Goal: Task Accomplishment & Management: Manage account settings

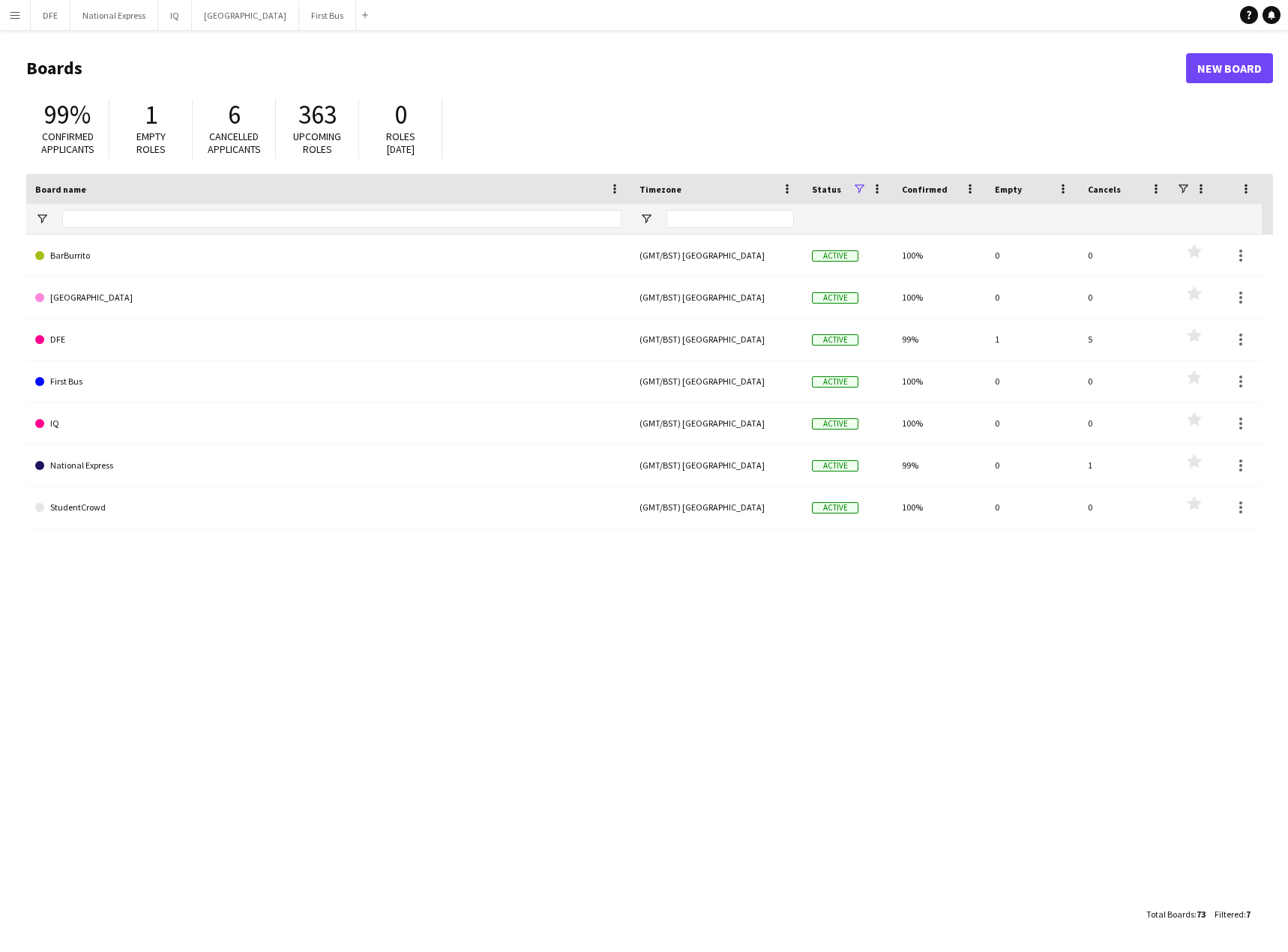
click at [11, 19] on app-icon "Menu" at bounding box center [15, 15] width 12 height 12
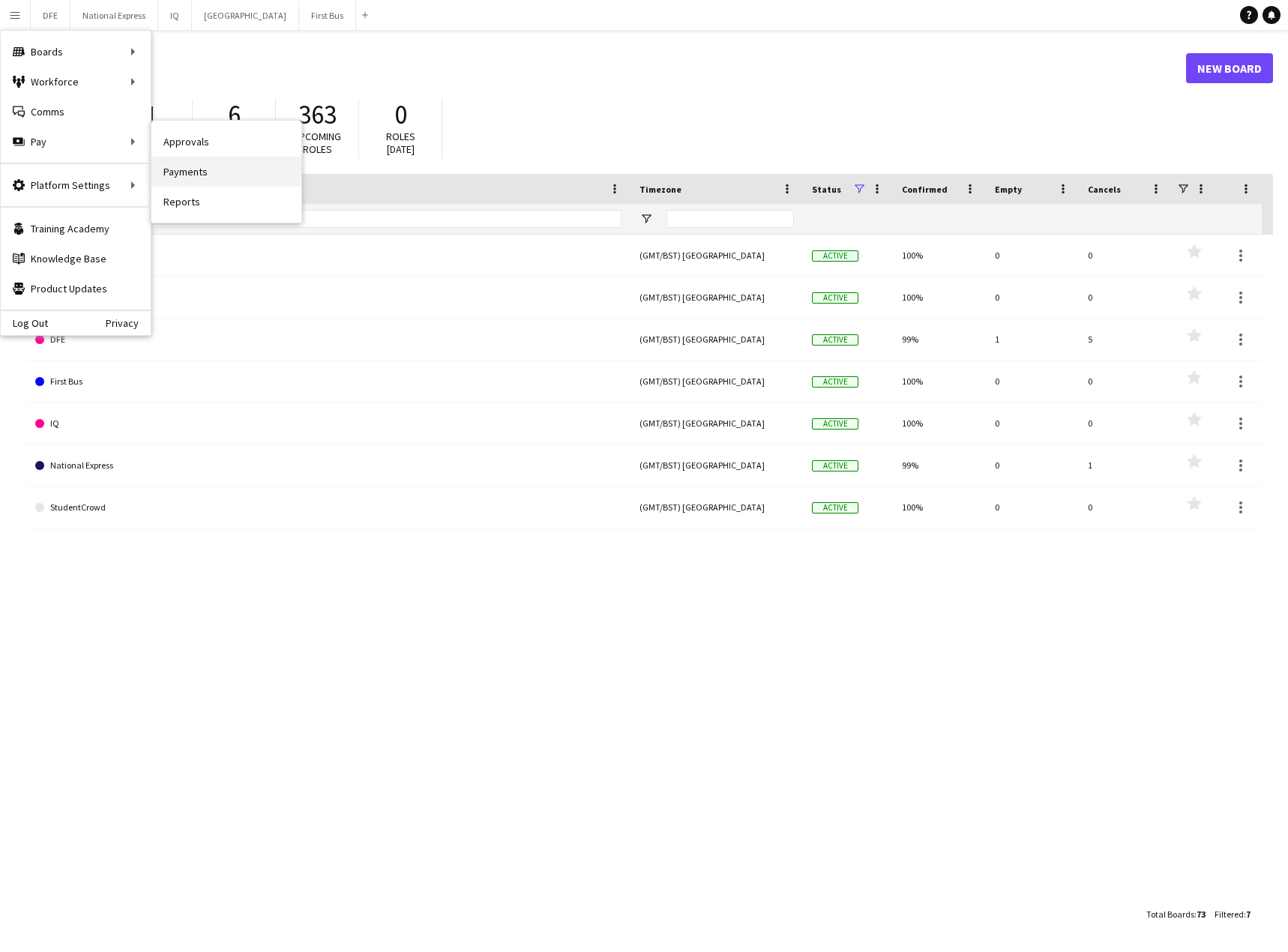
click at [199, 166] on link "Payments" at bounding box center [226, 171] width 150 height 30
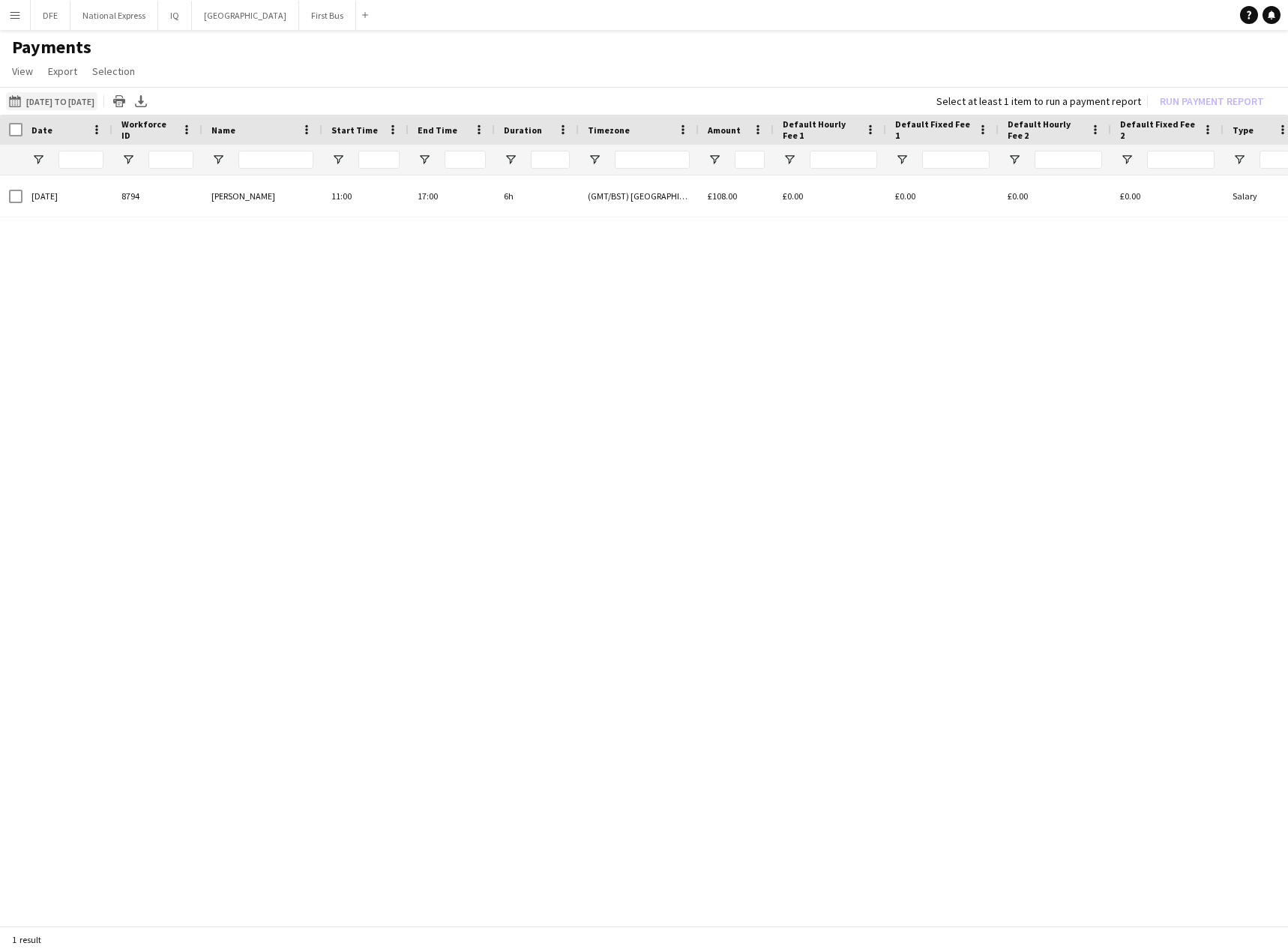
click at [45, 102] on button "01-08-2025 to 09-08-2025 01-08-2025 to 09-08-2025" at bounding box center [51, 101] width 92 height 18
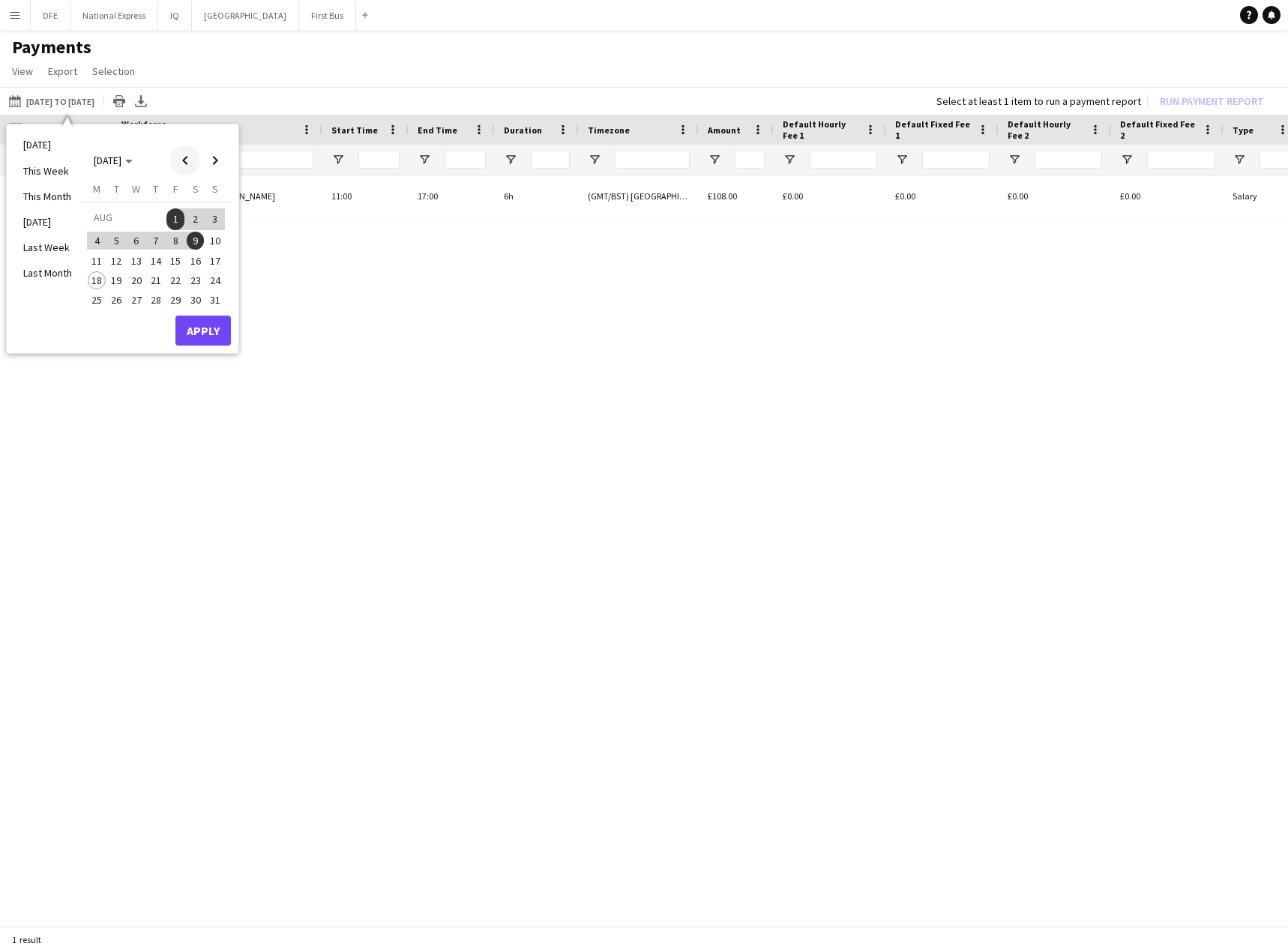
click at [188, 160] on span "Previous month" at bounding box center [185, 160] width 30 height 30
click at [187, 160] on span "Previous month" at bounding box center [185, 160] width 30 height 30
click at [115, 235] on span "1" at bounding box center [117, 237] width 18 height 18
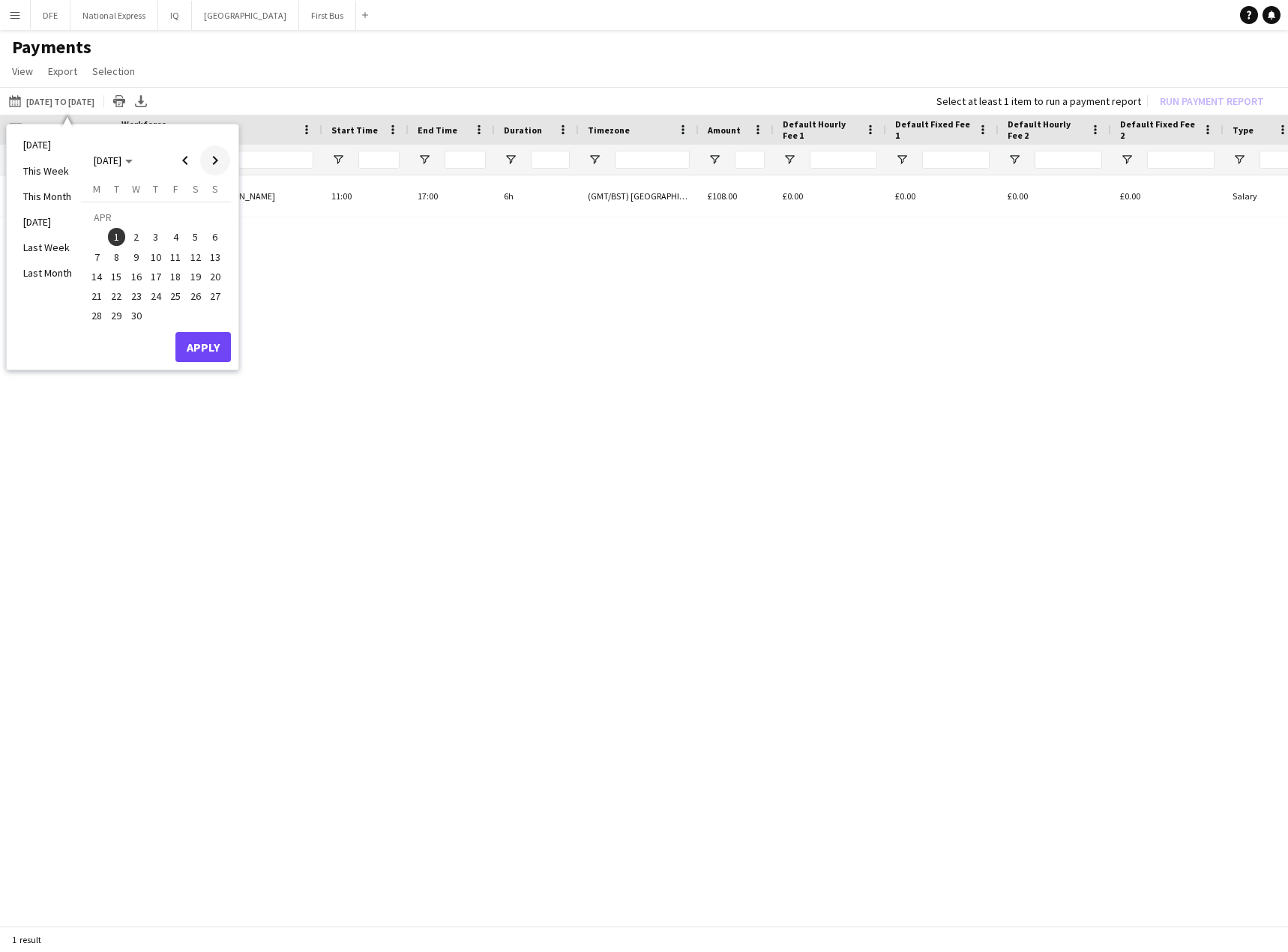
click at [214, 156] on span "Next month" at bounding box center [215, 160] width 30 height 30
click at [104, 277] on span "18" at bounding box center [96, 280] width 18 height 18
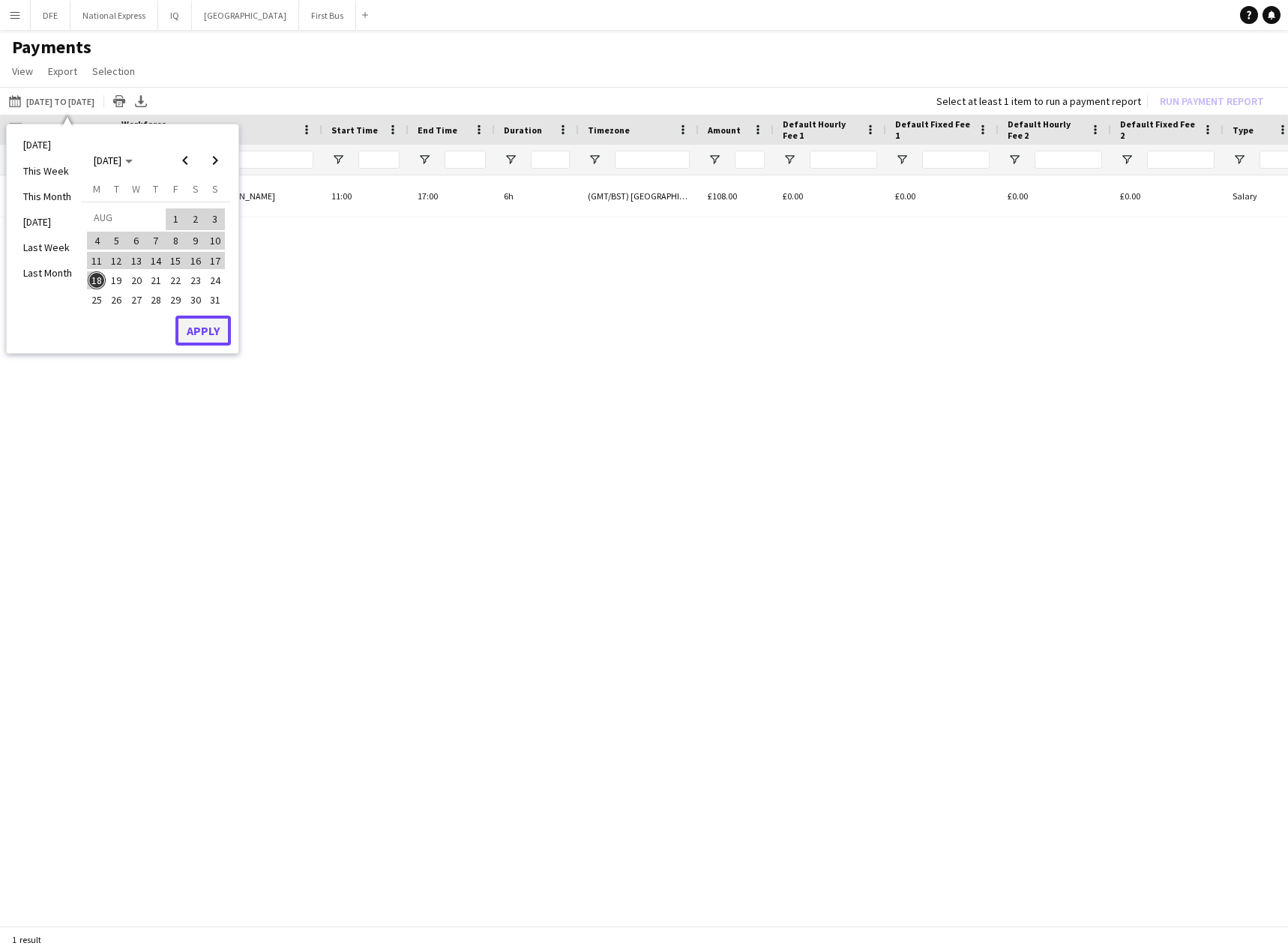
click at [205, 327] on button "Apply" at bounding box center [203, 330] width 55 height 30
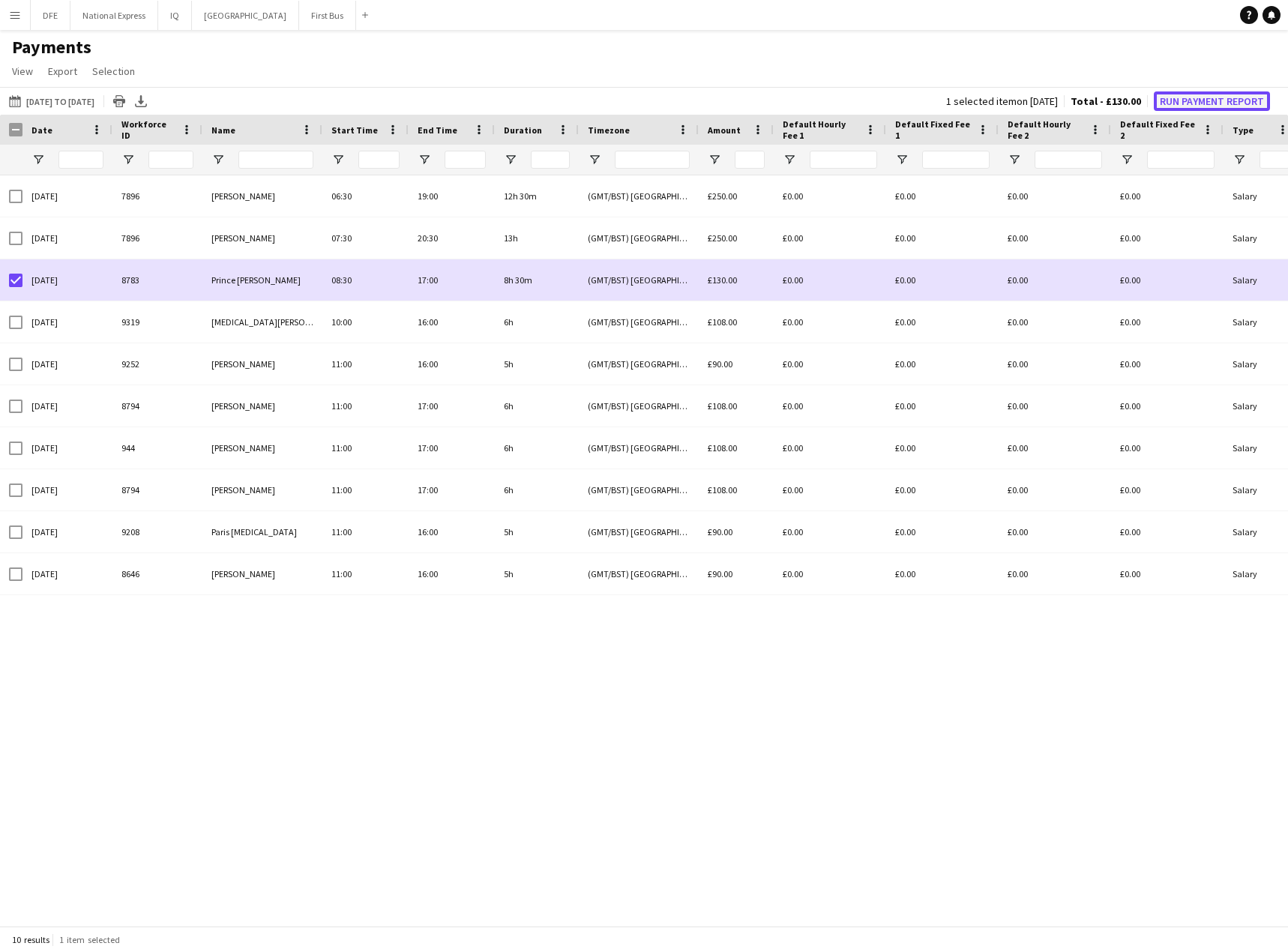
click at [1206, 100] on button "Run Payment Report" at bounding box center [1212, 101] width 116 height 19
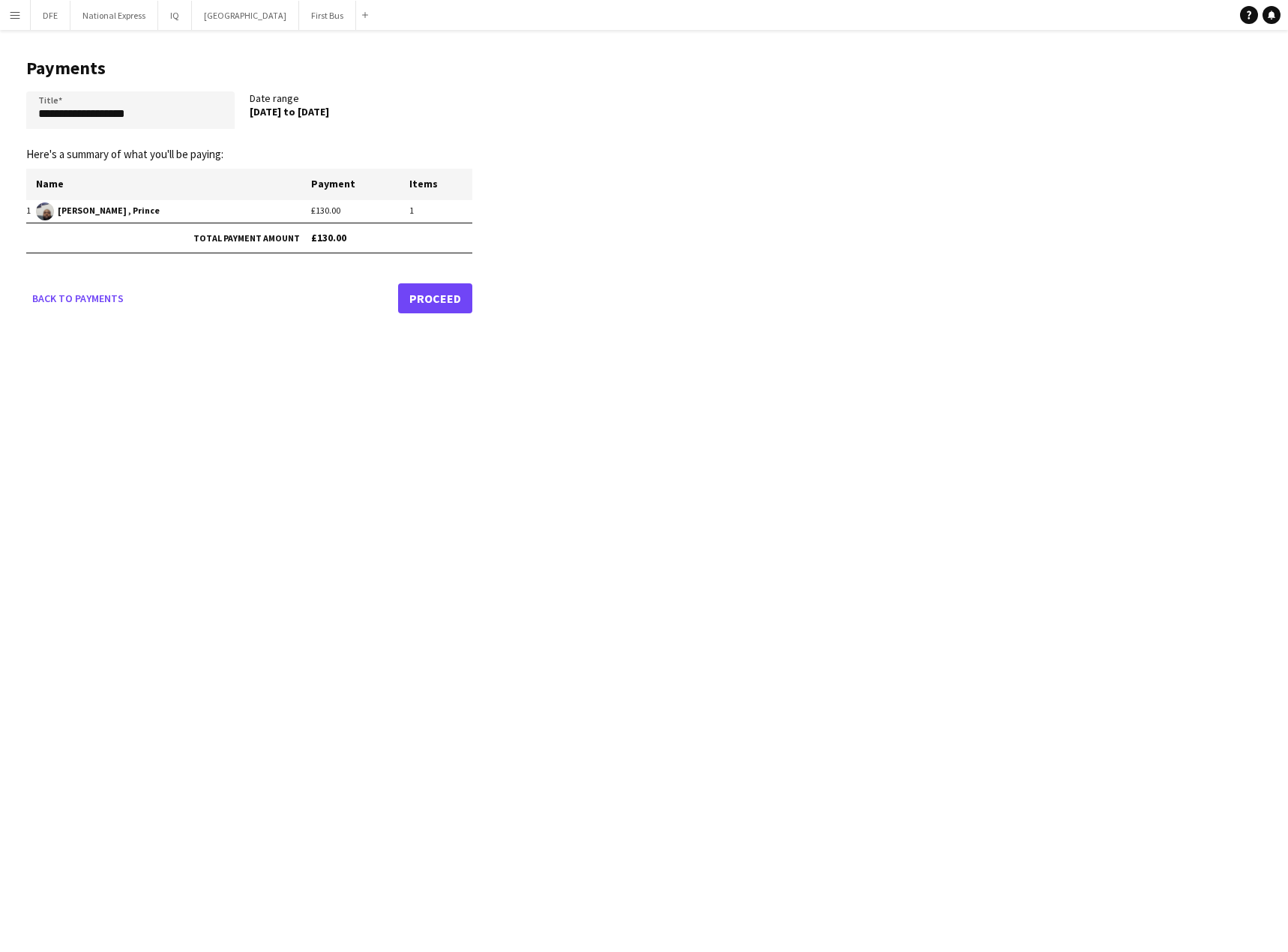
click at [446, 306] on link "Proceed" at bounding box center [435, 298] width 75 height 30
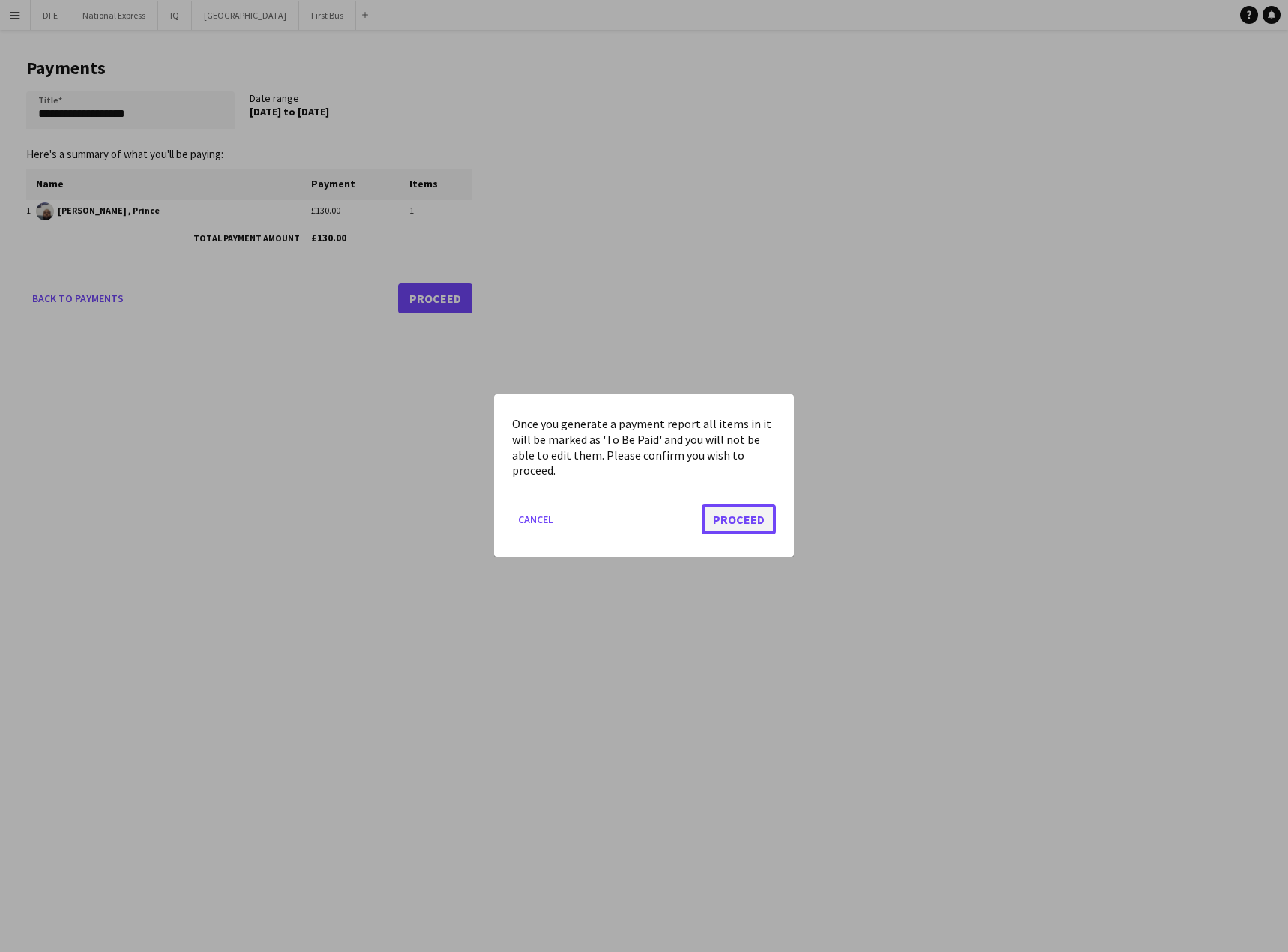
click at [734, 521] on button "Proceed" at bounding box center [739, 519] width 75 height 30
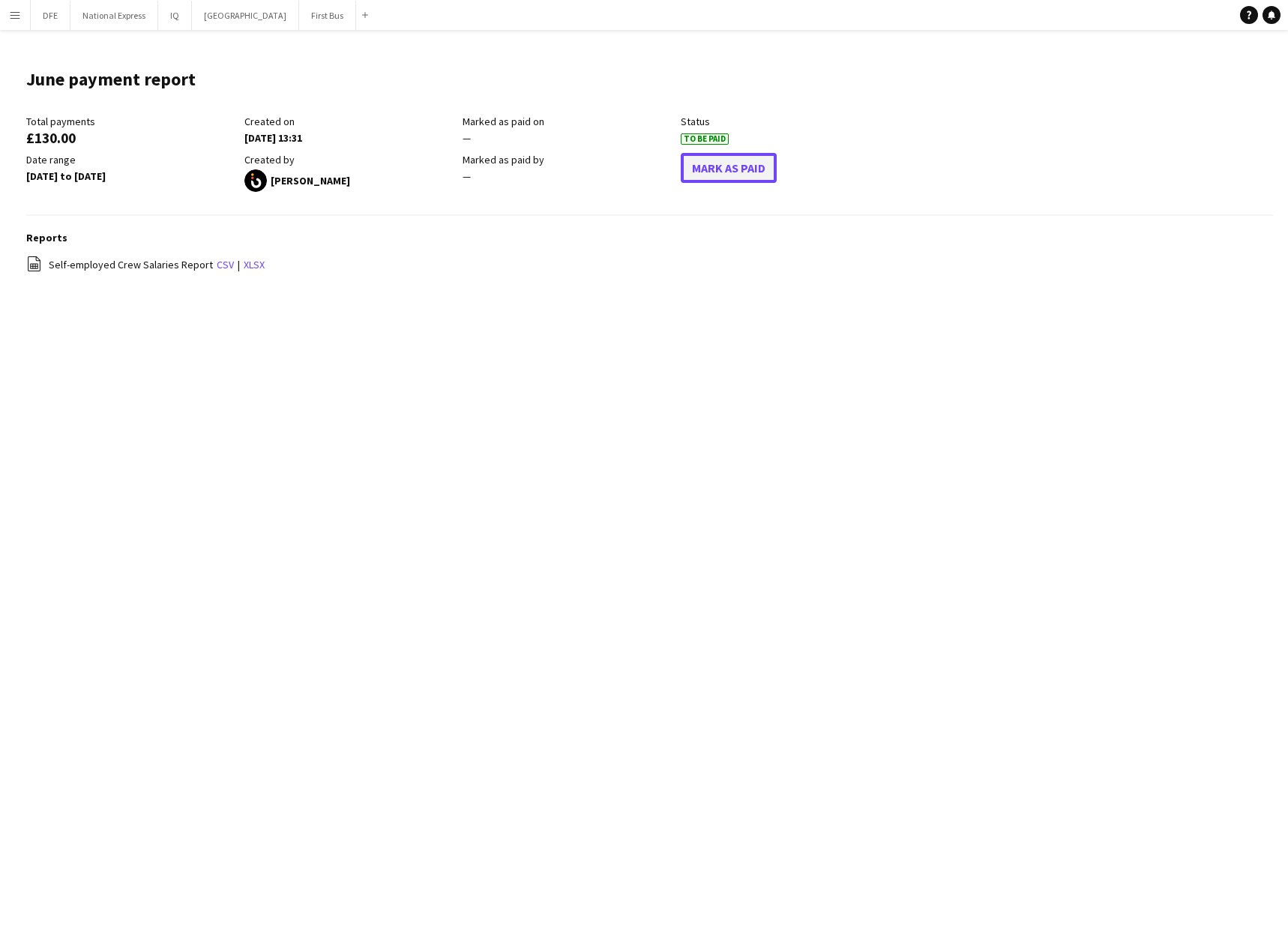
click at [745, 167] on button "Mark As Paid" at bounding box center [729, 168] width 96 height 30
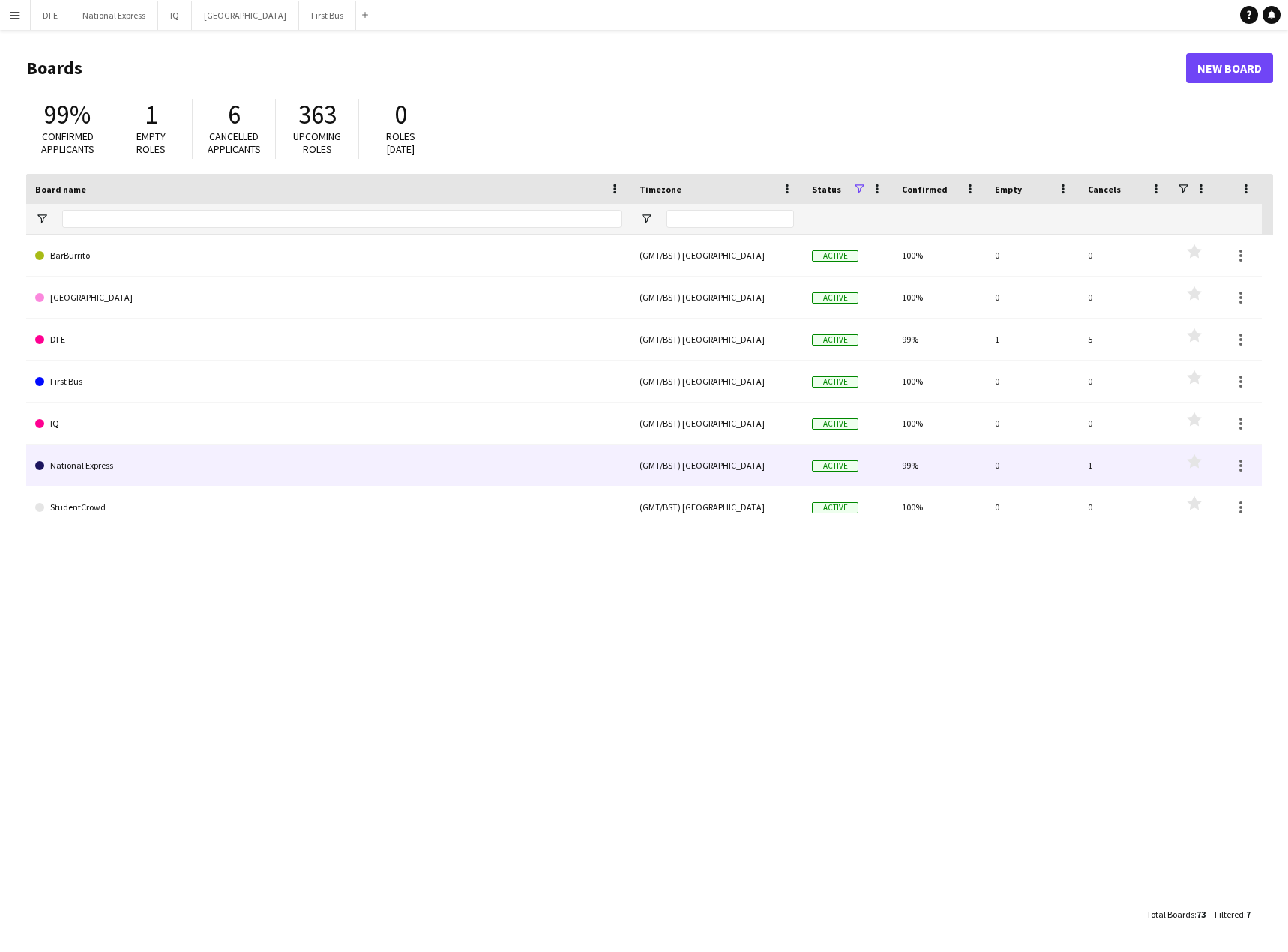
click at [82, 455] on link "National Express" at bounding box center [327, 466] width 586 height 42
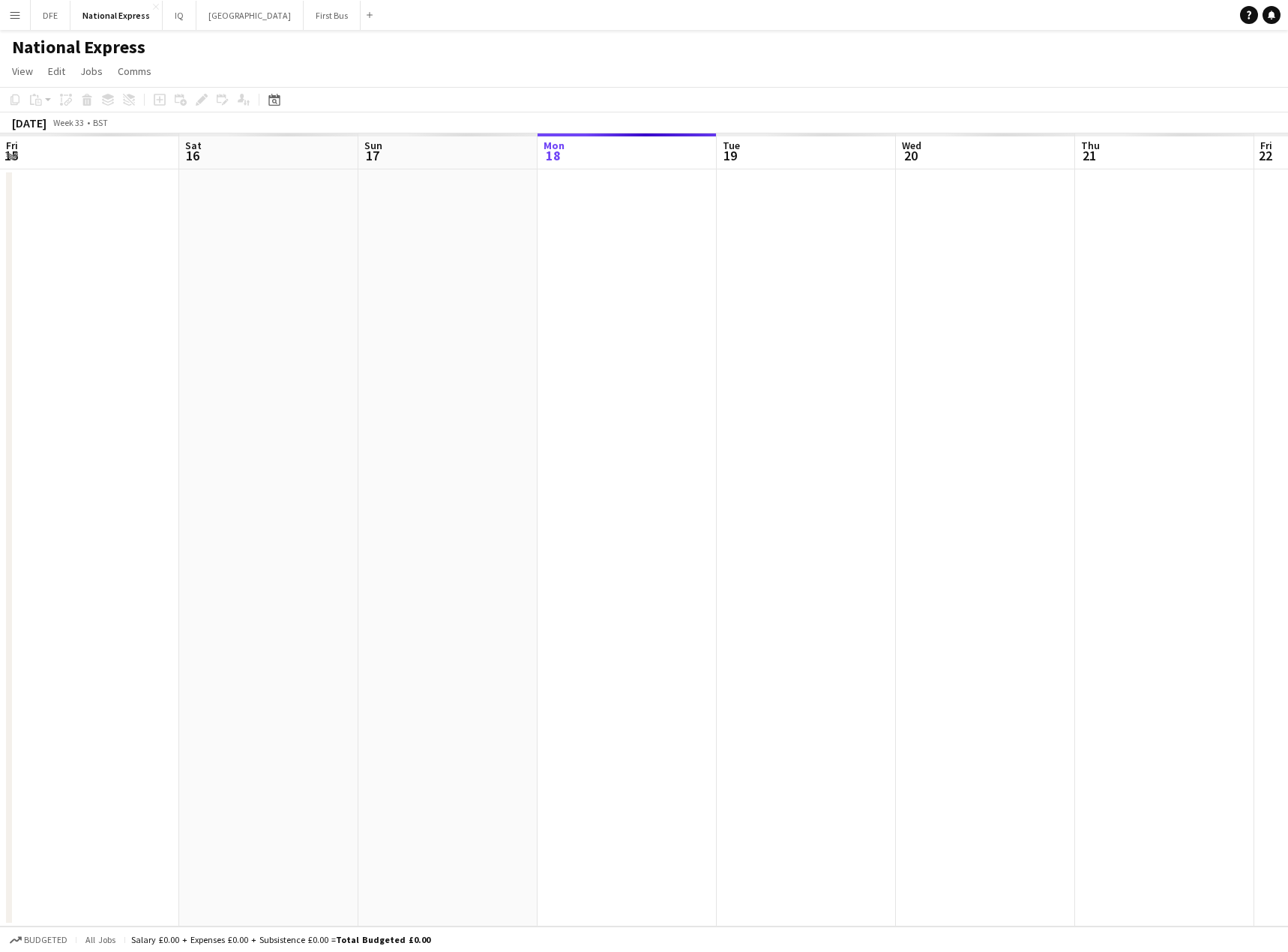
scroll to position [0, 358]
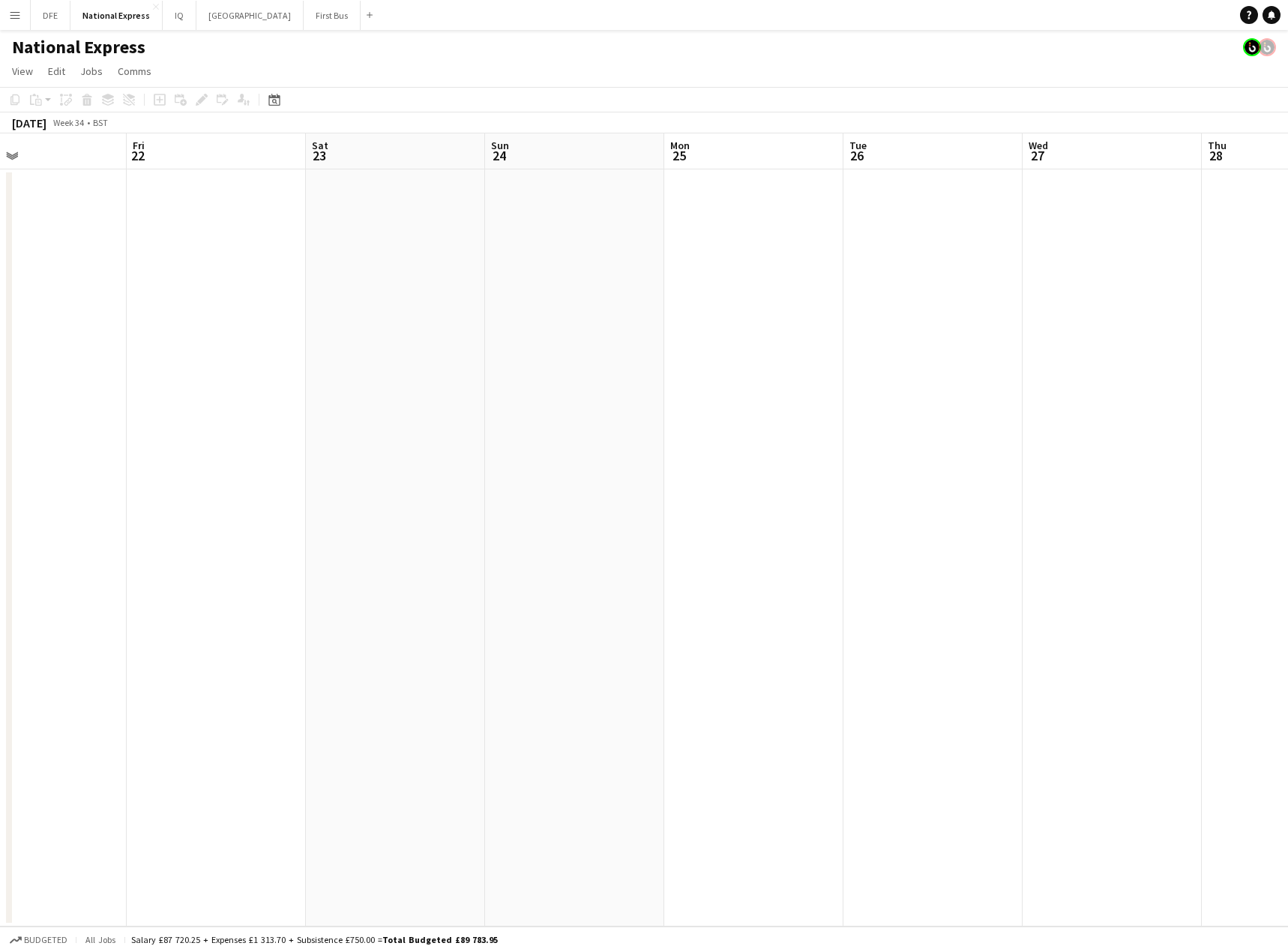
drag, startPoint x: 1148, startPoint y: 287, endPoint x: 235, endPoint y: 330, distance: 914.0
click at [212, 331] on app-calendar-viewport "Tue 19 Wed 20 Thu 21 Fri 22 Sat 23 Sun 24 Mon 25 Tue 26 Wed 27 Thu 28 Fri 29 Sa…" at bounding box center [644, 530] width 1288 height 793
drag, startPoint x: 319, startPoint y: 375, endPoint x: 751, endPoint y: 371, distance: 432.0
click at [183, 382] on app-calendar-viewport "Mon 25 Tue 26 Wed 27 Thu 28 Fri 29 Sat 30 Sun 31 Mon 1 Tue 2 Wed 3 Thu 4 Fri 5 …" at bounding box center [644, 530] width 1288 height 793
drag, startPoint x: 1140, startPoint y: 360, endPoint x: 301, endPoint y: 402, distance: 840.1
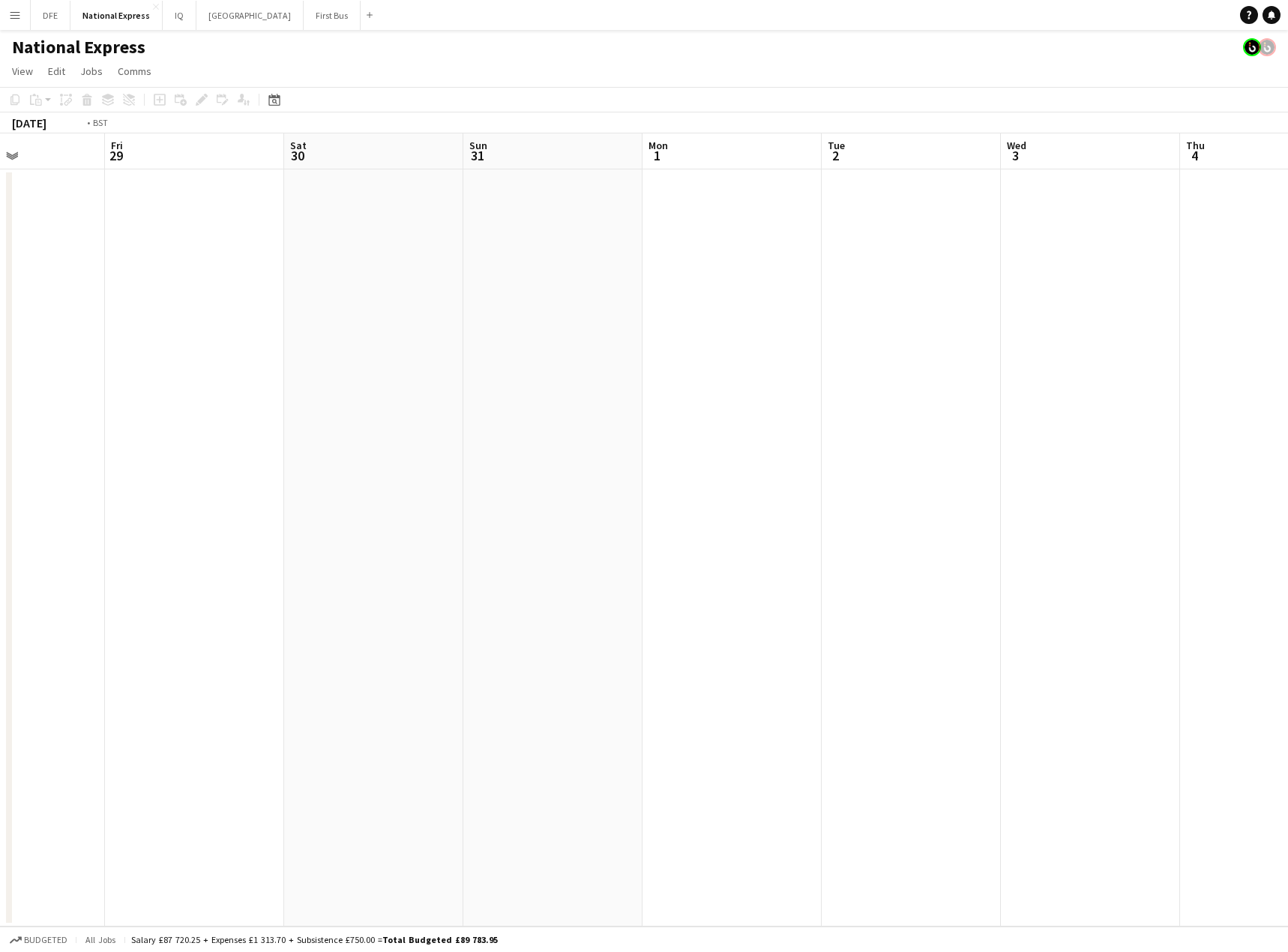
click at [299, 401] on app-calendar-viewport "Mon 25 Tue 26 Wed 27 Thu 28 Fri 29 Sat 30 Sun 31 Mon 1 Tue 2 Wed 3 Thu 4 Fri 5 …" at bounding box center [644, 530] width 1288 height 793
drag, startPoint x: 1110, startPoint y: 351, endPoint x: 438, endPoint y: 359, distance: 672.0
click at [32, 398] on app-calendar-viewport "Fri 29 Sat 30 Sun 31 Mon 1 Tue 2 Wed 3 Thu 4 Fri 5 Sat 6 Sun 7 Mon 8 Tue 9 Wed …" at bounding box center [644, 530] width 1288 height 793
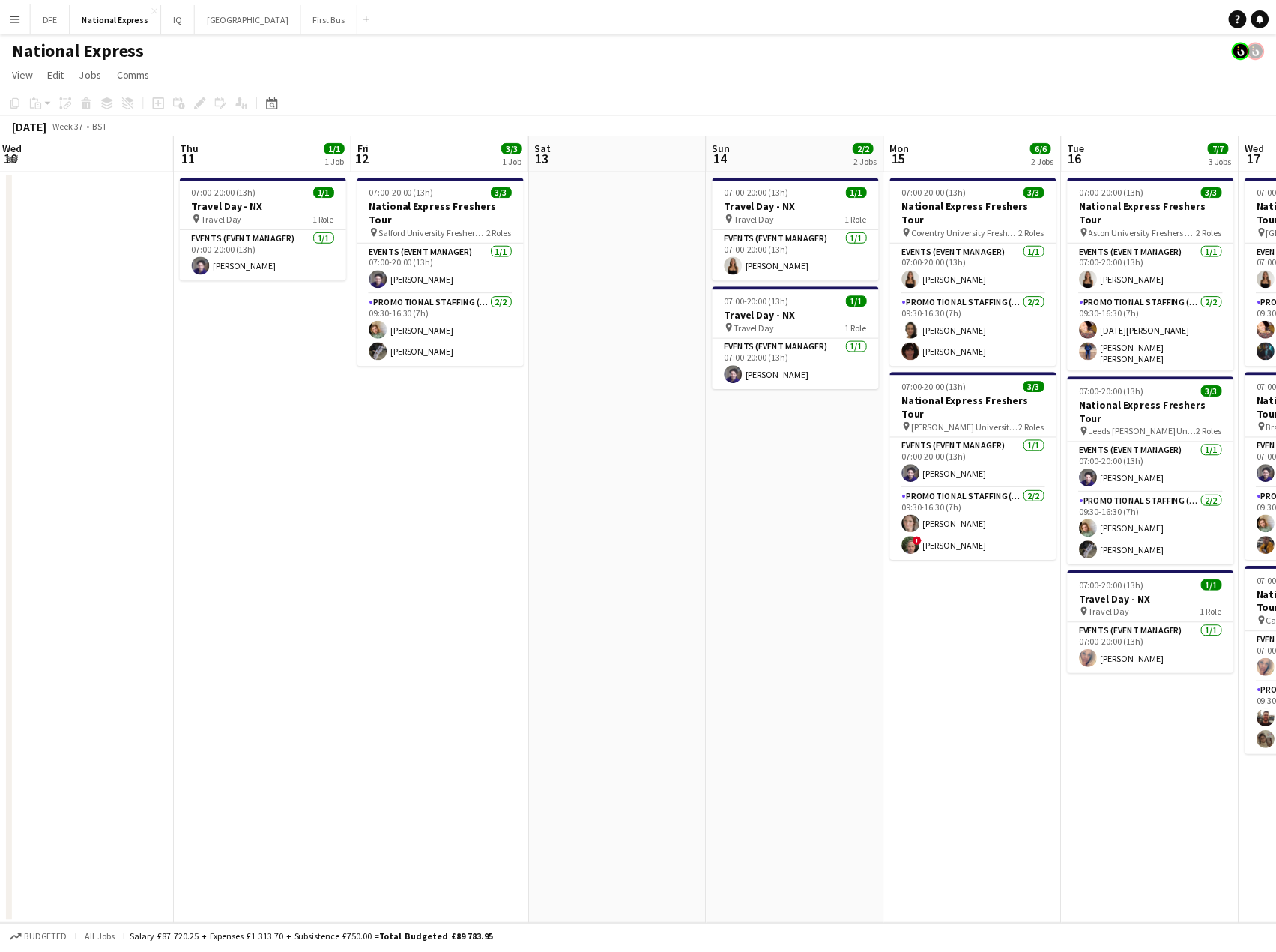
scroll to position [0, 447]
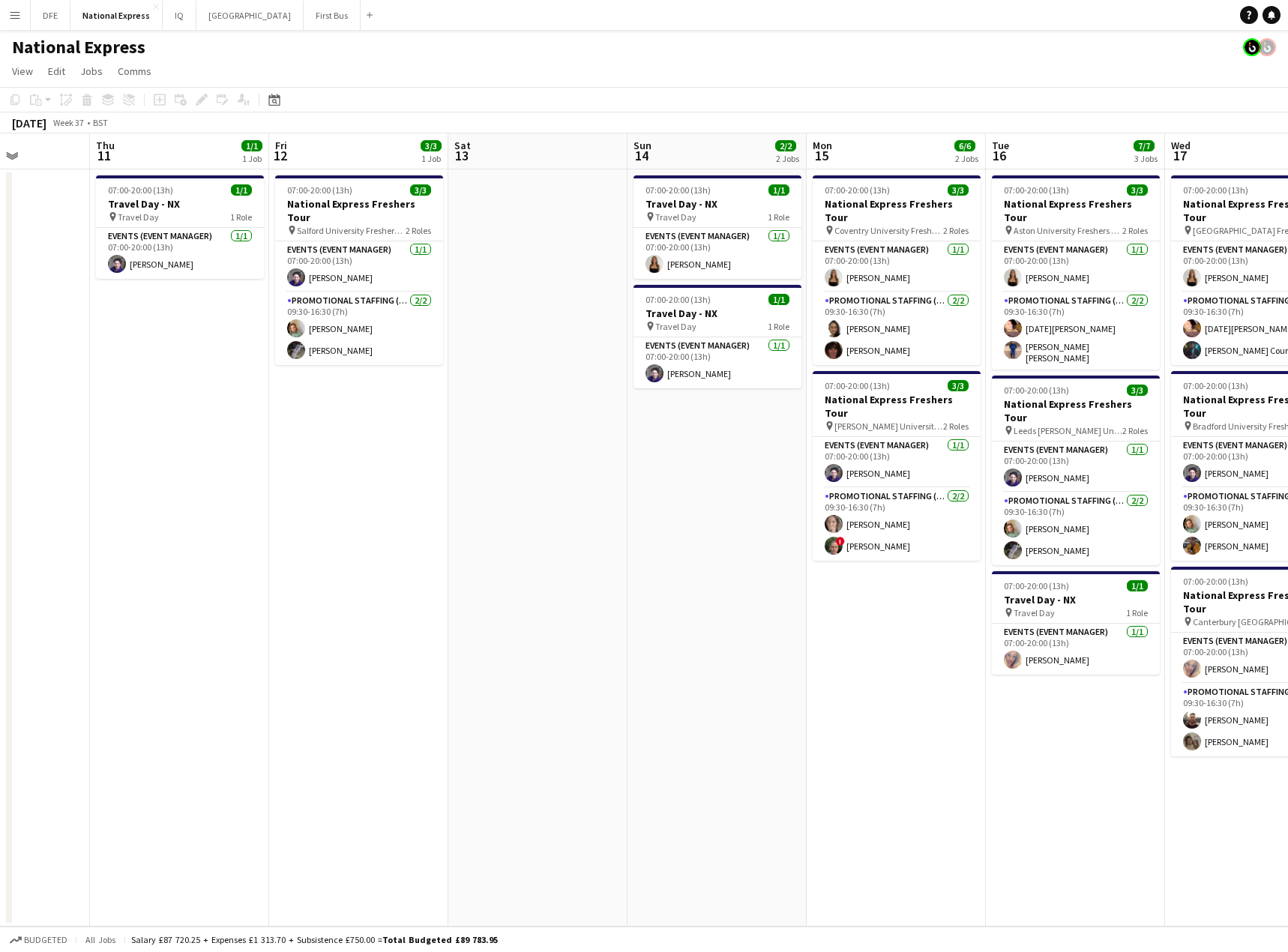
drag, startPoint x: 1191, startPoint y: 296, endPoint x: 446, endPoint y: 378, distance: 749.5
click at [446, 378] on app-calendar-viewport "Mon 8 Tue 9 Wed 10 Thu 11 1/1 1 Job Fri 12 3/3 1 Job Sat 13 Sun 14 2/2 2 Jobs M…" at bounding box center [644, 530] width 1288 height 793
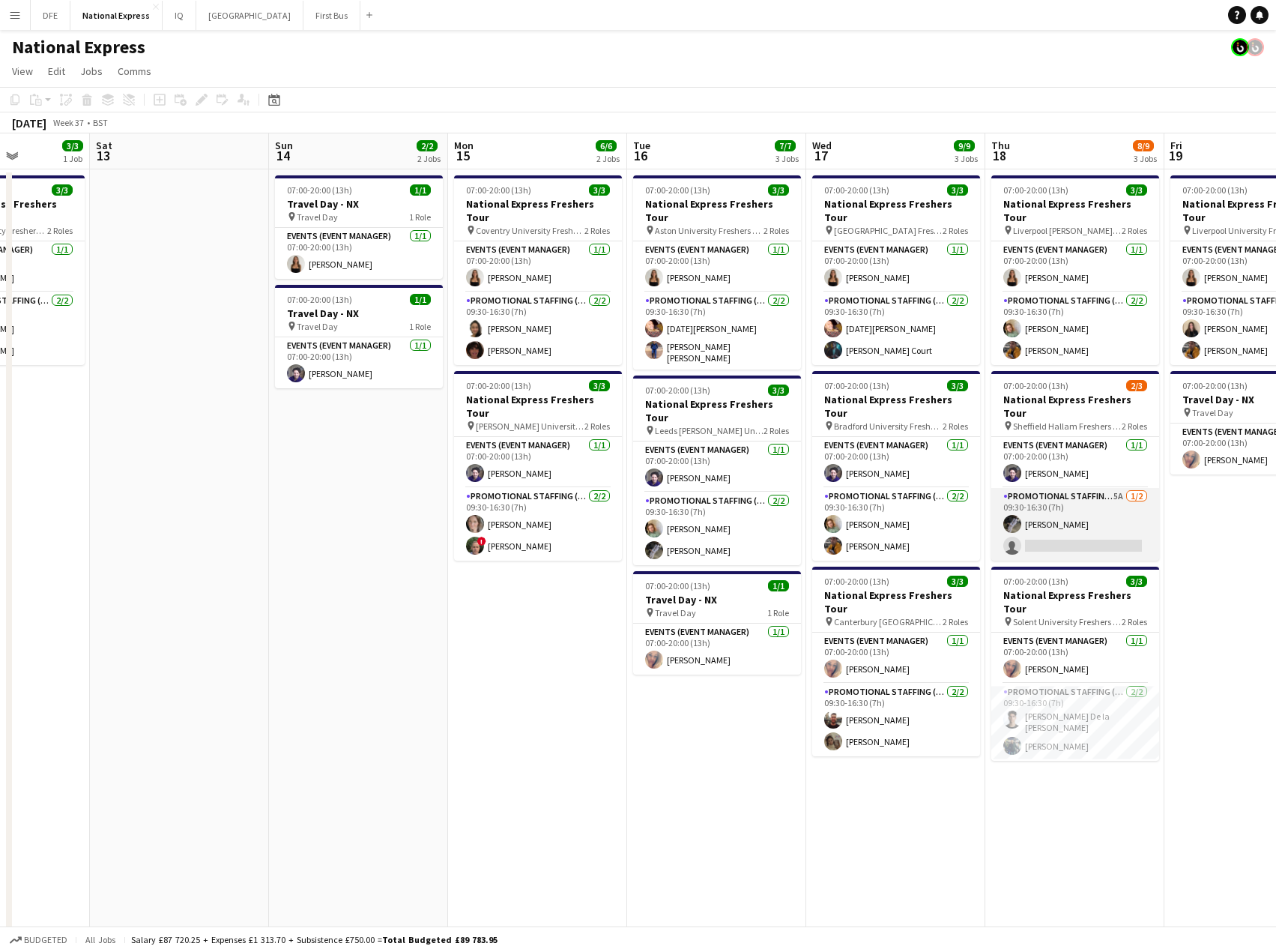
click at [1060, 513] on app-card-role "Promotional Staffing (Brand Ambassadors) 5A [DATE] 09:30-16:30 (7h) [PERSON_NAM…" at bounding box center [1075, 524] width 168 height 73
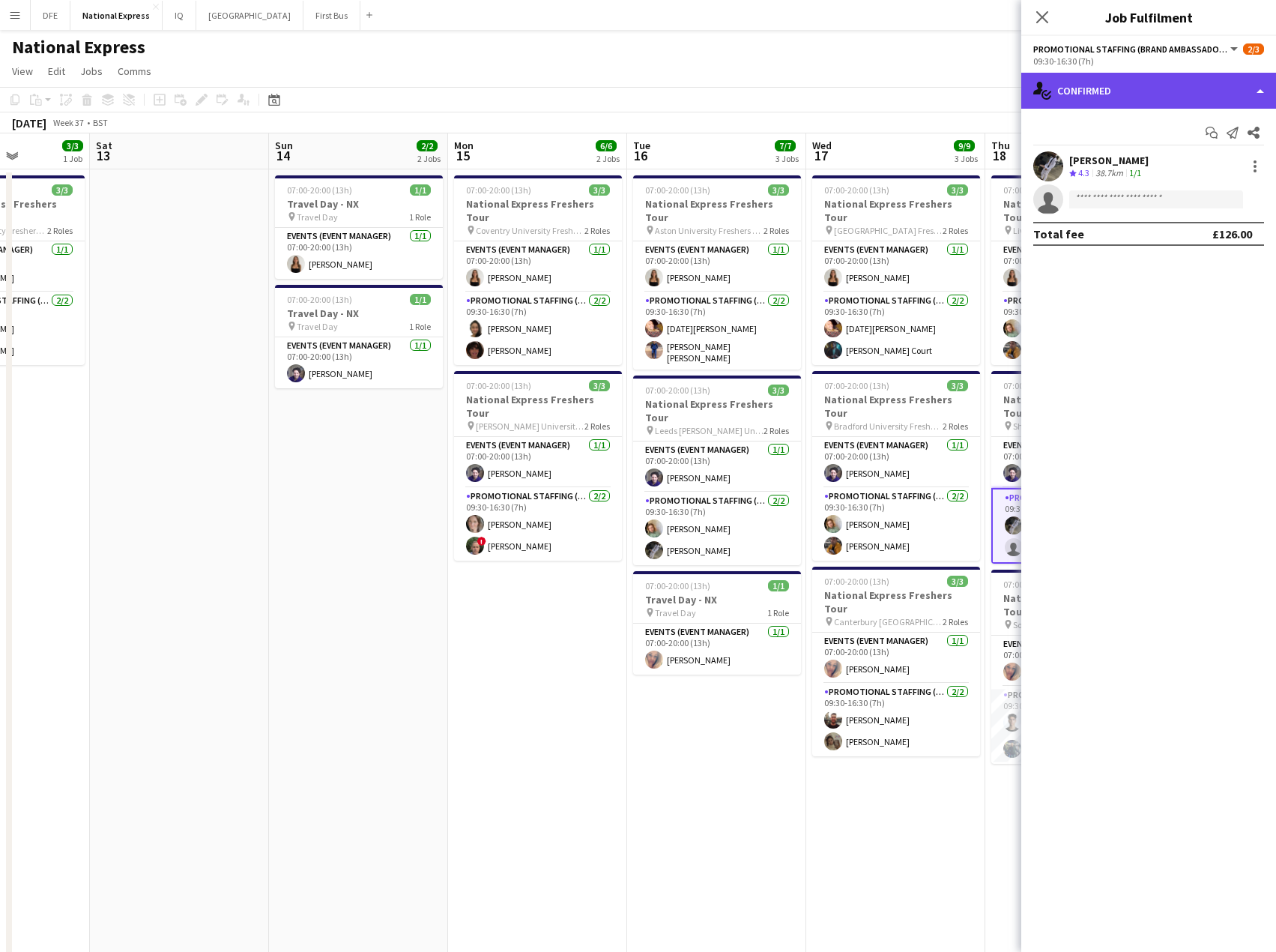
click at [1105, 100] on div "single-neutral-actions-check-2 Confirmed" at bounding box center [1149, 91] width 255 height 36
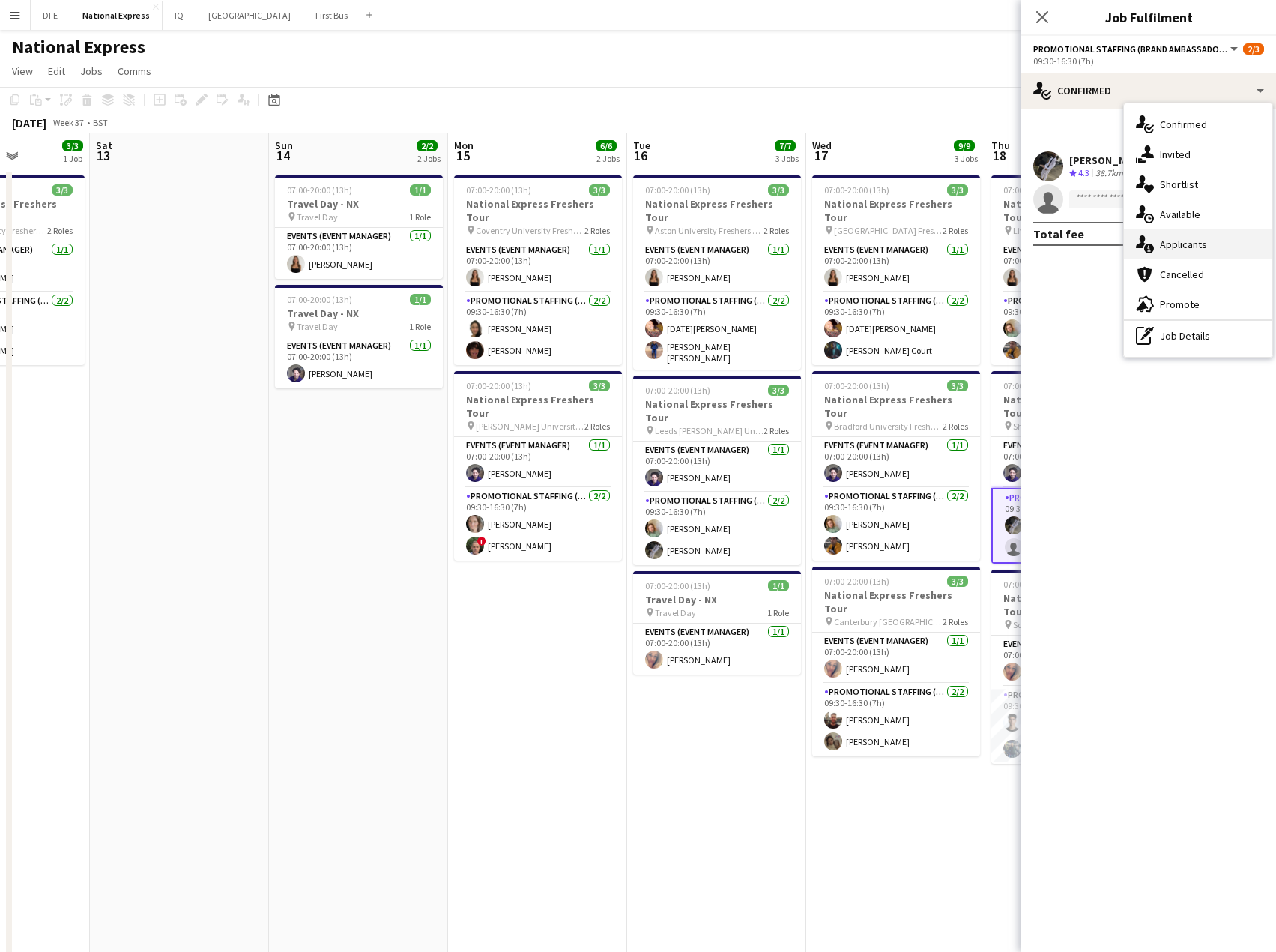
click at [1201, 241] on div "single-neutral-actions-information Applicants" at bounding box center [1198, 244] width 148 height 30
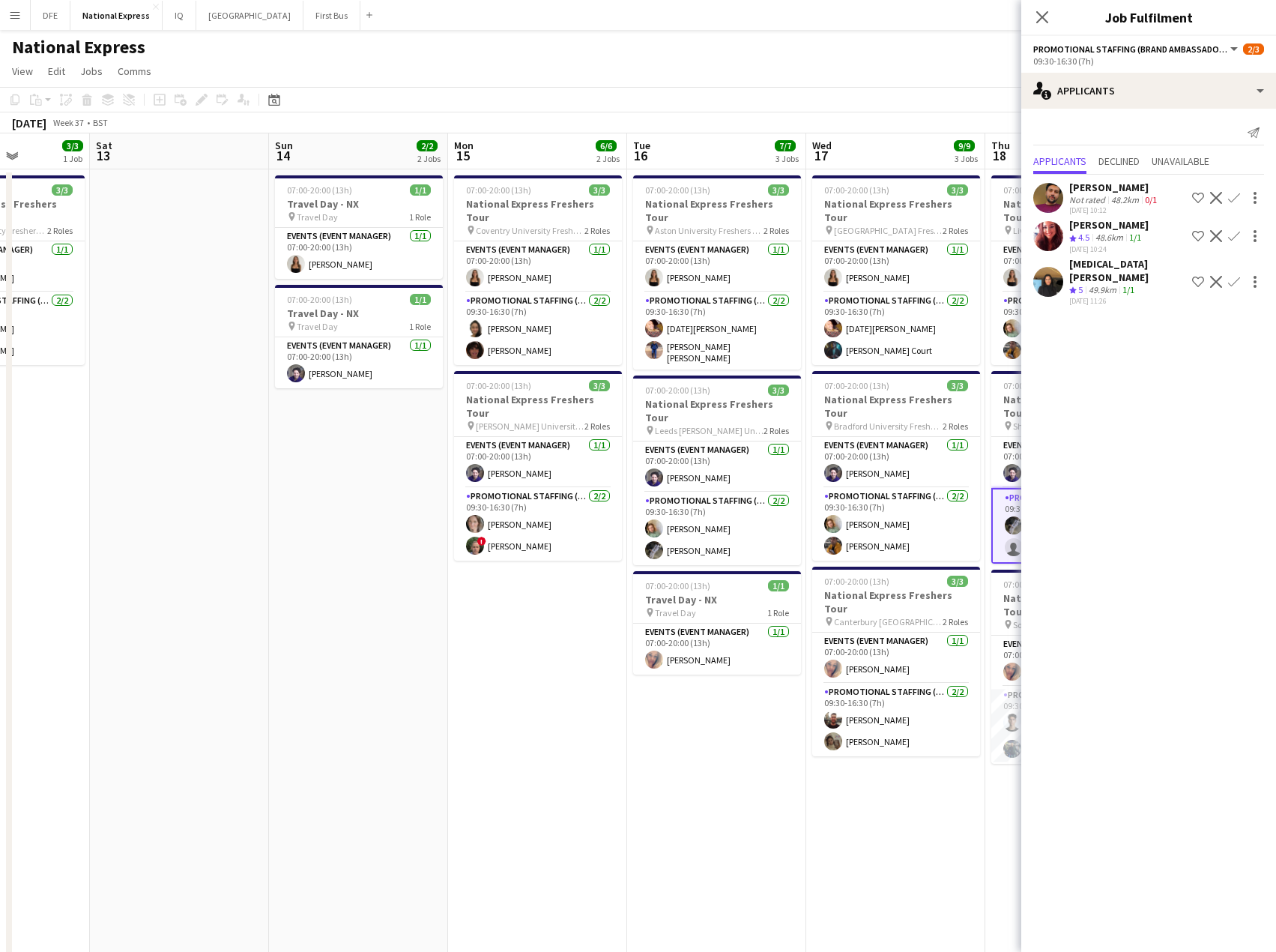
click at [1102, 284] on div "49.9km" at bounding box center [1103, 291] width 34 height 13
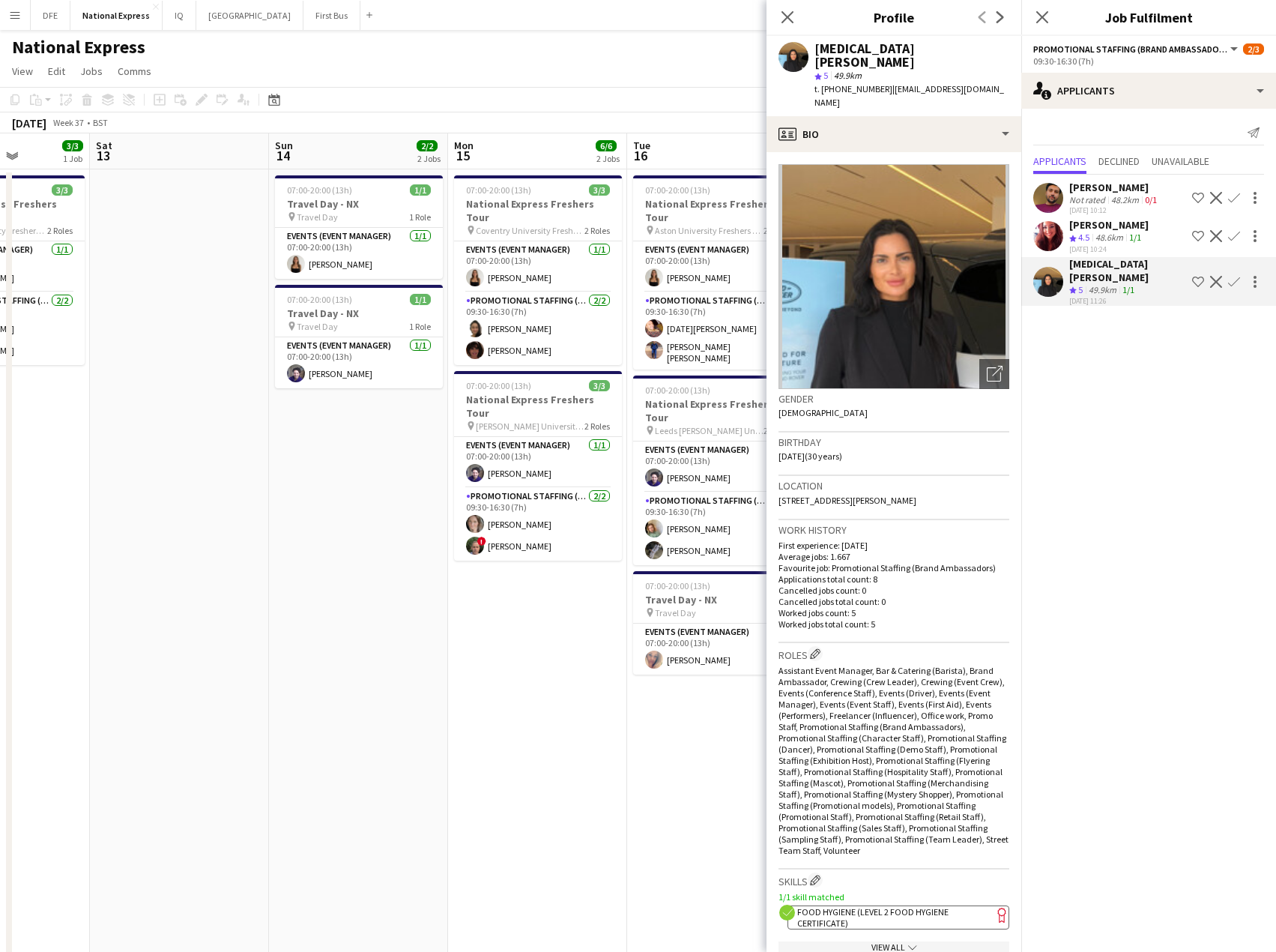
click at [1099, 228] on div "[PERSON_NAME]" at bounding box center [1109, 224] width 79 height 14
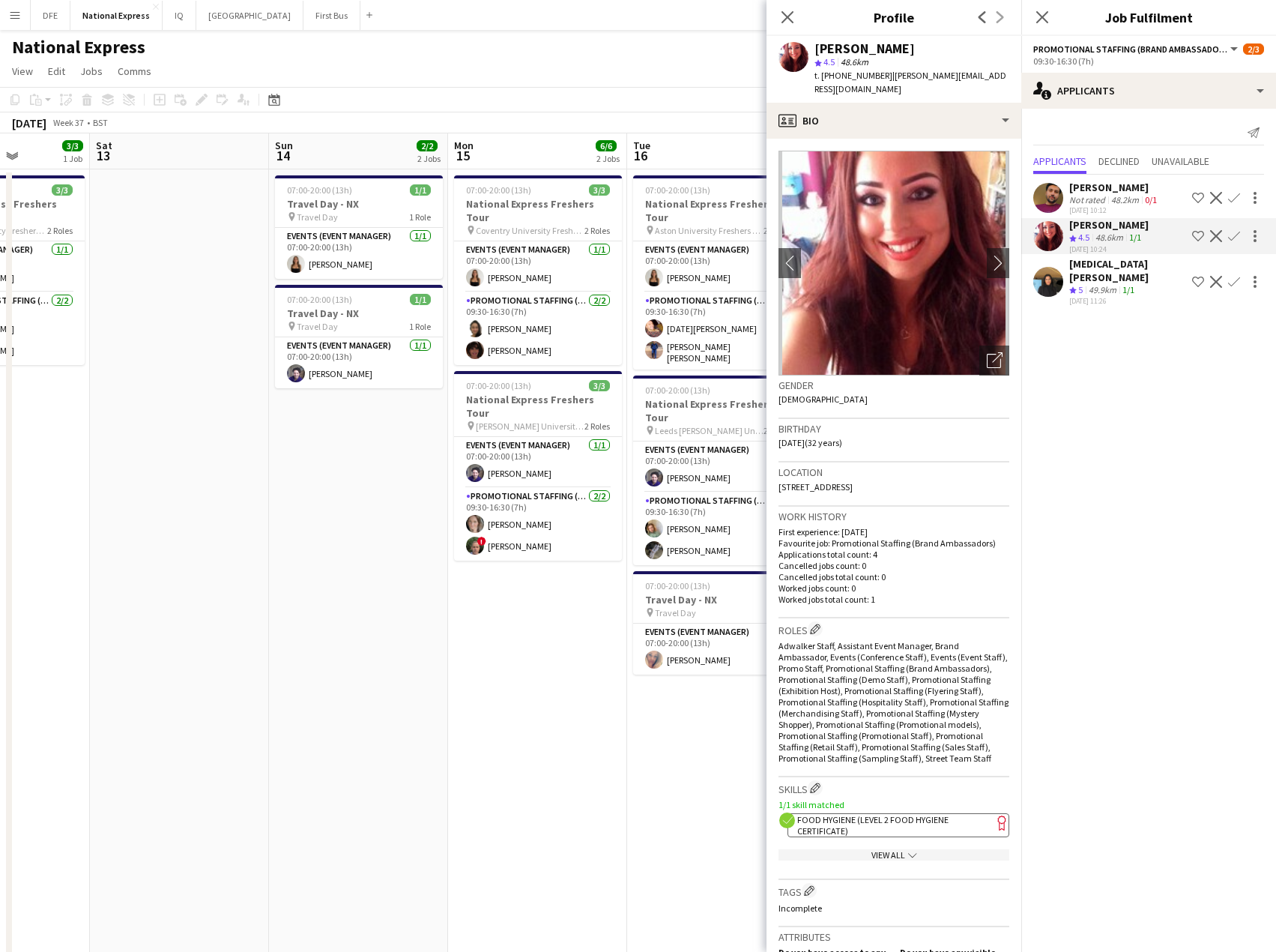
click at [1093, 284] on div "49.9km" at bounding box center [1103, 291] width 34 height 13
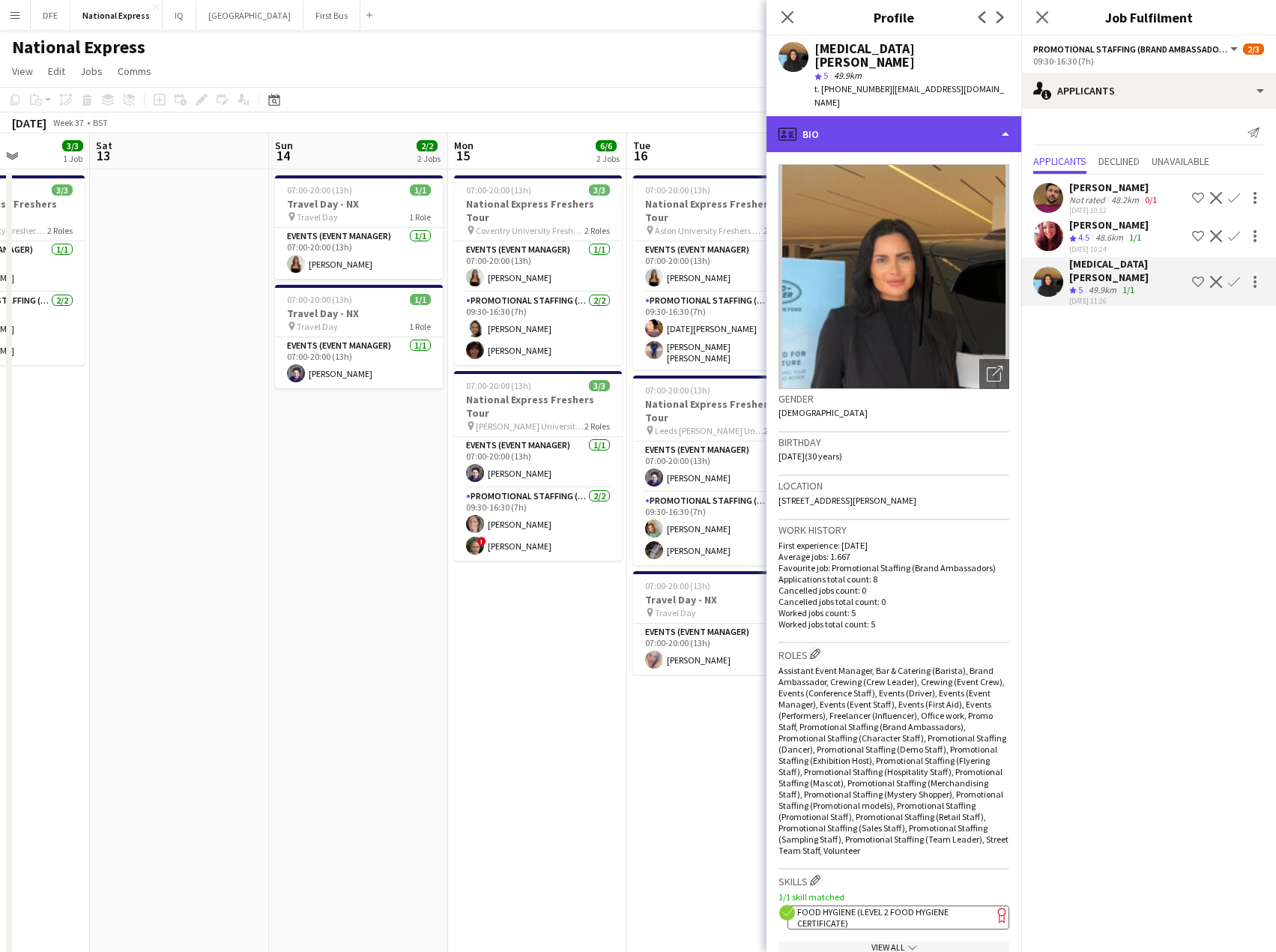
click at [839, 116] on div "profile Bio" at bounding box center [894, 134] width 255 height 36
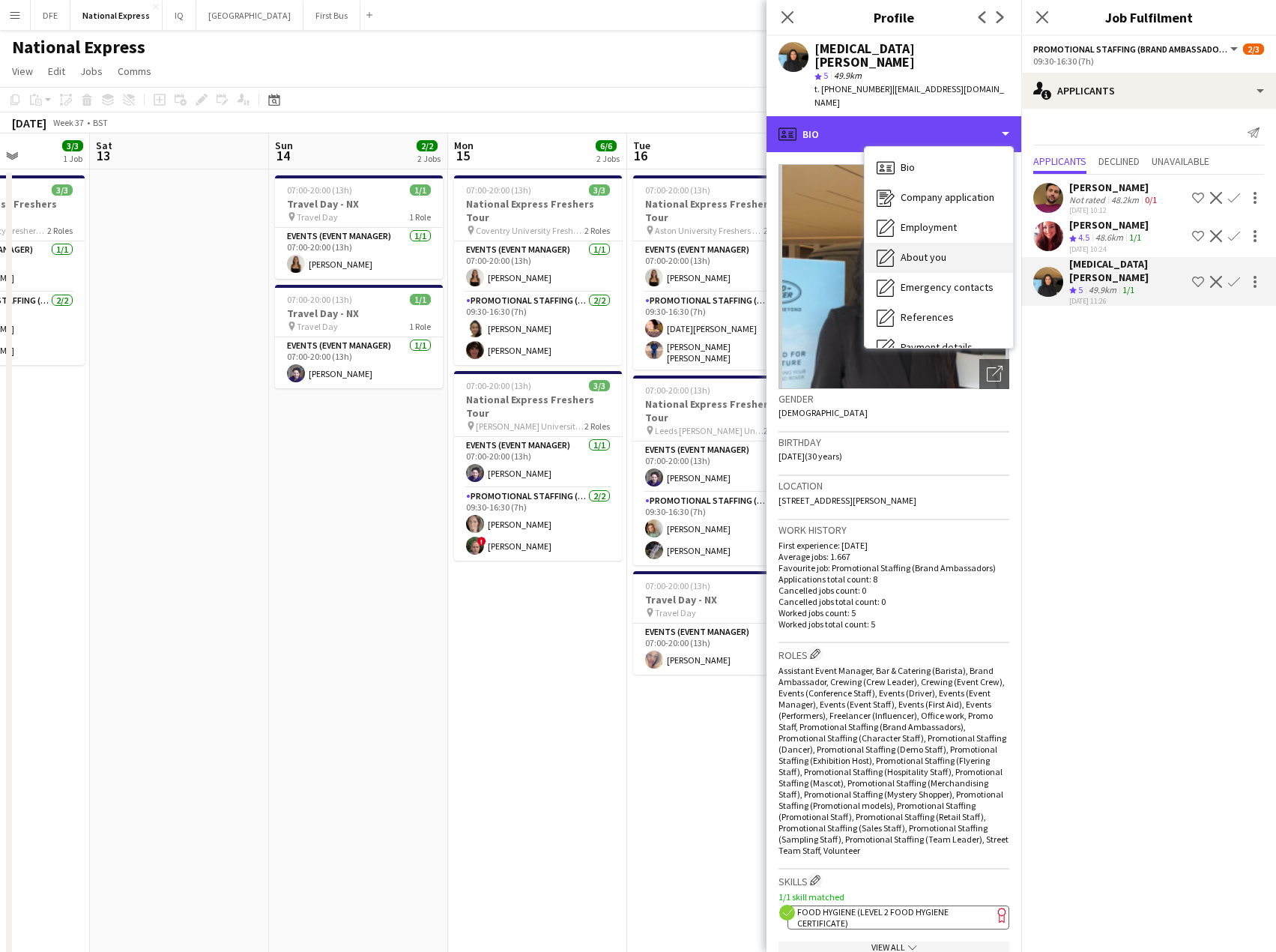
scroll to position [171, 0]
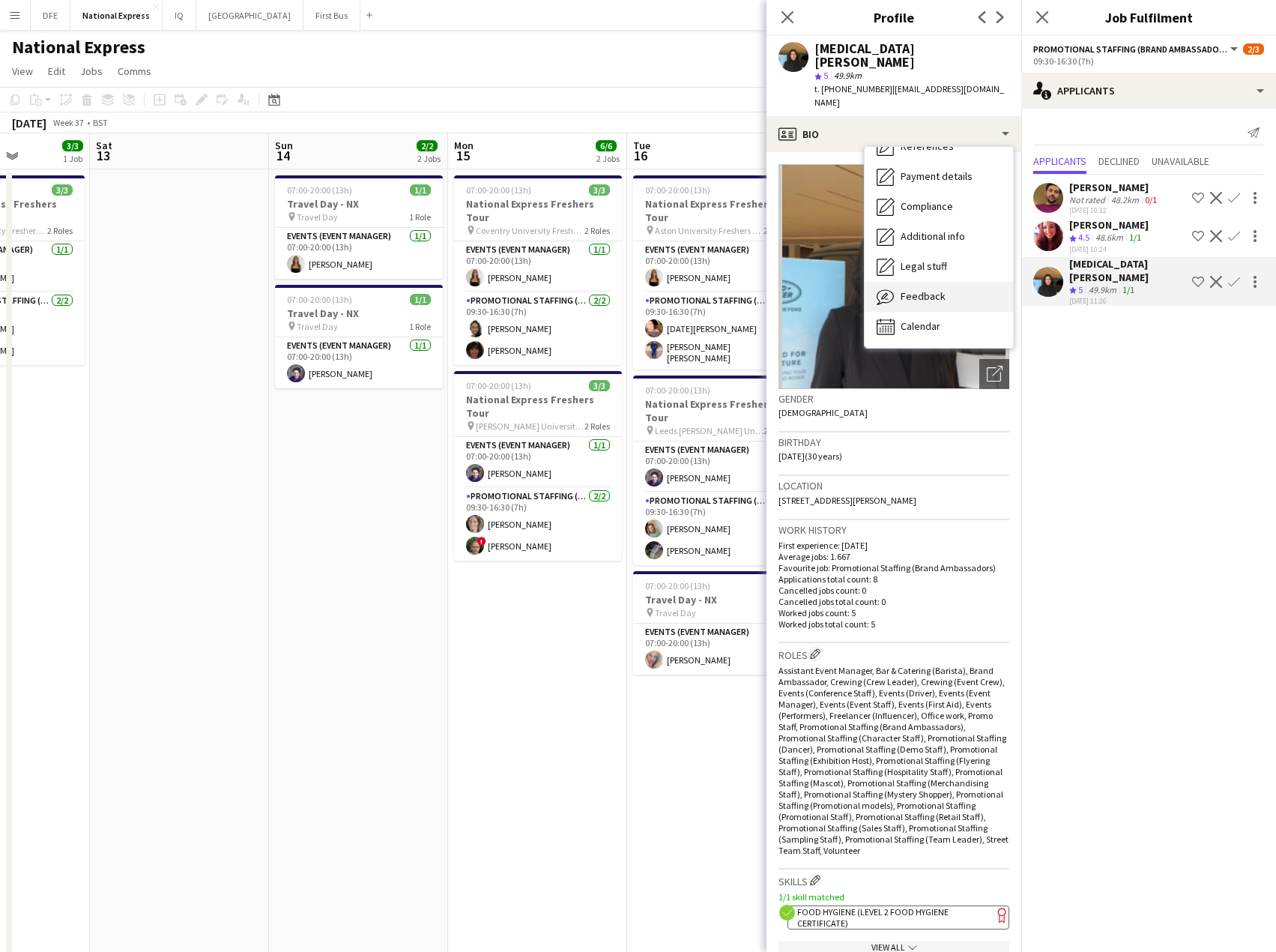
click at [910, 289] on span "Feedback" at bounding box center [924, 296] width 45 height 14
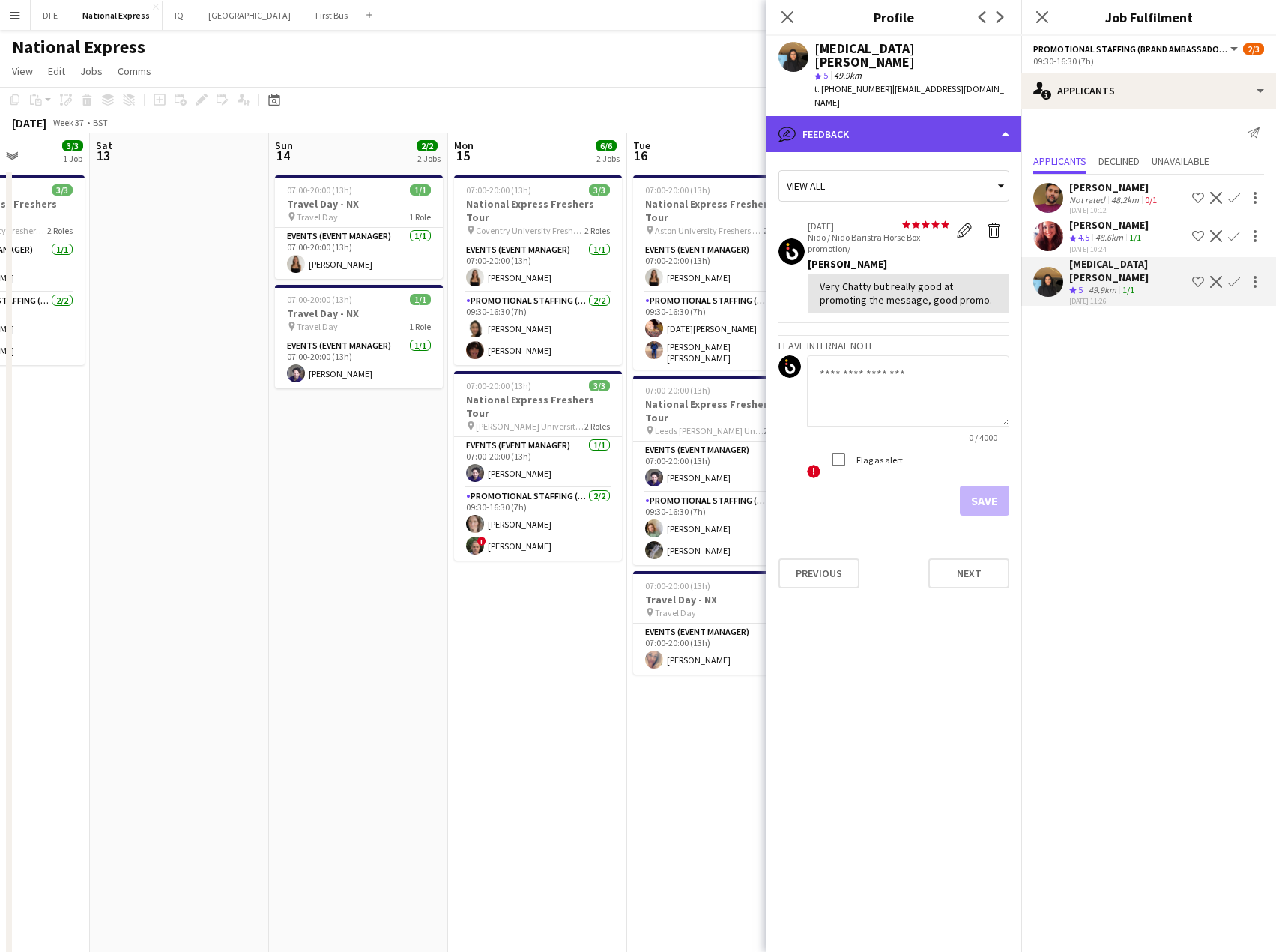
click at [826, 116] on div "bubble-pencil Feedback" at bounding box center [894, 134] width 255 height 36
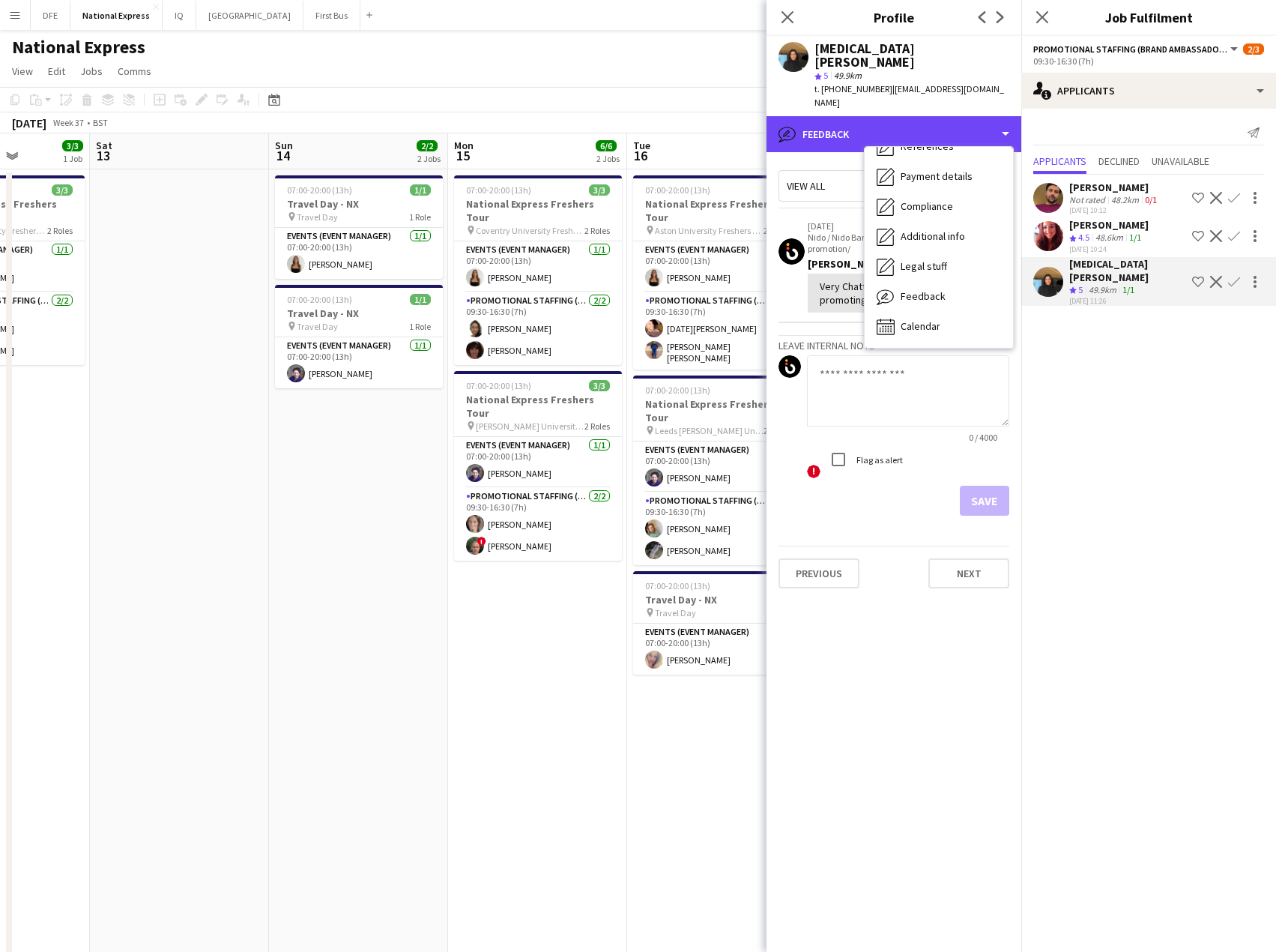
scroll to position [0, 0]
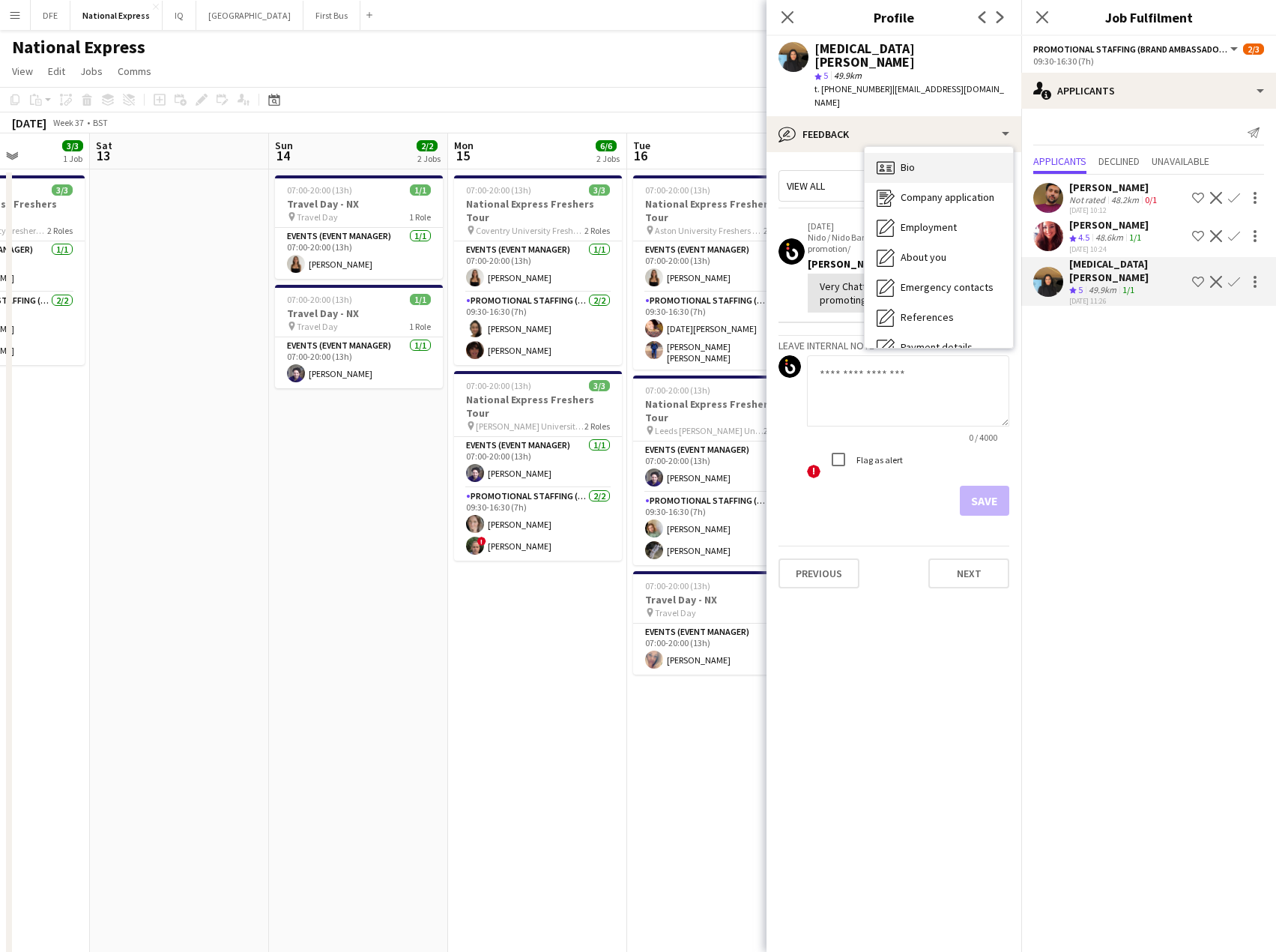
click at [930, 153] on div "Bio Bio" at bounding box center [939, 168] width 148 height 30
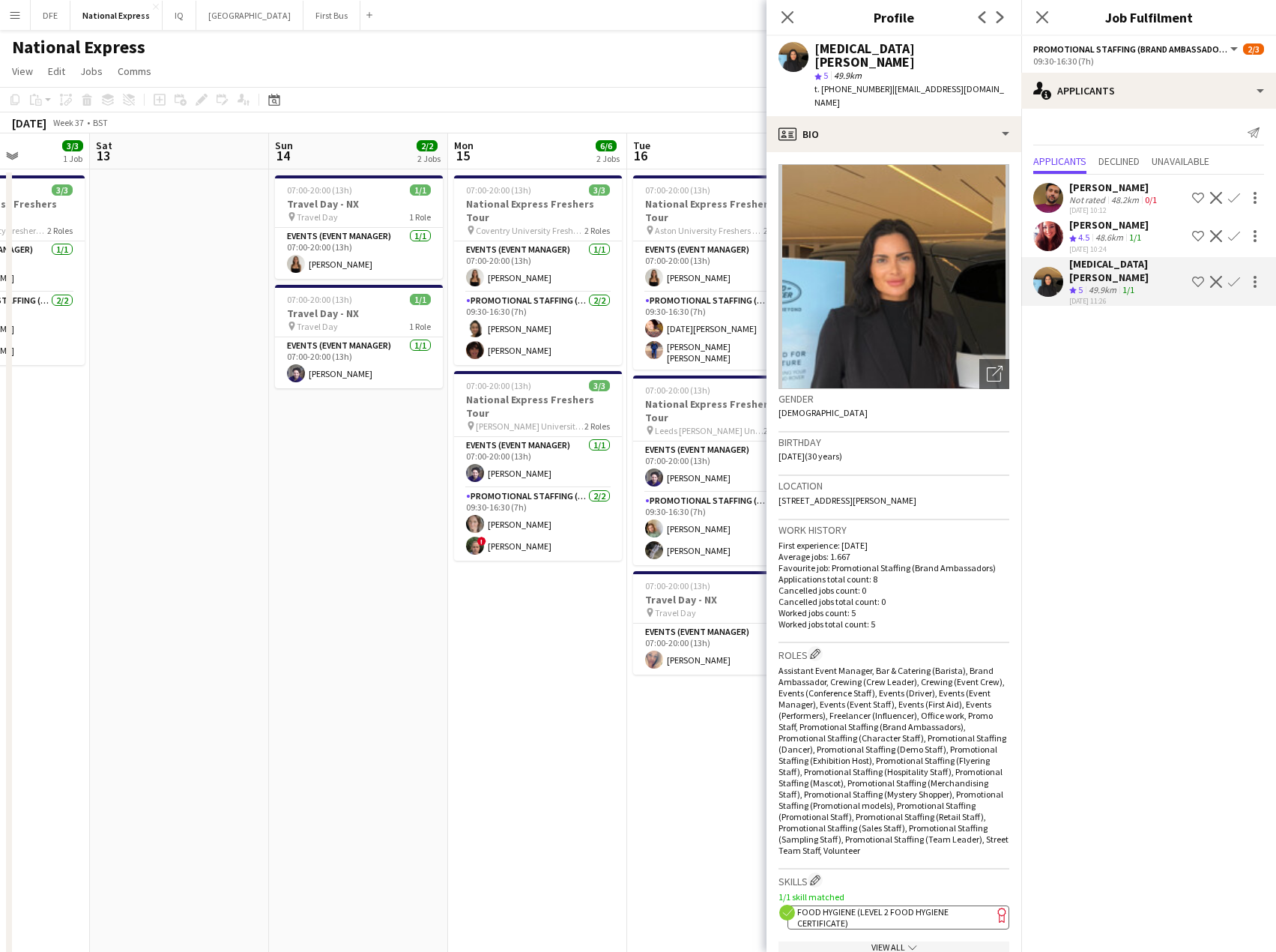
click at [1236, 275] on app-icon "Confirm" at bounding box center [1234, 281] width 12 height 12
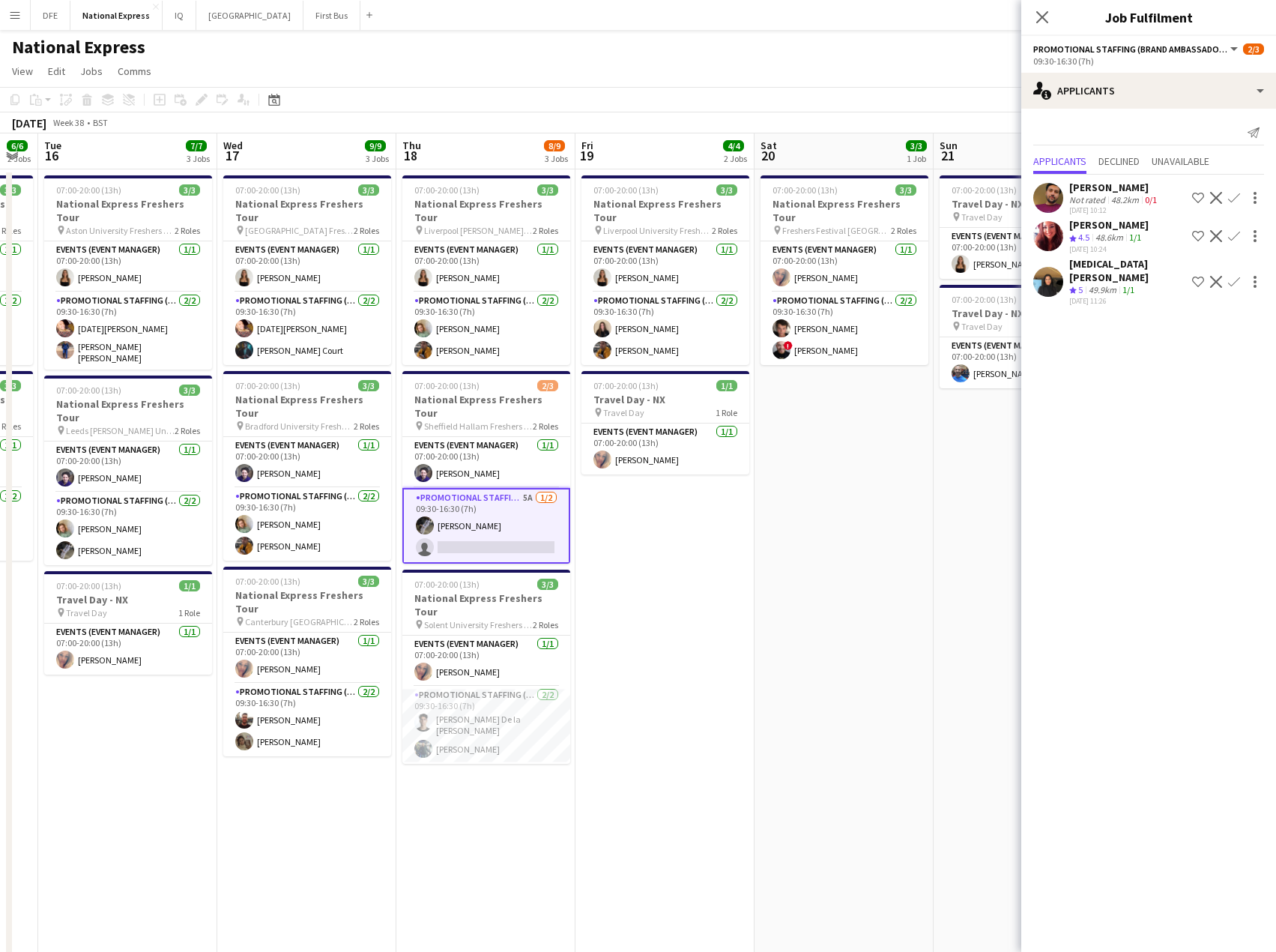
scroll to position [0, 670]
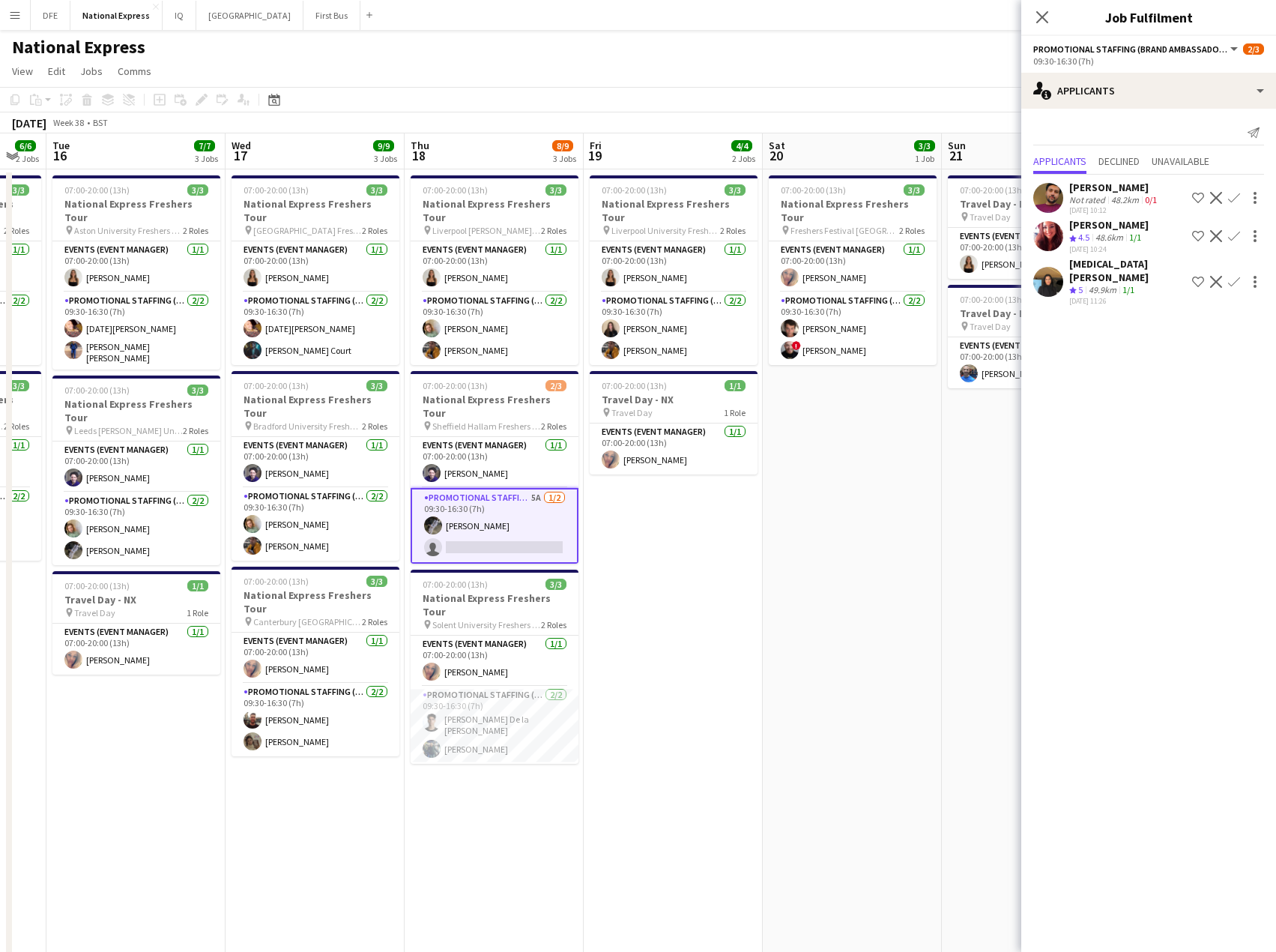
drag, startPoint x: 873, startPoint y: 799, endPoint x: 292, endPoint y: 776, distance: 581.5
click at [292, 776] on app-calendar-viewport "Fri 12 3/3 1 Job Sat 13 Sun 14 2/2 2 Jobs Mon 15 6/6 2 Jobs Tue 16 7/7 3 Jobs W…" at bounding box center [638, 560] width 1276 height 853
click at [1232, 275] on app-icon "Confirm" at bounding box center [1234, 281] width 12 height 12
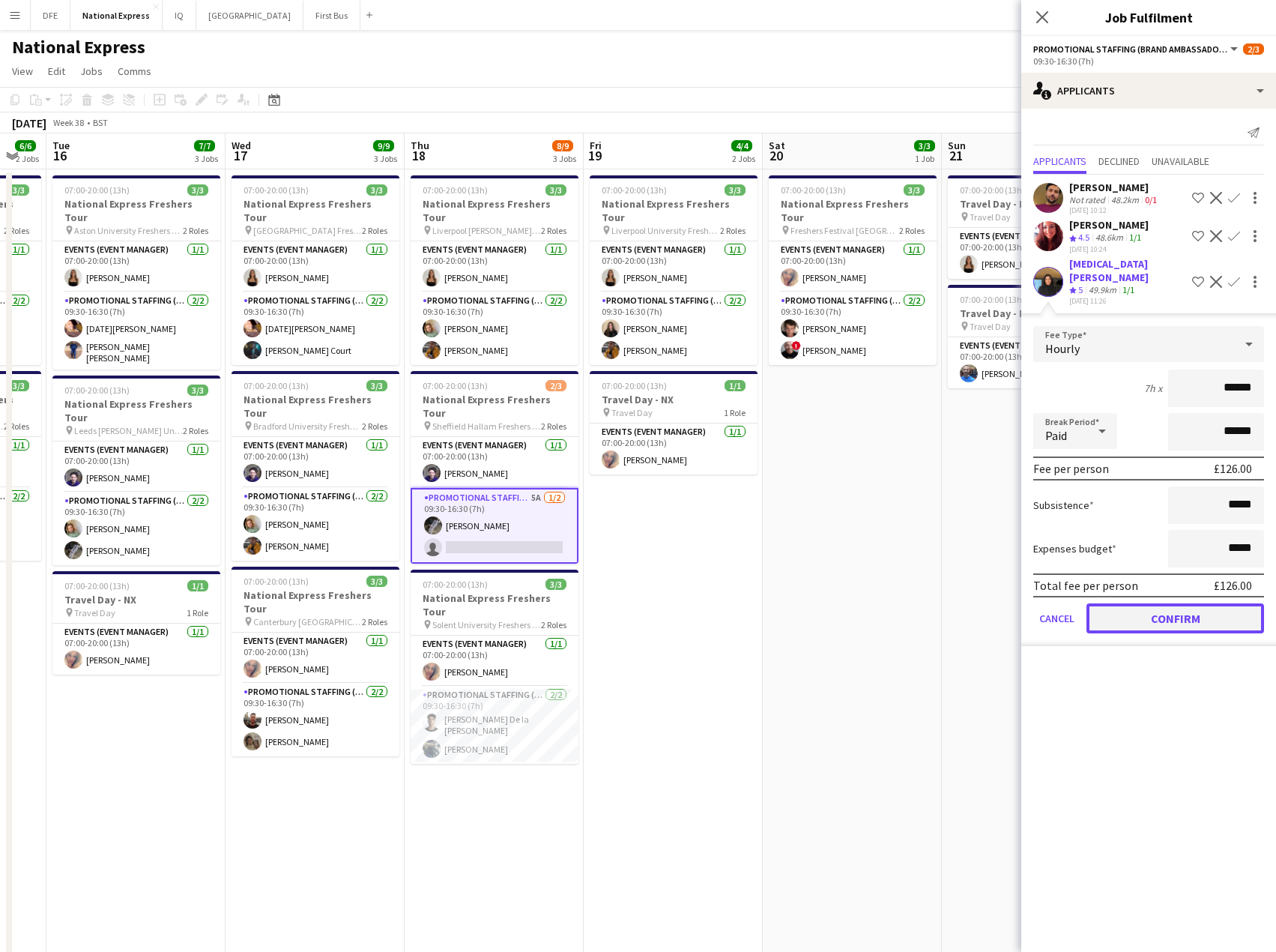
click at [1165, 604] on button "Confirm" at bounding box center [1175, 618] width 177 height 30
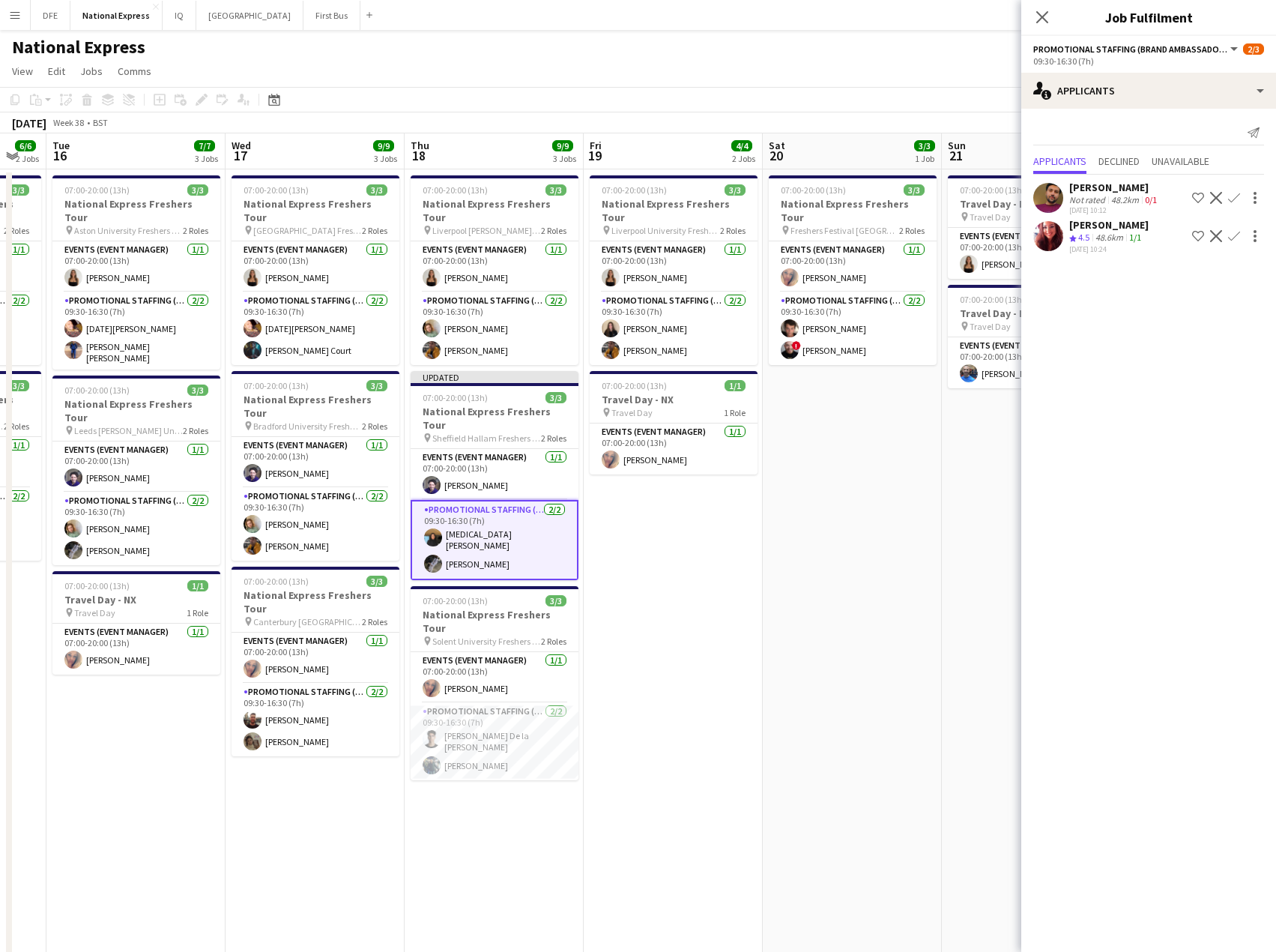
click at [733, 610] on app-date-cell "07:00-20:00 (13h) 3/3 National Express Freshers Tour pin Liverpool University F…" at bounding box center [673, 578] width 179 height 817
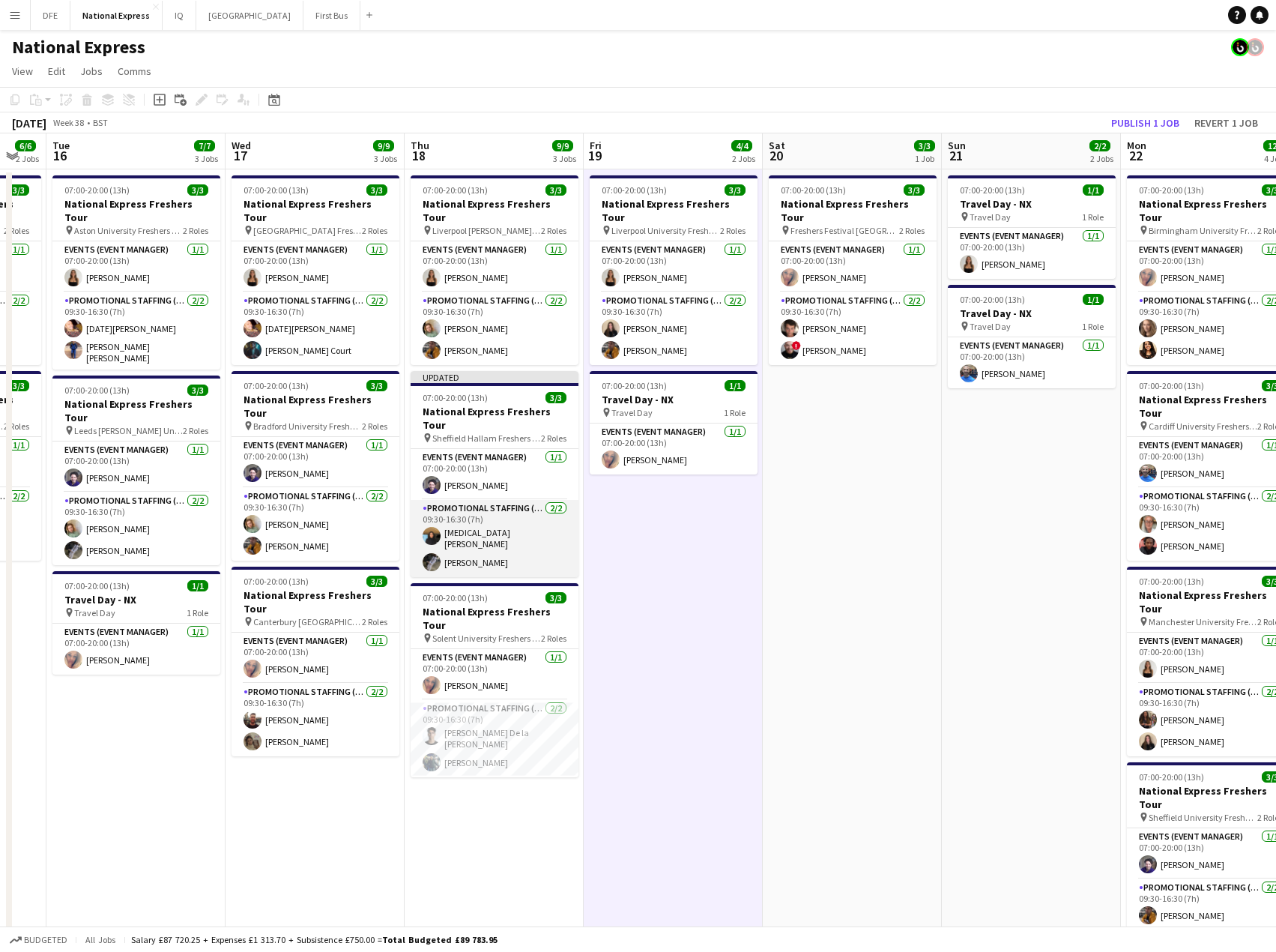
click at [467, 513] on app-card-role "Promotional Staffing (Brand Ambassadors) [DATE] 09:30-16:30 (7h) [MEDICAL_DATA]…" at bounding box center [494, 538] width 168 height 77
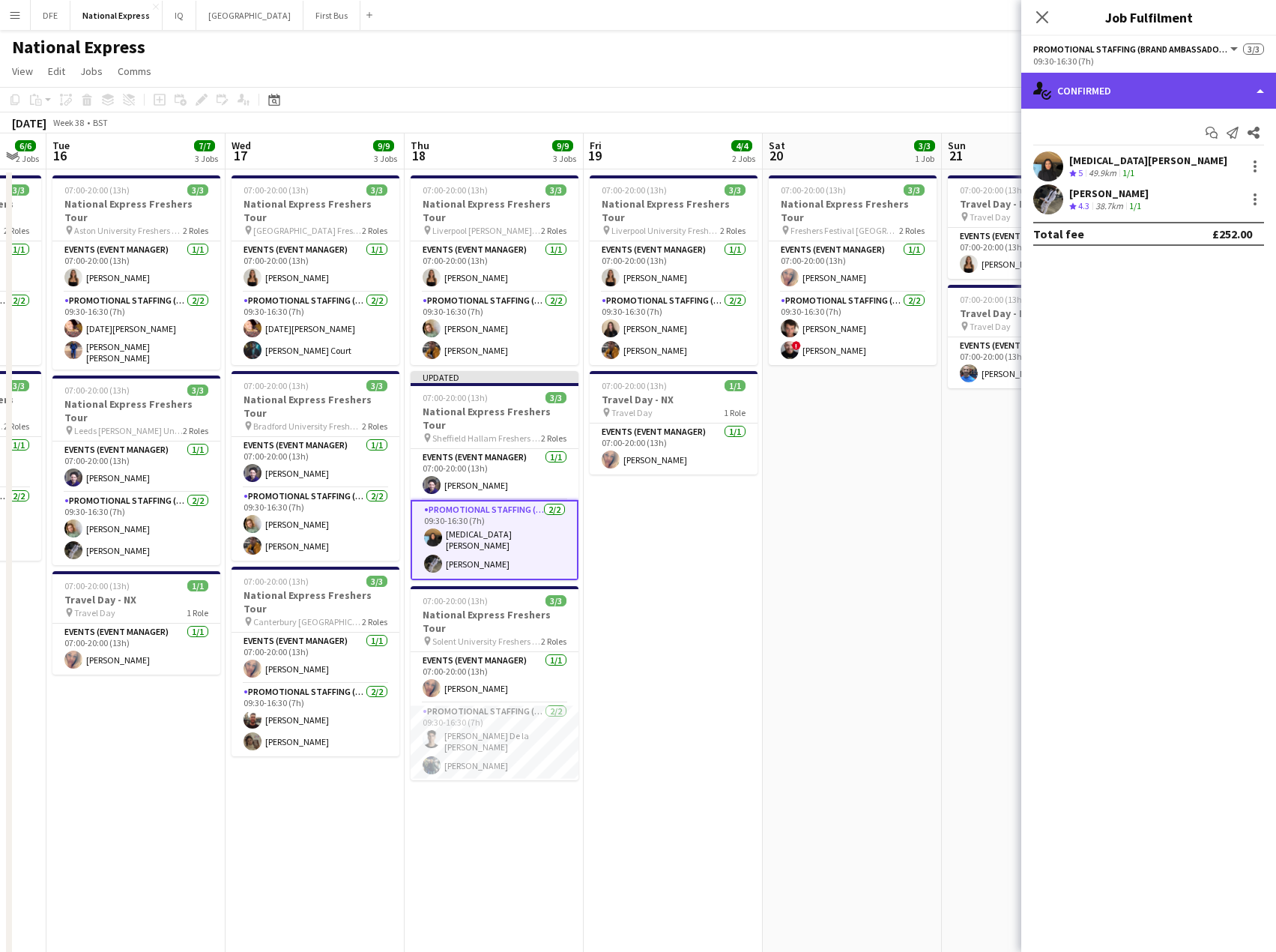
click at [1128, 82] on div "single-neutral-actions-check-2 Confirmed" at bounding box center [1149, 91] width 255 height 36
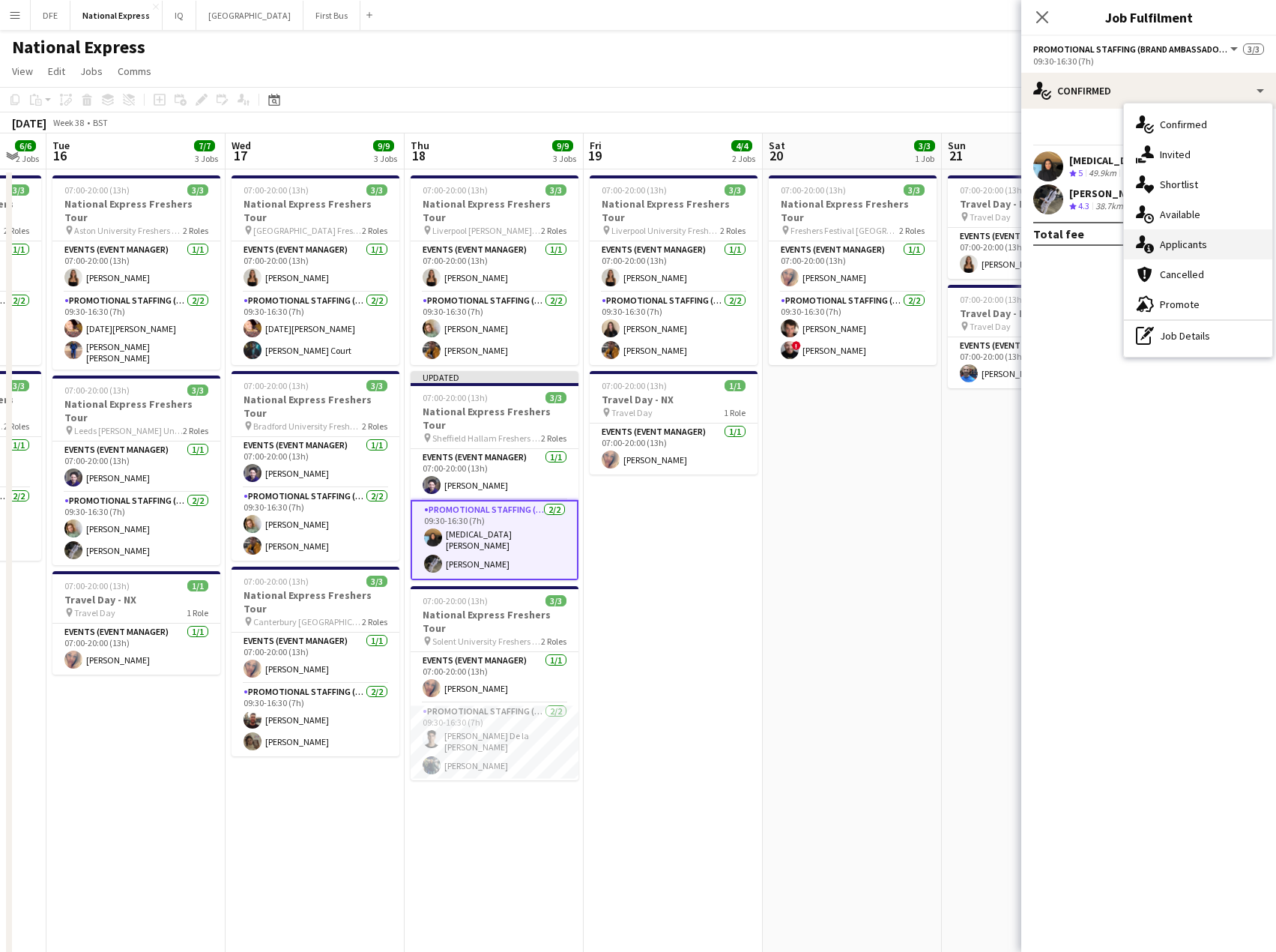
click at [1193, 240] on div "single-neutral-actions-information Applicants" at bounding box center [1198, 244] width 148 height 30
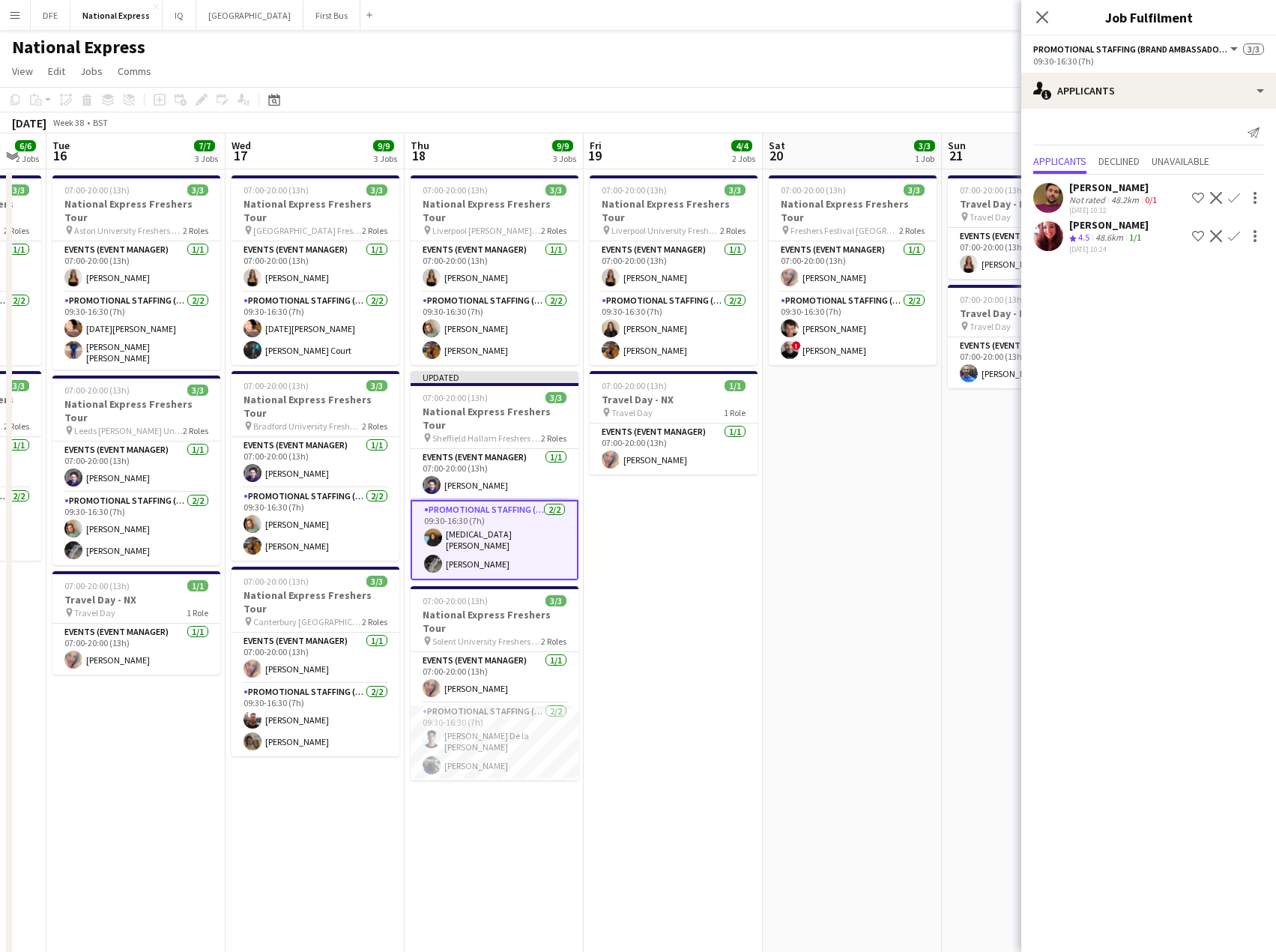
click at [1124, 198] on div "48.2km" at bounding box center [1125, 200] width 34 height 11
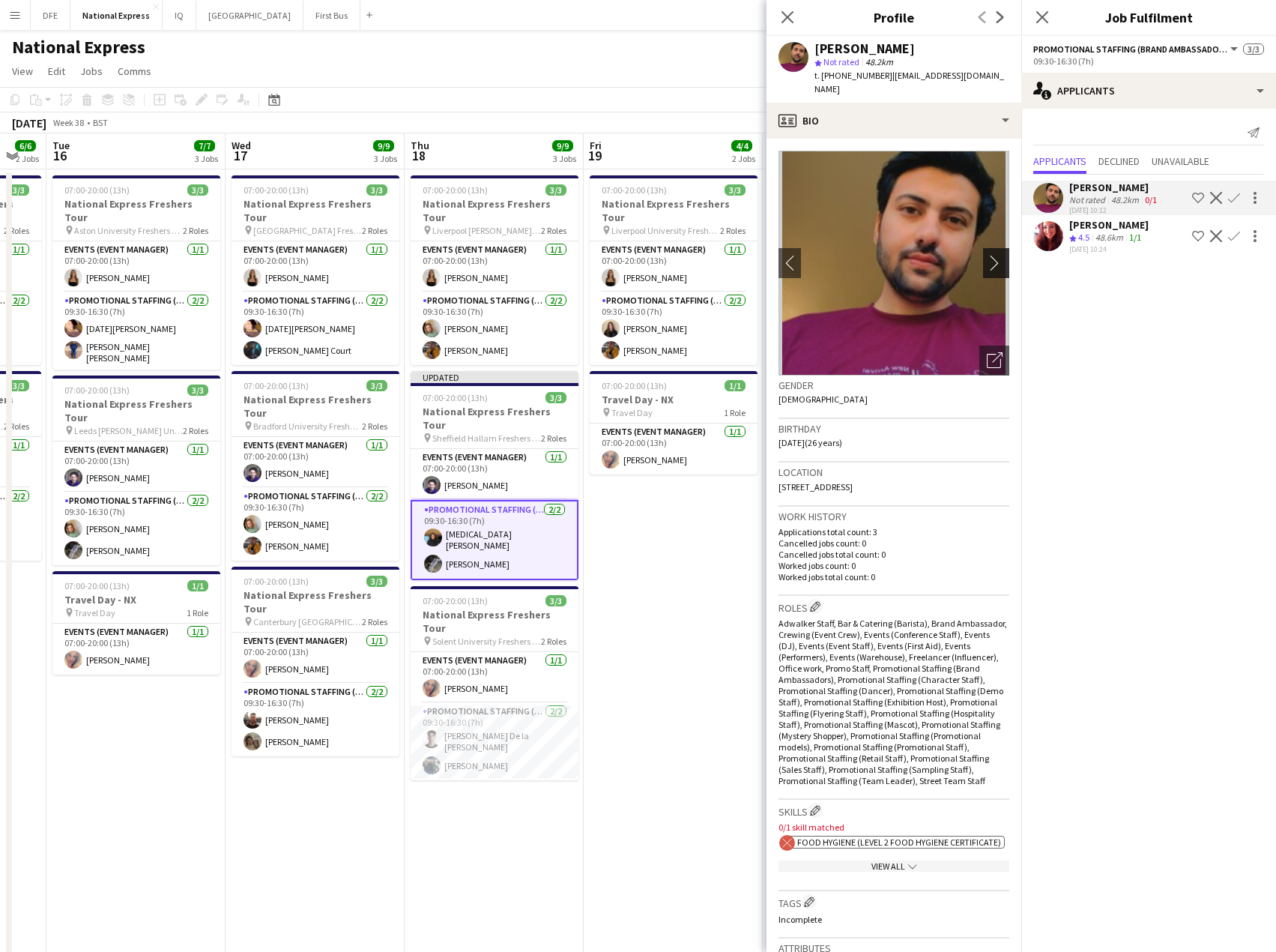
click at [987, 255] on app-icon "chevron-right" at bounding box center [998, 263] width 23 height 15
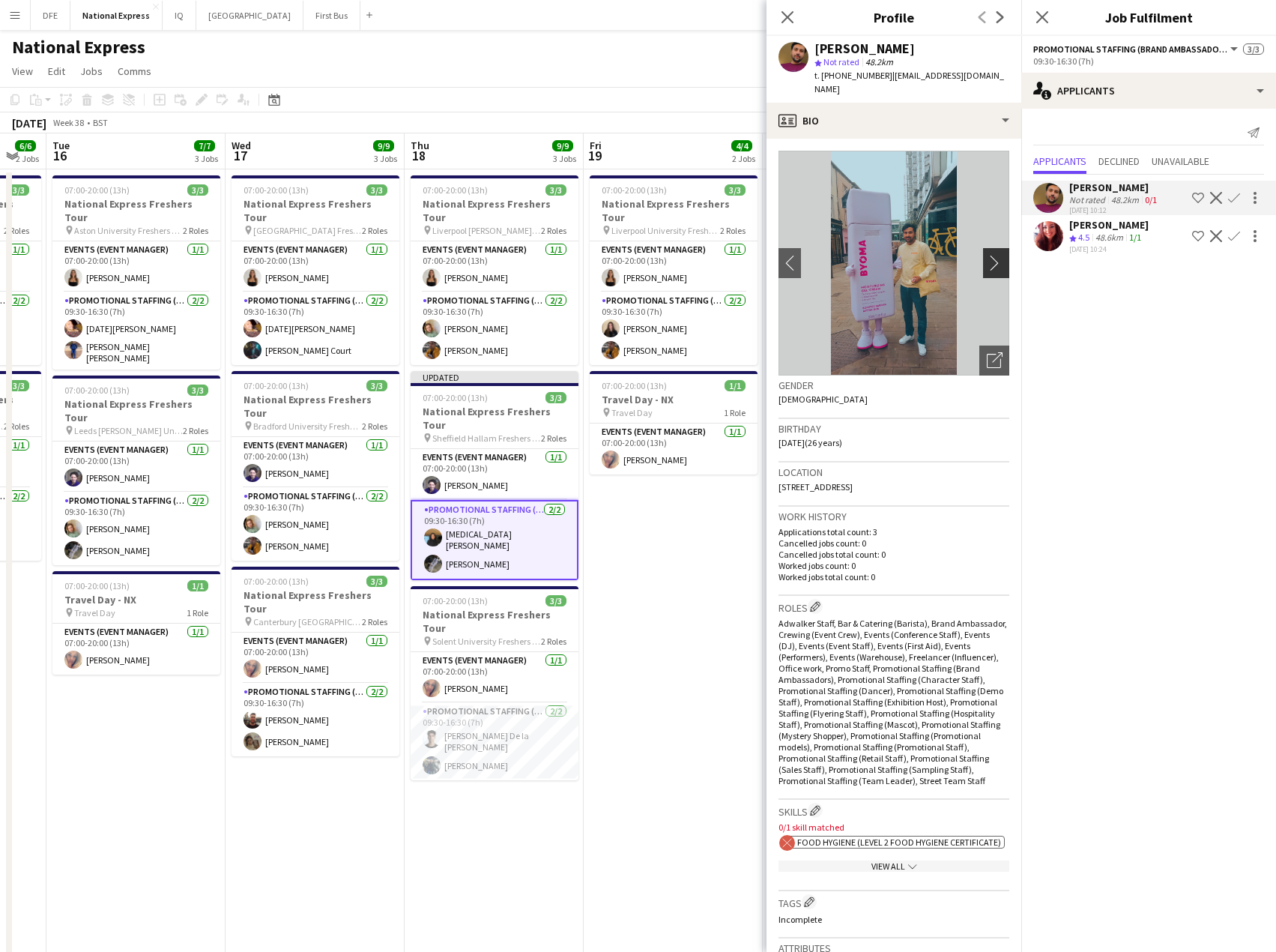
click at [987, 255] on app-icon "chevron-right" at bounding box center [998, 263] width 23 height 15
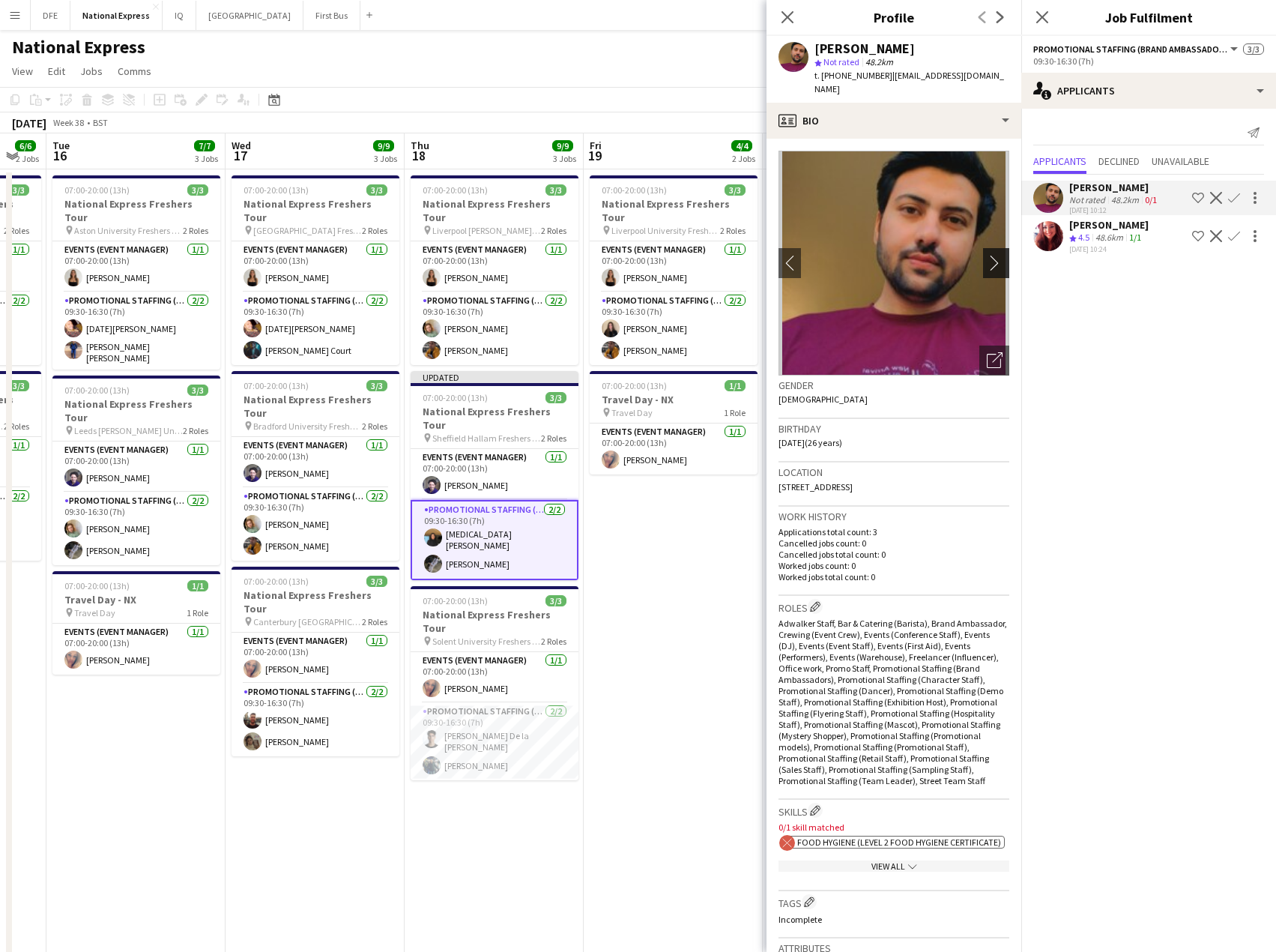
click at [987, 255] on app-icon "chevron-right" at bounding box center [998, 263] width 23 height 15
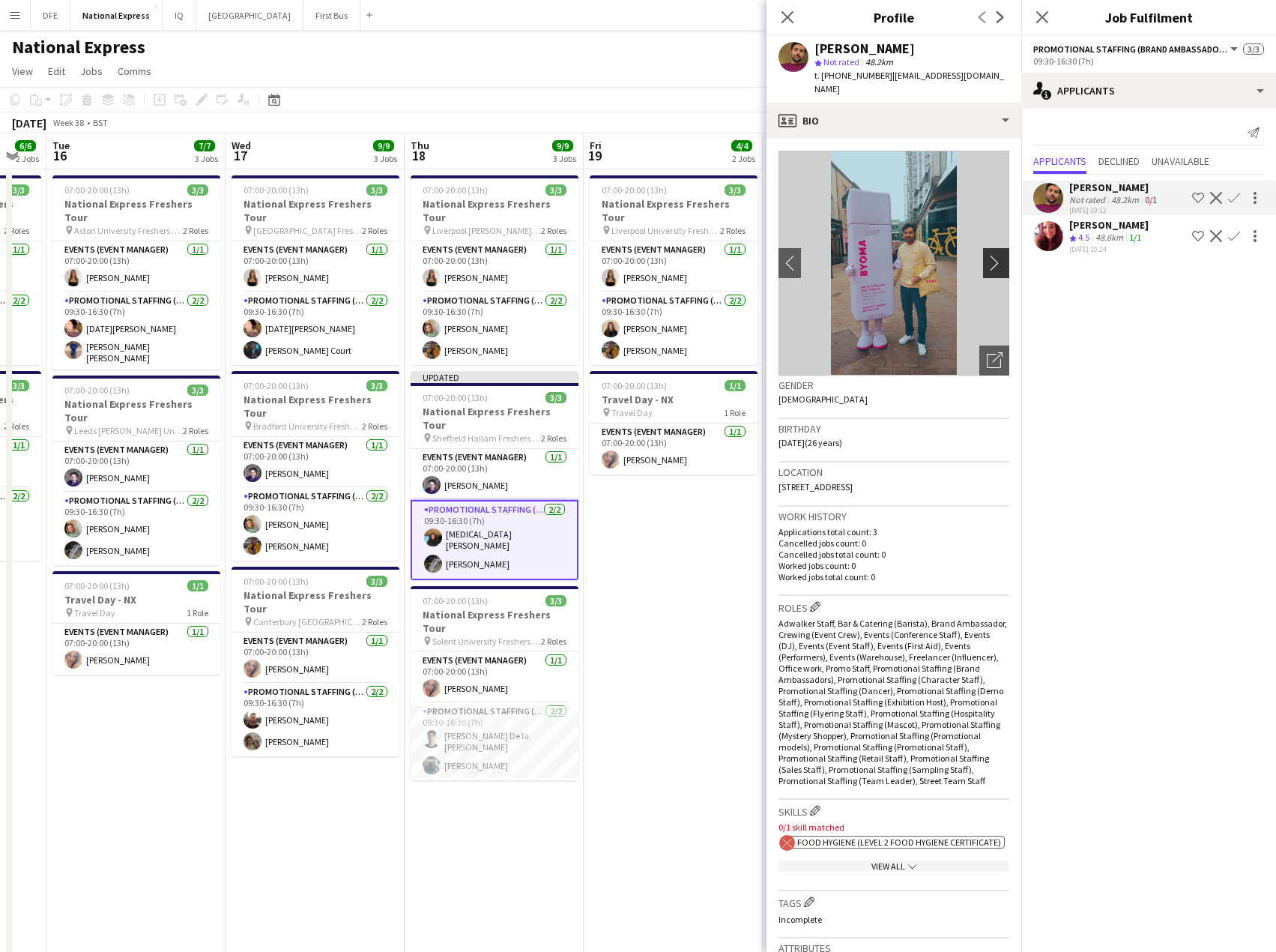
click at [987, 255] on app-icon "chevron-right" at bounding box center [998, 263] width 23 height 15
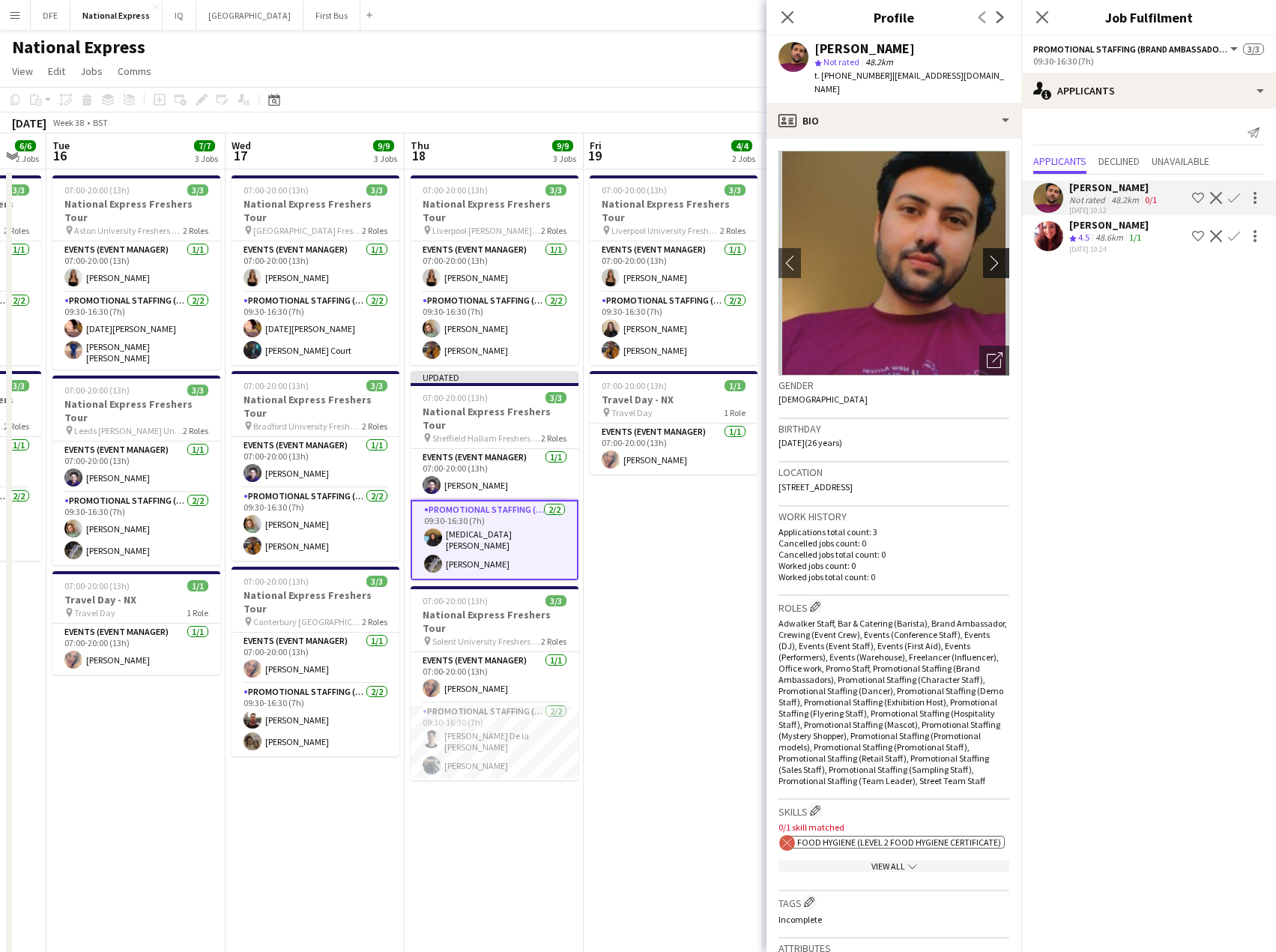
click at [987, 255] on app-icon "chevron-right" at bounding box center [998, 263] width 23 height 15
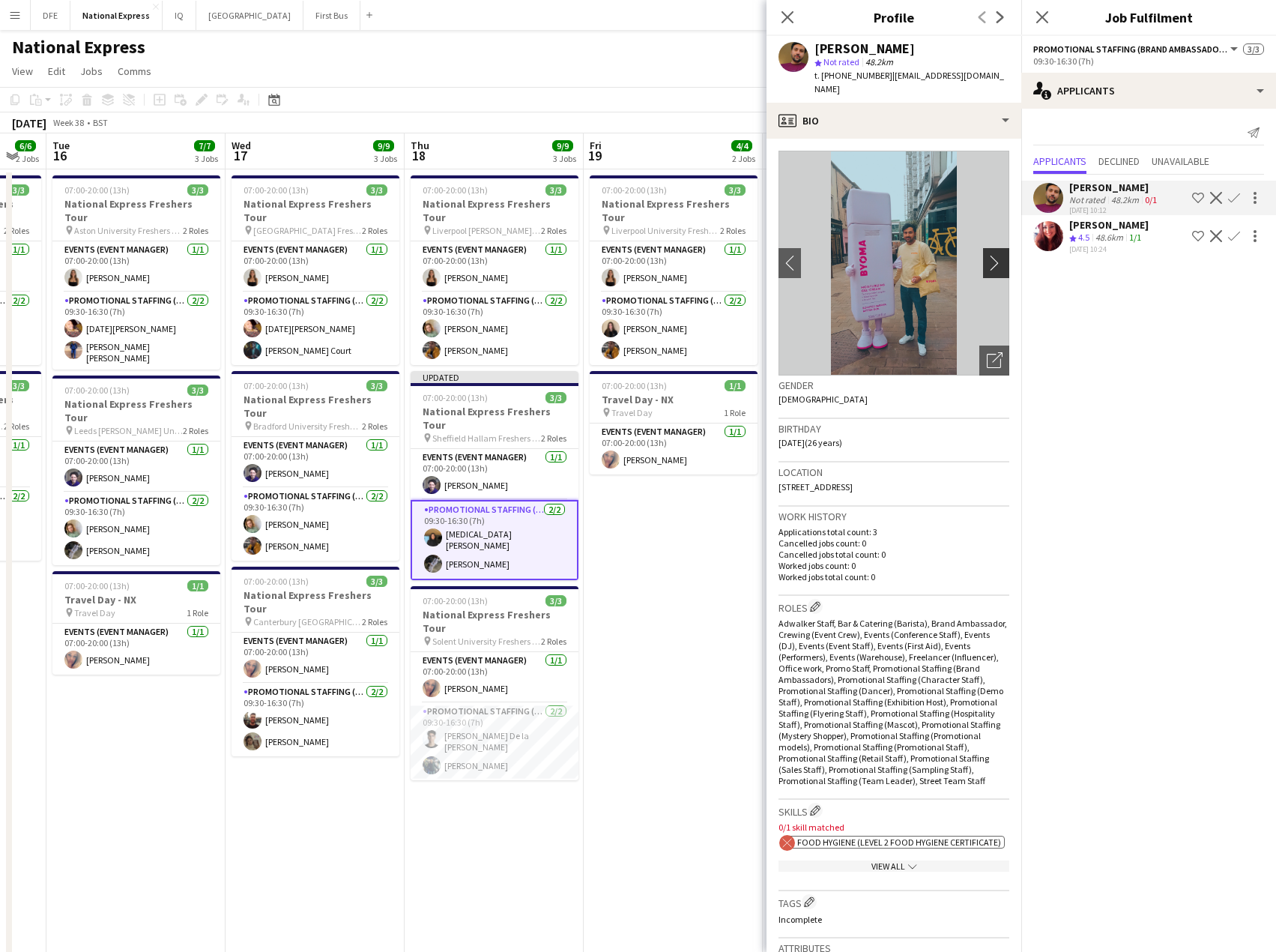
click at [987, 255] on app-icon "chevron-right" at bounding box center [998, 263] width 23 height 15
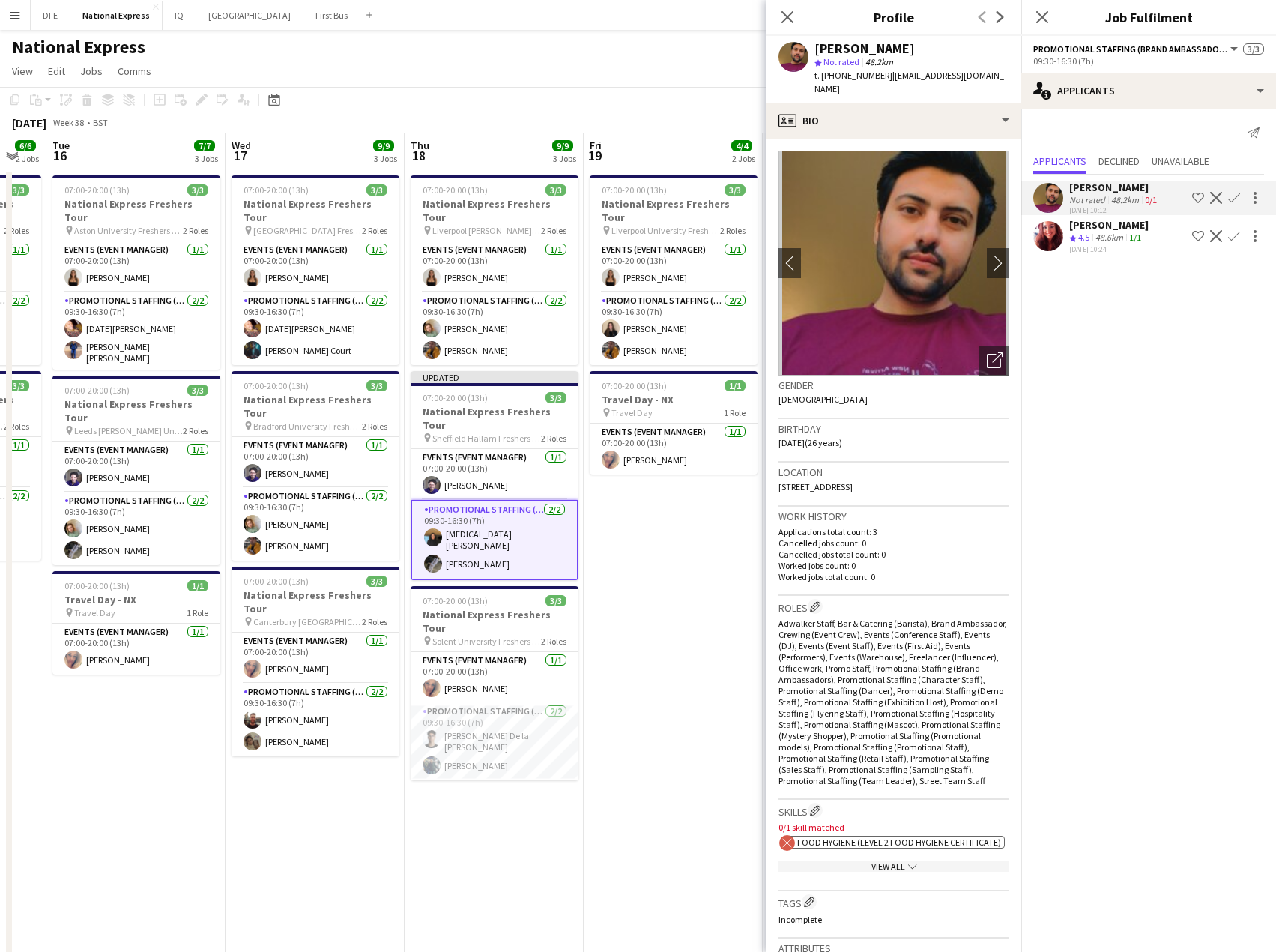
click at [480, 510] on app-card-role "Promotional Staffing (Brand Ambassadors) [DATE] 09:30-16:30 (7h) [MEDICAL_DATA]…" at bounding box center [494, 540] width 168 height 80
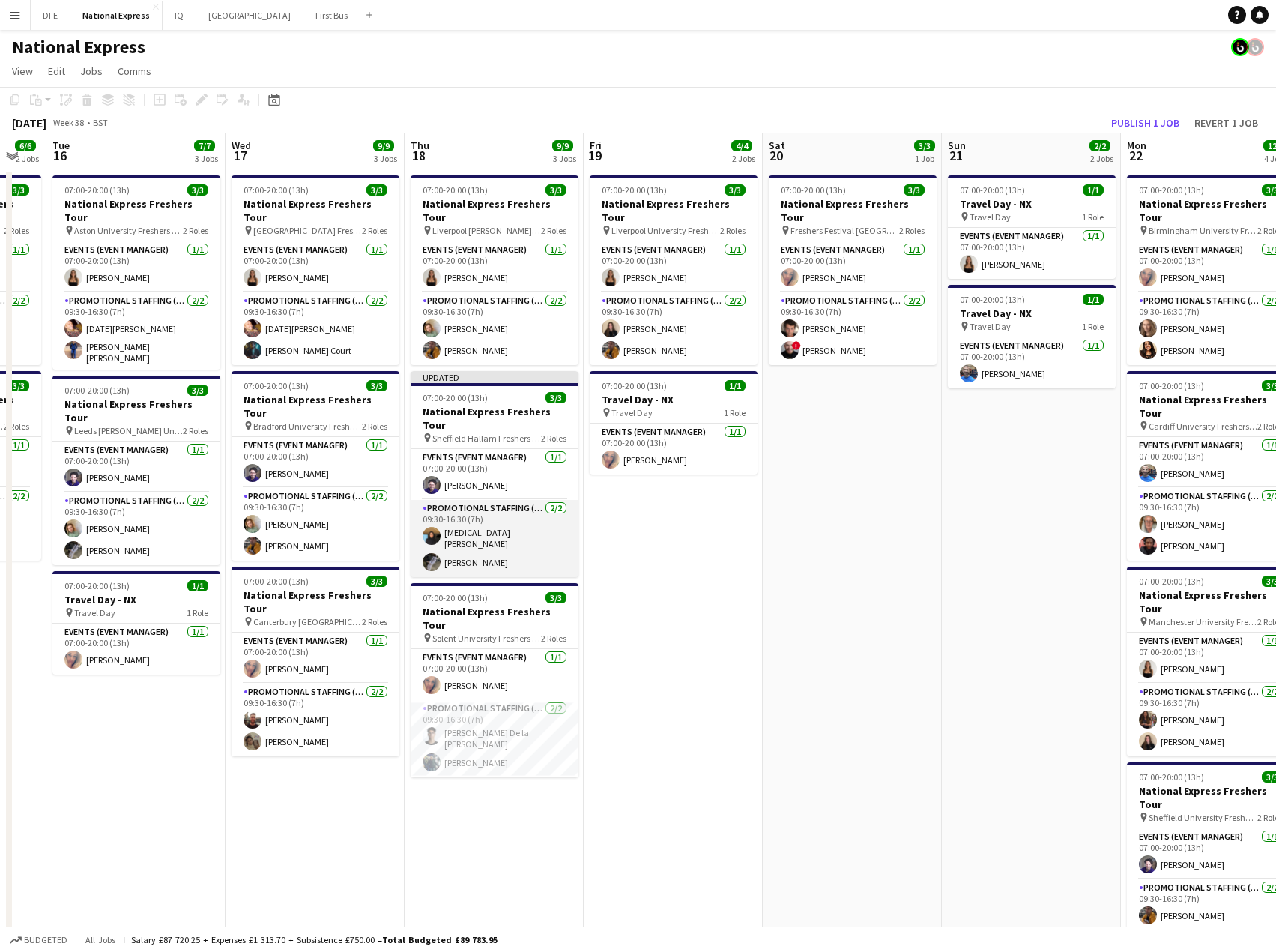
click at [481, 504] on app-card-role "Promotional Staffing (Brand Ambassadors) [DATE] 09:30-16:30 (7h) [MEDICAL_DATA]…" at bounding box center [494, 538] width 168 height 77
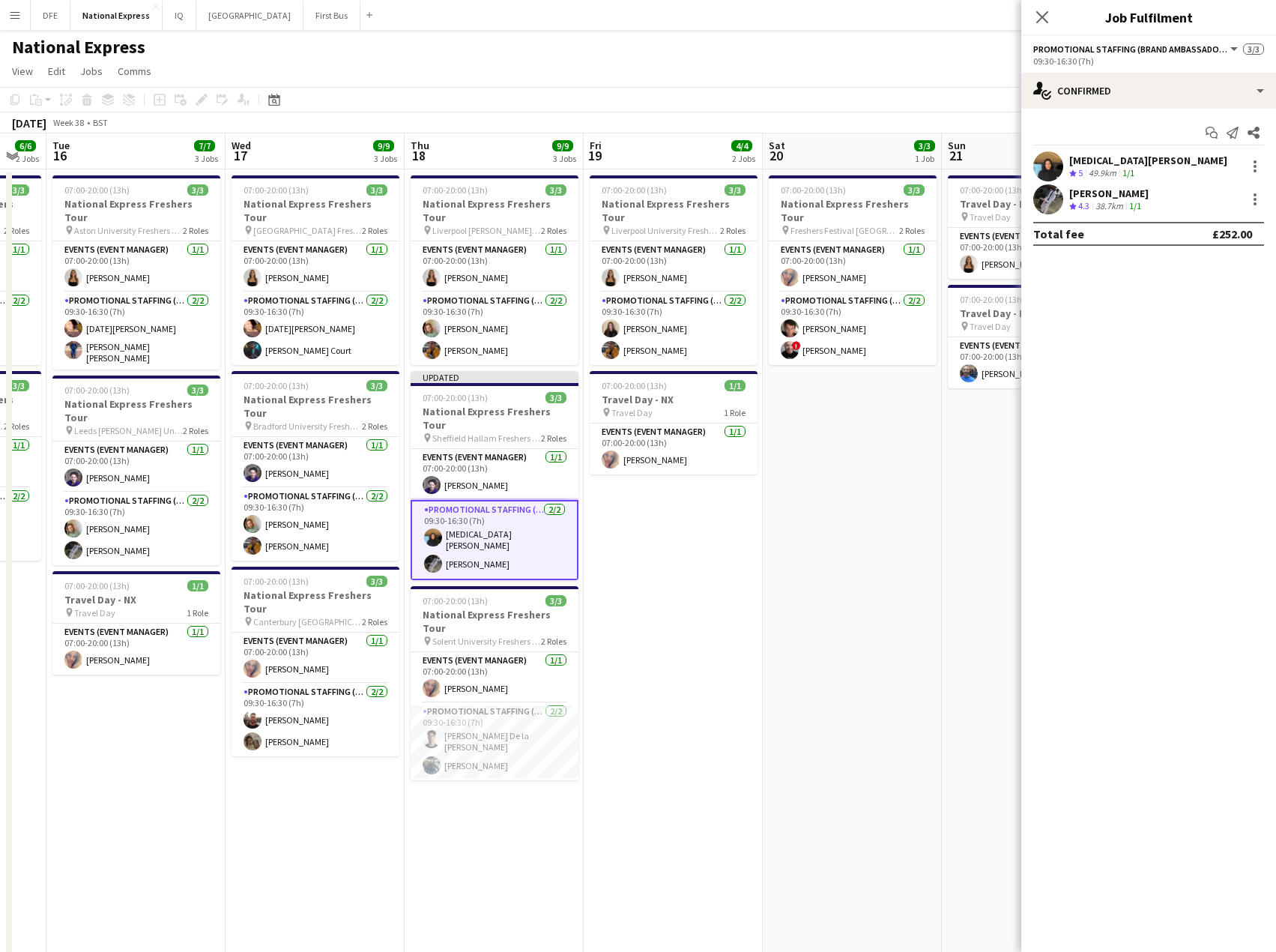
click at [1107, 160] on div "[MEDICAL_DATA][PERSON_NAME]" at bounding box center [1148, 160] width 158 height 14
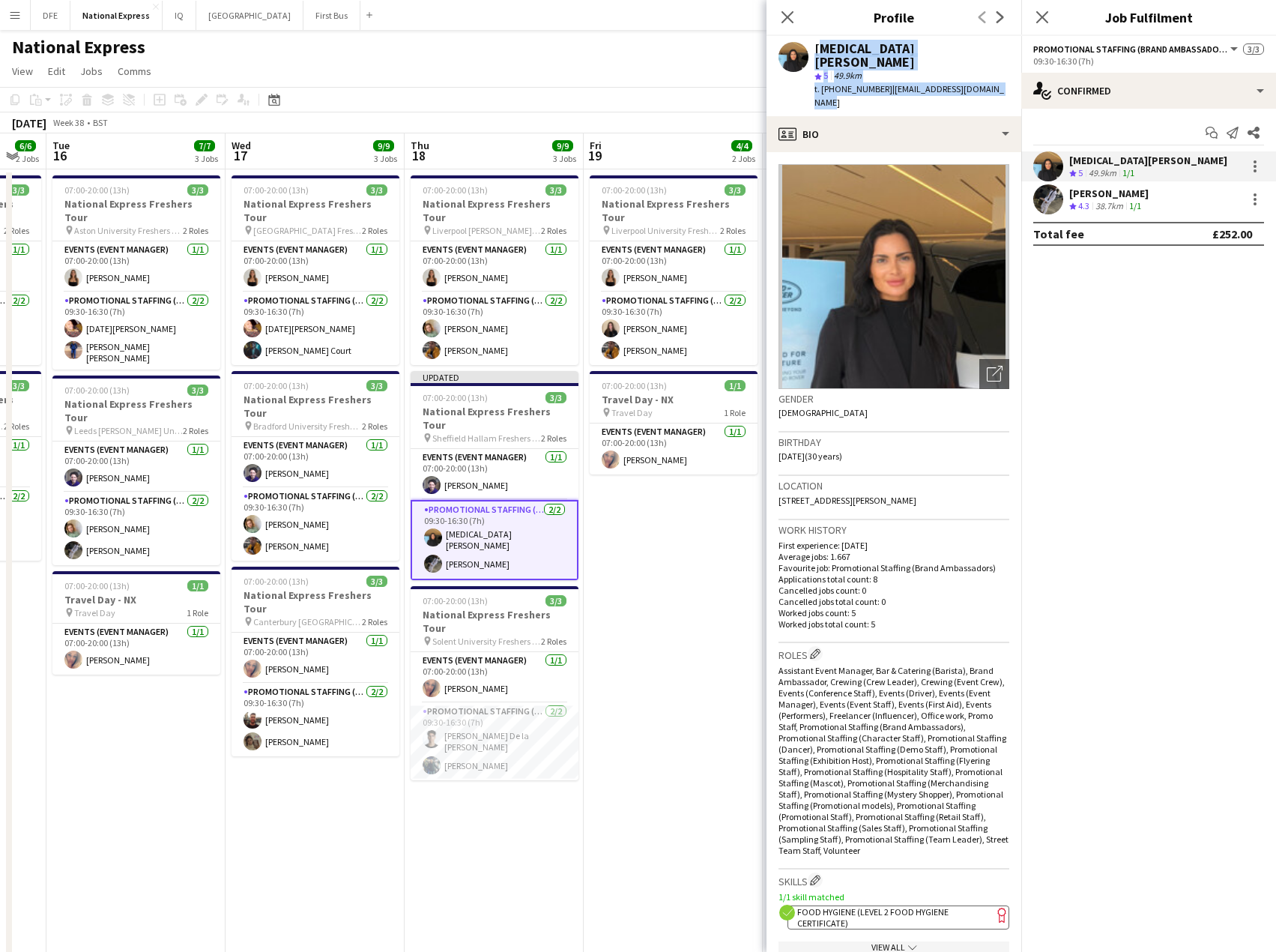
drag, startPoint x: 1006, startPoint y: 73, endPoint x: 814, endPoint y: 49, distance: 193.5
click at [814, 49] on div "[MEDICAL_DATA][PERSON_NAME] star 5 49.9km t. [PHONE_NUMBER] | [EMAIL_ADDRESS][D…" at bounding box center [894, 75] width 255 height 80
copy div "[MEDICAL_DATA][PERSON_NAME] star 5 49.9km t. [PHONE_NUMBER] | [EMAIL_ADDRESS][D…"
drag, startPoint x: 787, startPoint y: 19, endPoint x: 938, endPoint y: 31, distance: 151.5
click at [787, 19] on icon at bounding box center [787, 17] width 12 height 12
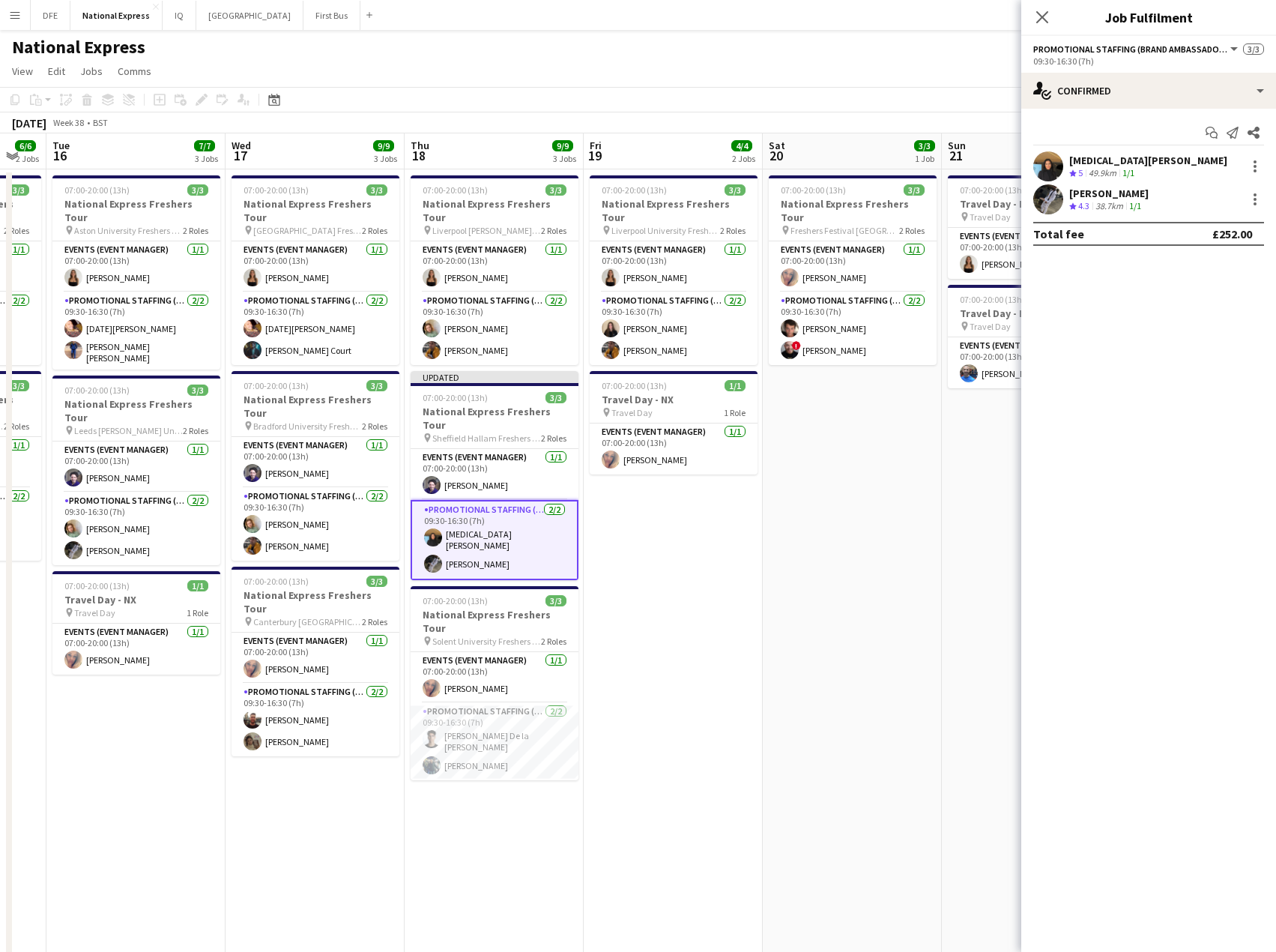
click at [1043, 15] on icon "Close pop-in" at bounding box center [1042, 17] width 12 height 12
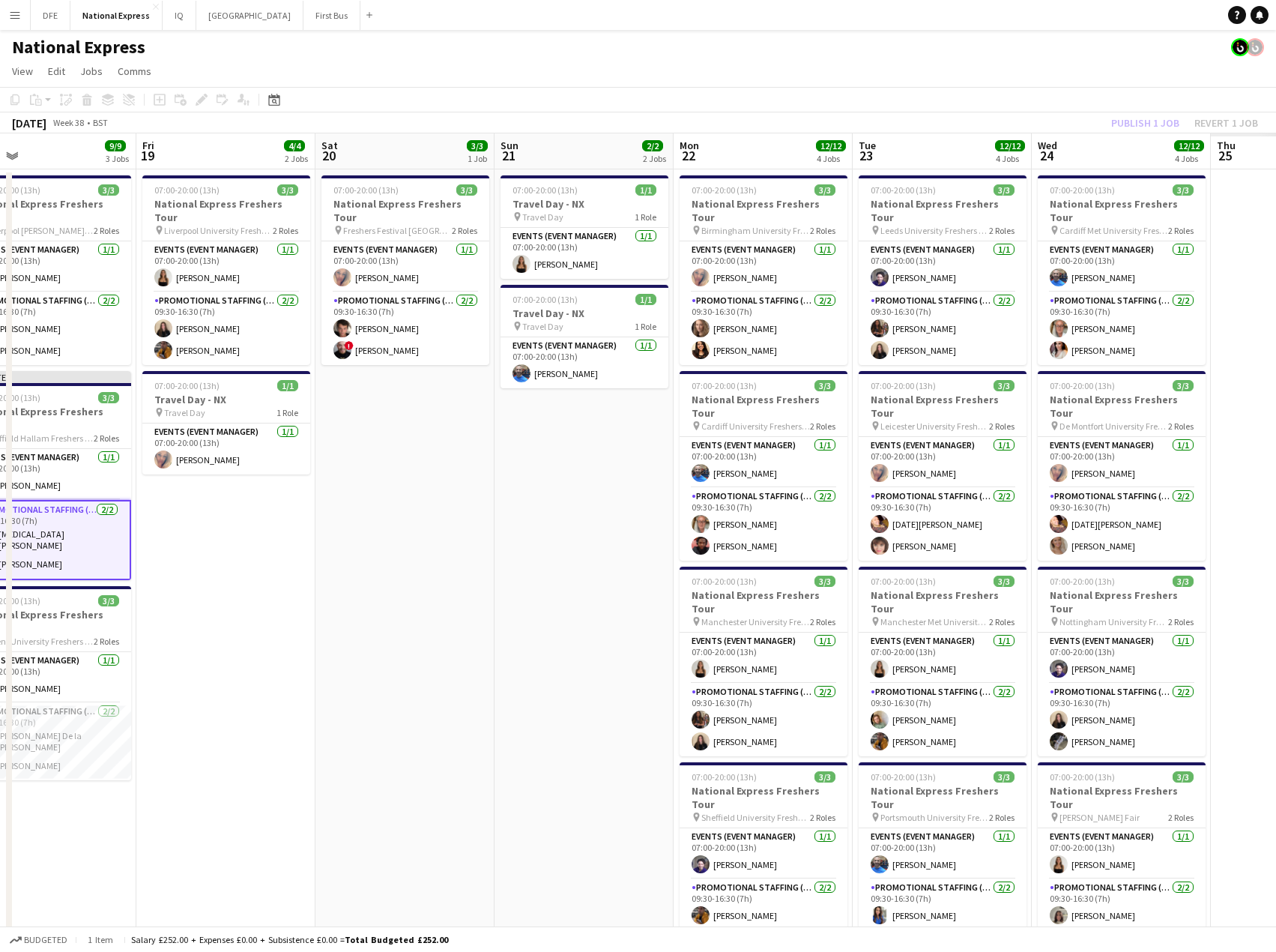
drag, startPoint x: 1002, startPoint y: 447, endPoint x: 250, endPoint y: 408, distance: 753.0
click at [250, 408] on app-calendar-viewport "Mon 15 6/6 2 Jobs Tue 16 7/7 3 Jobs Wed 17 9/9 3 Jobs Thu 18 9/9 3 Jobs Fri 19 …" at bounding box center [638, 560] width 1276 height 853
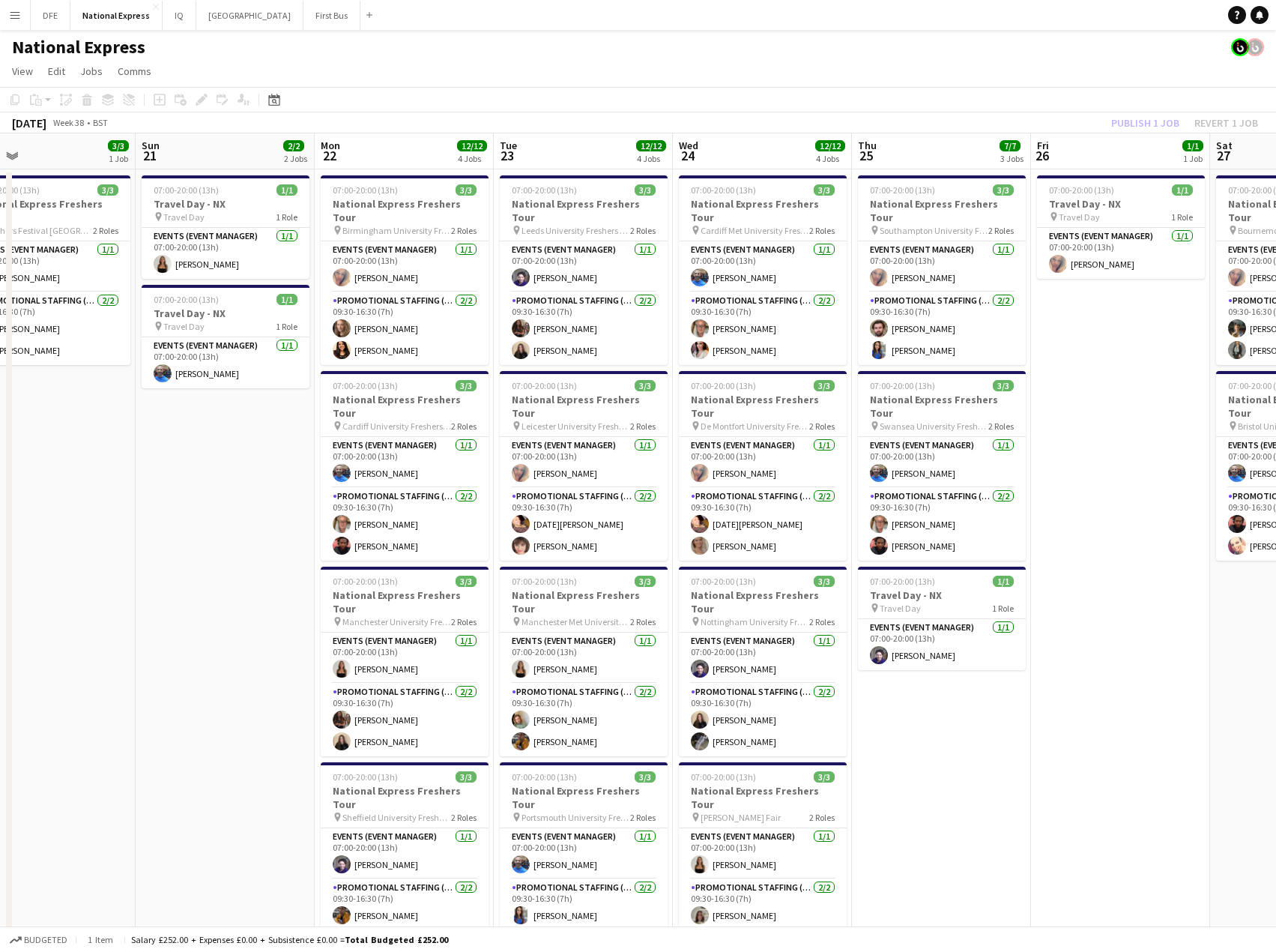
click at [1123, 130] on div "Publish 1 job Revert 1 job" at bounding box center [1185, 123] width 183 height 19
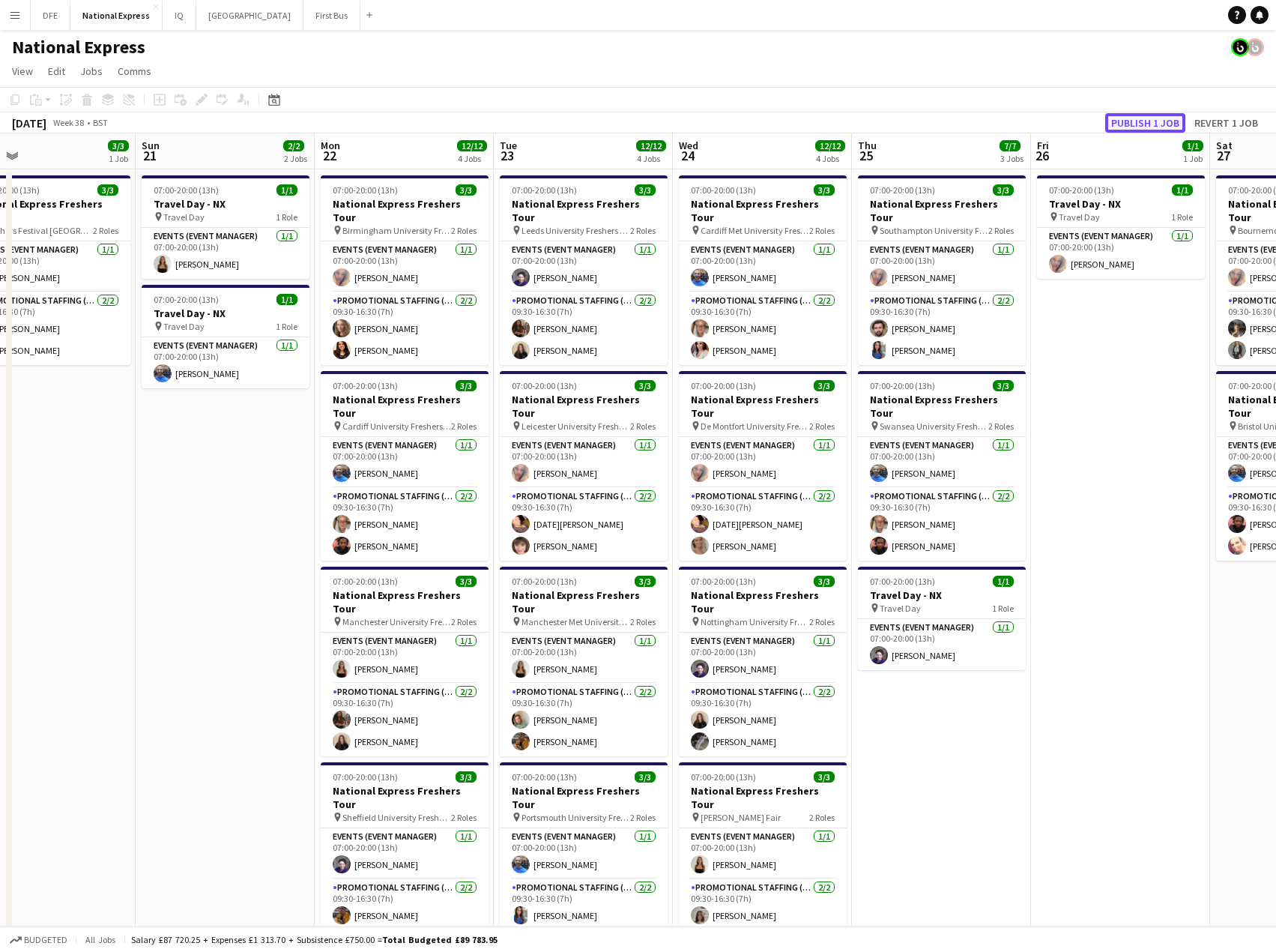
click at [1145, 132] on button "Publish 1 job" at bounding box center [1145, 123] width 80 height 19
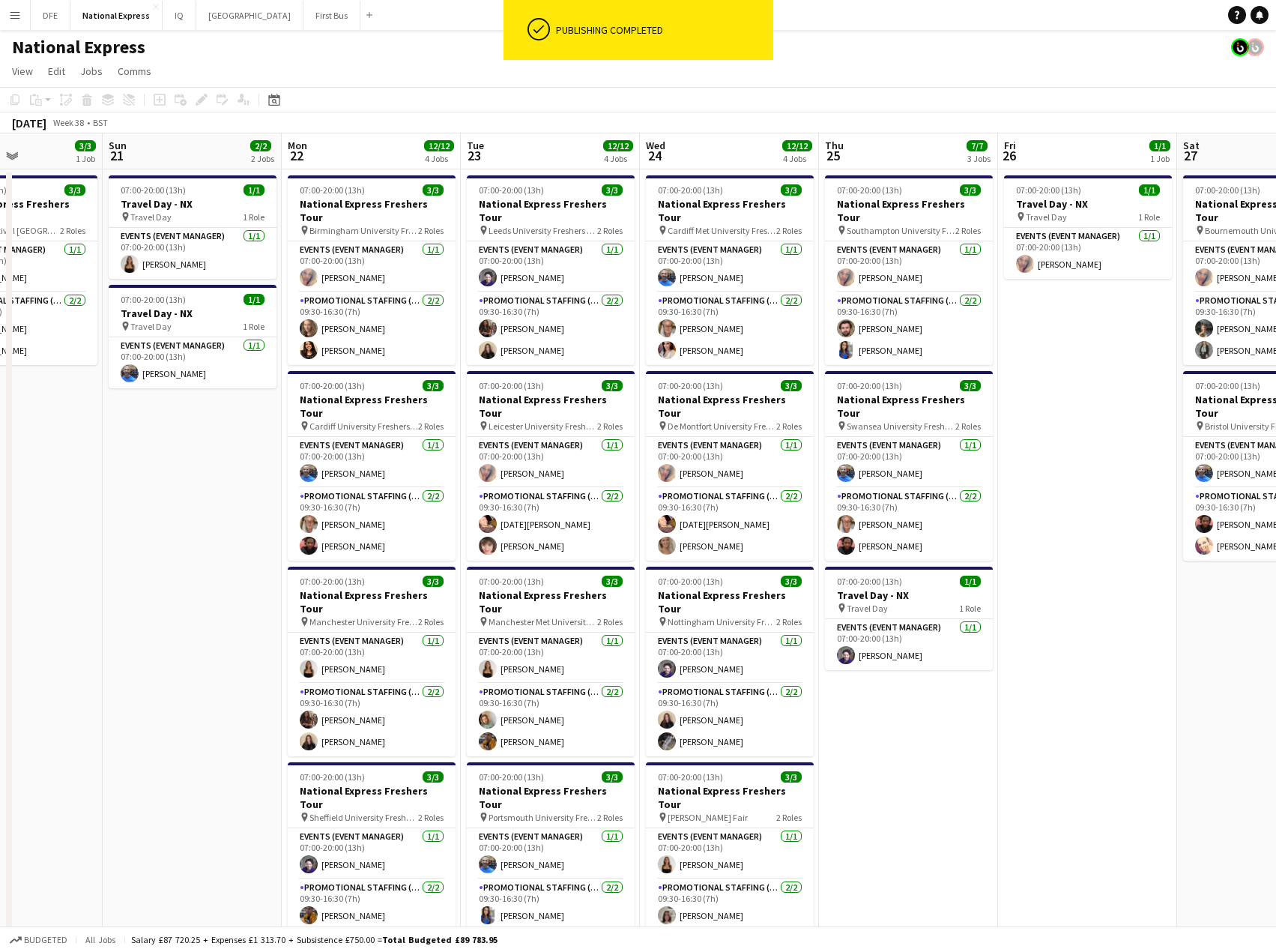
drag, startPoint x: 1075, startPoint y: 655, endPoint x: 1042, endPoint y: 519, distance: 139.9
click at [1042, 519] on app-calendar-viewport "Wed 17 9/9 3 Jobs Thu 18 9/9 3 Jobs Fri 19 4/4 2 Jobs Sat 20 3/3 1 Job Sun 21 2…" at bounding box center [638, 560] width 1276 height 853
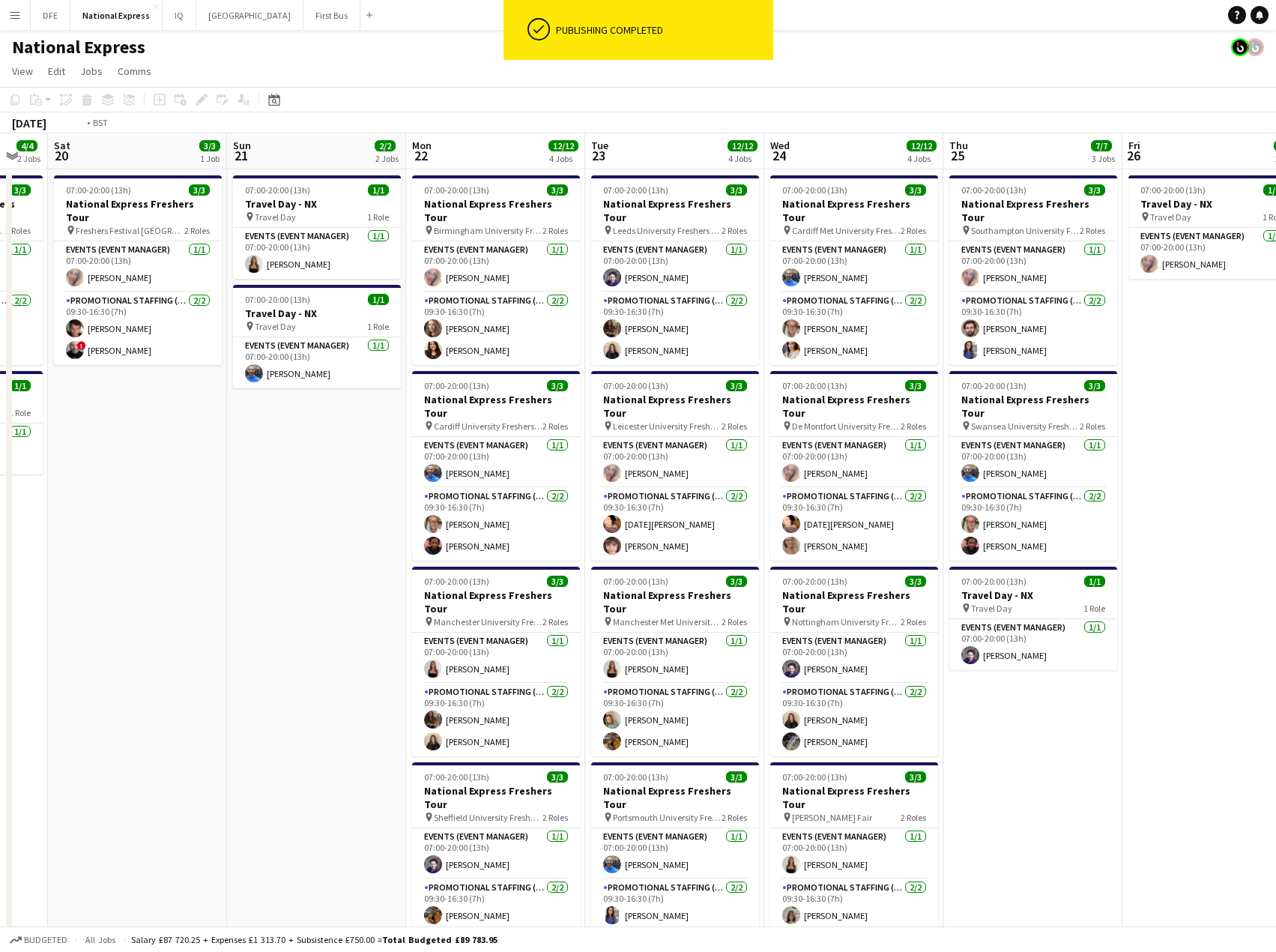
drag, startPoint x: 1085, startPoint y: 486, endPoint x: -32, endPoint y: 527, distance: 1117.8
click at [0, 527] on html "ok-circled Publishing completed Menu Boards Boards Boards All jobs Status Workf…" at bounding box center [638, 506] width 1276 height 1012
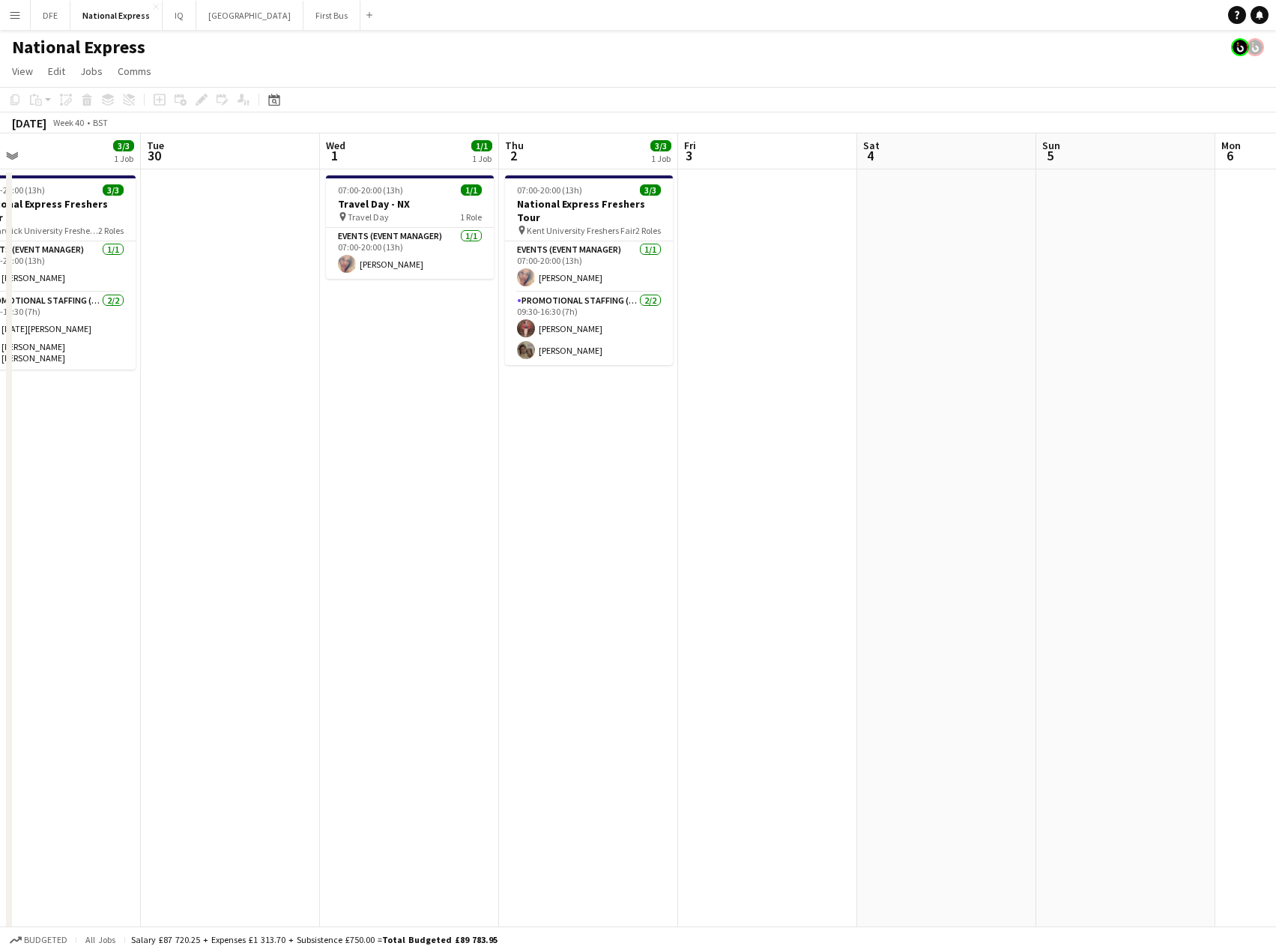
drag, startPoint x: 802, startPoint y: 531, endPoint x: 319, endPoint y: 544, distance: 483.2
click at [253, 551] on app-calendar-viewport "Sat 27 6/6 2 Jobs Sun 28 1/1 1 Job Mon 29 3/3 1 Job Tue 30 Wed 1 1/1 1 Job Thu …" at bounding box center [638, 560] width 1276 height 853
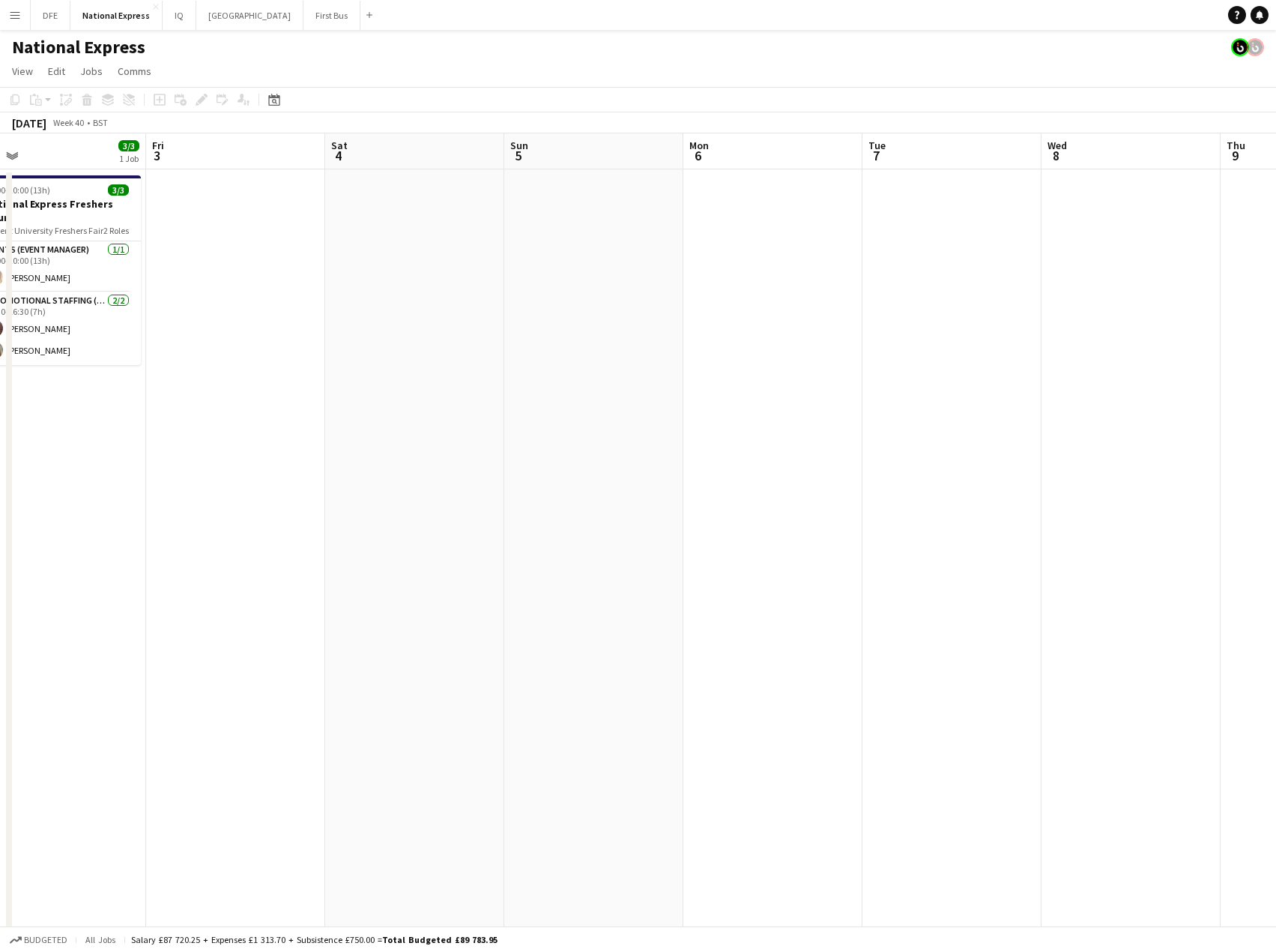
drag, startPoint x: 812, startPoint y: 542, endPoint x: 277, endPoint y: 553, distance: 535.1
click at [280, 553] on app-calendar-viewport "Mon 29 3/3 1 Job Tue 30 Wed 1 1/1 1 Job Thu 2 3/3 1 Job Fri 3 Sat 4 Sun 5 Mon 6…" at bounding box center [638, 560] width 1276 height 853
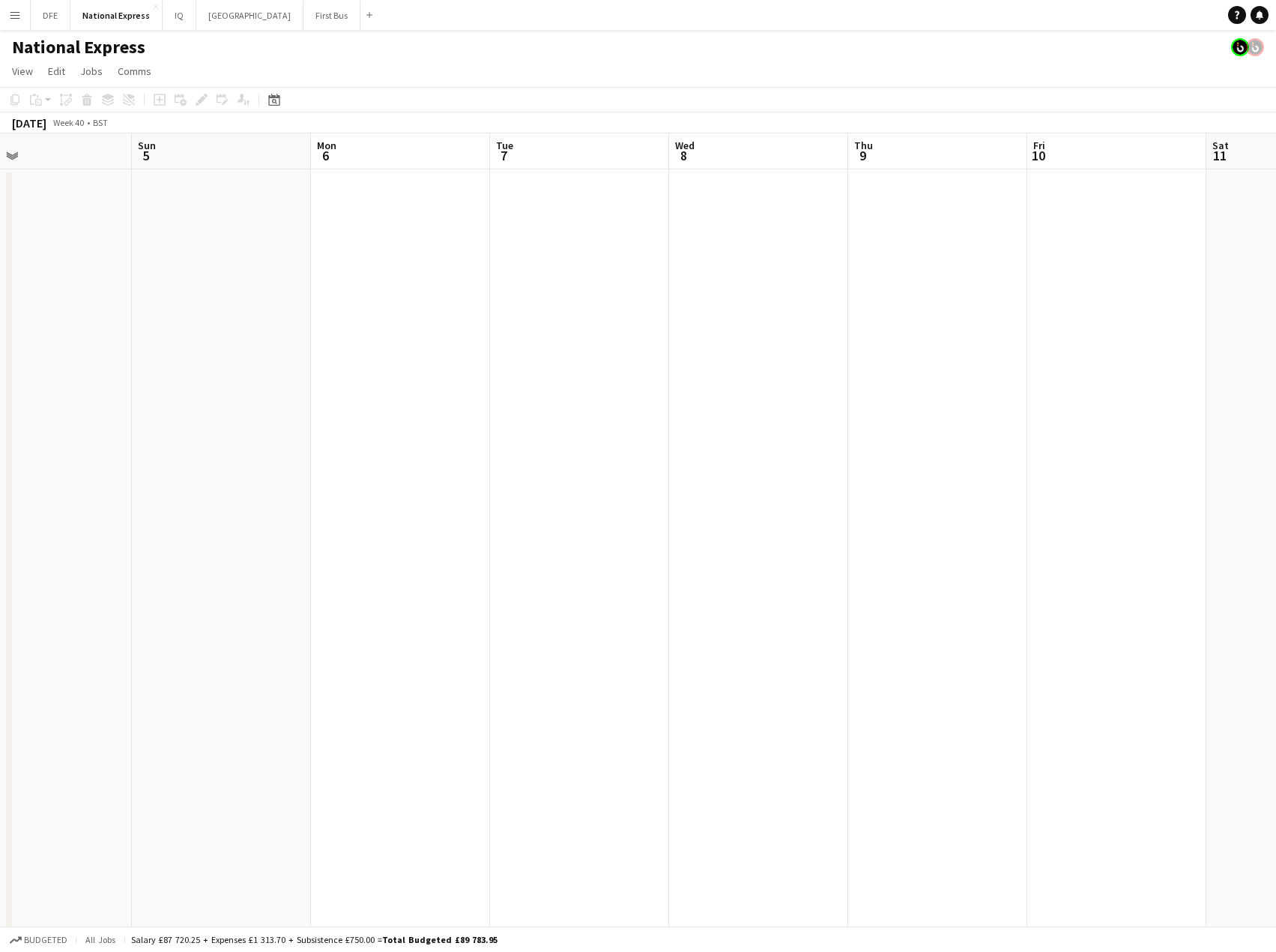
drag, startPoint x: 305, startPoint y: 549, endPoint x: 1175, endPoint y: 497, distance: 871.6
click at [1235, 497] on app-calendar-viewport "Wed 1 1/1 1 Job Thu 2 3/3 1 Job Fri 3 Sat 4 Sun 5 Mon 6 Tue 7 Wed 8 Thu 9 Fri 1…" at bounding box center [638, 560] width 1276 height 853
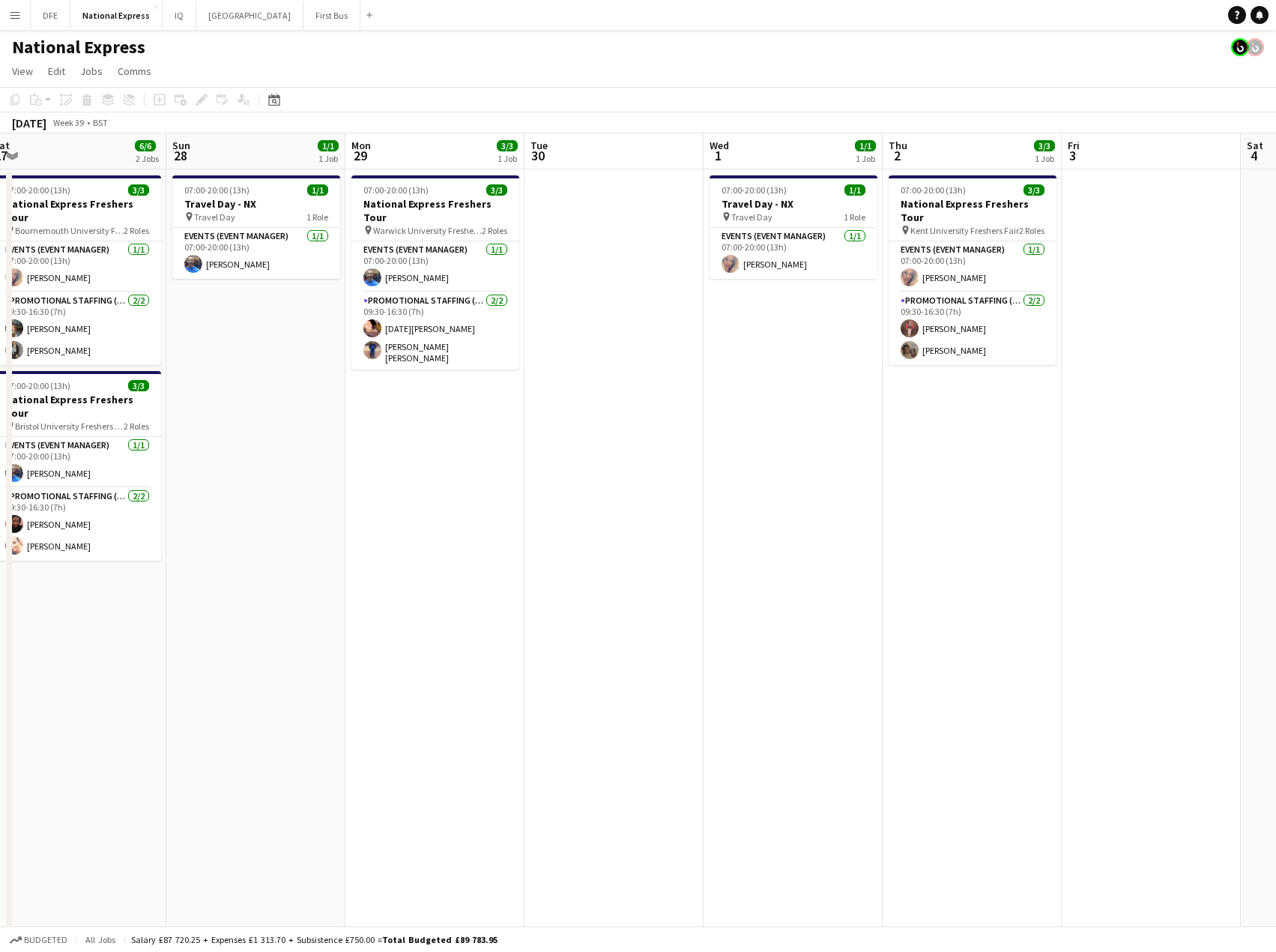
drag, startPoint x: 397, startPoint y: 502, endPoint x: 689, endPoint y: 510, distance: 292.1
click at [782, 513] on app-calendar-viewport "Thu 25 7/7 3 Jobs Fri 26 1/1 1 Job Sat 27 6/6 2 Jobs Sun 28 1/1 1 Job Mon 29 3/…" at bounding box center [638, 560] width 1276 height 853
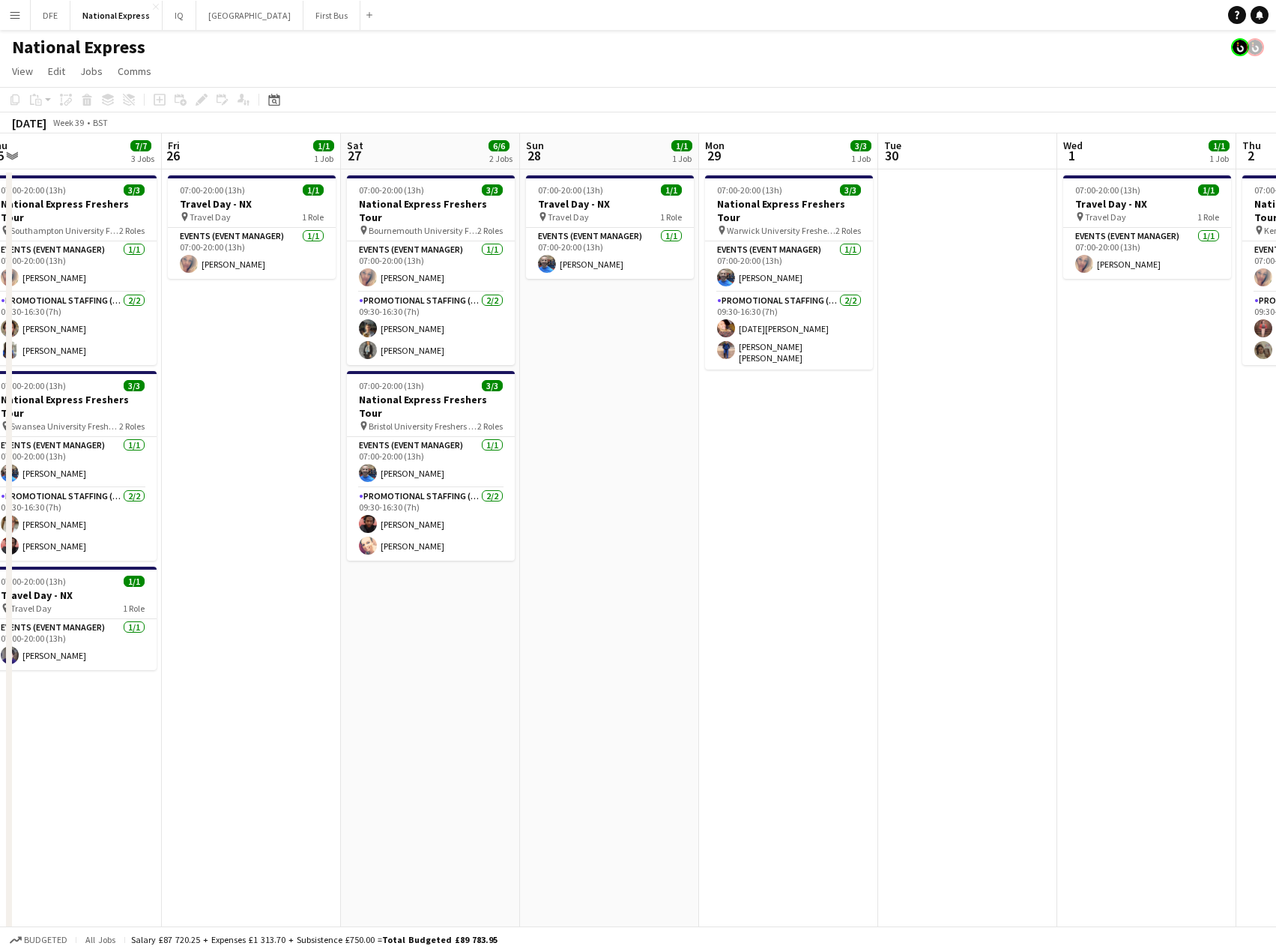
drag, startPoint x: 249, startPoint y: 485, endPoint x: 817, endPoint y: 499, distance: 568.2
click at [913, 499] on app-calendar-viewport "Tue 23 12/12 4 Jobs Wed 24 12/12 4 Jobs Thu 25 7/7 3 Jobs Fri 26 1/1 1 Job Sat …" at bounding box center [638, 560] width 1276 height 853
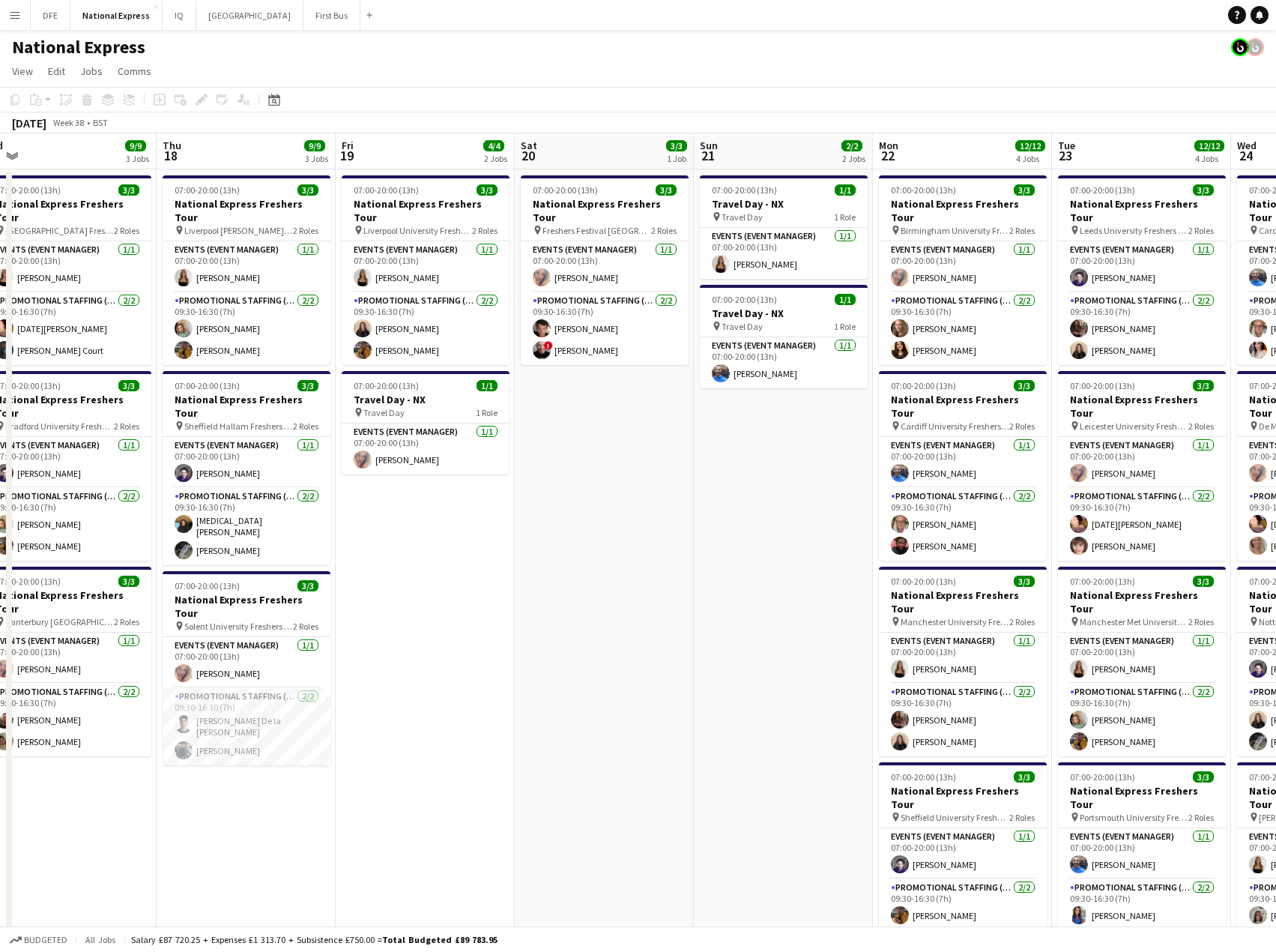
drag, startPoint x: 800, startPoint y: 474, endPoint x: 531, endPoint y: 387, distance: 282.7
click at [1146, 453] on app-calendar-viewport "Mon 15 6/6 2 Jobs Tue 16 7/7 3 Jobs Wed 17 9/9 3 Jobs Thu 18 9/9 3 Jobs Fri 19 …" at bounding box center [638, 560] width 1276 height 853
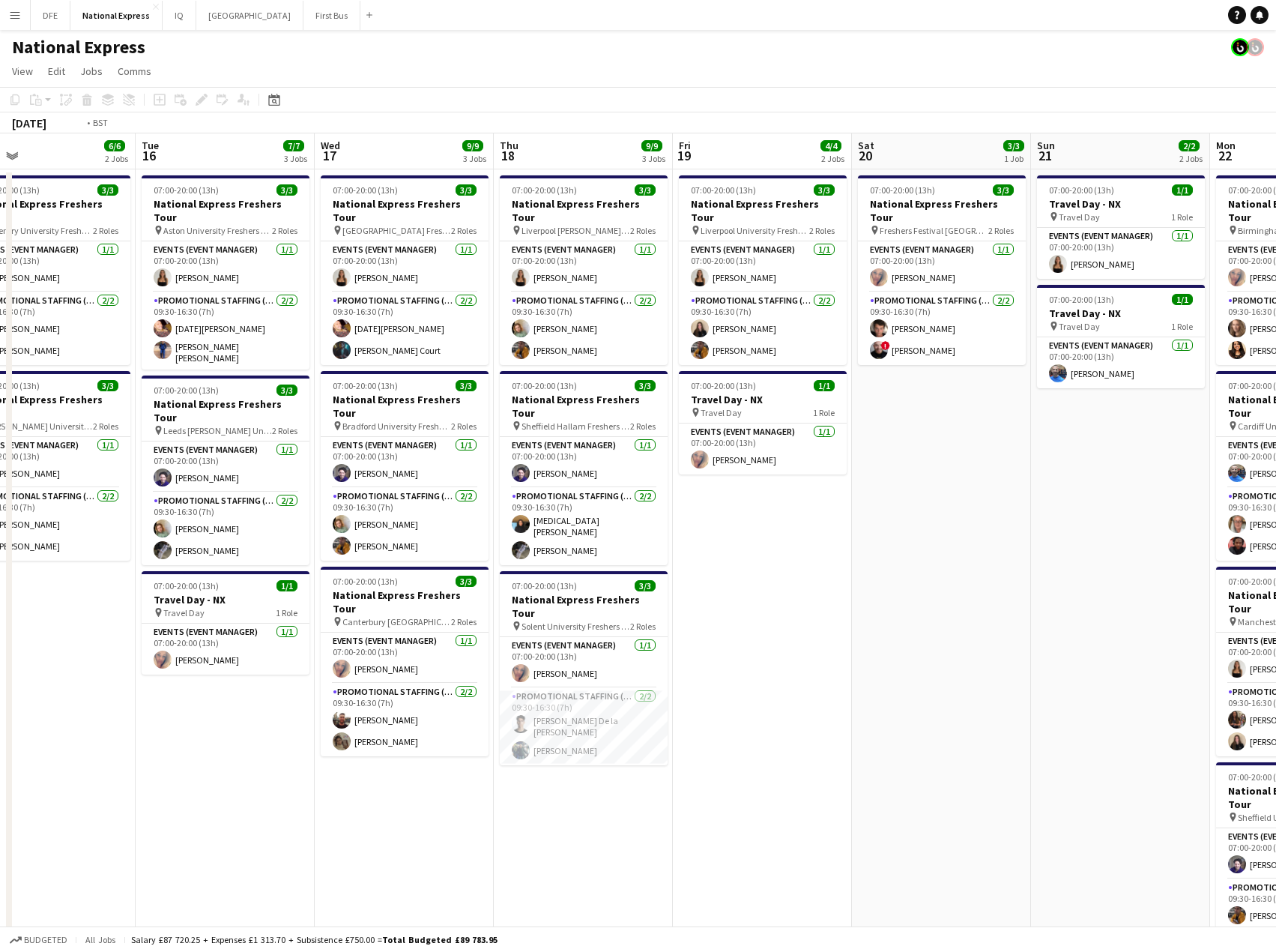
drag, startPoint x: 257, startPoint y: 250, endPoint x: 373, endPoint y: 254, distance: 116.1
click at [1139, 220] on app-calendar-viewport "Sat 13 Sun 14 2/2 2 Jobs Mon 15 6/6 2 Jobs Tue 16 7/7 3 Jobs Wed 17 9/9 3 Jobs …" at bounding box center [638, 560] width 1276 height 853
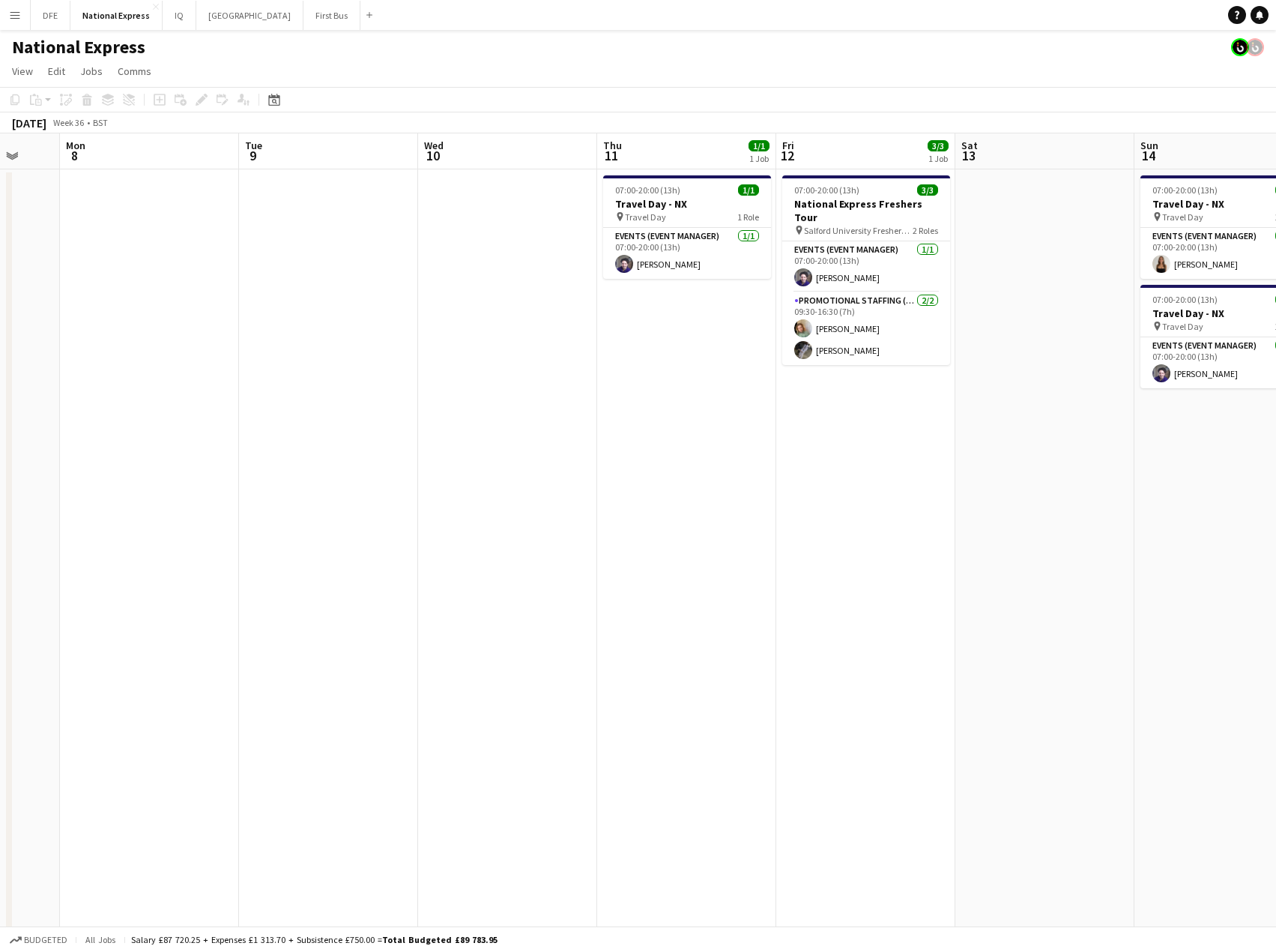
drag, startPoint x: 1185, startPoint y: 215, endPoint x: 1095, endPoint y: 215, distance: 90.0
click at [1225, 209] on app-calendar-viewport "Fri 5 Sat 6 Sun 7 Mon 8 Tue 9 Wed 10 Thu 11 1/1 1 Job Fri 12 3/3 1 Job Sat 13 S…" at bounding box center [638, 560] width 1276 height 853
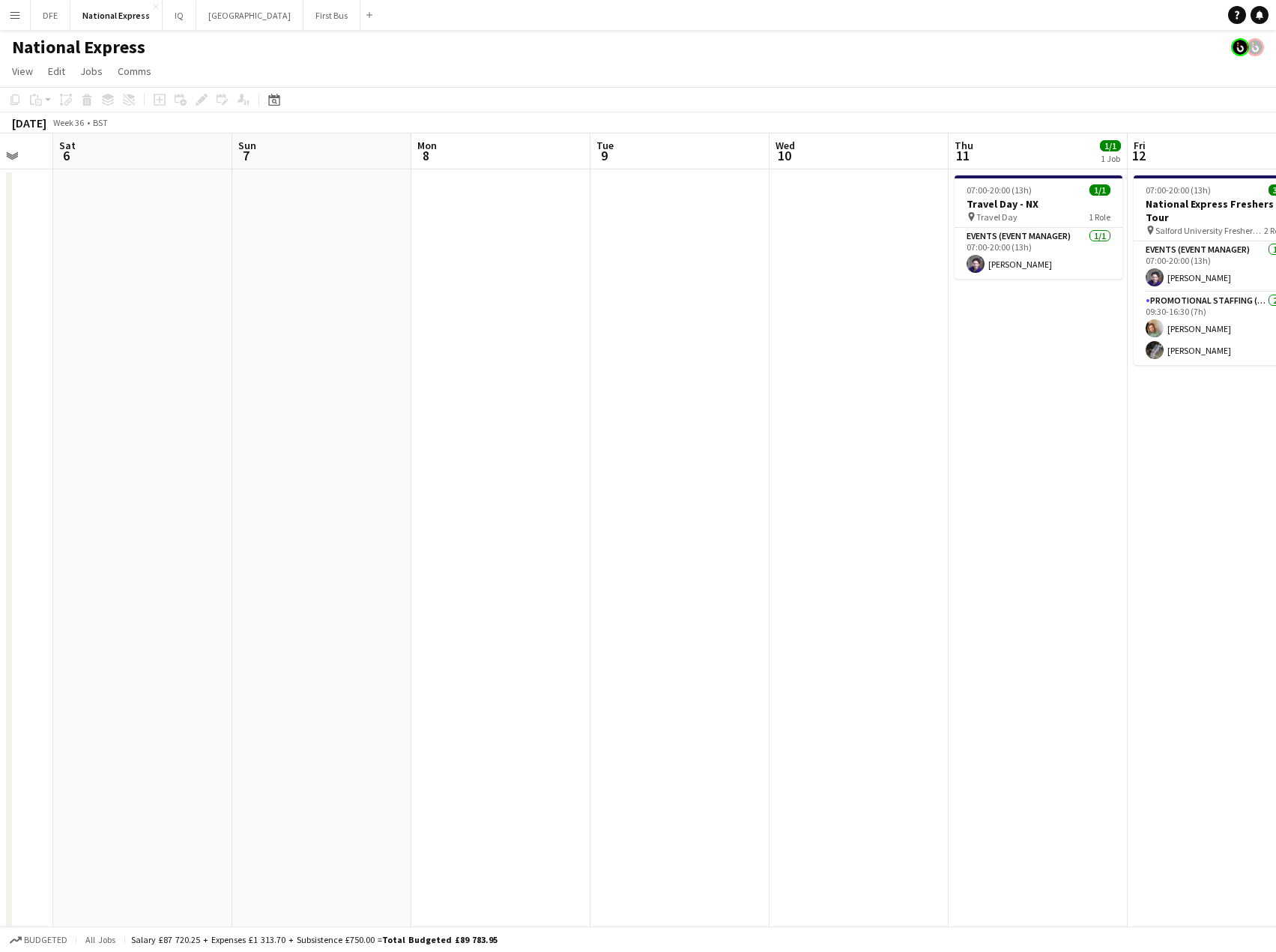
drag, startPoint x: 727, startPoint y: 213, endPoint x: 1252, endPoint y: 200, distance: 525.2
click at [1274, 202] on app-calendar-viewport "Thu 4 Fri 5 Sat 6 Sun 7 Mon 8 Tue 9 Wed 10 Thu 11 1/1 1 Job Fri 12 3/3 1 Job Sa…" at bounding box center [638, 560] width 1276 height 853
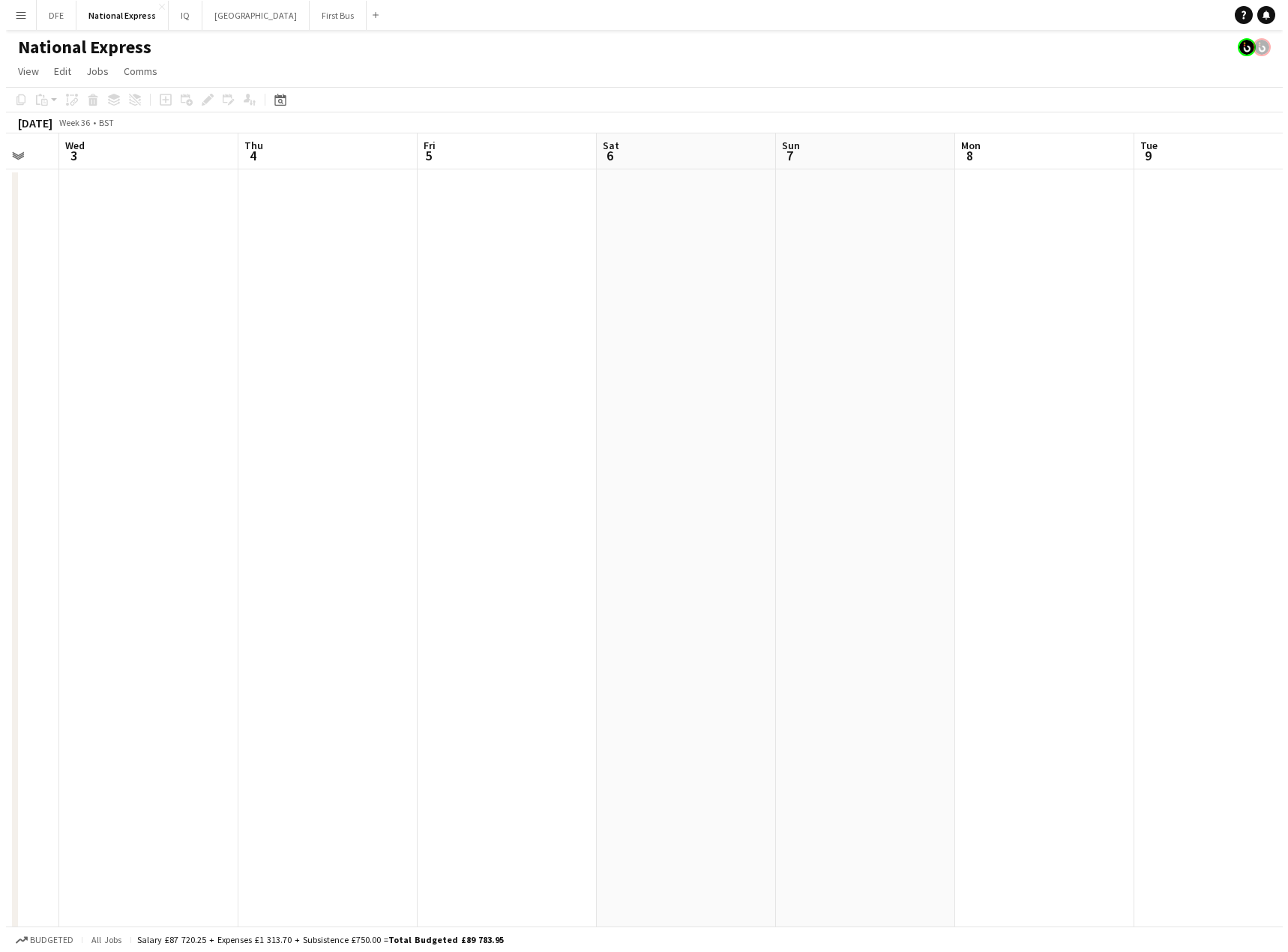
scroll to position [0, 467]
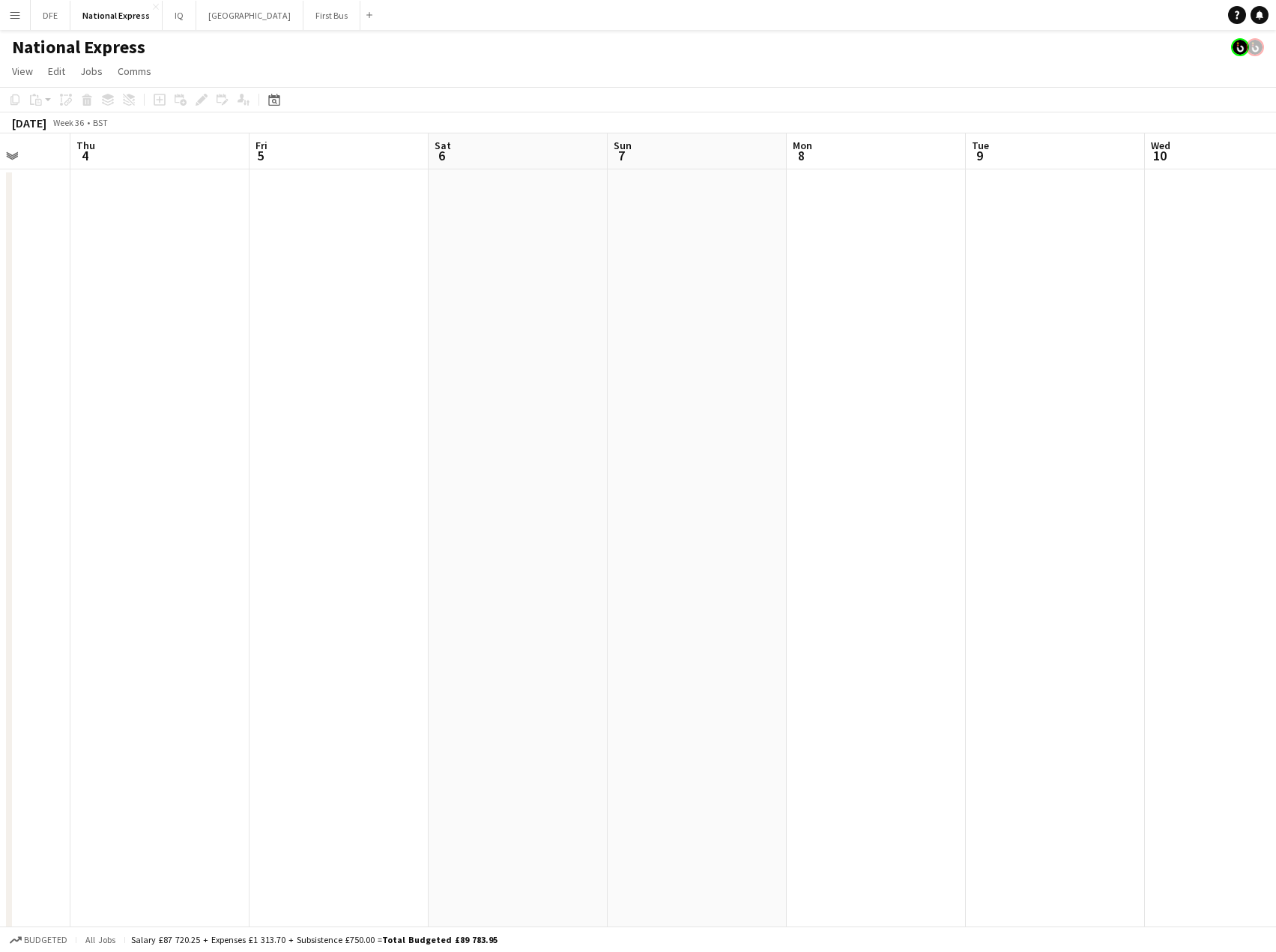
click at [19, 19] on app-icon "Menu" at bounding box center [15, 15] width 12 height 12
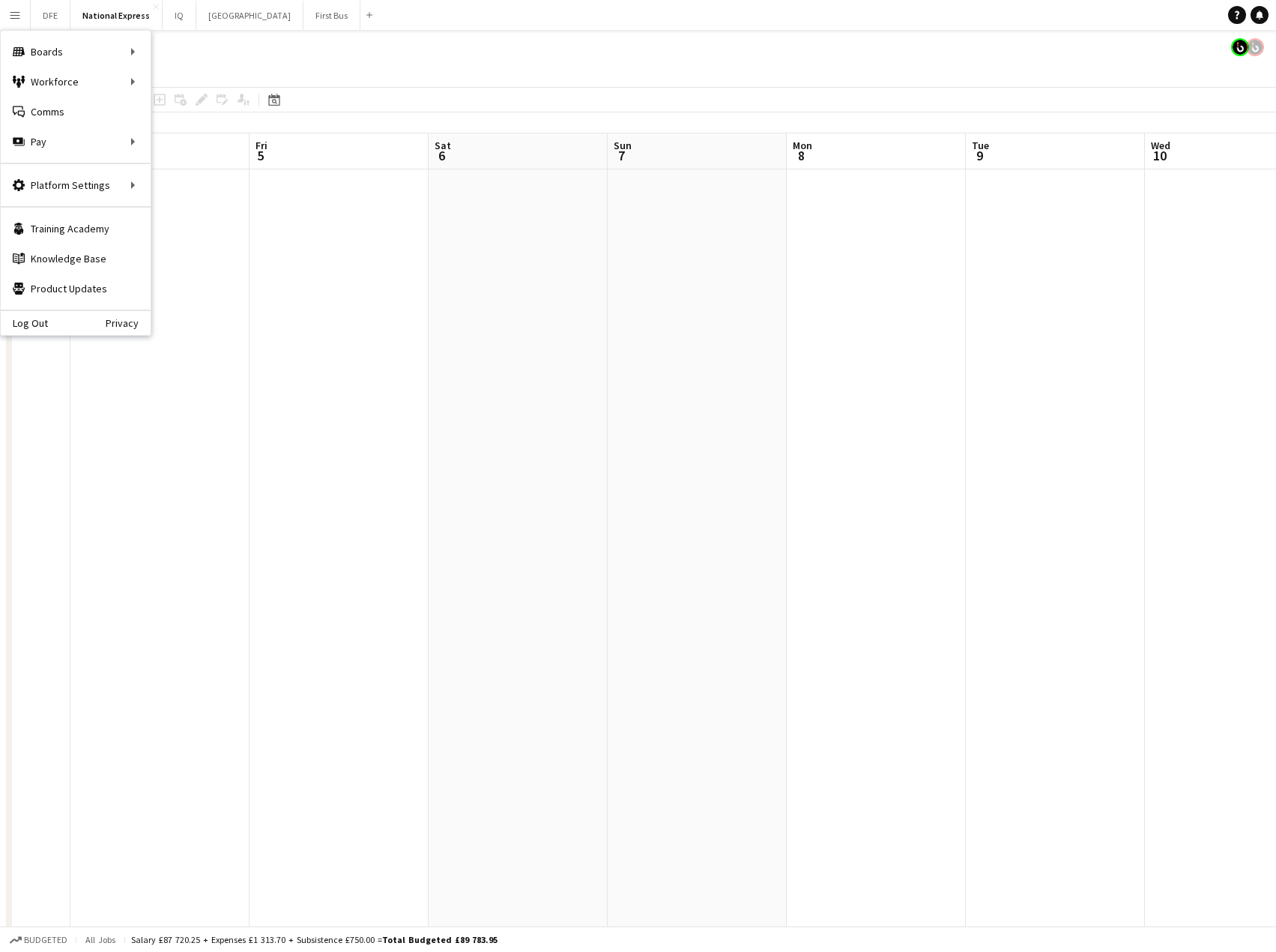
click at [13, 13] on app-icon "Menu" at bounding box center [15, 15] width 12 height 12
click at [188, 50] on link "Boards" at bounding box center [226, 51] width 150 height 30
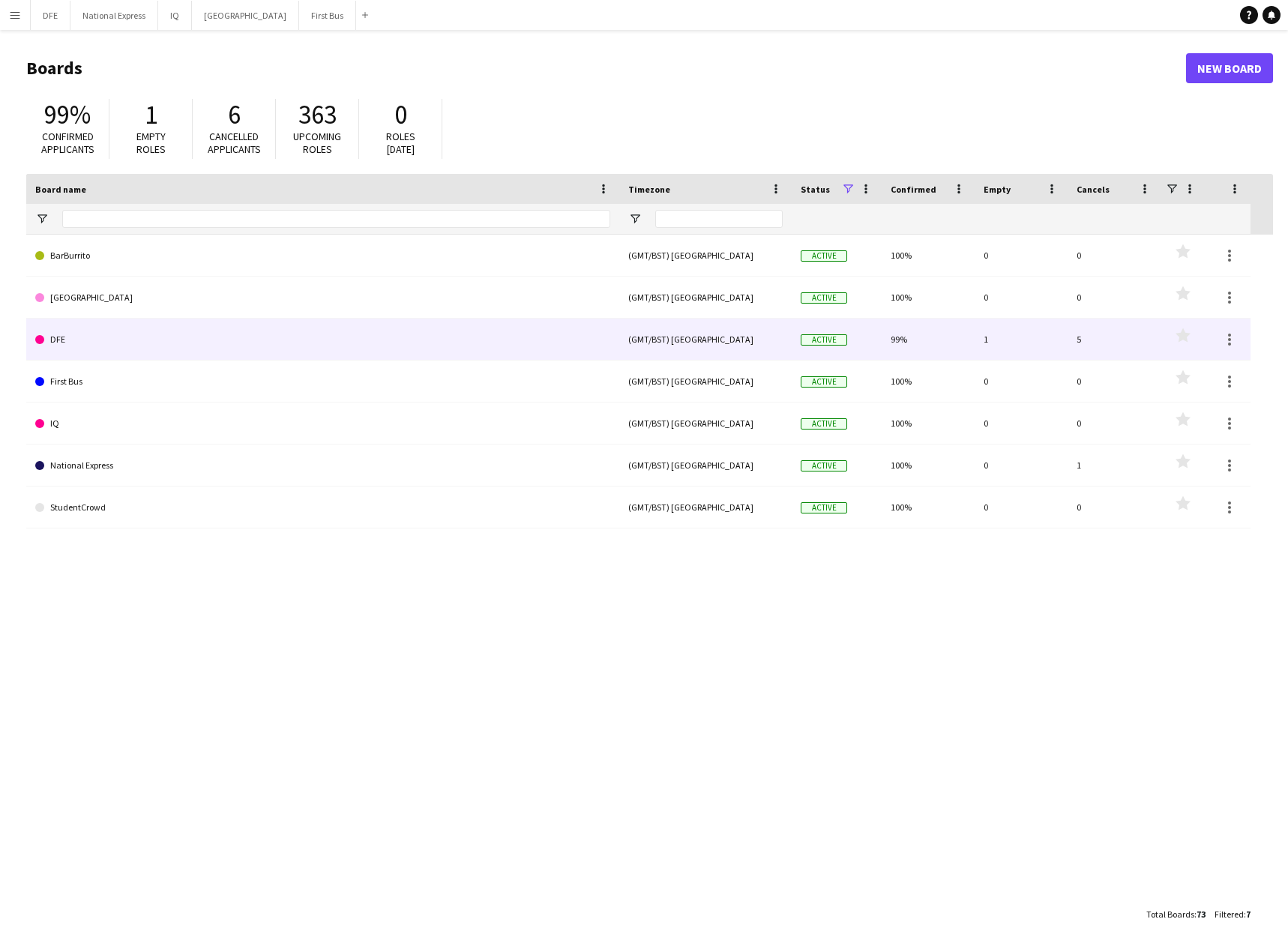
click at [421, 353] on link "DFE" at bounding box center [323, 339] width 576 height 42
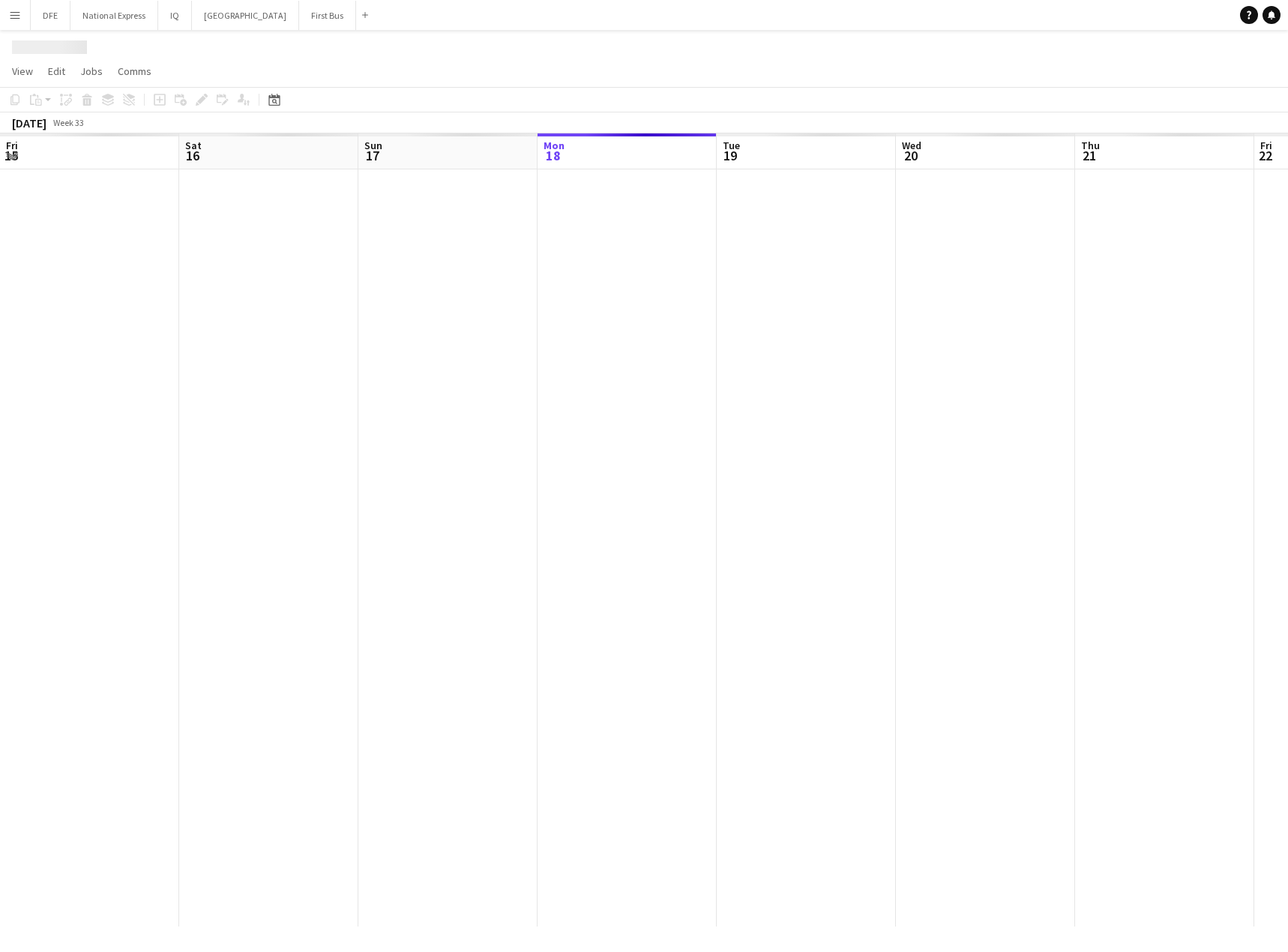
scroll to position [0, 358]
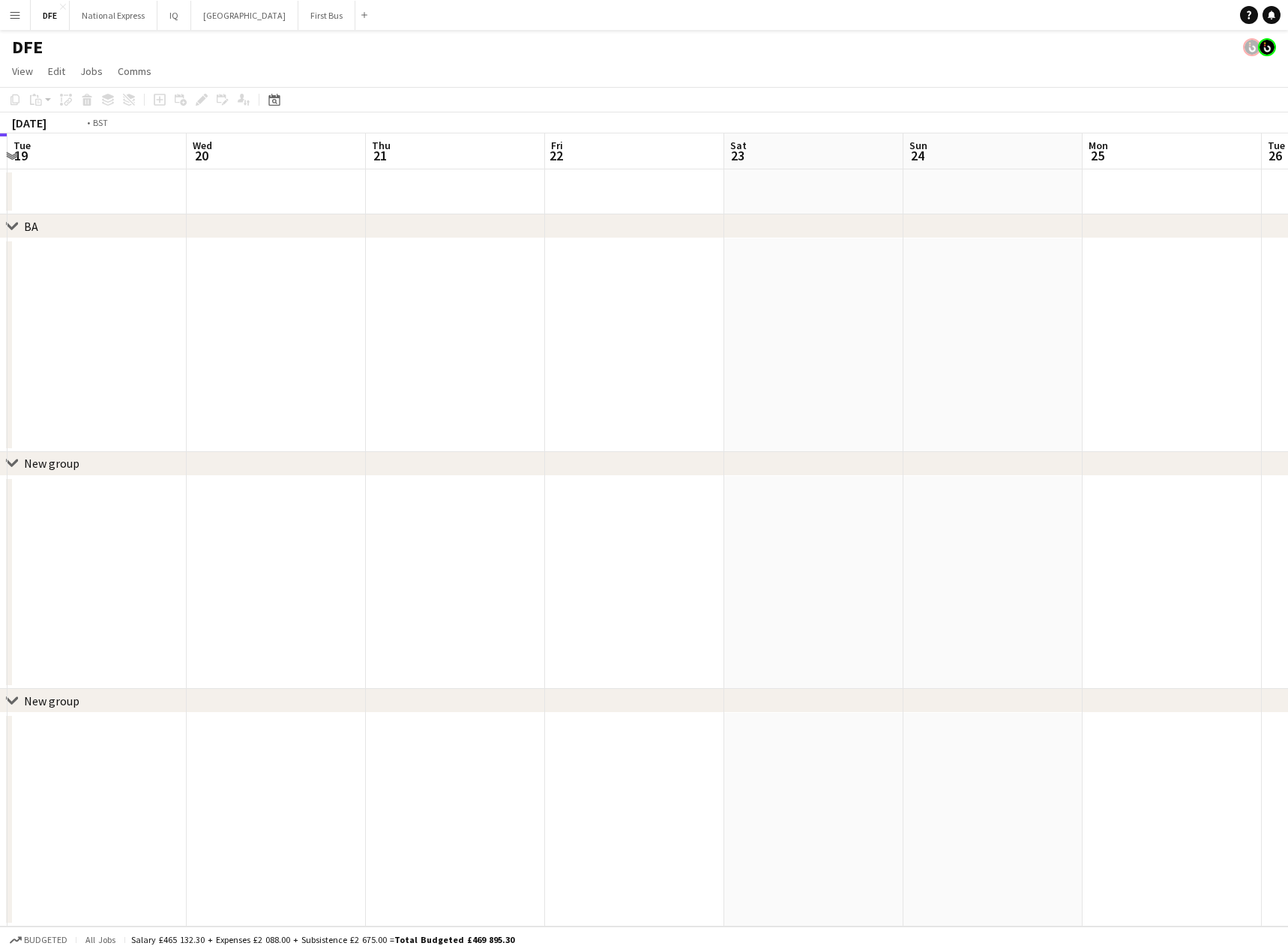
drag, startPoint x: 1170, startPoint y: 398, endPoint x: 351, endPoint y: 354, distance: 820.2
click at [192, 361] on app-calendar-viewport "Fri 15 Sat 16 Sun 17 Mon 18 Tue 19 Wed 20 Thu 21 Fri 22 Sat 23 Sun 24 Mon 25 Tu…" at bounding box center [644, 530] width 1288 height 793
drag, startPoint x: 859, startPoint y: 395, endPoint x: 565, endPoint y: 356, distance: 296.6
click at [27, 383] on app-calendar-viewport "Fri 22 Sat 23 Sun 24 Mon 25 Tue 26 Wed 27 Thu 28 Fri 29 Sat 30 Sun 31 Mon 1 Tue…" at bounding box center [644, 530] width 1288 height 793
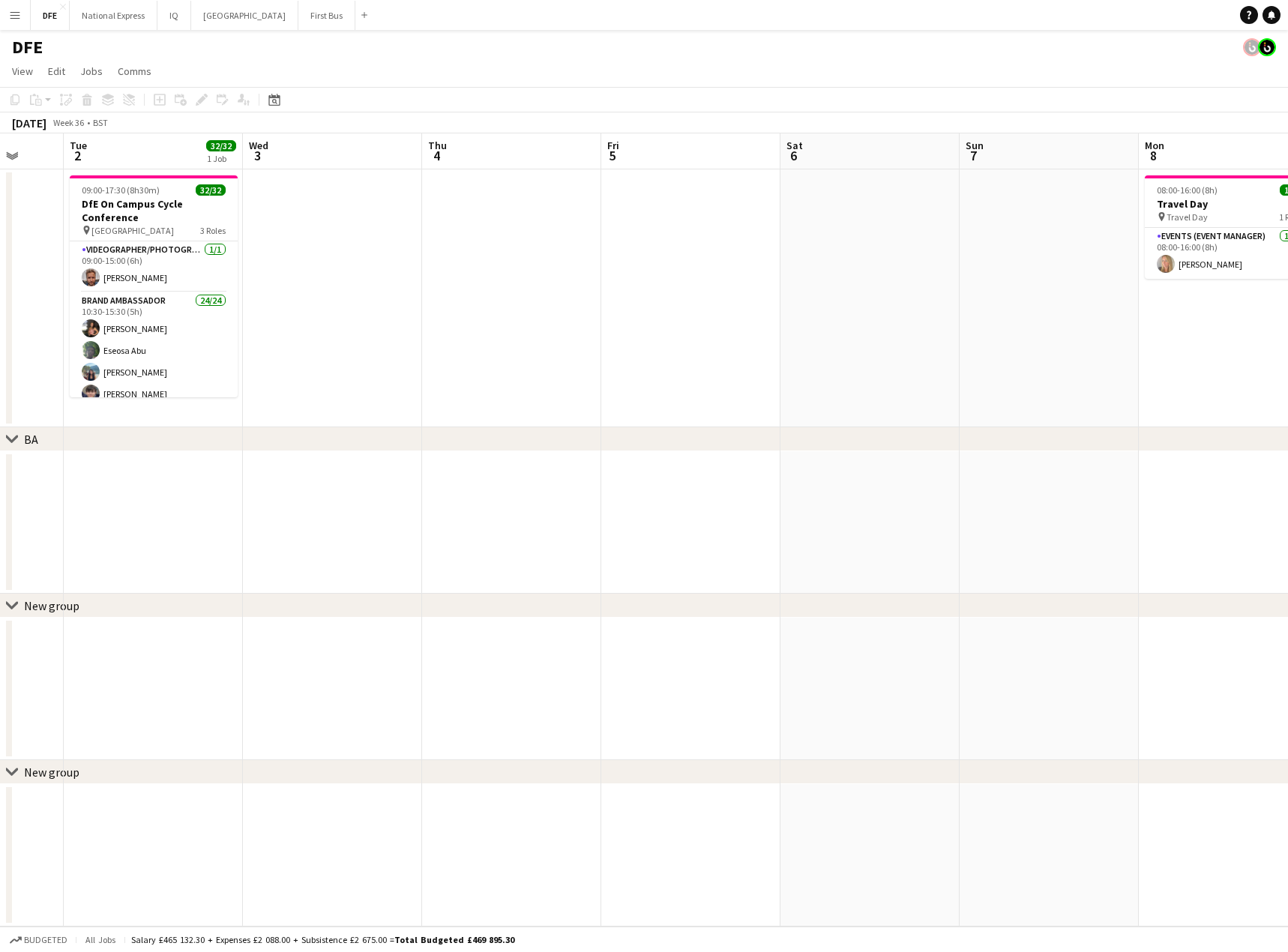
drag, startPoint x: 734, startPoint y: 332, endPoint x: 376, endPoint y: 329, distance: 358.0
click at [373, 330] on app-calendar-viewport "Fri 29 Sat 30 Sun 31 Mon 1 Tue 2 32/32 1 Job Wed 3 Thu 4 Fri 5 Sat 6 Sun 7 Mon …" at bounding box center [644, 530] width 1288 height 793
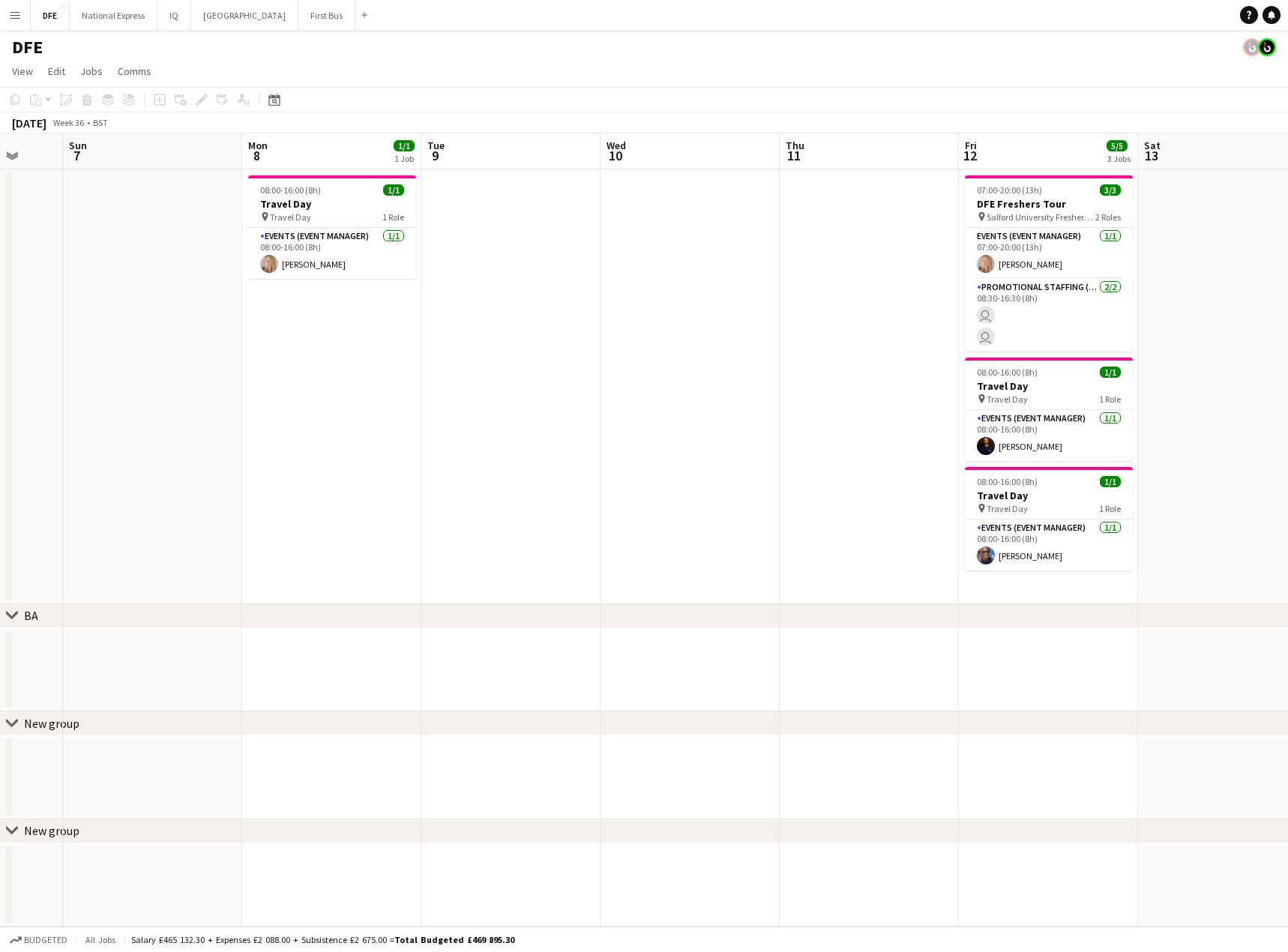
drag, startPoint x: 426, startPoint y: 355, endPoint x: 392, endPoint y: 353, distance: 34.1
click at [328, 354] on app-calendar-viewport "Thu 4 Fri 5 Sat 6 Sun 7 Mon 8 1/1 1 Job Tue 9 Wed 10 Thu 11 Fri 12 5/5 3 Jobs S…" at bounding box center [644, 530] width 1288 height 793
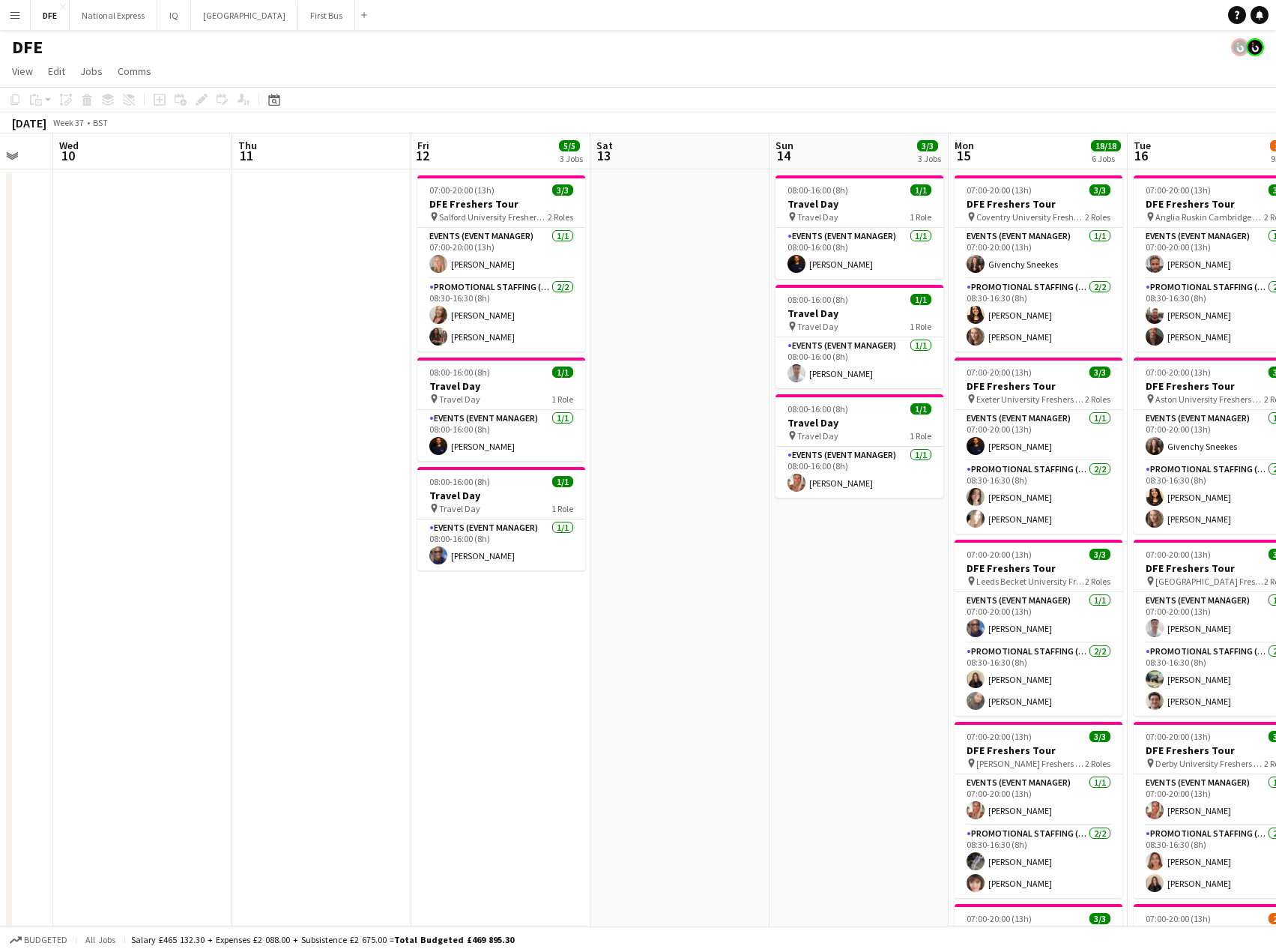
scroll to position [0, 433]
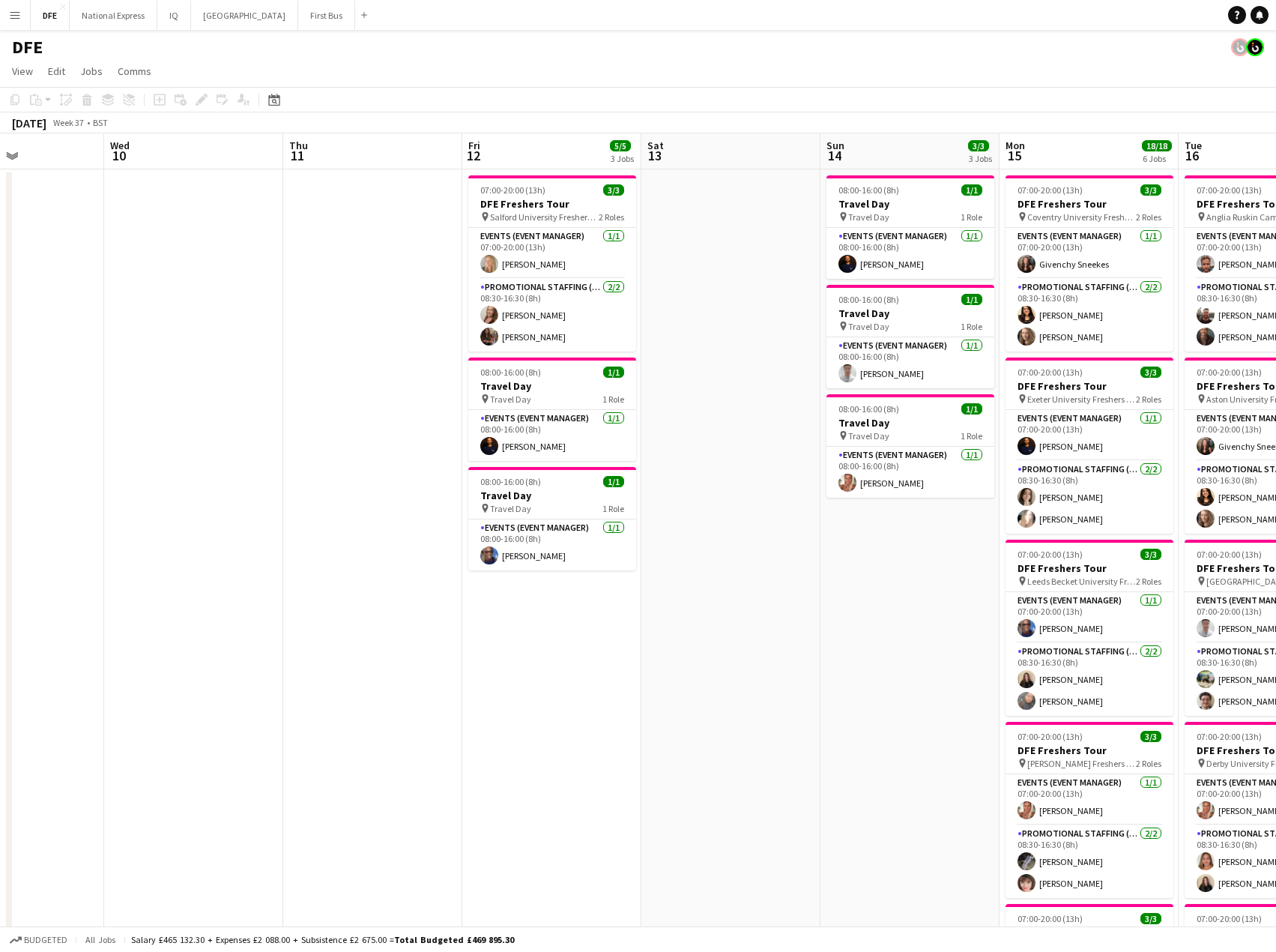
drag, startPoint x: 1012, startPoint y: 375, endPoint x: 175, endPoint y: 365, distance: 837.1
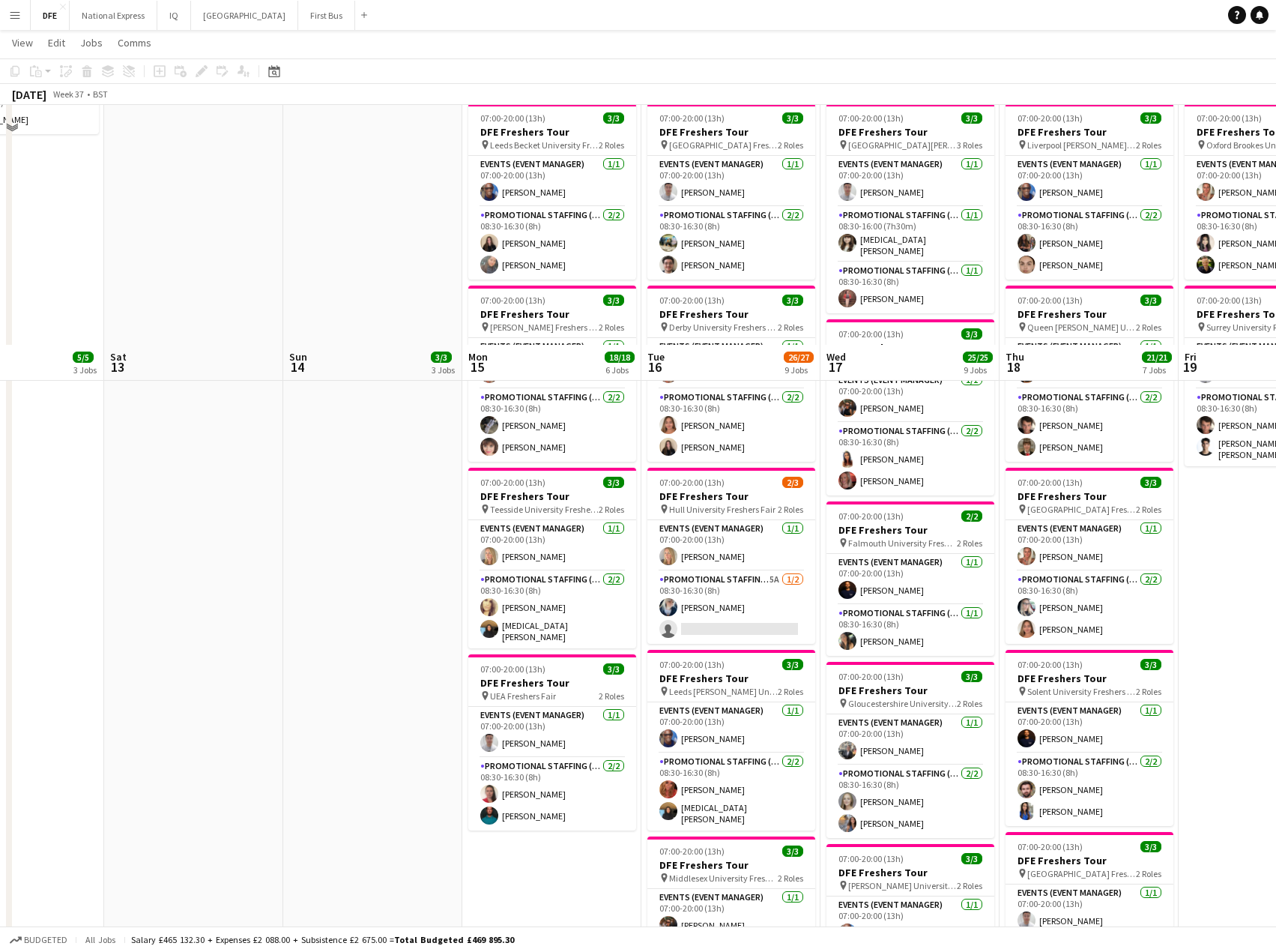
scroll to position [675, 0]
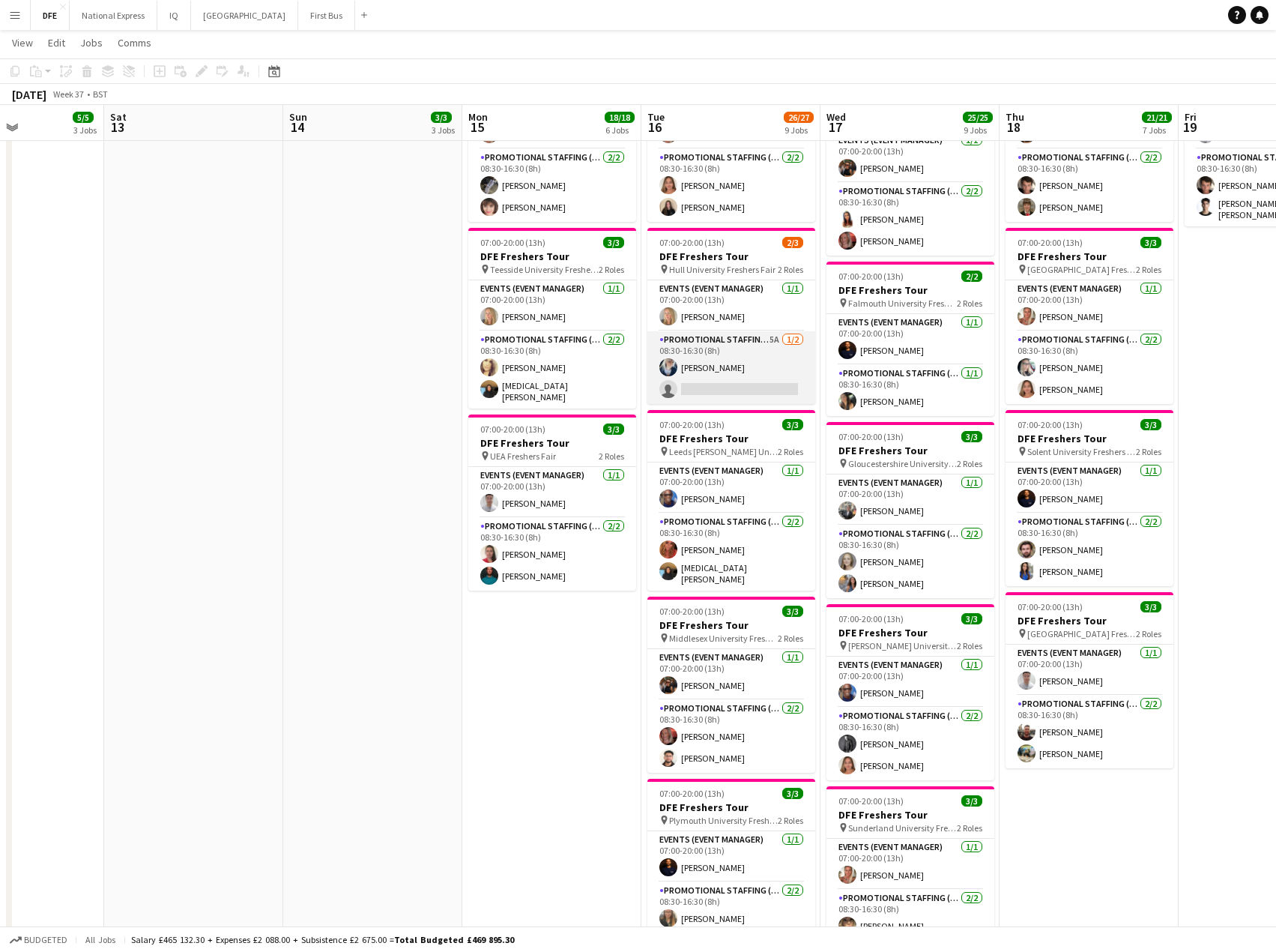
click at [751, 378] on app-card-role "Promotional Staffing (Brand Ambassadors) 5A [DATE] 08:30-16:30 (8h) [PERSON_NAM…" at bounding box center [731, 368] width 168 height 73
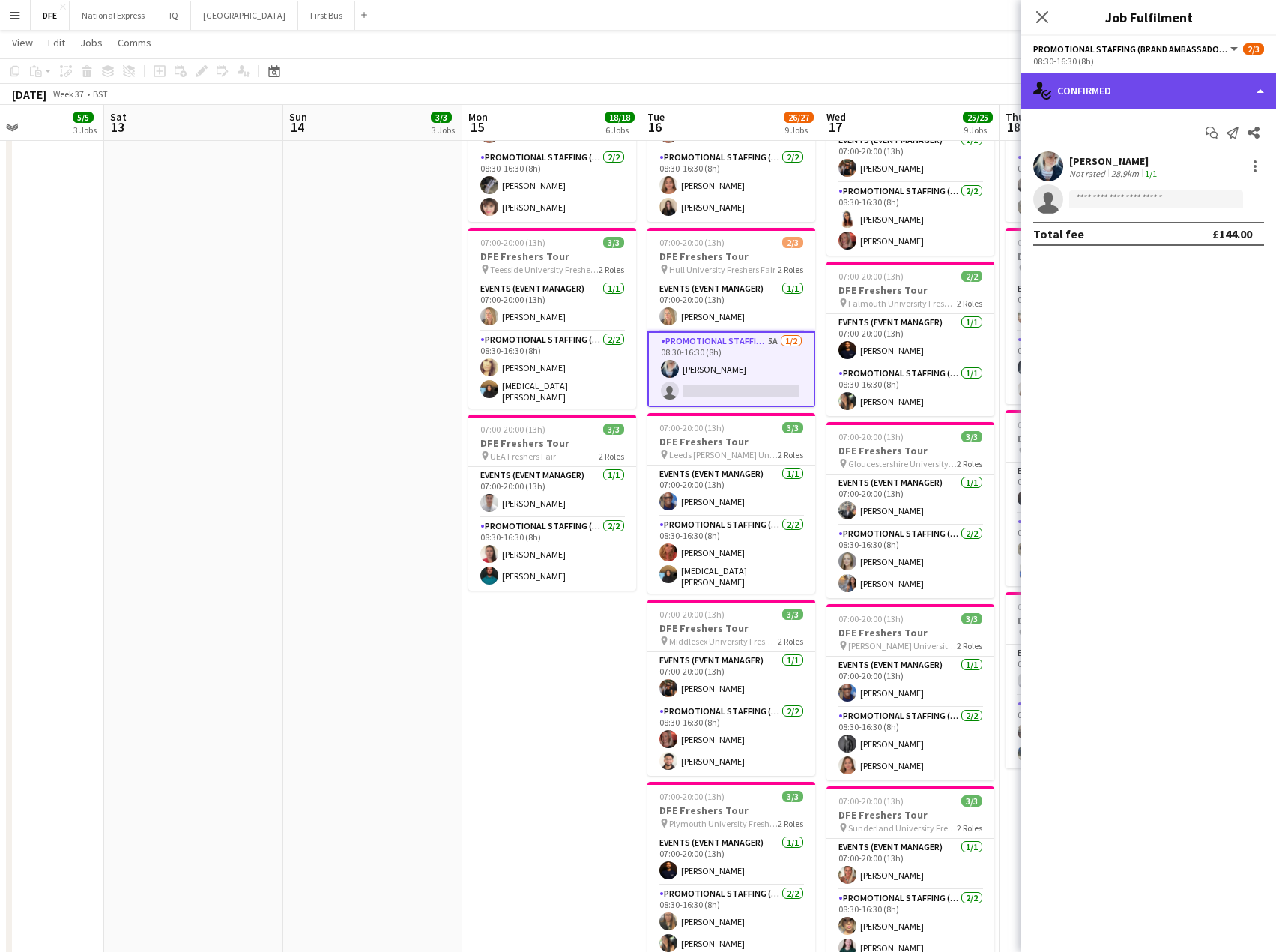
click at [1095, 80] on div "single-neutral-actions-check-2 Confirmed" at bounding box center [1149, 91] width 255 height 36
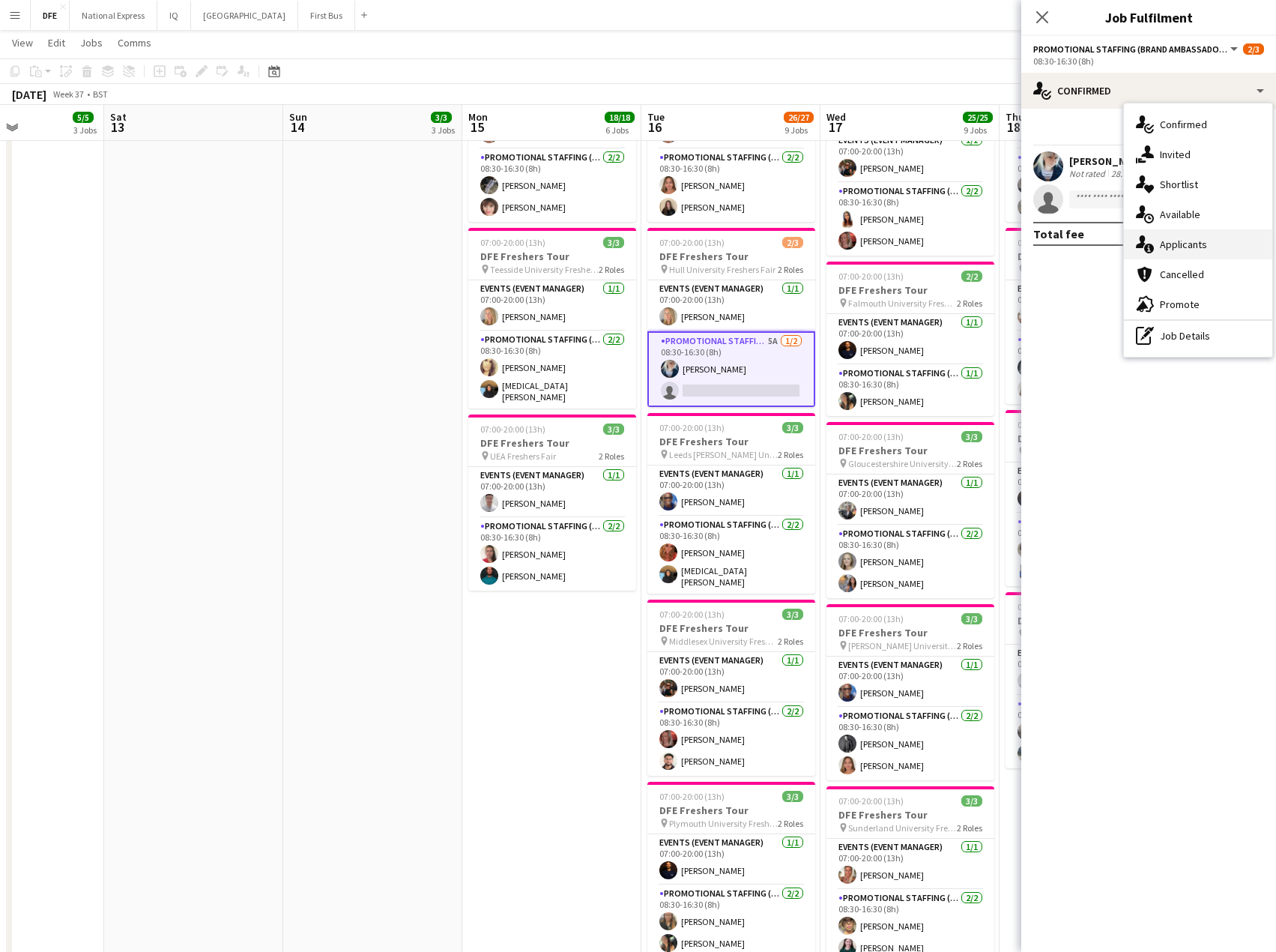
click at [1193, 245] on div "single-neutral-actions-information Applicants" at bounding box center [1198, 244] width 148 height 30
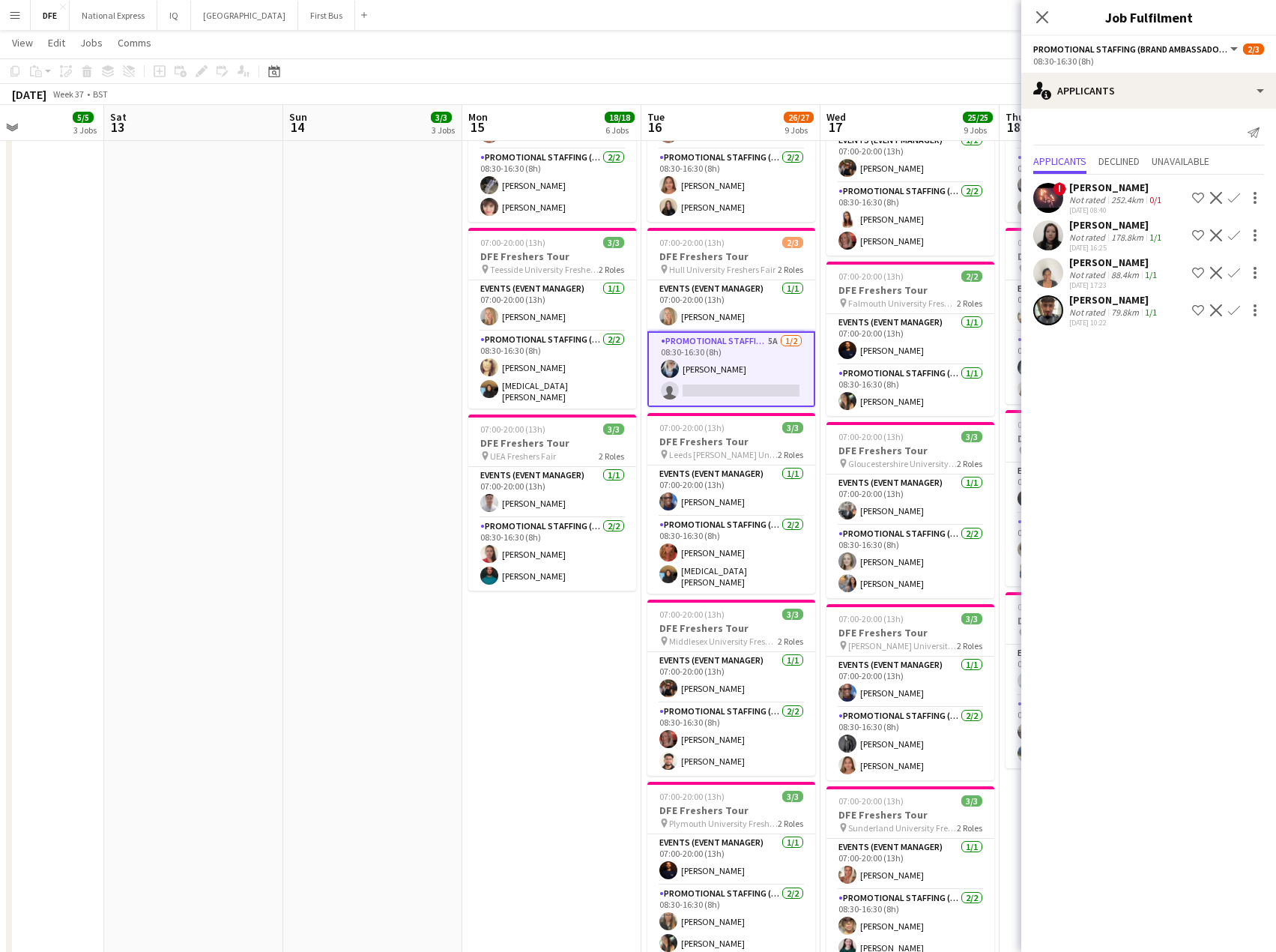
click at [1103, 310] on div "Not rated" at bounding box center [1089, 312] width 39 height 11
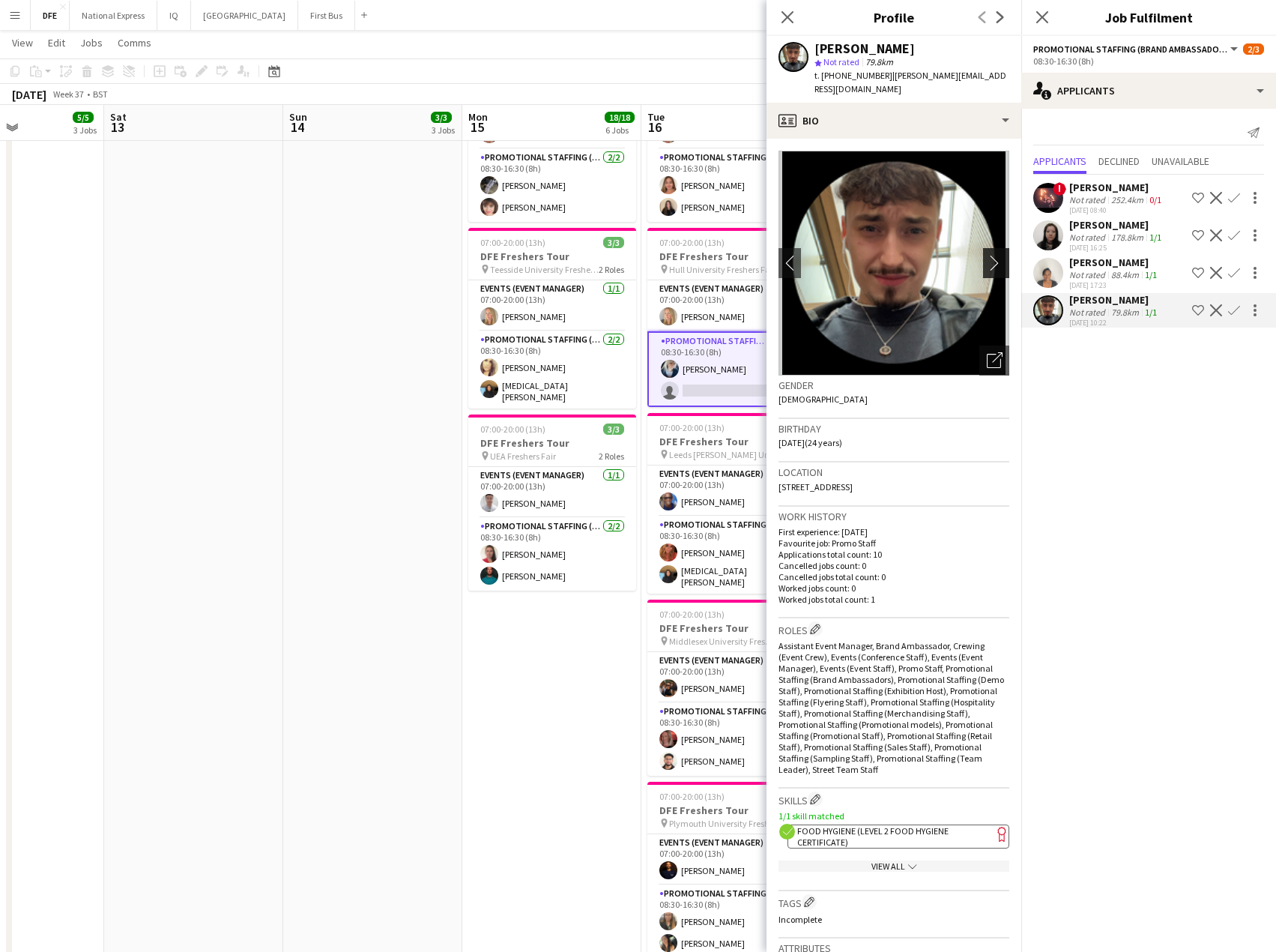
click at [987, 259] on app-icon "chevron-right" at bounding box center [998, 263] width 23 height 15
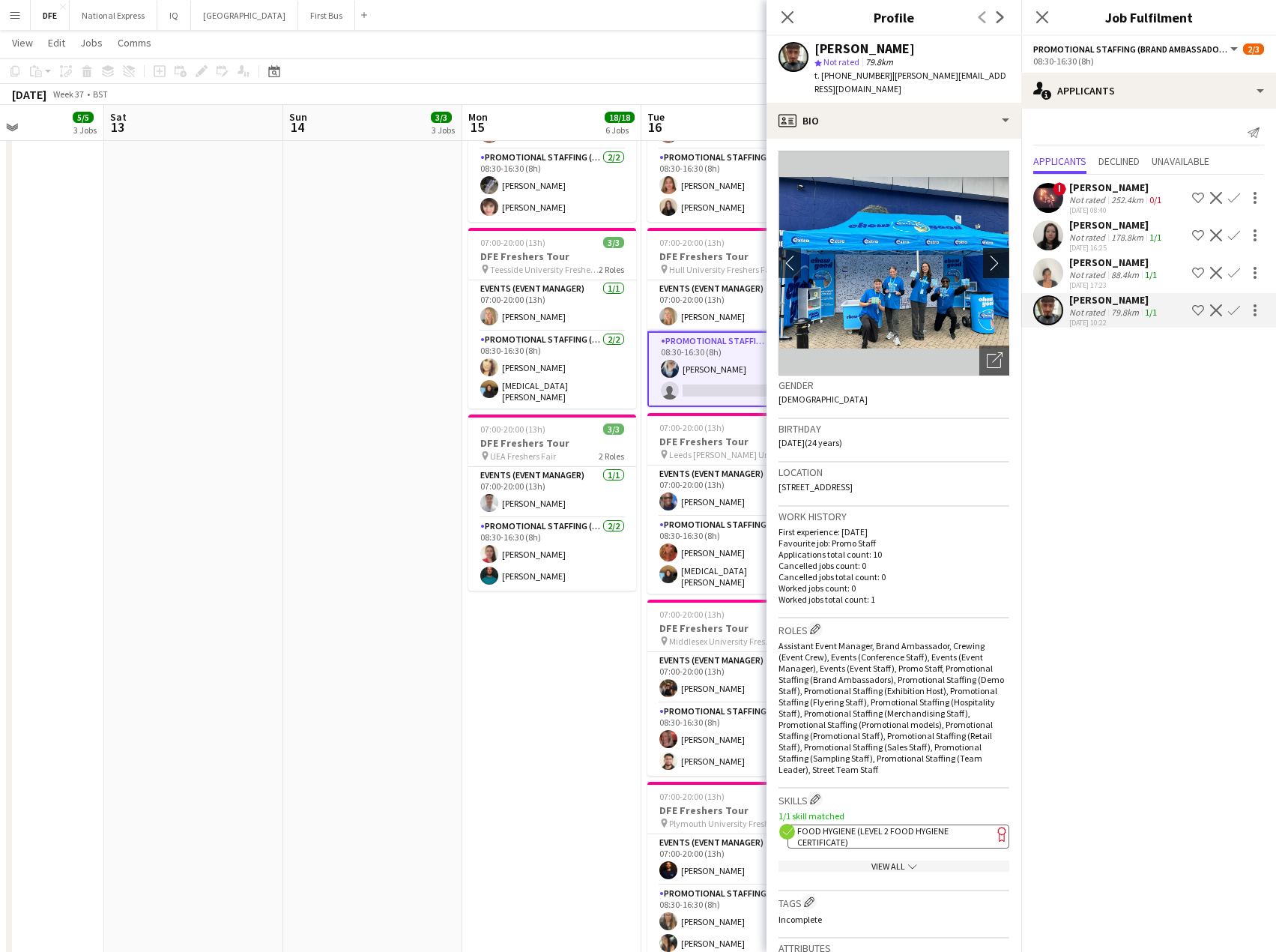
click at [987, 259] on app-icon "chevron-right" at bounding box center [998, 263] width 23 height 15
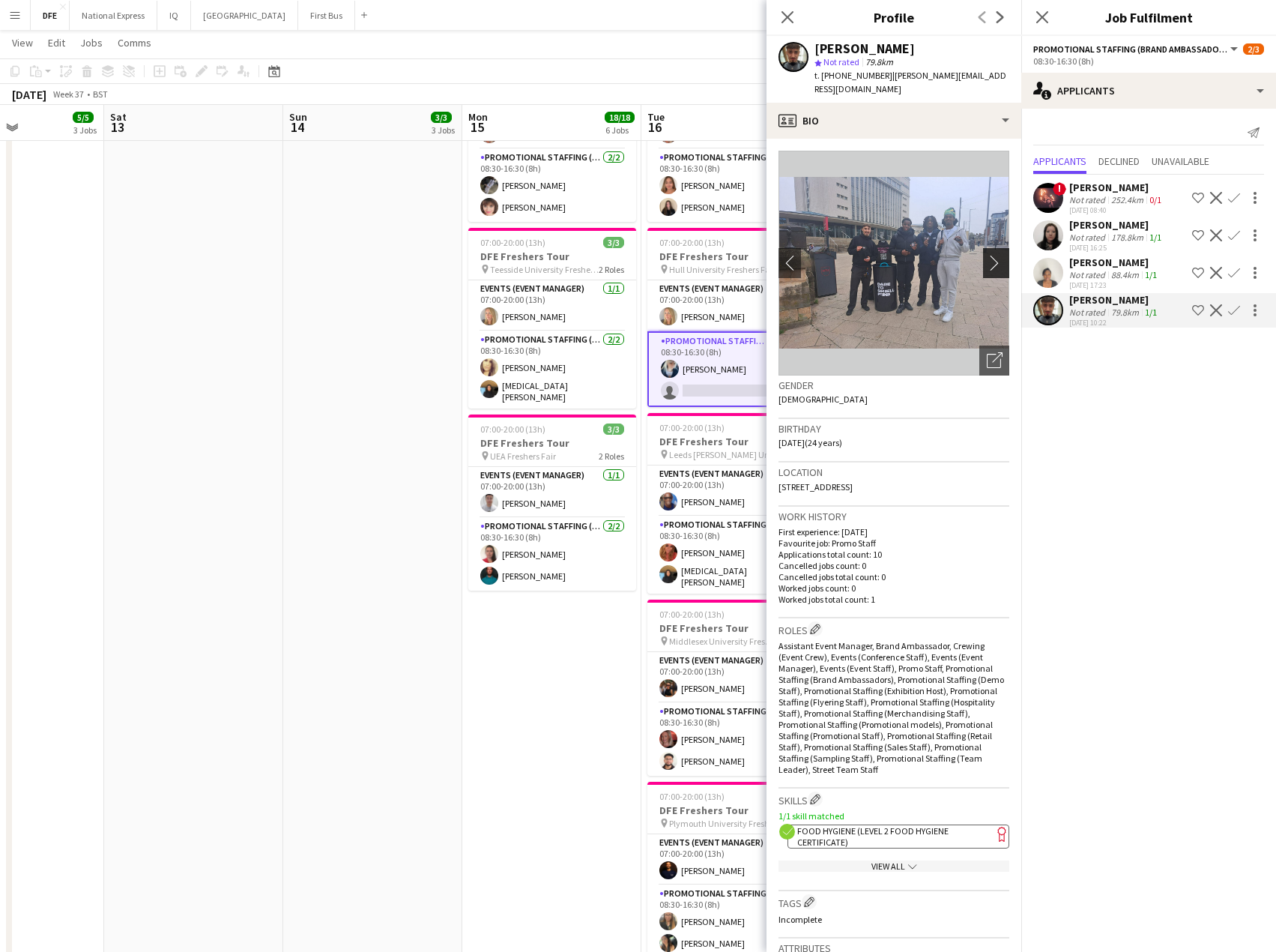
click at [987, 259] on app-icon "chevron-right" at bounding box center [998, 263] width 23 height 15
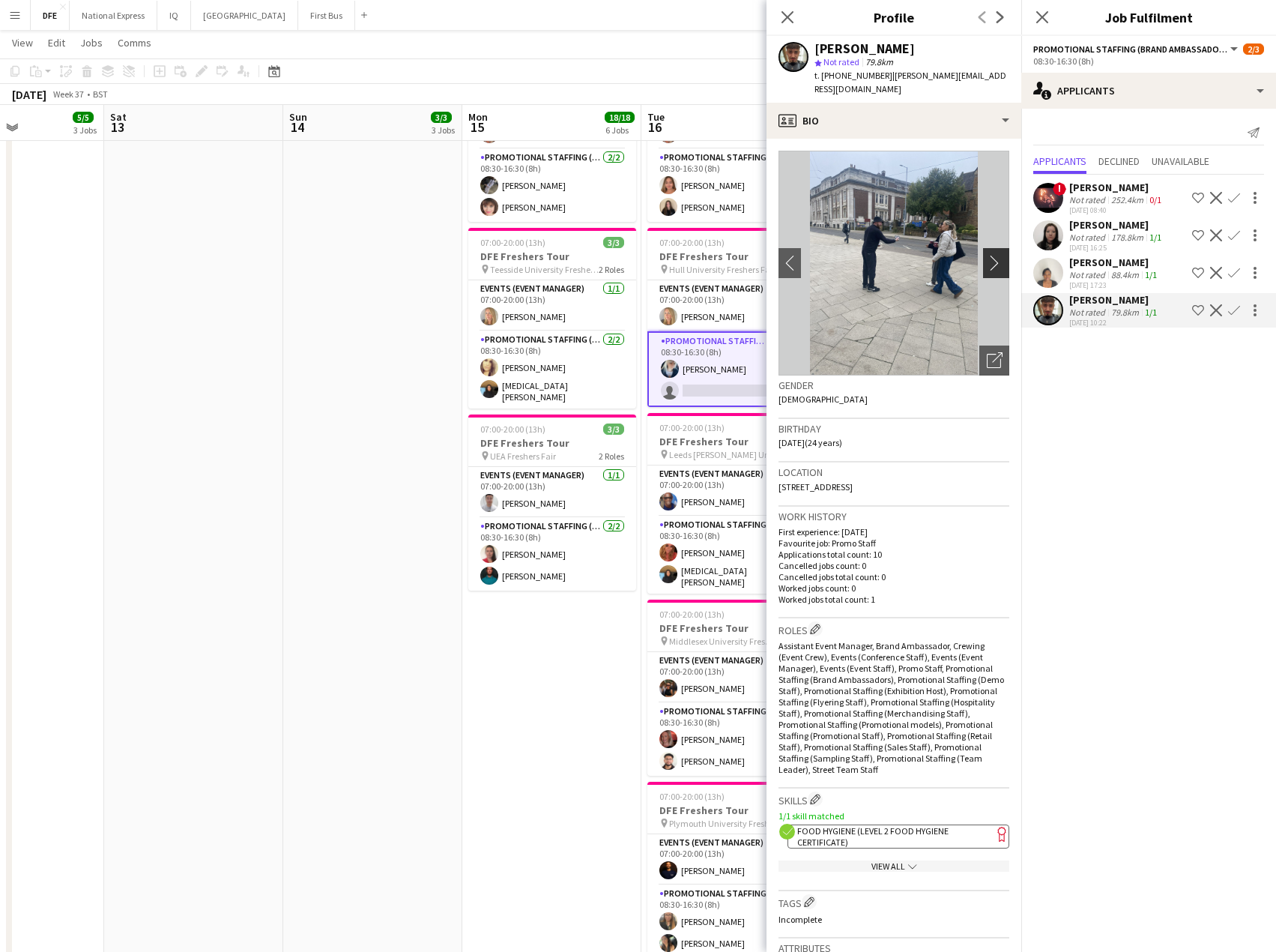
click at [987, 259] on app-icon "chevron-right" at bounding box center [998, 263] width 23 height 15
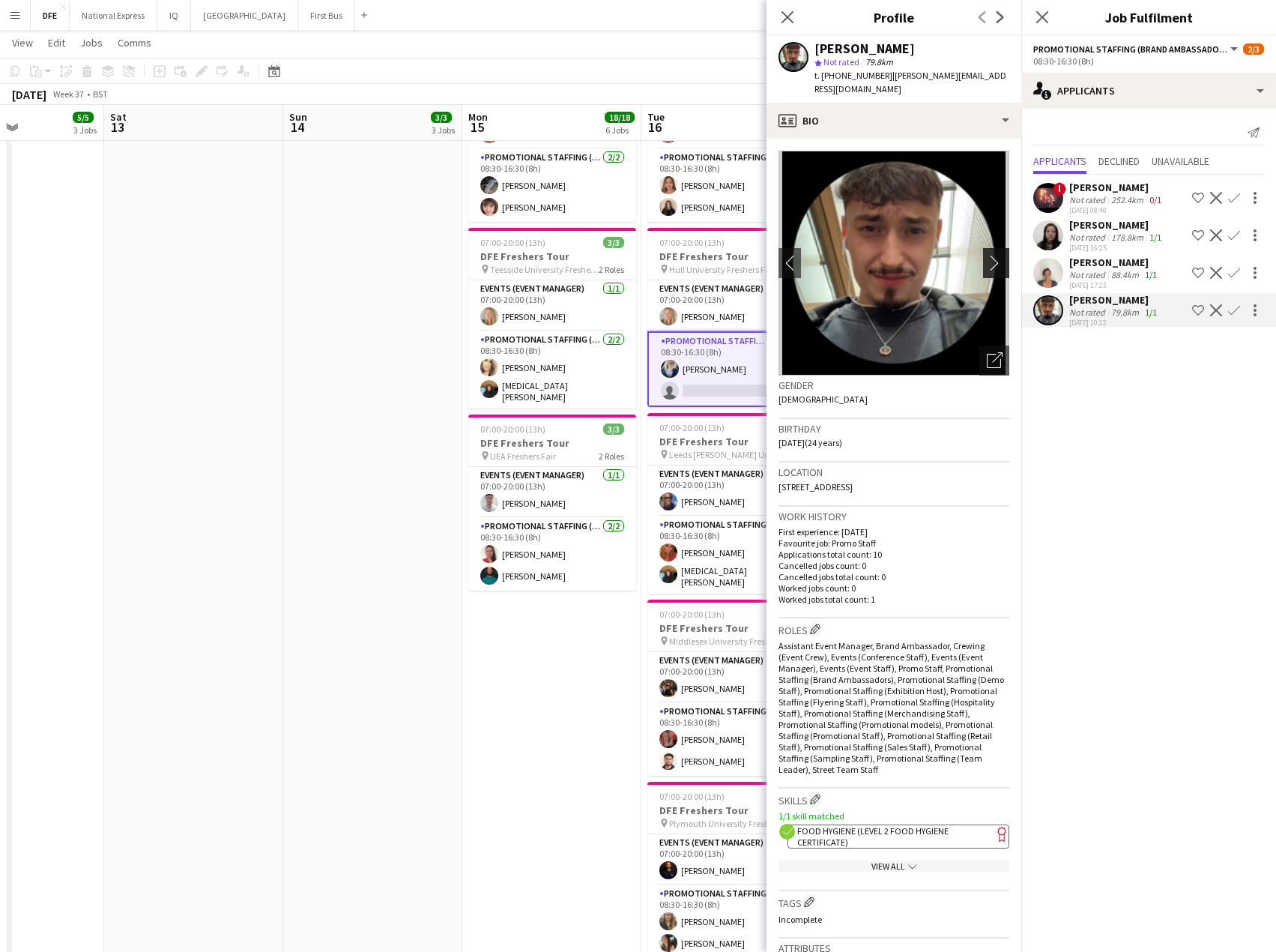
click at [987, 259] on app-icon "chevron-right" at bounding box center [998, 263] width 23 height 15
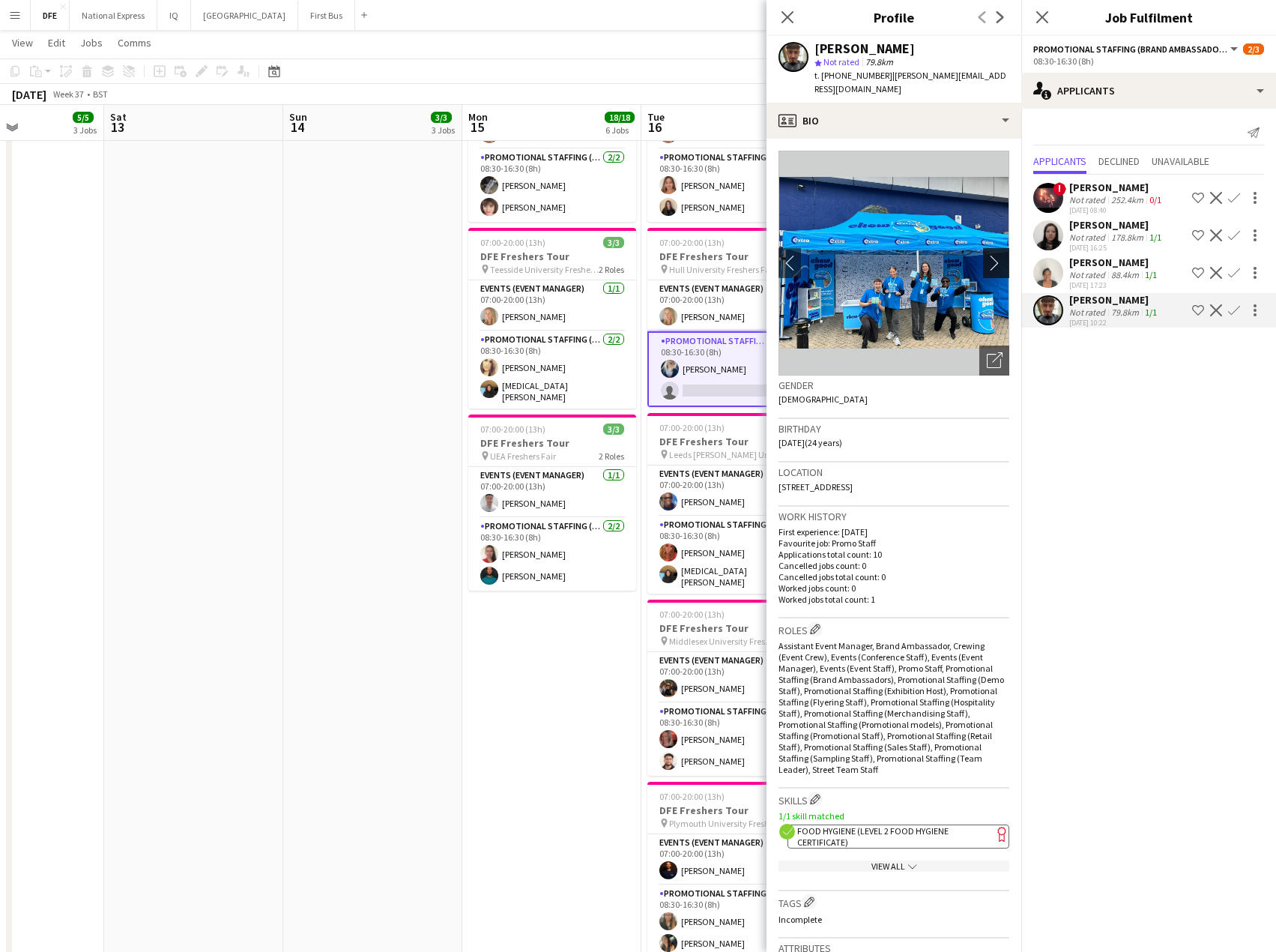
click at [987, 259] on app-icon "chevron-right" at bounding box center [998, 263] width 23 height 15
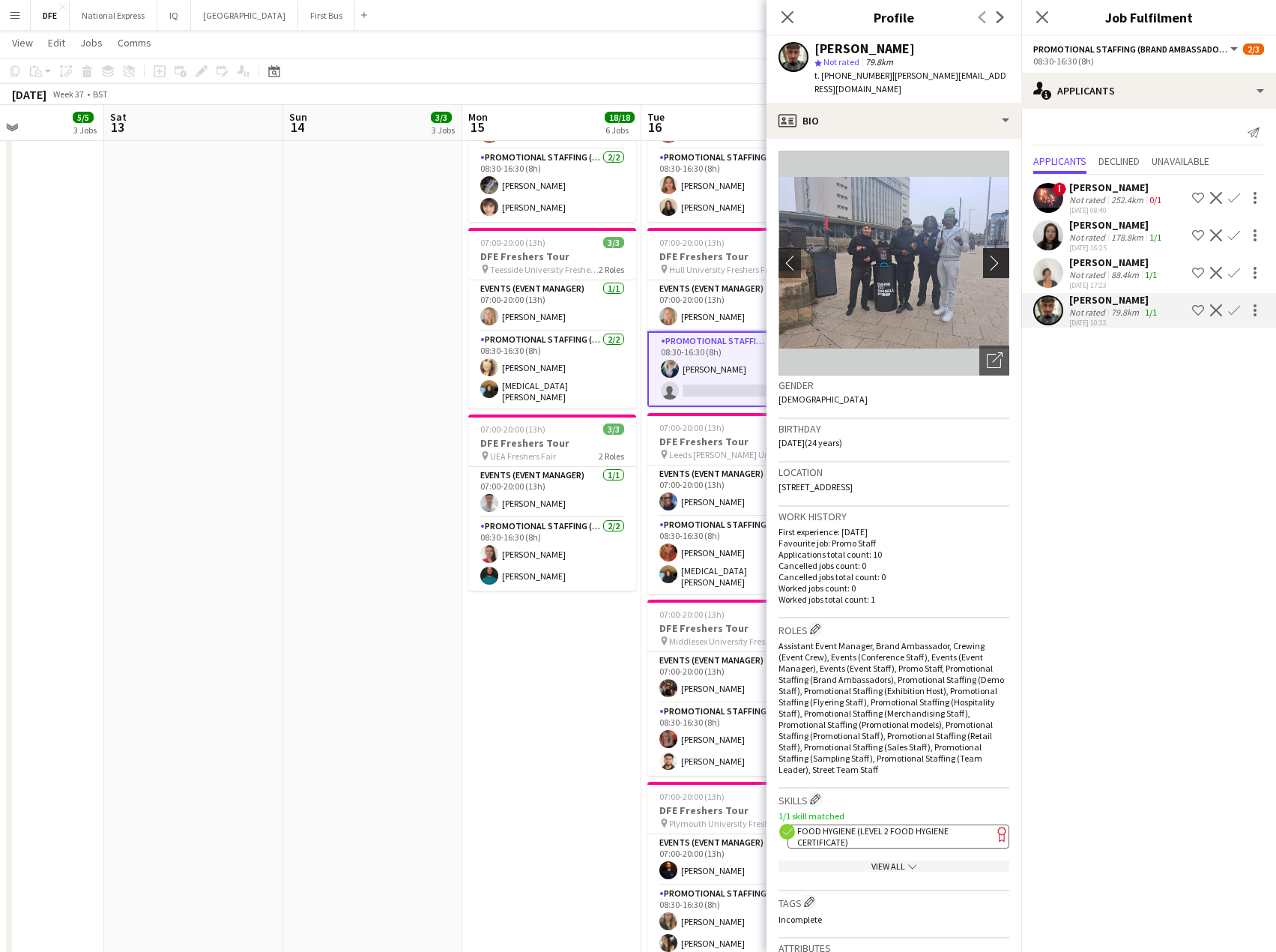
click at [987, 259] on app-icon "chevron-right" at bounding box center [998, 263] width 23 height 15
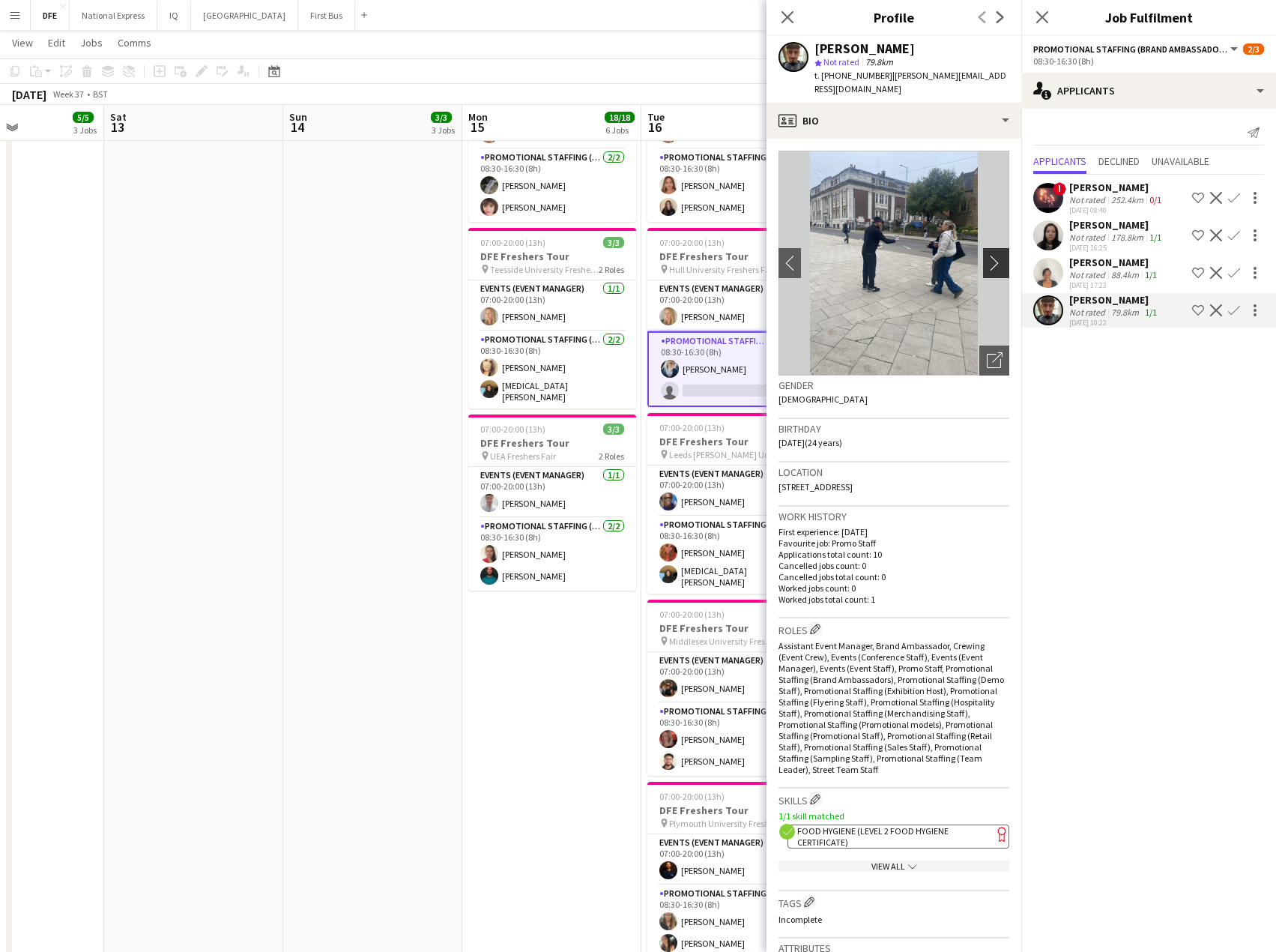
click at [987, 259] on app-icon "chevron-right" at bounding box center [998, 263] width 23 height 15
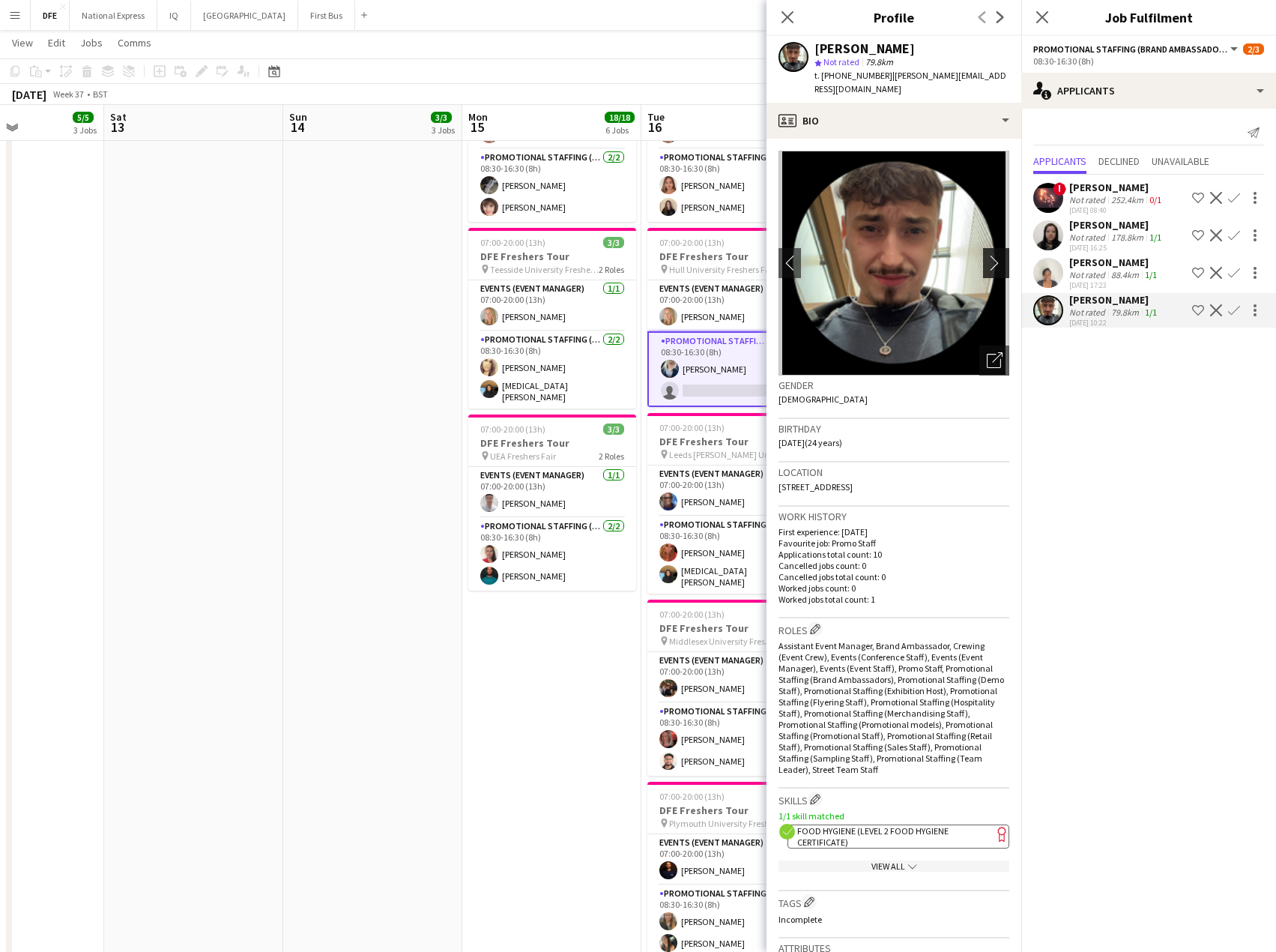
click at [987, 259] on app-icon "chevron-right" at bounding box center [998, 263] width 23 height 15
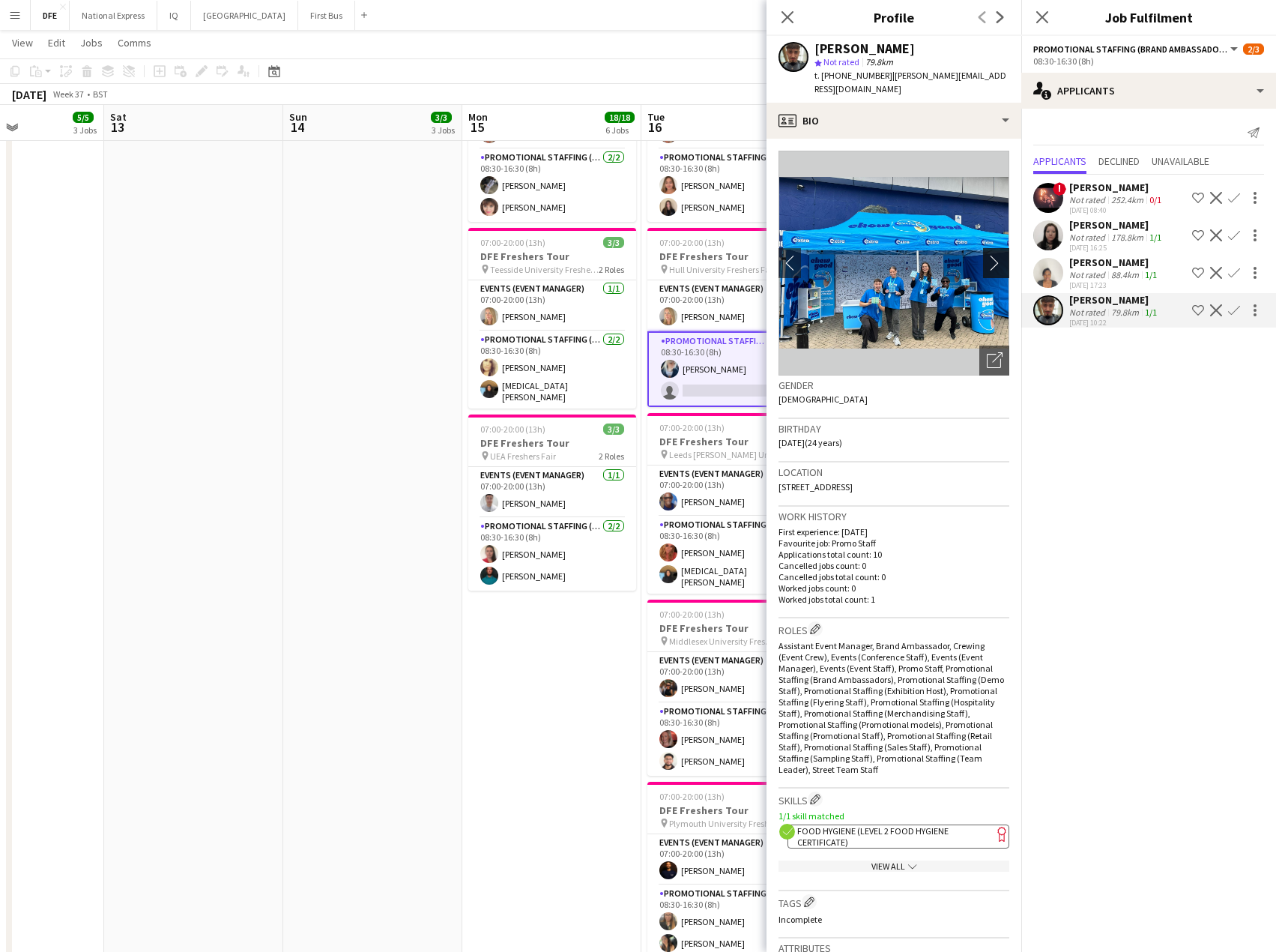
click at [987, 259] on app-icon "chevron-right" at bounding box center [998, 263] width 23 height 15
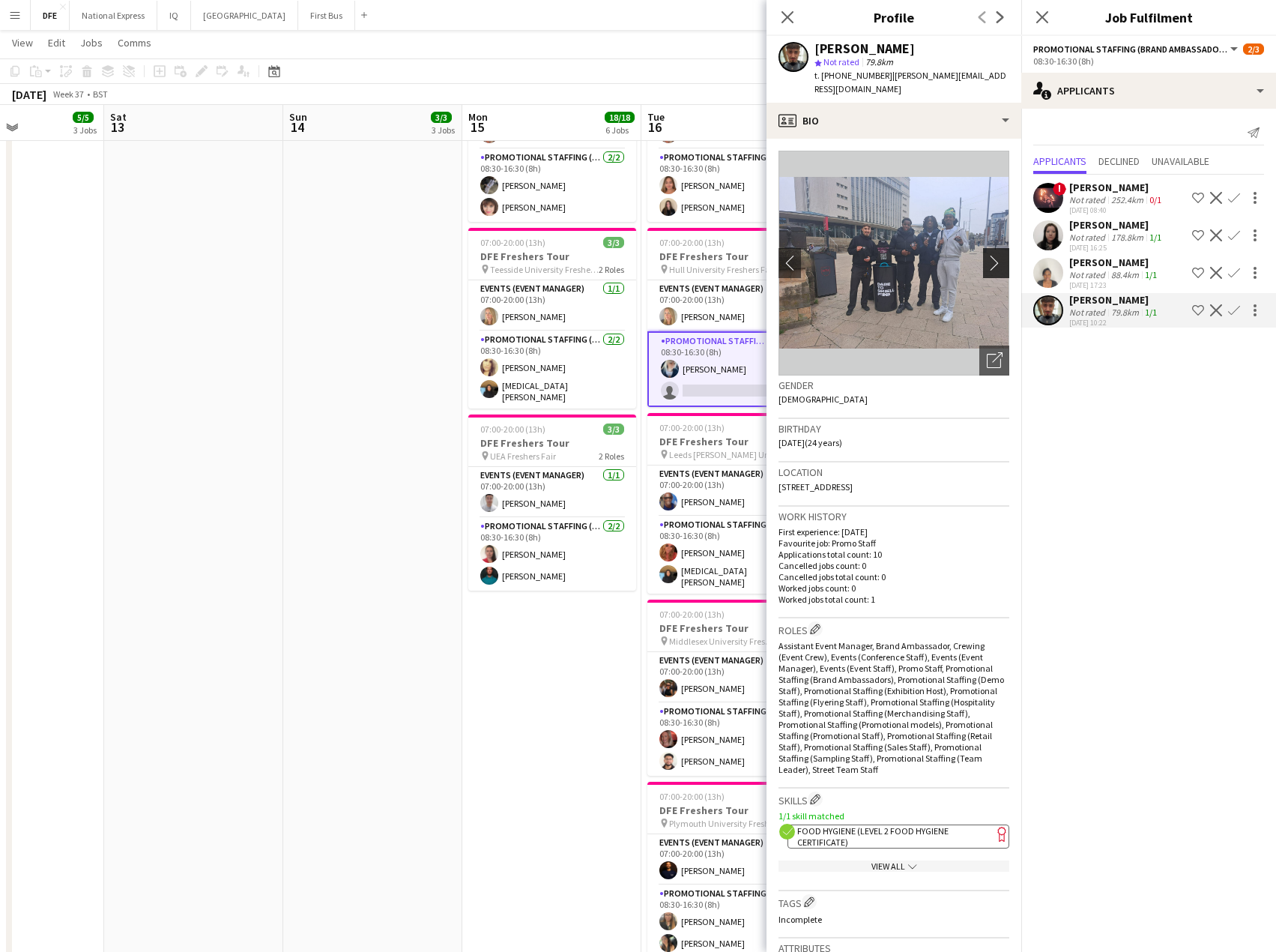
click at [987, 259] on app-icon "chevron-right" at bounding box center [998, 263] width 23 height 15
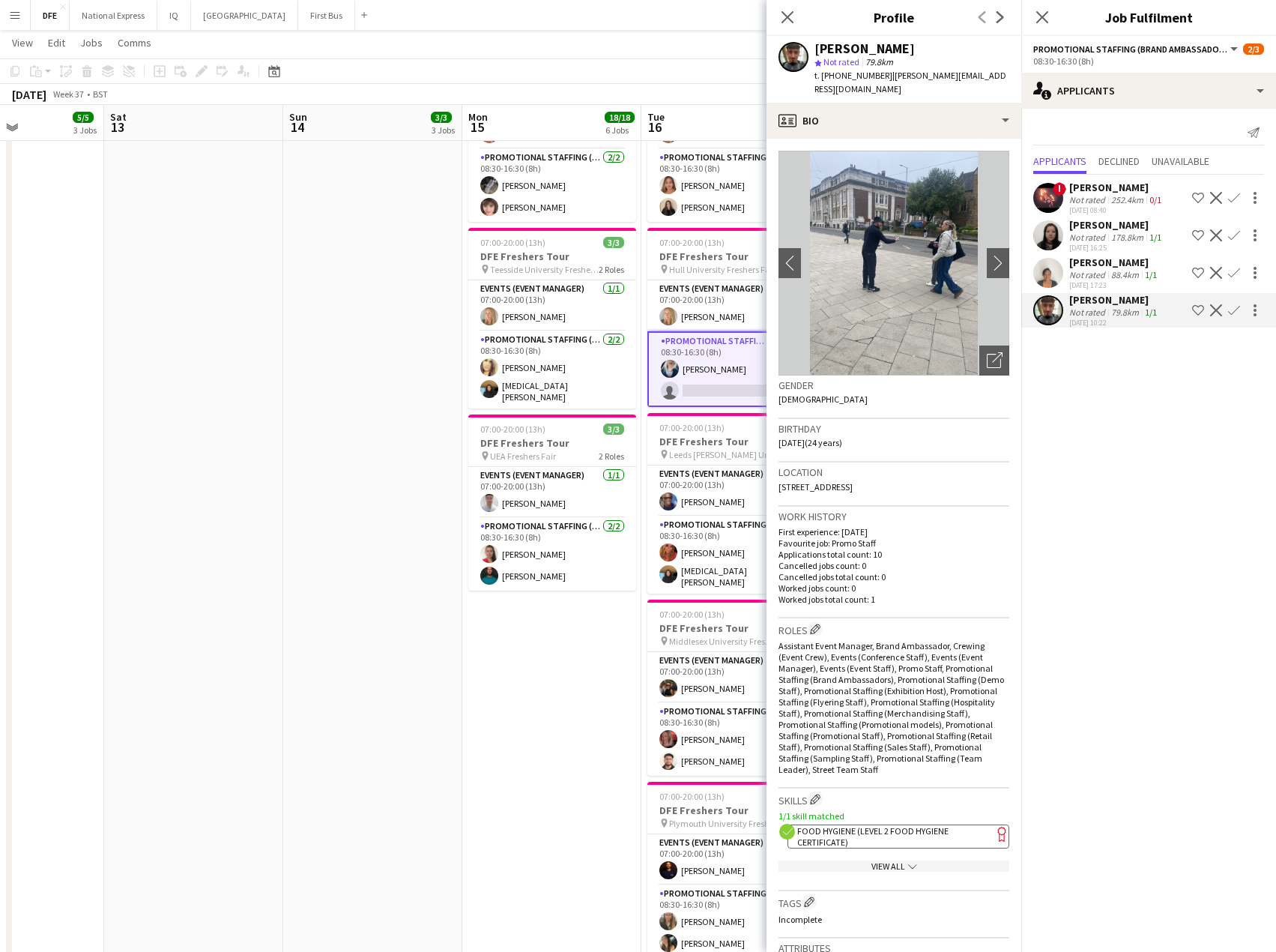
click at [1235, 314] on app-icon "Confirm" at bounding box center [1234, 310] width 12 height 12
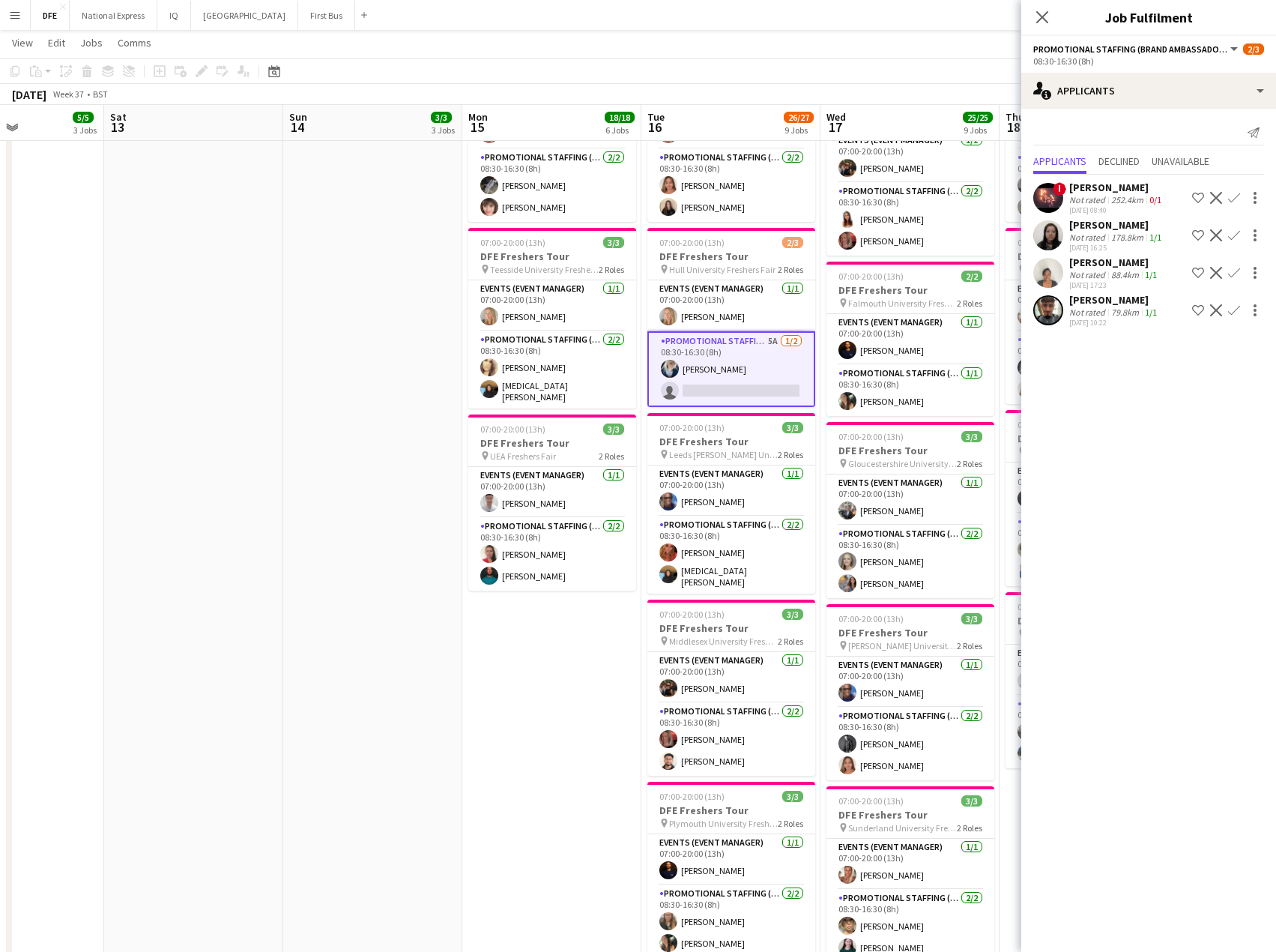
click at [1231, 307] on app-icon "Confirm" at bounding box center [1234, 310] width 12 height 12
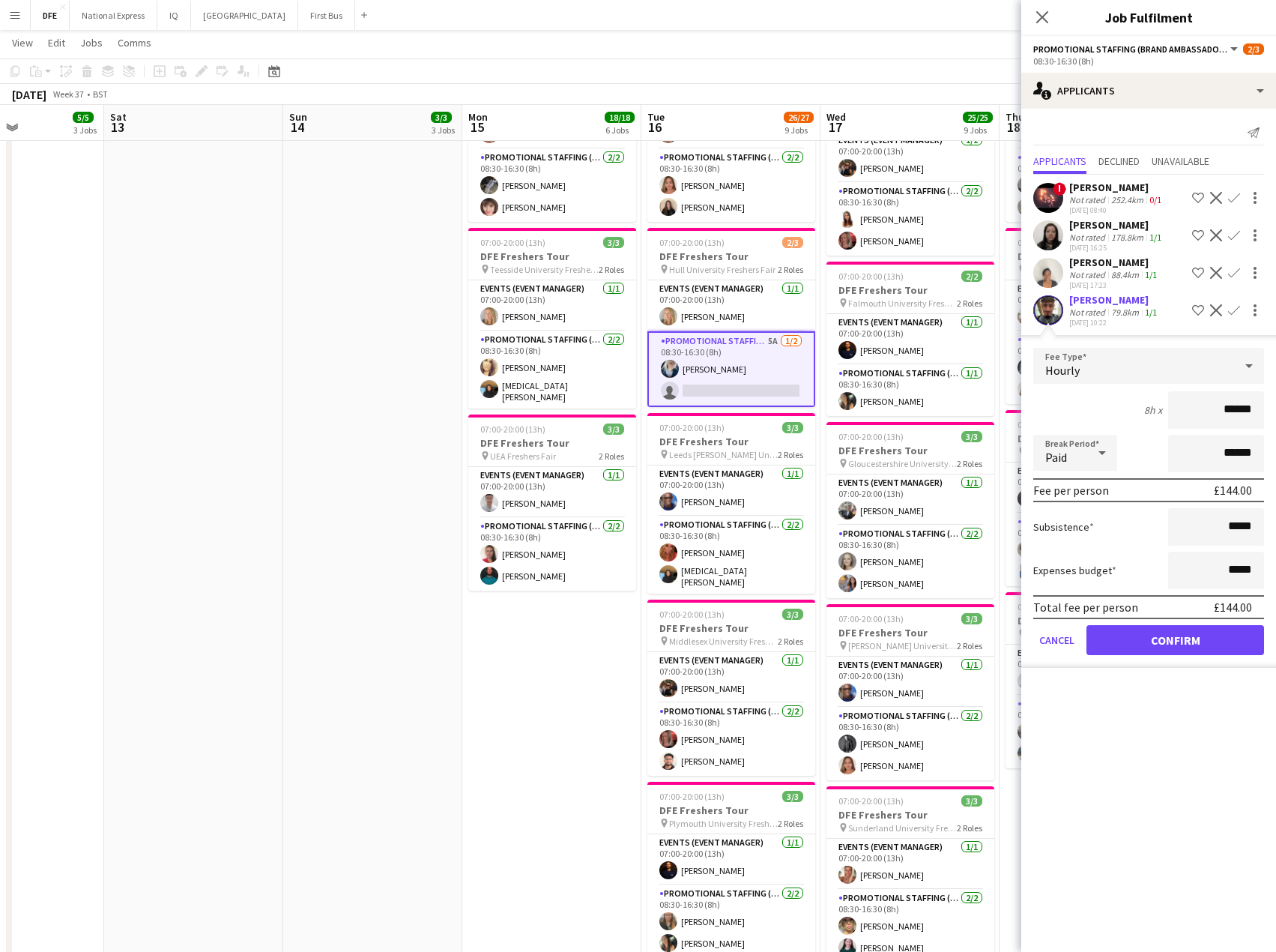
click at [1101, 303] on div "[PERSON_NAME]" at bounding box center [1115, 300] width 91 height 14
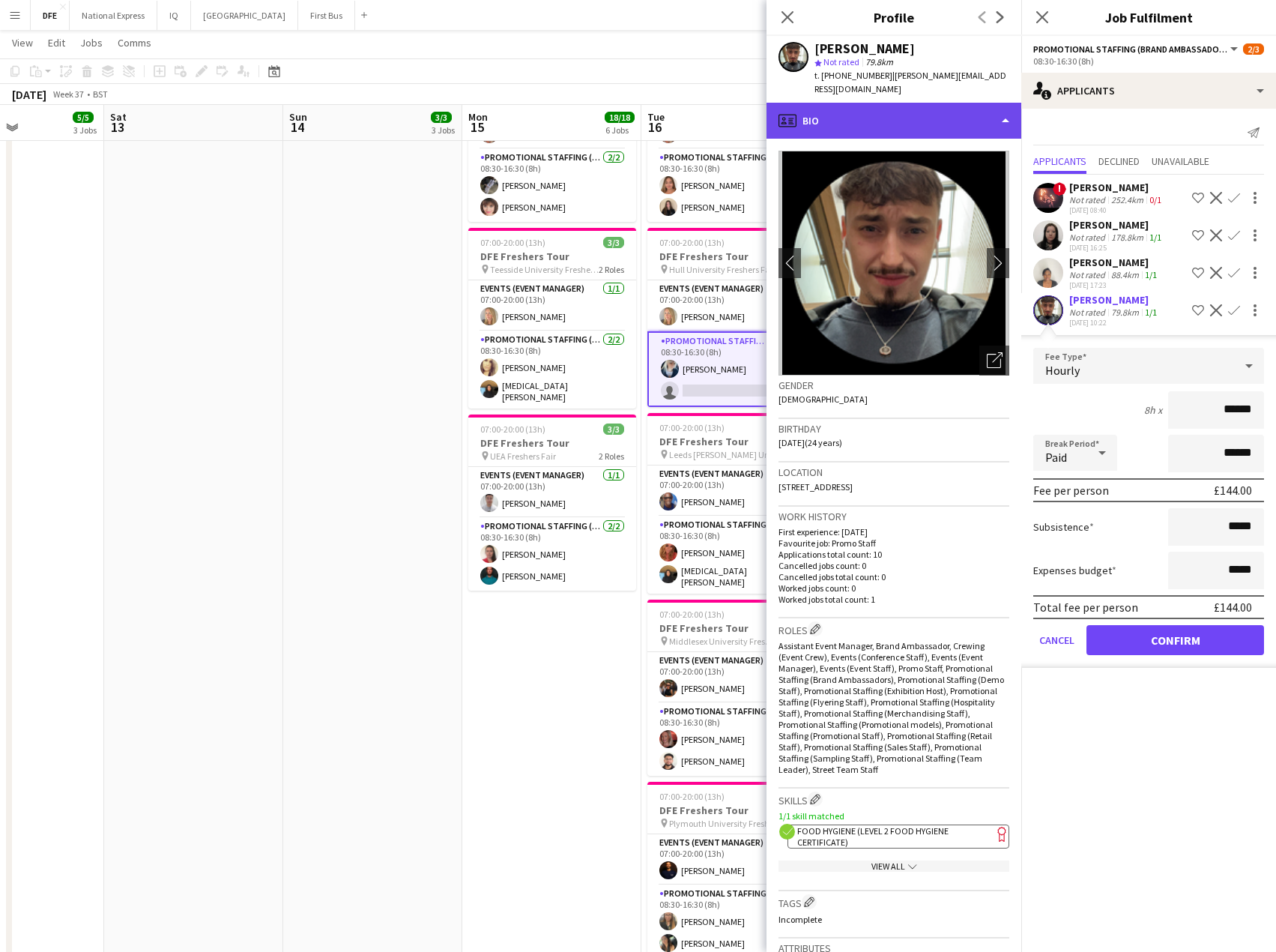
click at [877, 125] on div "profile Bio" at bounding box center [894, 121] width 255 height 36
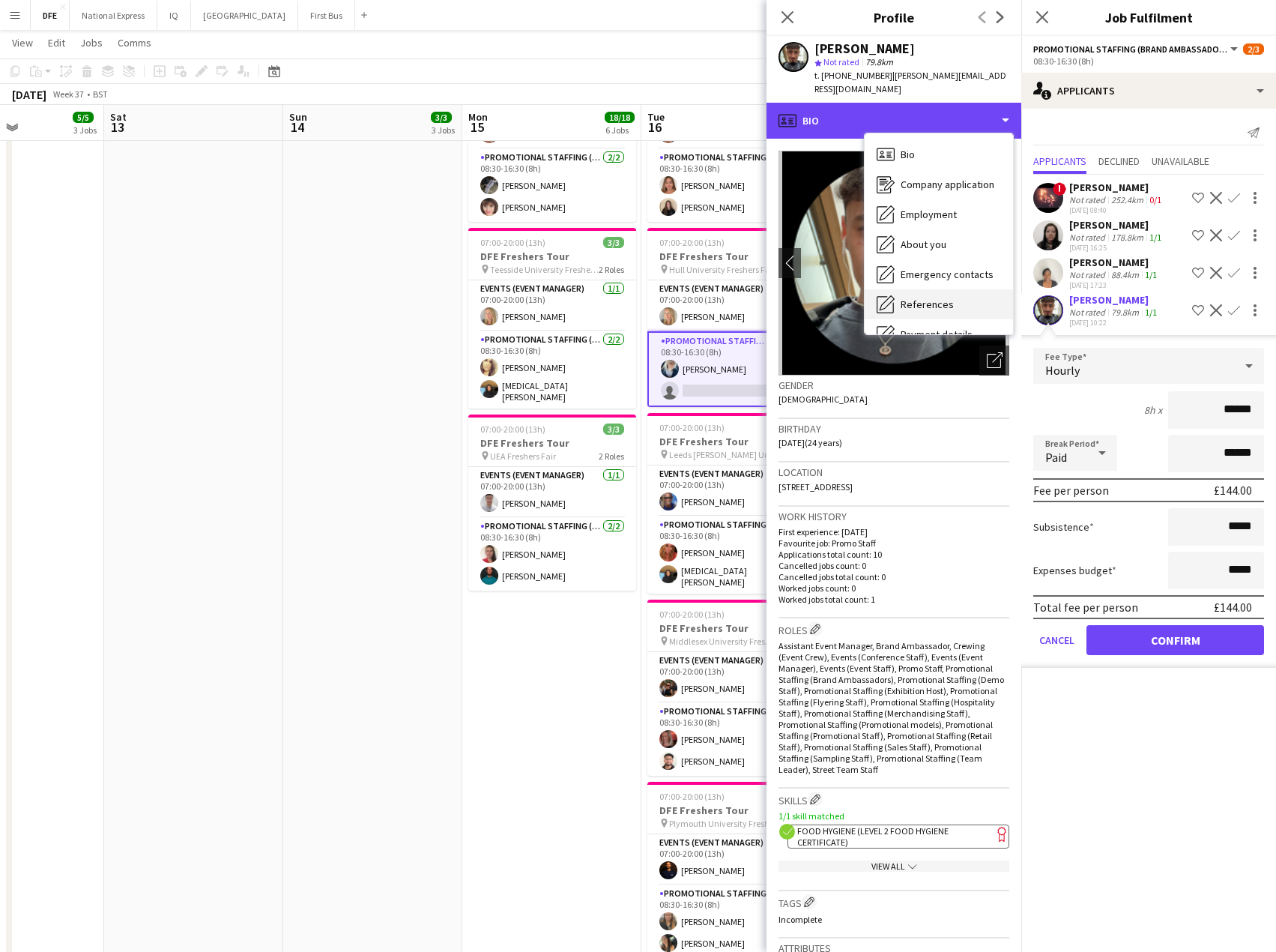
scroll to position [171, 0]
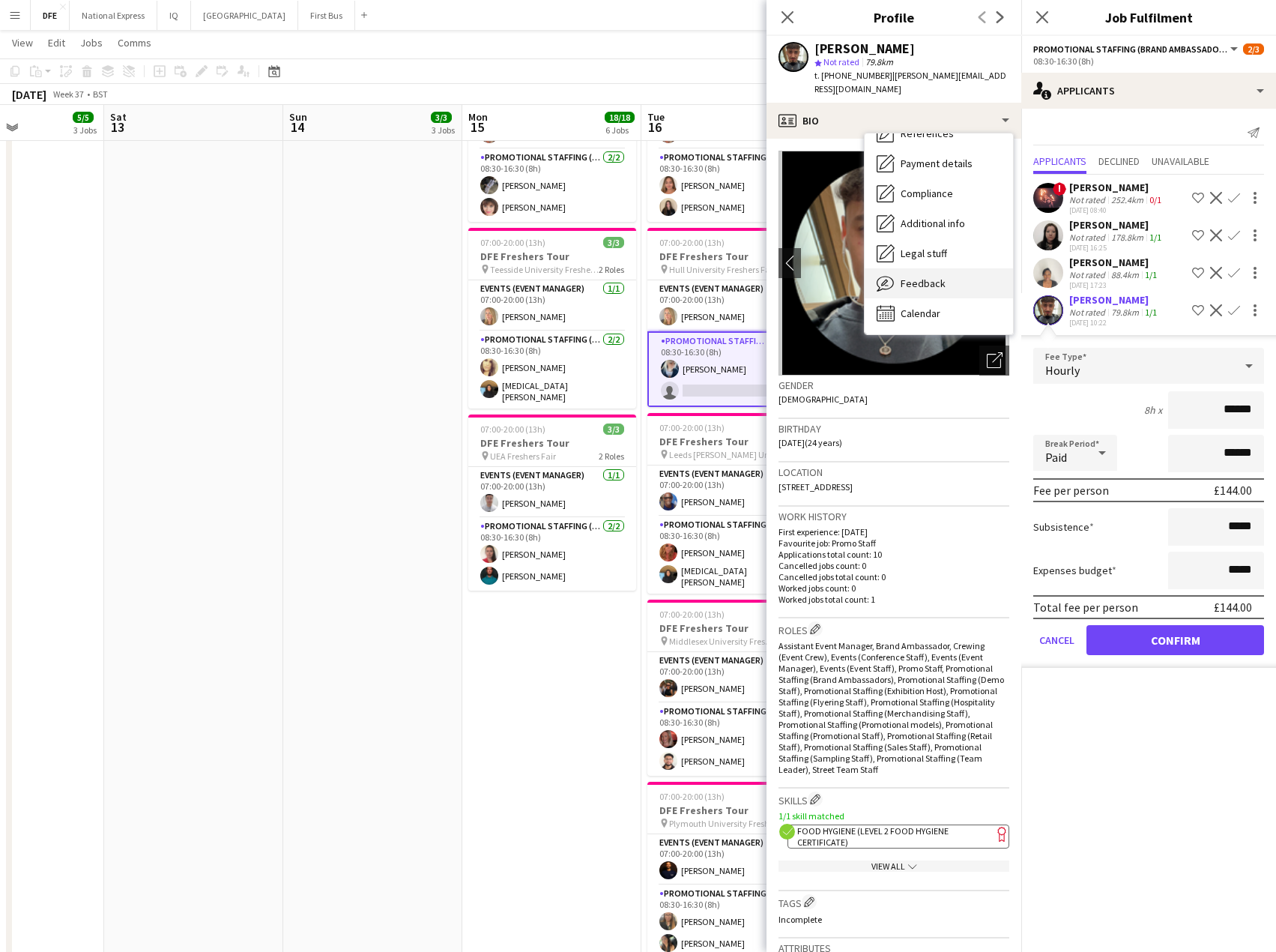
click at [942, 282] on span "Feedback" at bounding box center [924, 283] width 45 height 14
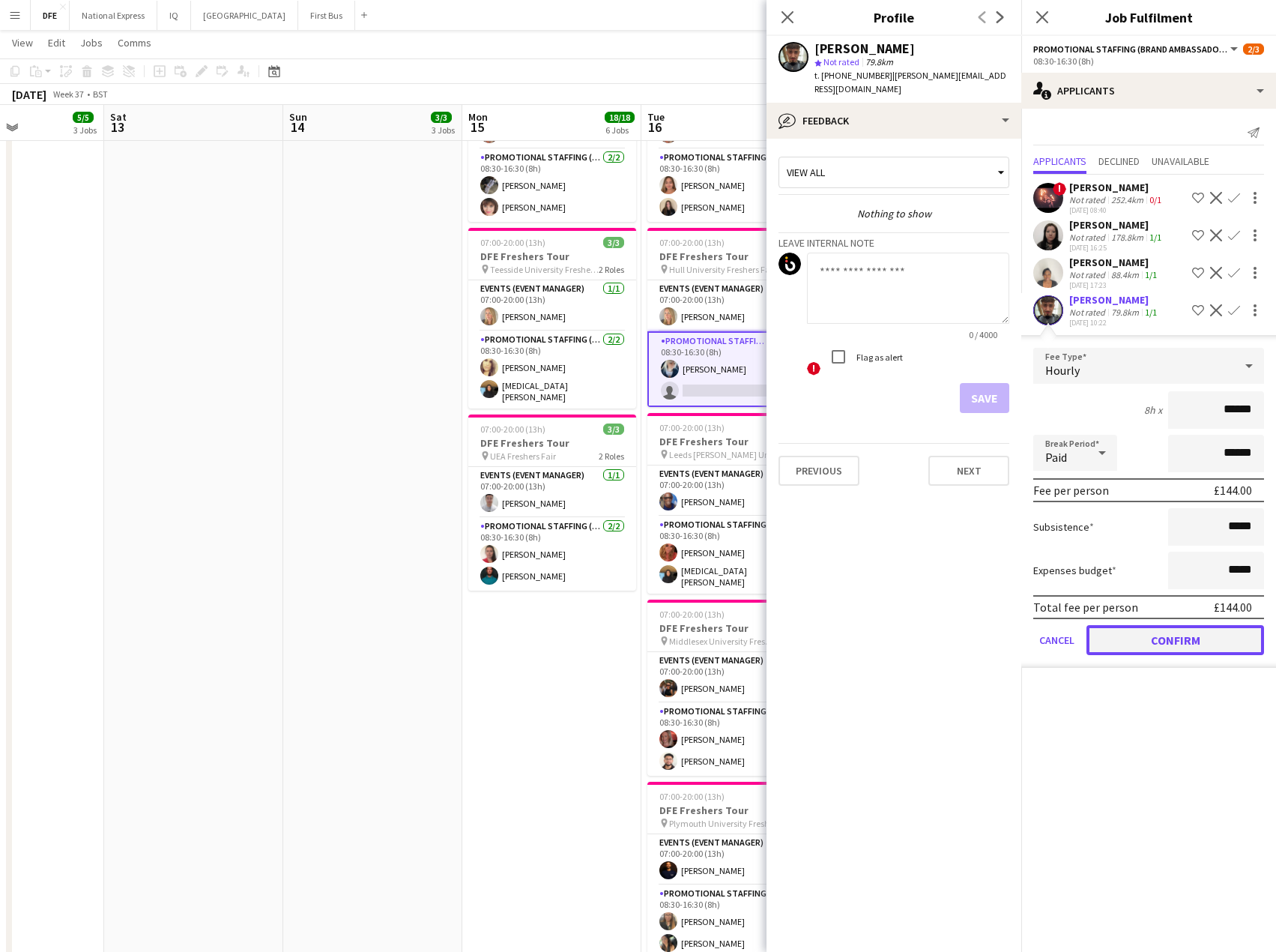
click at [1187, 632] on button "Confirm" at bounding box center [1175, 639] width 177 height 30
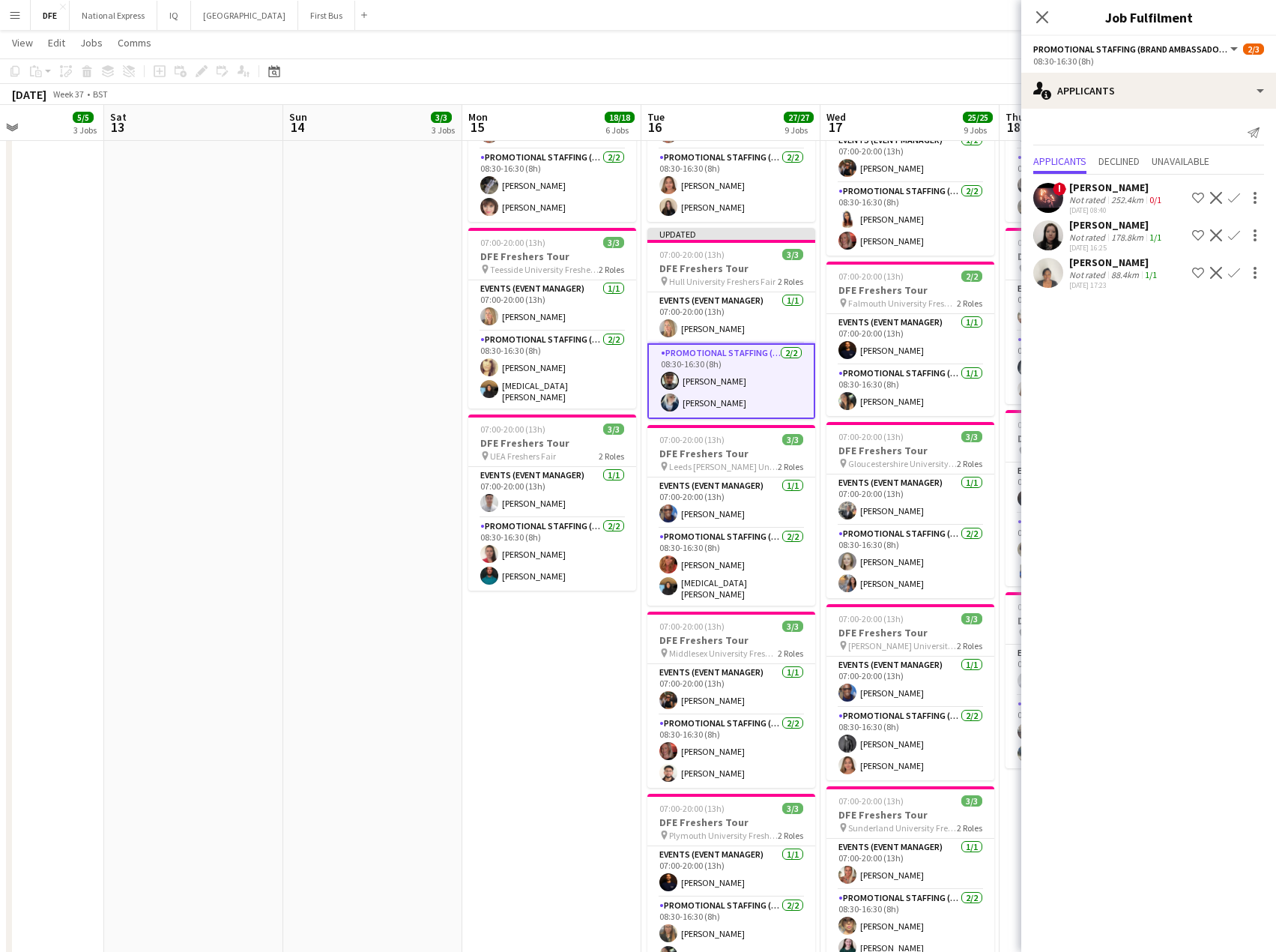
click at [713, 381] on app-card-role "Promotional Staffing (Brand Ambassadors) [DATE] 08:30-16:30 (8h) [DEMOGRAPHIC_D…" at bounding box center [731, 381] width 168 height 75
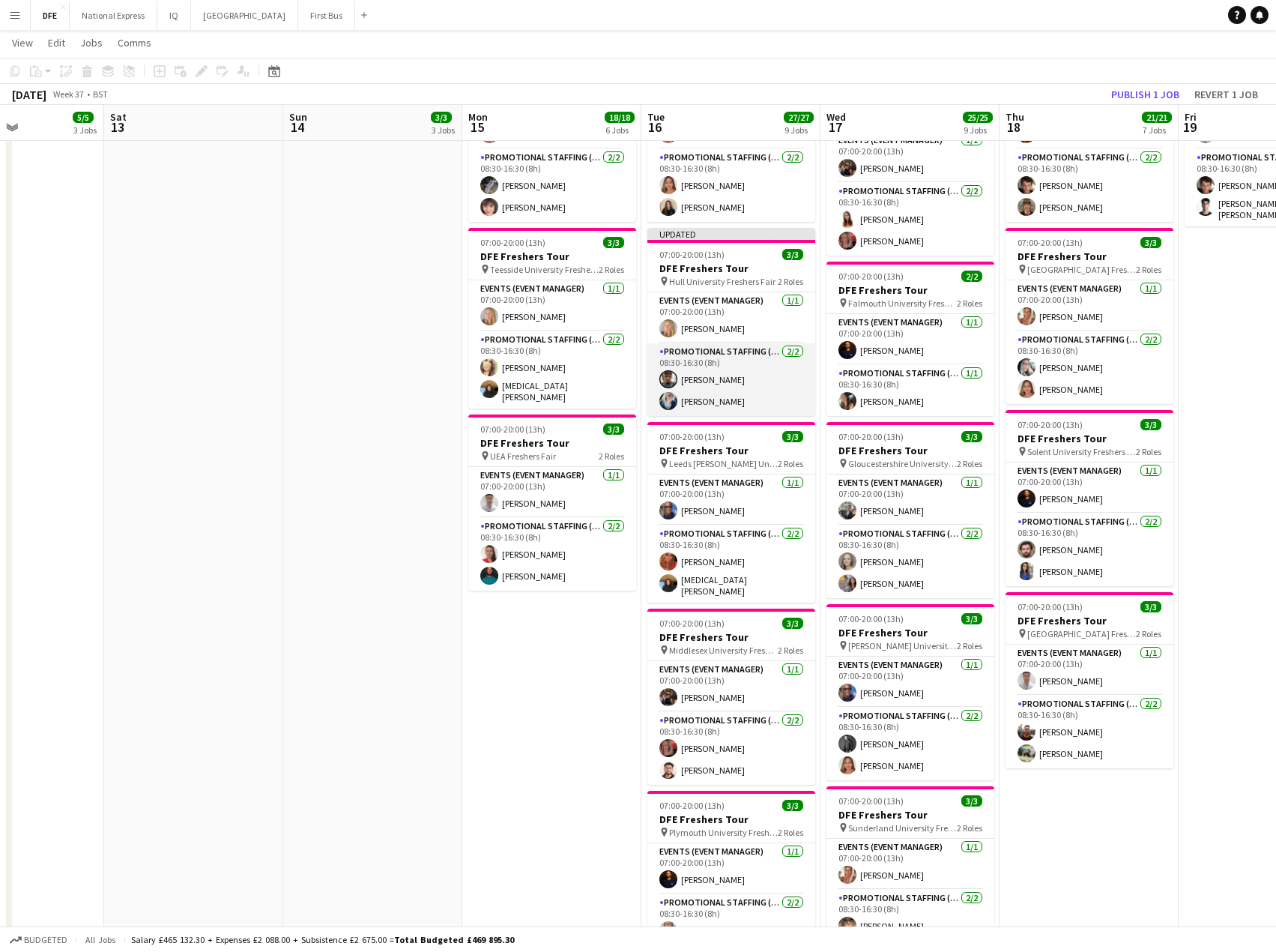
click at [698, 380] on app-card-role "Promotional Staffing (Brand Ambassadors) [DATE] 08:30-16:30 (8h) [DEMOGRAPHIC_D…" at bounding box center [731, 380] width 168 height 73
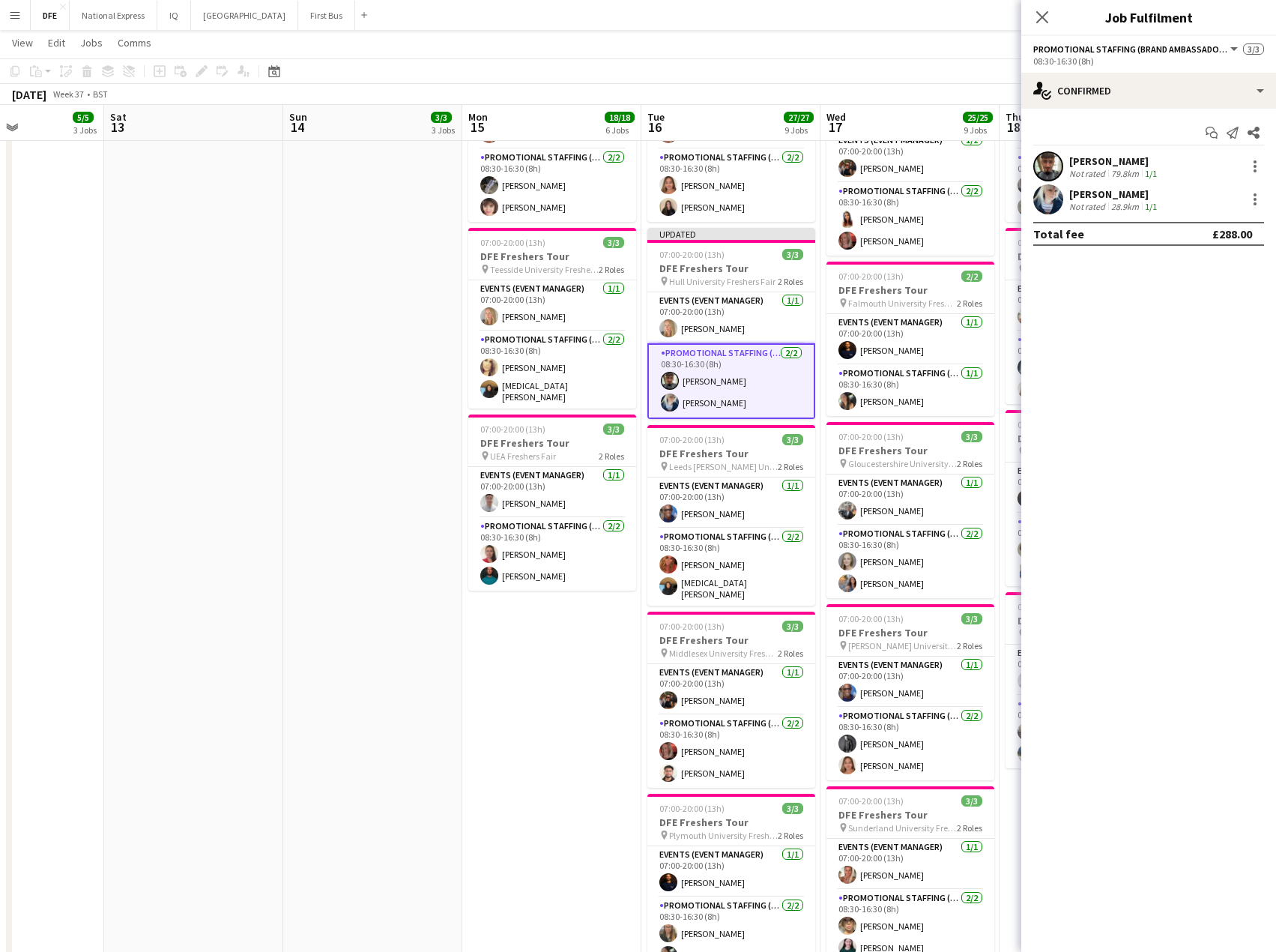
click at [1135, 159] on div "[PERSON_NAME]" at bounding box center [1115, 161] width 91 height 14
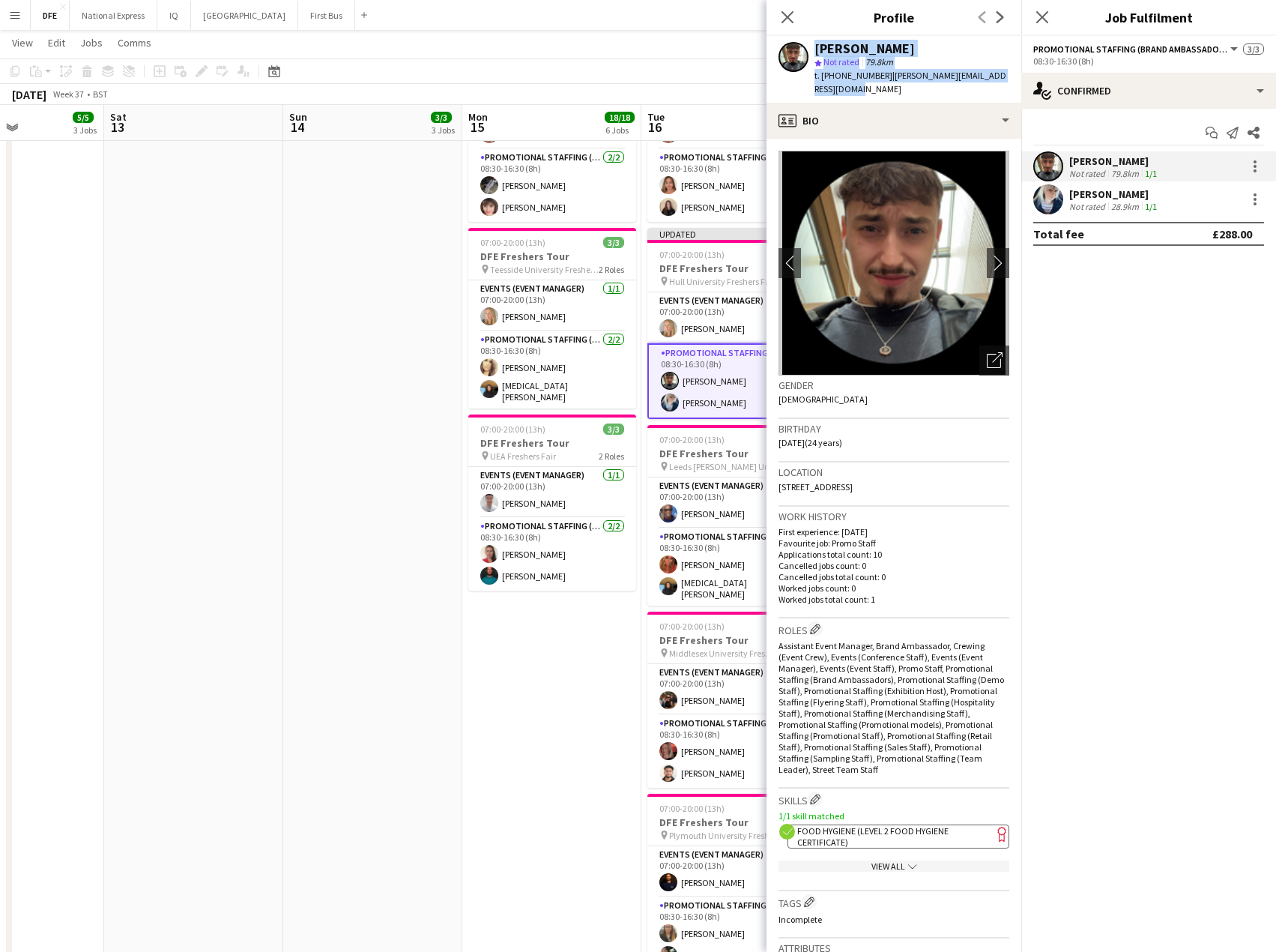
drag, startPoint x: 872, startPoint y: 90, endPoint x: 809, endPoint y: 48, distance: 75.7
click at [809, 48] on div "[PERSON_NAME] star Not rated 79.8km t. [PHONE_NUMBER] | [PERSON_NAME][EMAIL_ADD…" at bounding box center [894, 69] width 255 height 66
copy div "[DEMOGRAPHIC_DATA][PERSON_NAME] star Not rated 79.8km t. [PHONE_NUMBER] | [PERS…"
drag, startPoint x: 788, startPoint y: 8, endPoint x: 880, endPoint y: 31, distance: 94.8
click at [792, 8] on app-icon "Close pop-in" at bounding box center [787, 17] width 18 height 18
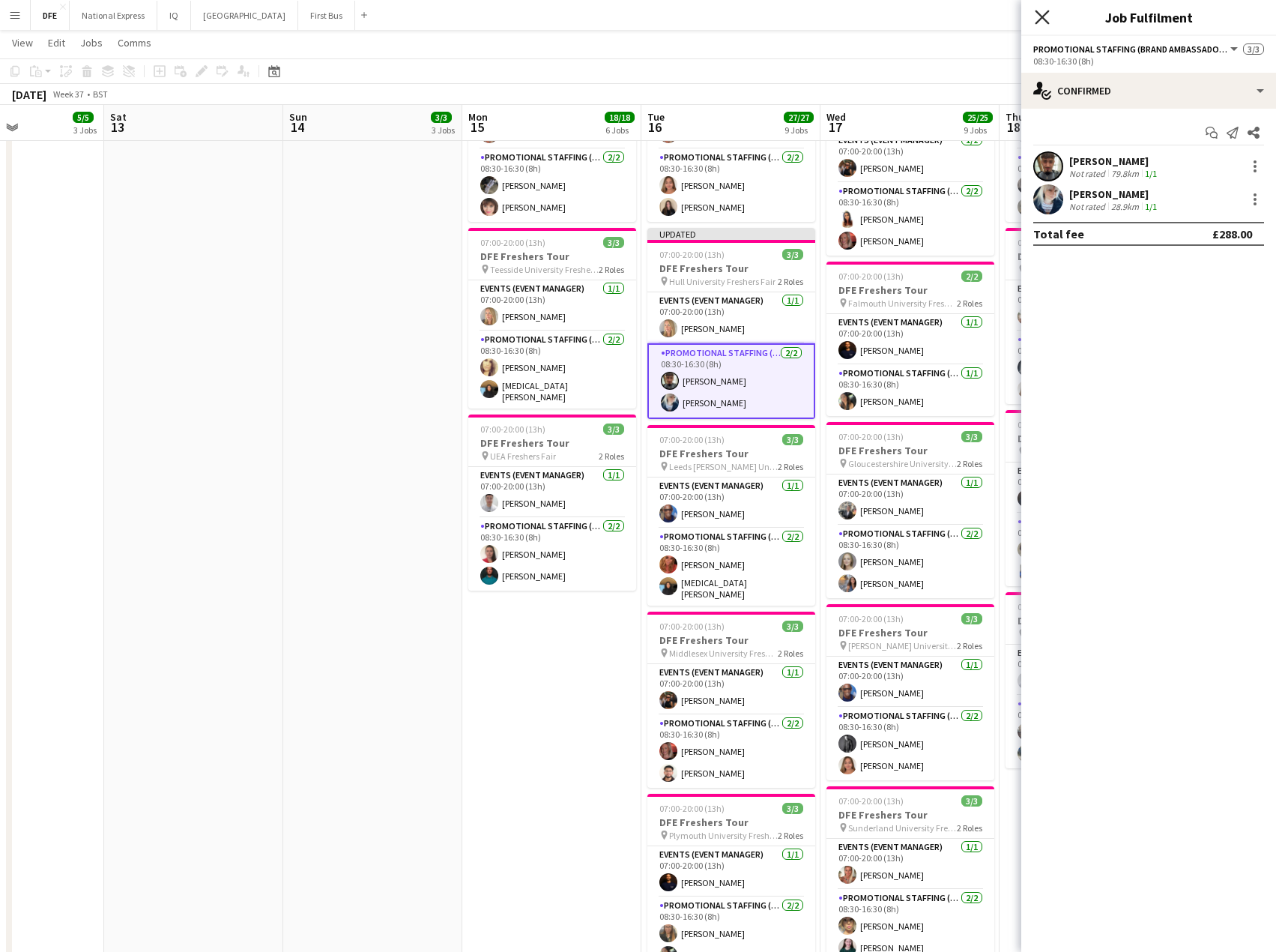
click at [1045, 17] on icon "Close pop-in" at bounding box center [1042, 17] width 15 height 15
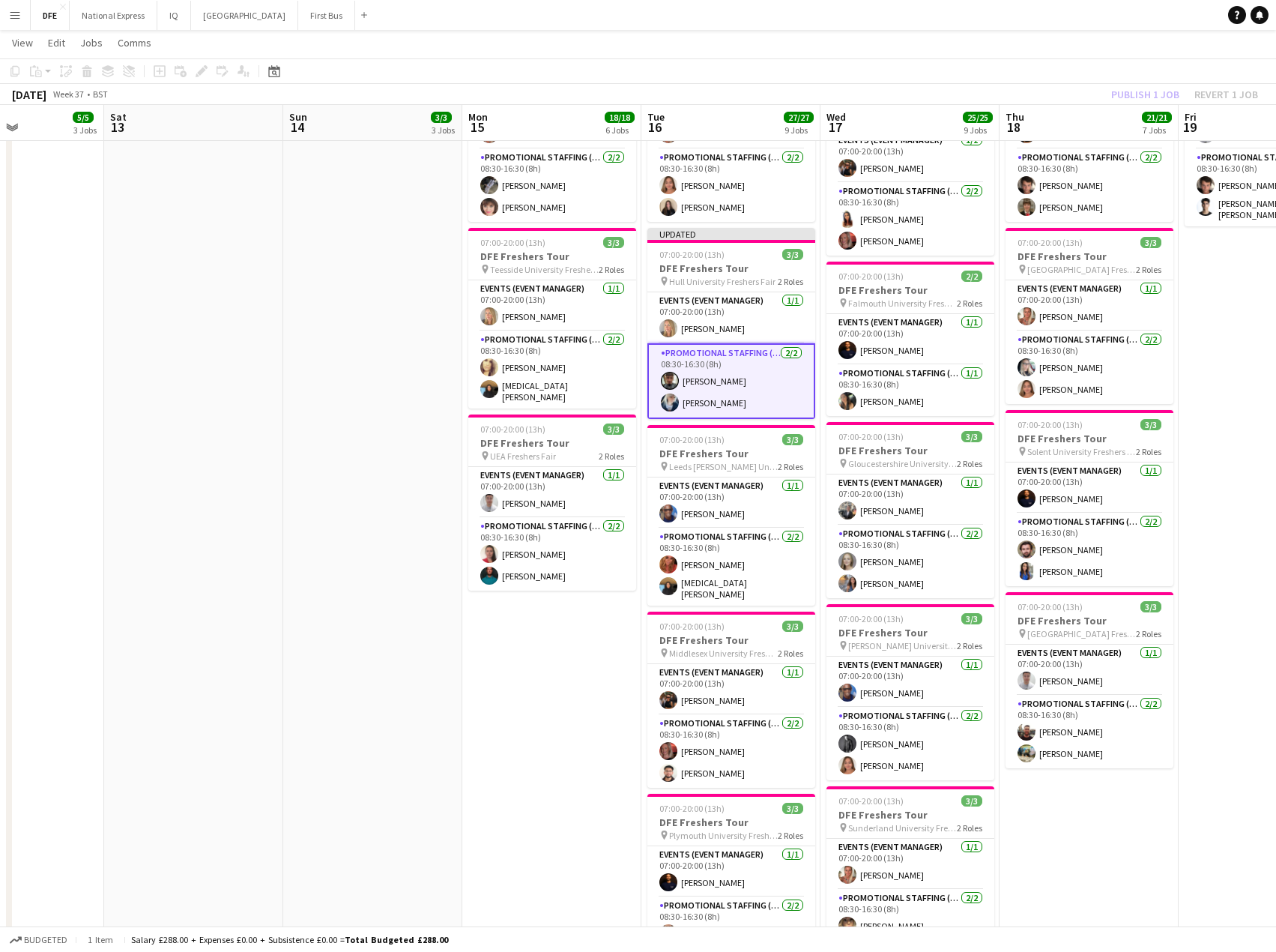
click at [1010, 32] on app-page-menu "View Day view expanded Day view collapsed Month view Date picker Jump to [DATE]…" at bounding box center [638, 44] width 1276 height 28
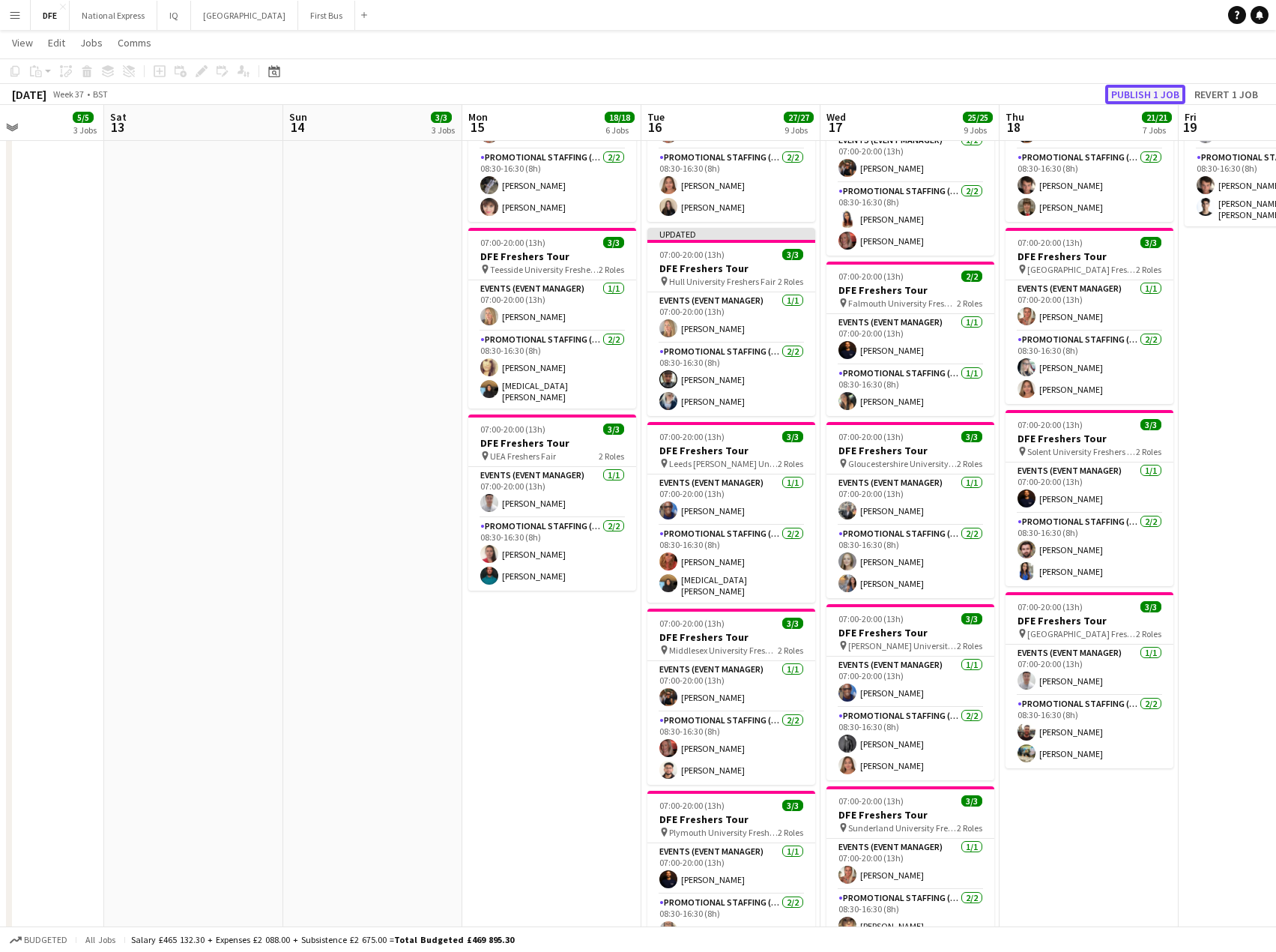
click at [1125, 92] on button "Publish 1 job" at bounding box center [1145, 95] width 80 height 19
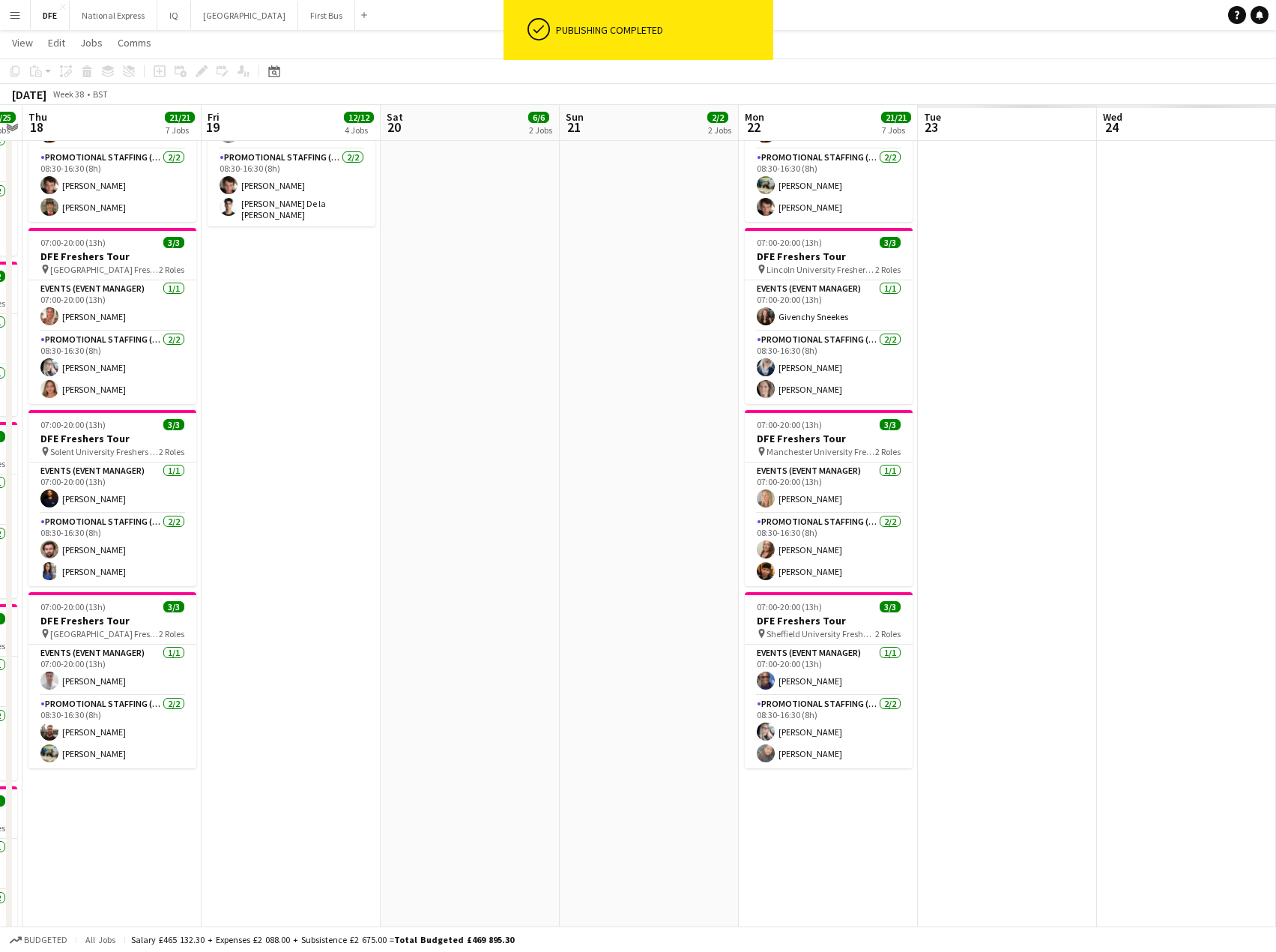
drag, startPoint x: 1142, startPoint y: 382, endPoint x: 430, endPoint y: 424, distance: 713.2
click at [171, 421] on app-calendar-viewport "Fri 12 5/5 3 Jobs Sat 13 Sun 14 3/3 3 Jobs Mon 15 18/18 6 Jobs Tue 16 27/27 9 J…" at bounding box center [638, 382] width 1276 height 1996
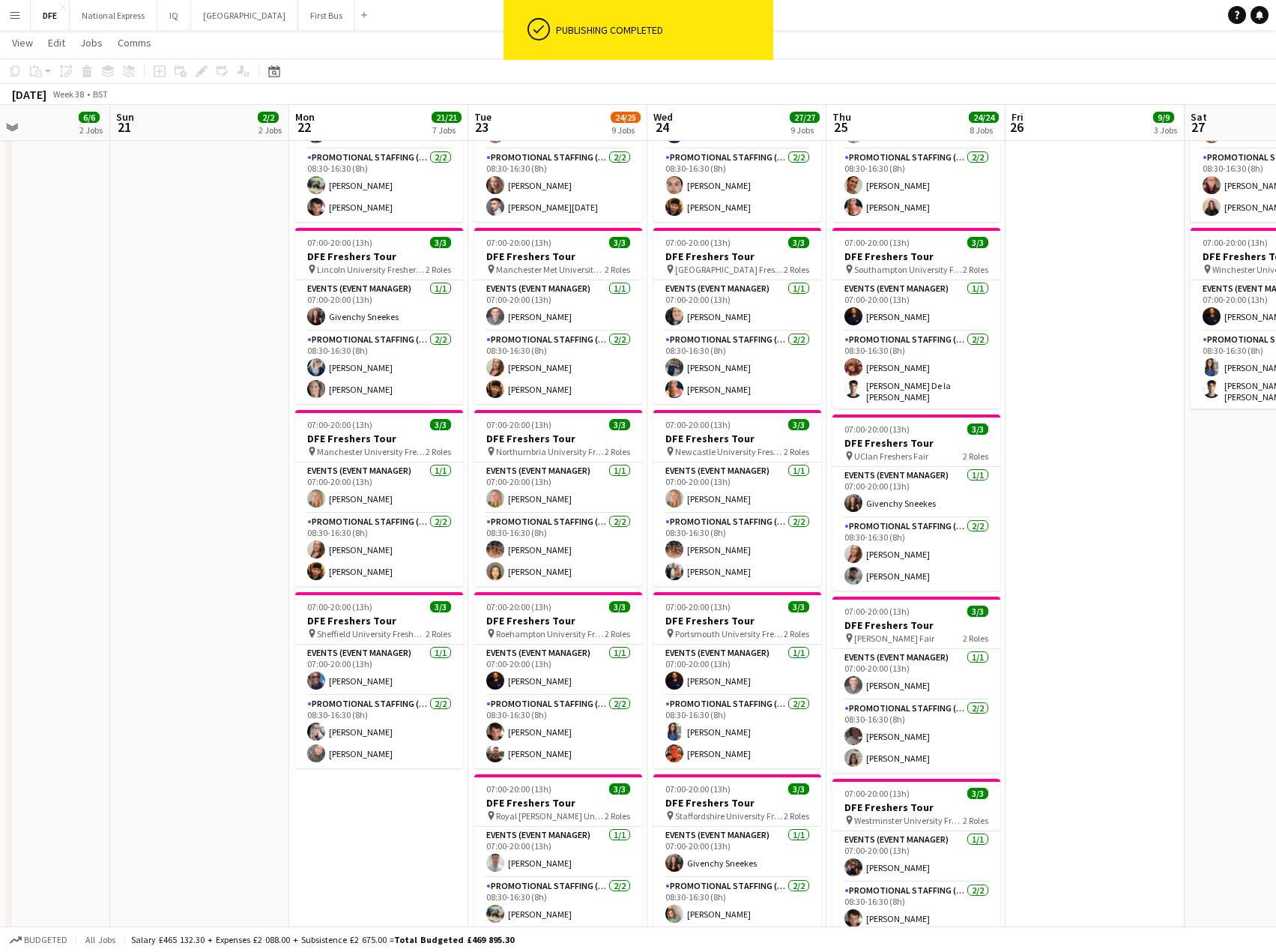
drag, startPoint x: 895, startPoint y: 445, endPoint x: 867, endPoint y: 445, distance: 28.0
click at [867, 445] on app-calendar-viewport "Wed 17 25/25 9 Jobs Thu 18 21/21 7 Jobs Fri 19 12/12 4 Jobs Sat 20 6/6 2 Jobs S…" at bounding box center [638, 382] width 1276 height 1996
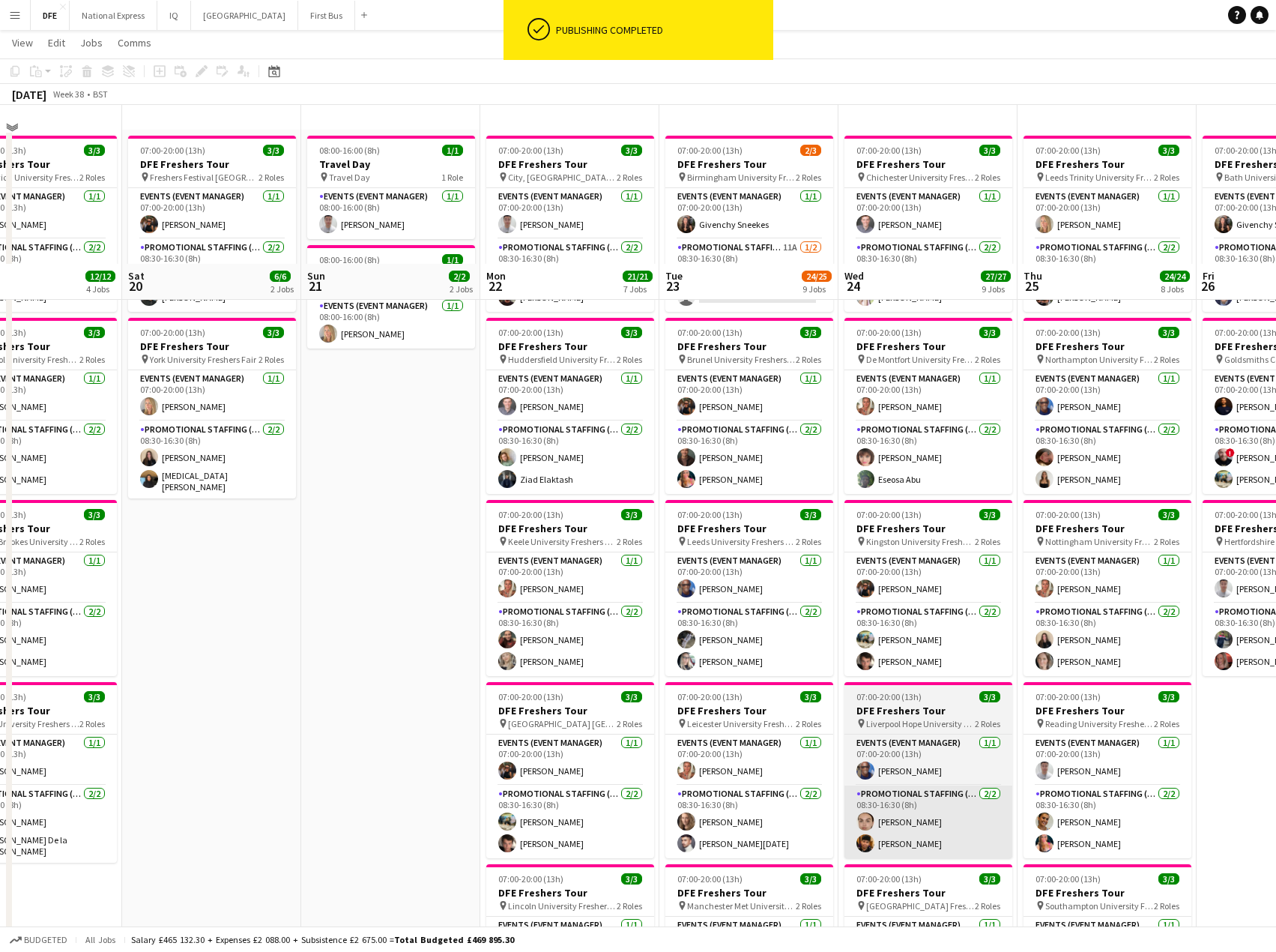
scroll to position [0, 0]
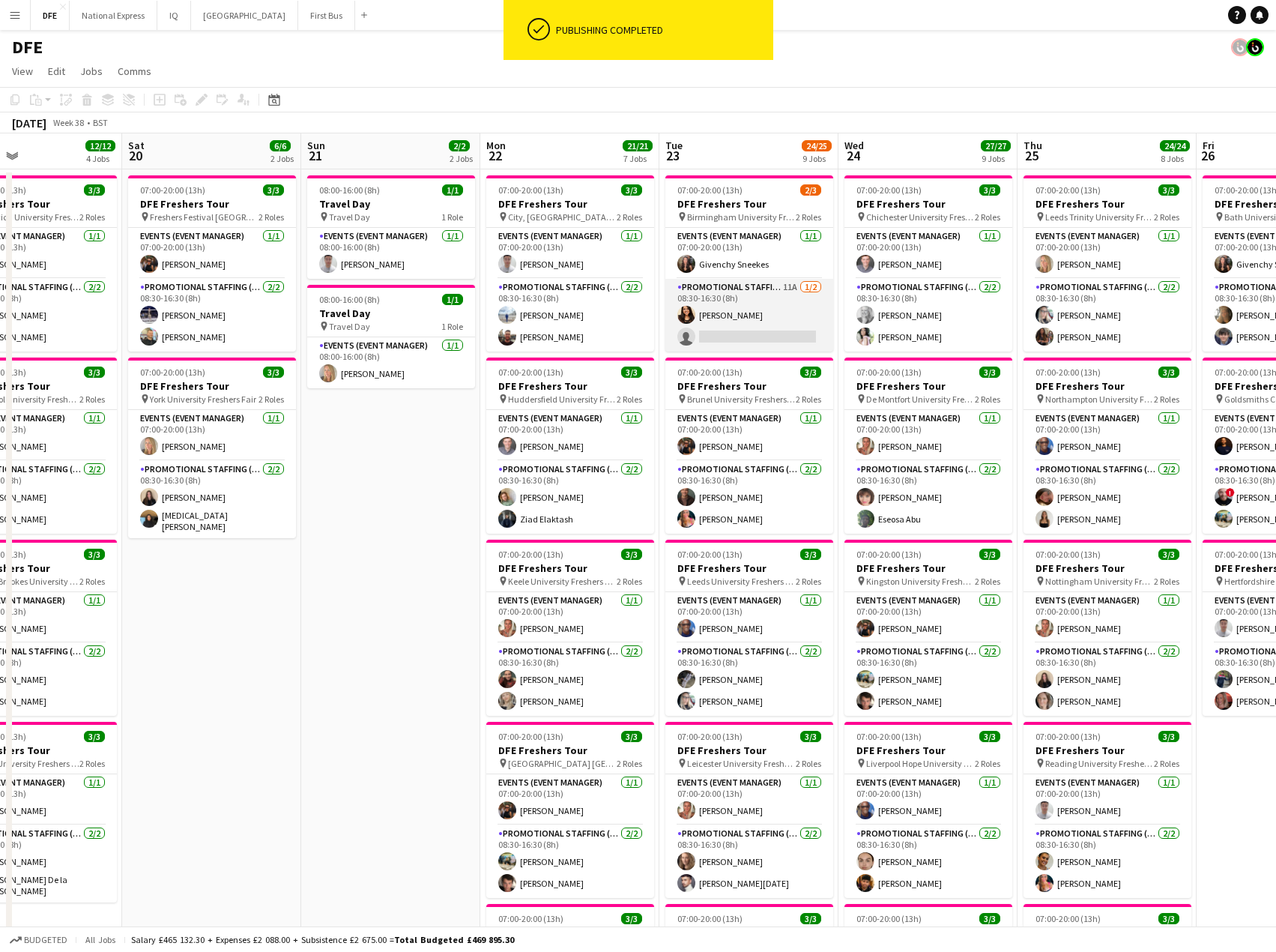
click at [764, 345] on app-card-role "Promotional Staffing (Brand Ambassadors) 11A [DATE] 08:30-16:30 (8h) [PERSON_NA…" at bounding box center [749, 315] width 168 height 73
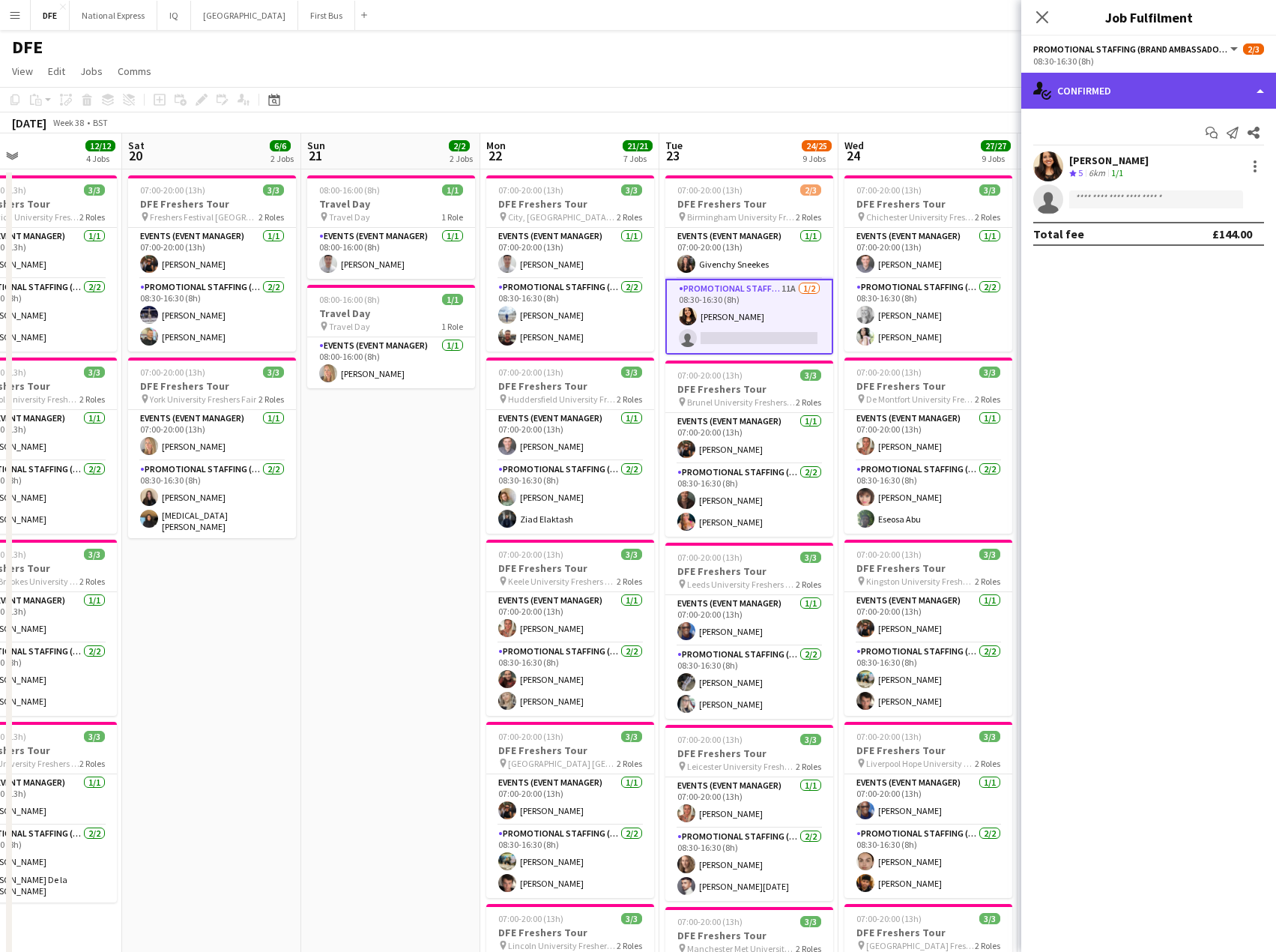
click at [1150, 92] on div "single-neutral-actions-check-2 Confirmed" at bounding box center [1149, 91] width 255 height 36
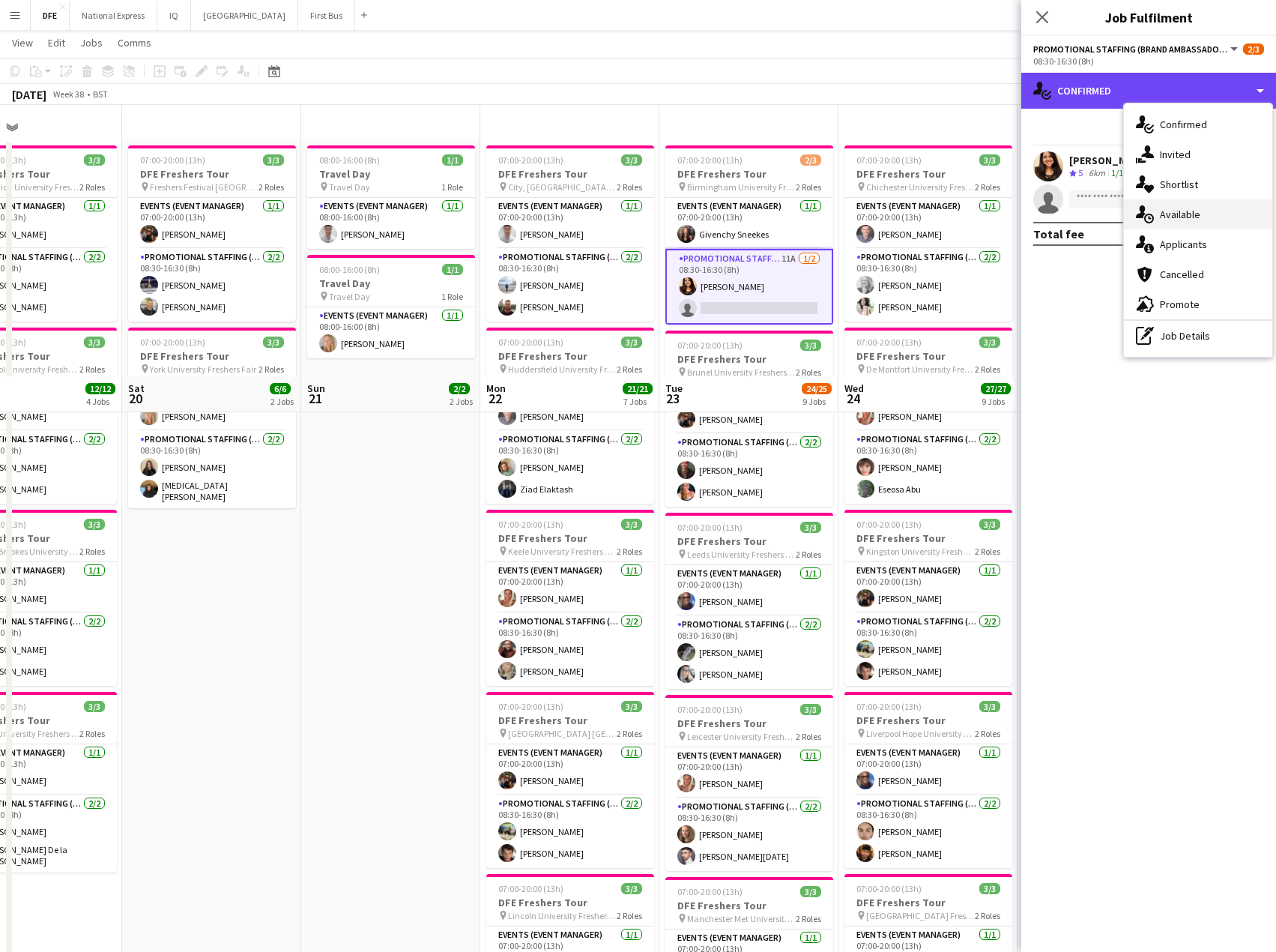
scroll to position [300, 0]
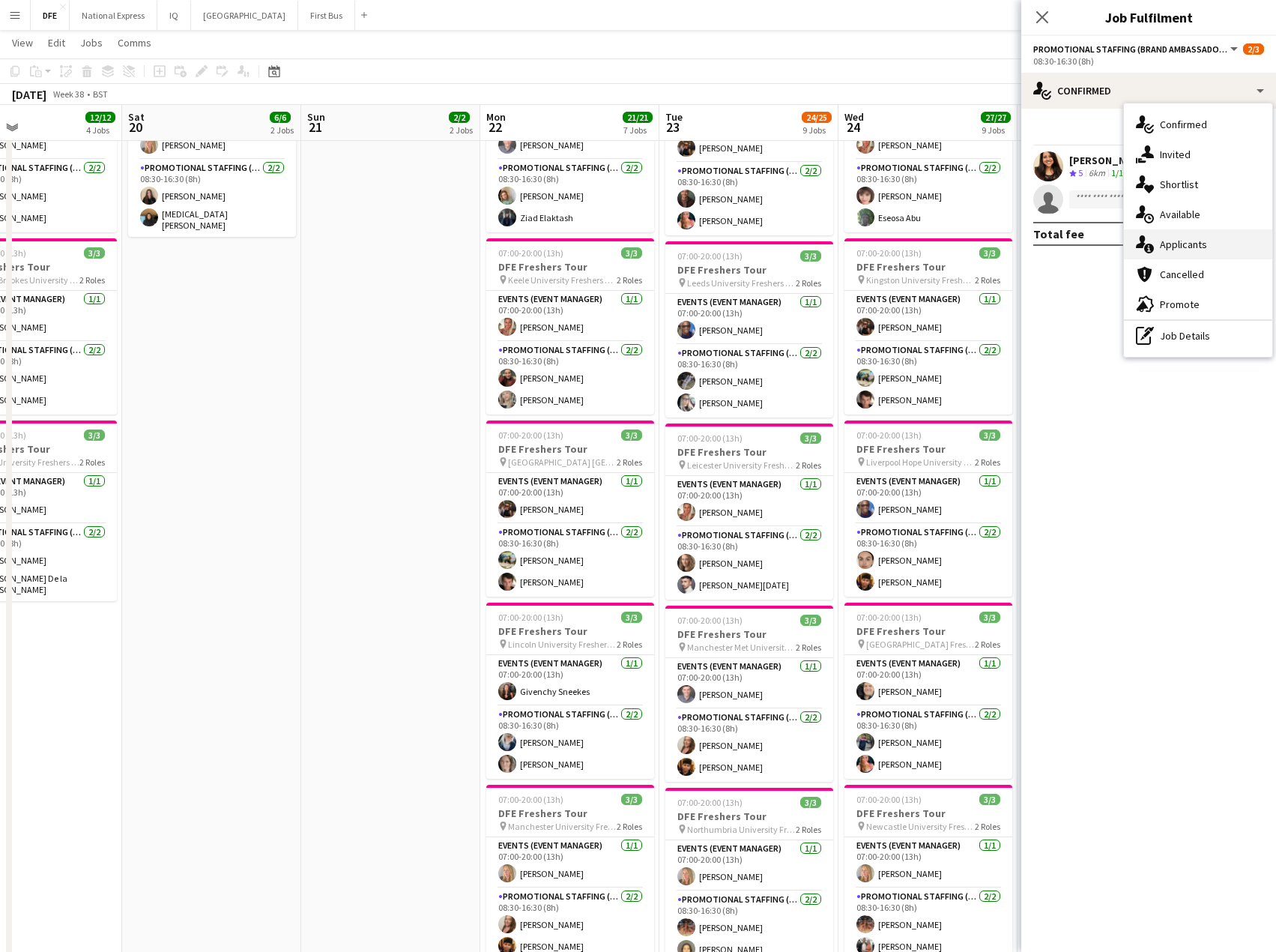
click at [1200, 239] on div "single-neutral-actions-information Applicants" at bounding box center [1198, 244] width 148 height 30
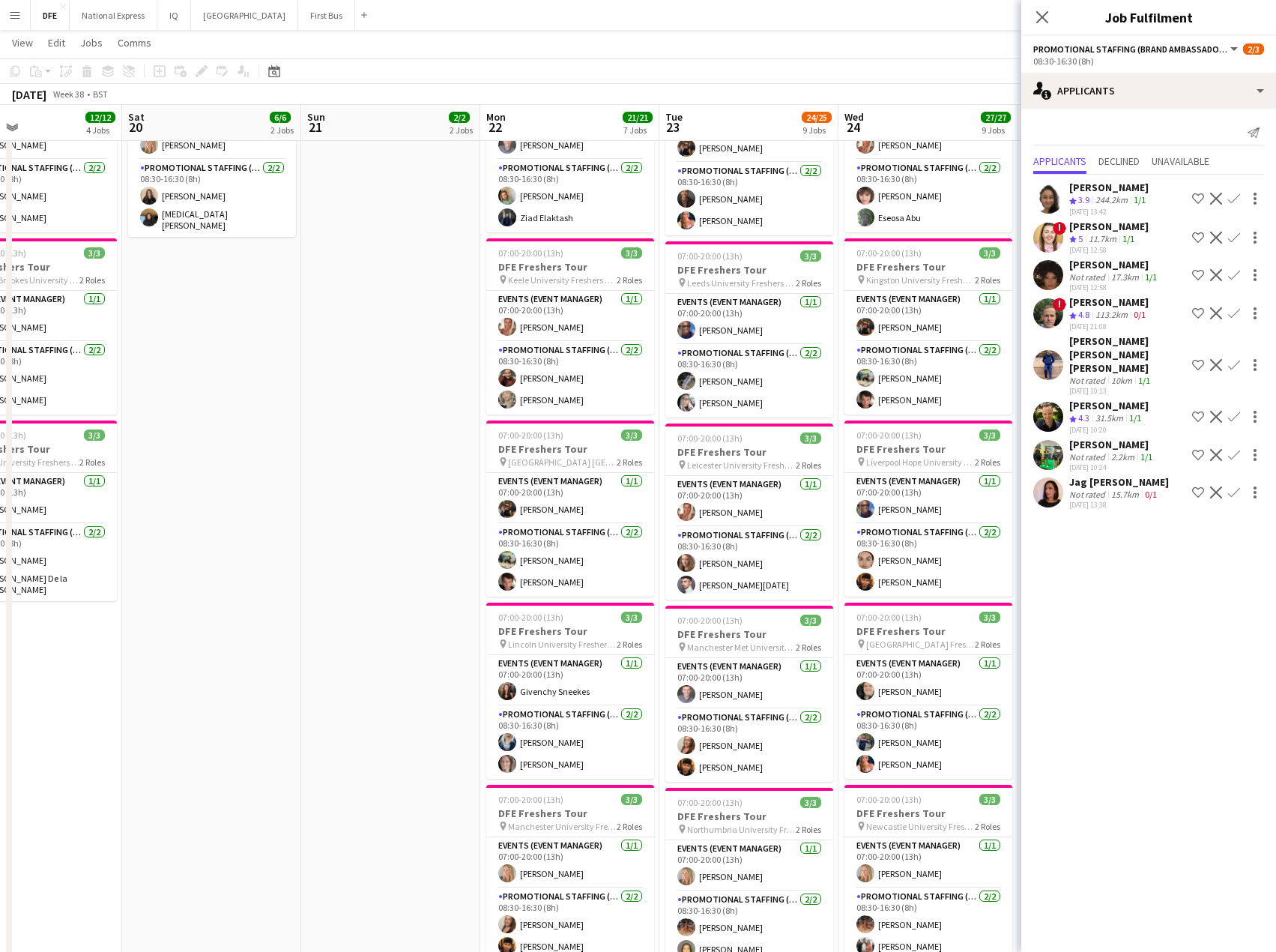
click at [1103, 489] on div "Not rated" at bounding box center [1089, 494] width 39 height 11
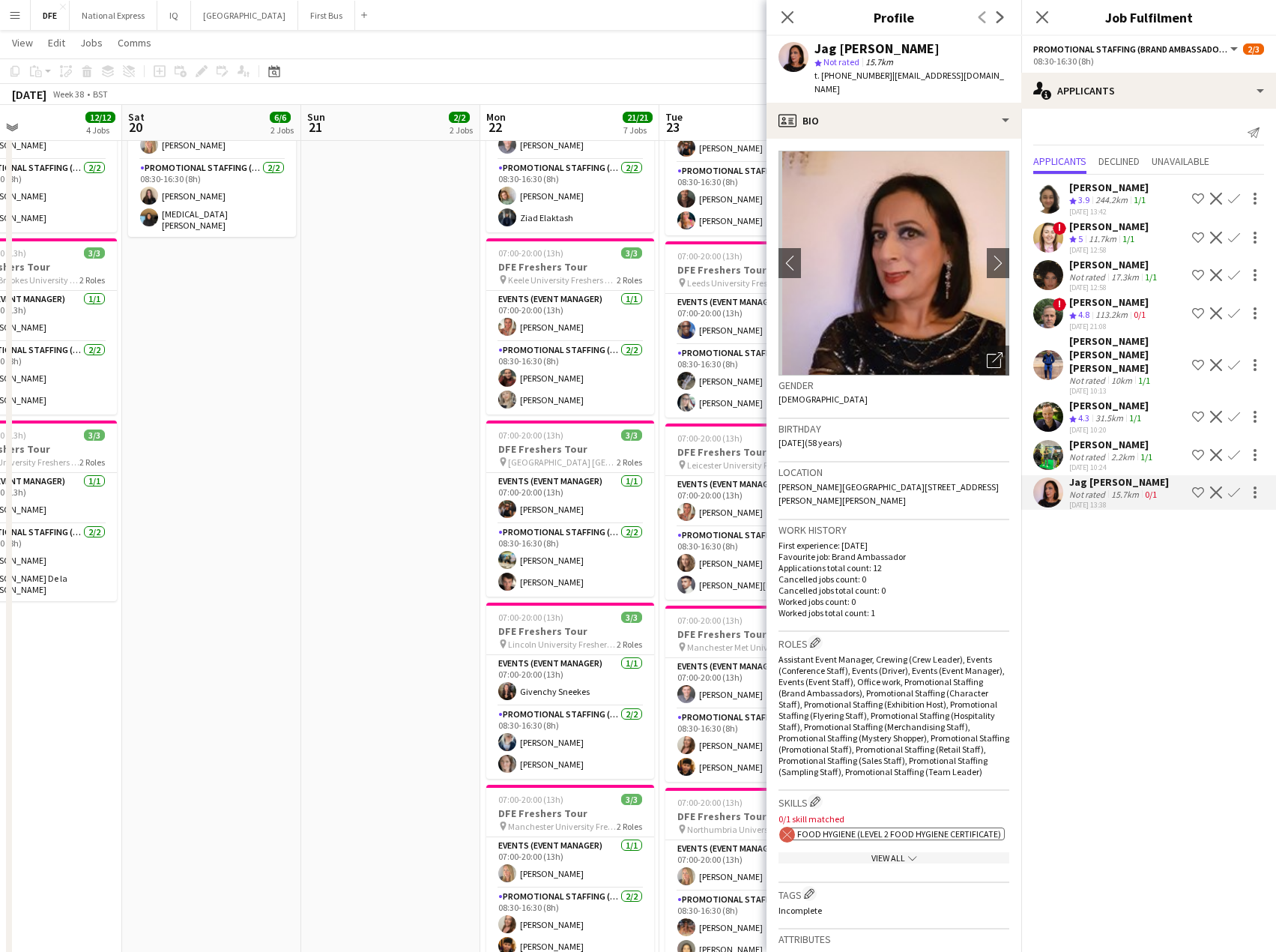
click at [1109, 463] on div "[DATE] 10:24" at bounding box center [1112, 467] width 86 height 10
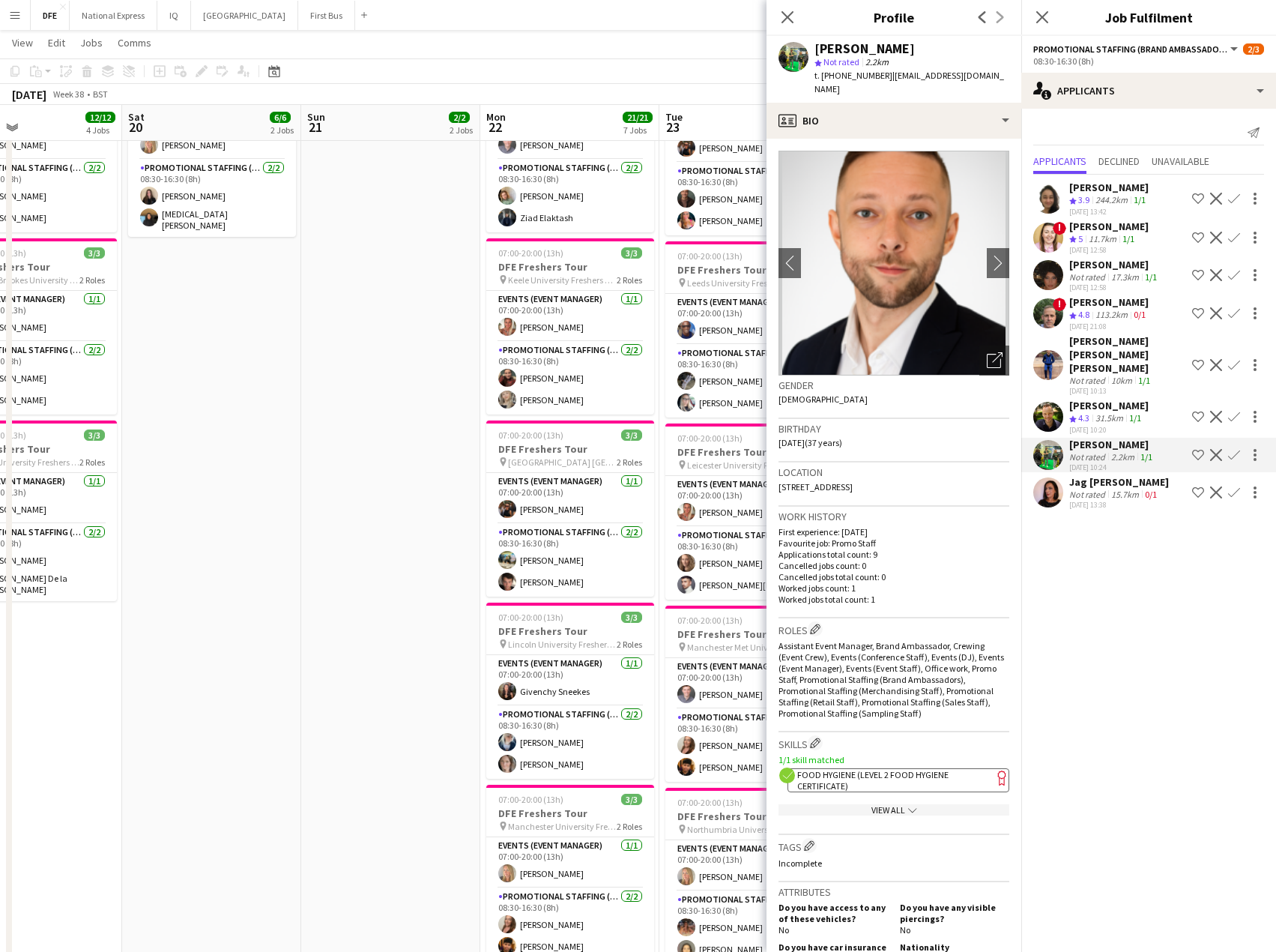
click at [1107, 412] on div "31.5km" at bounding box center [1110, 419] width 34 height 13
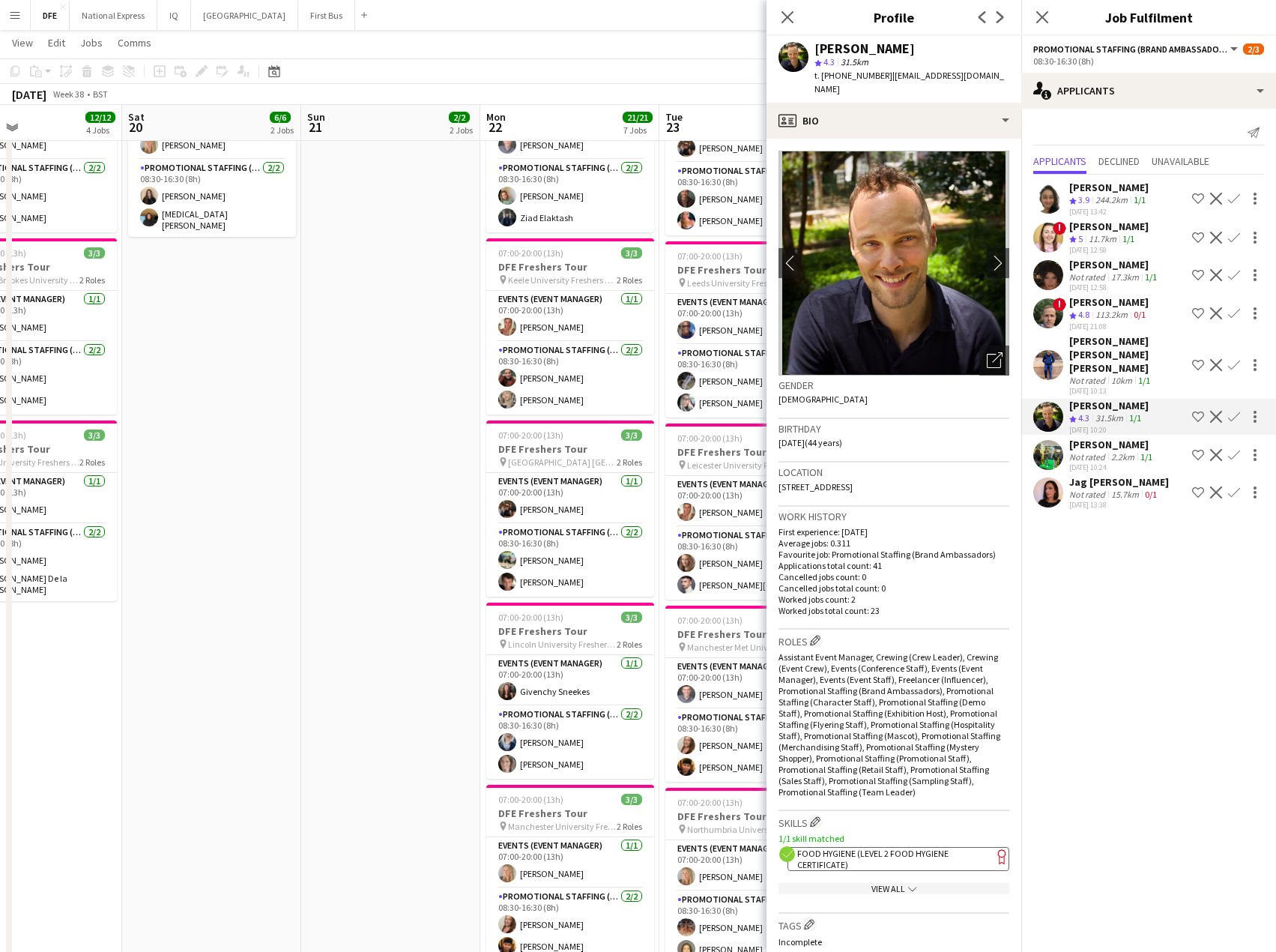
click at [1120, 375] on div "10km" at bounding box center [1121, 381] width 27 height 11
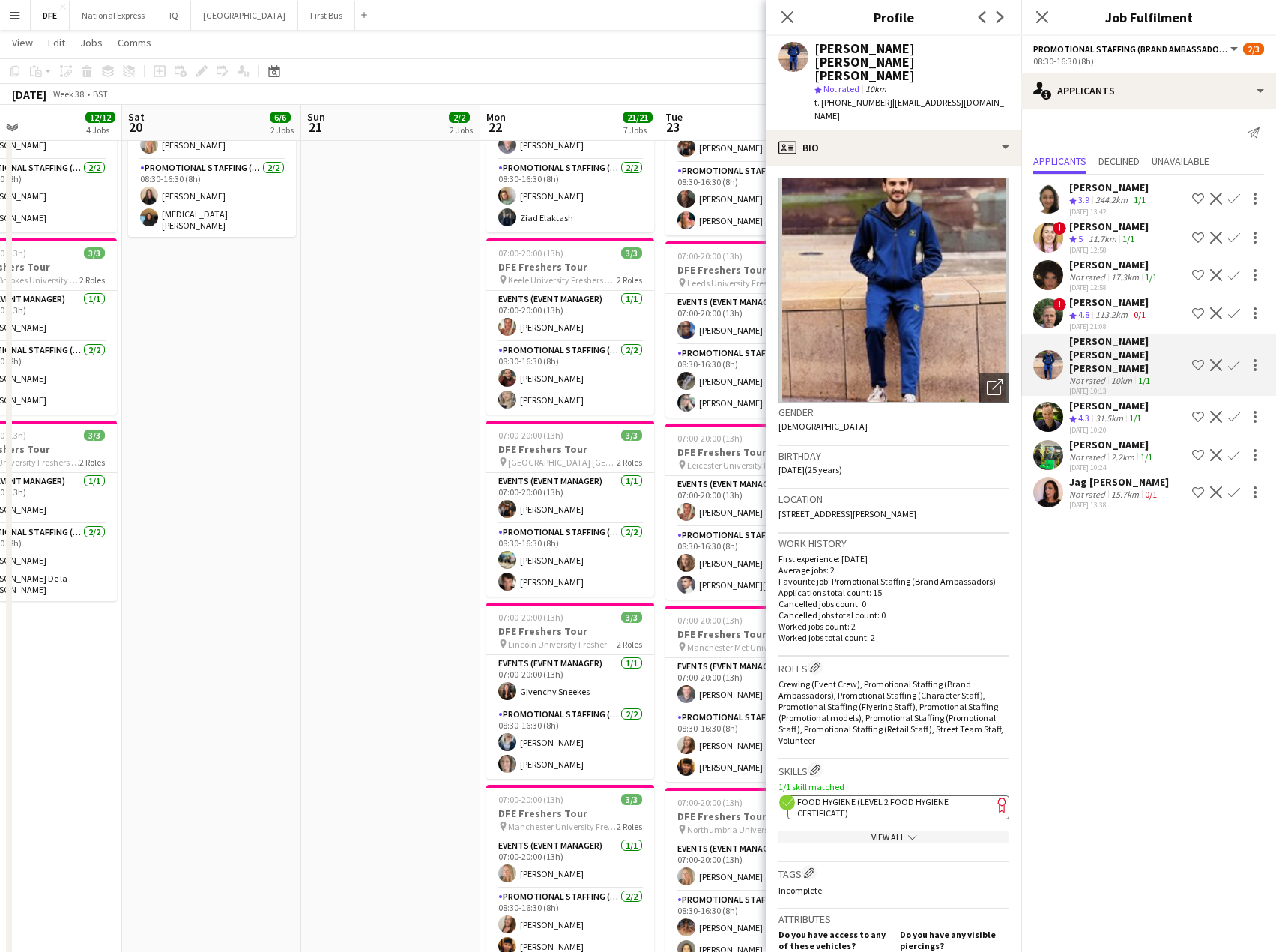
click at [1125, 412] on div "31.5km" at bounding box center [1110, 419] width 34 height 13
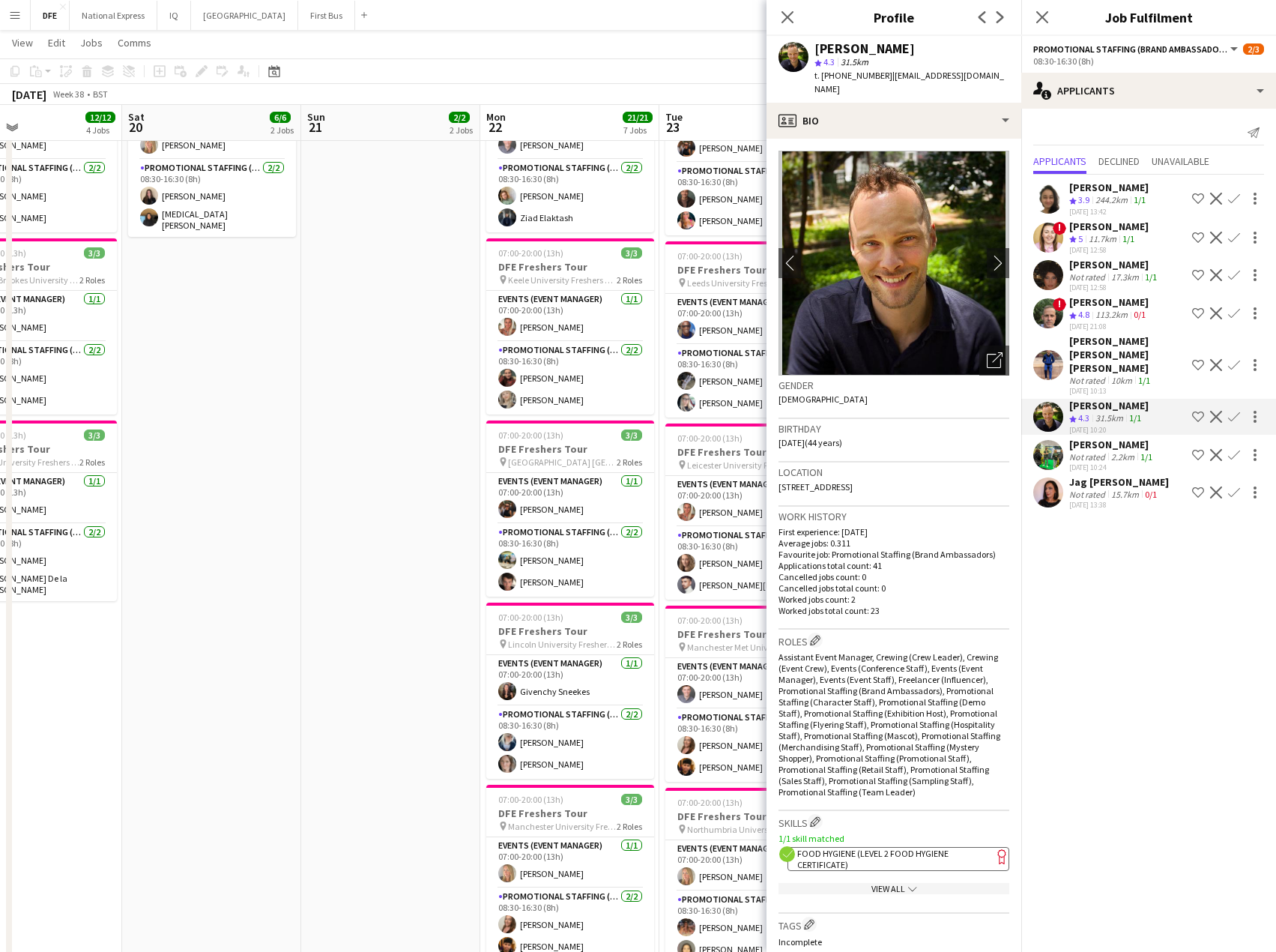
click at [1233, 411] on app-icon "Confirm" at bounding box center [1234, 416] width 12 height 12
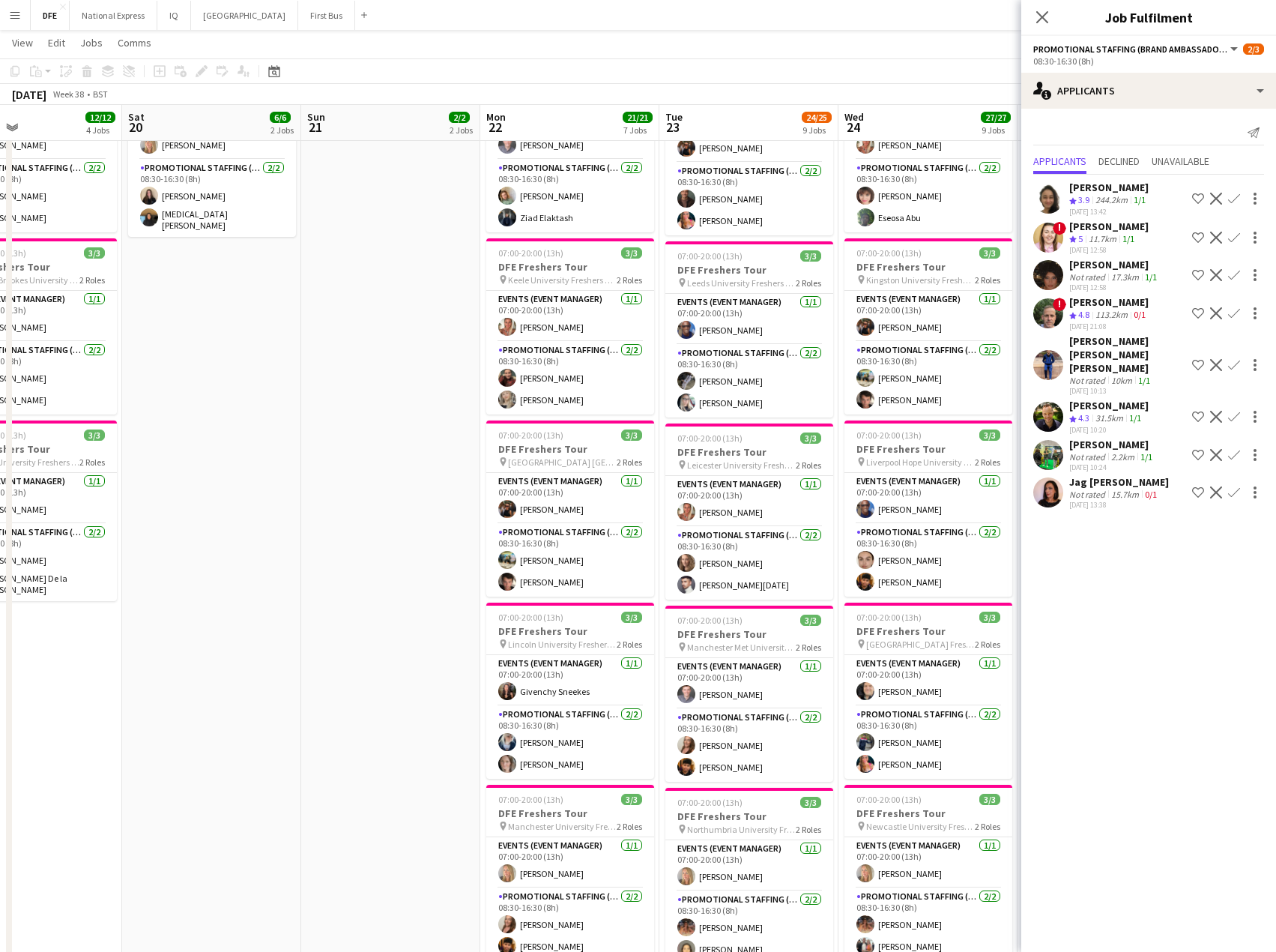
click at [1235, 411] on app-icon "Confirm" at bounding box center [1234, 416] width 12 height 12
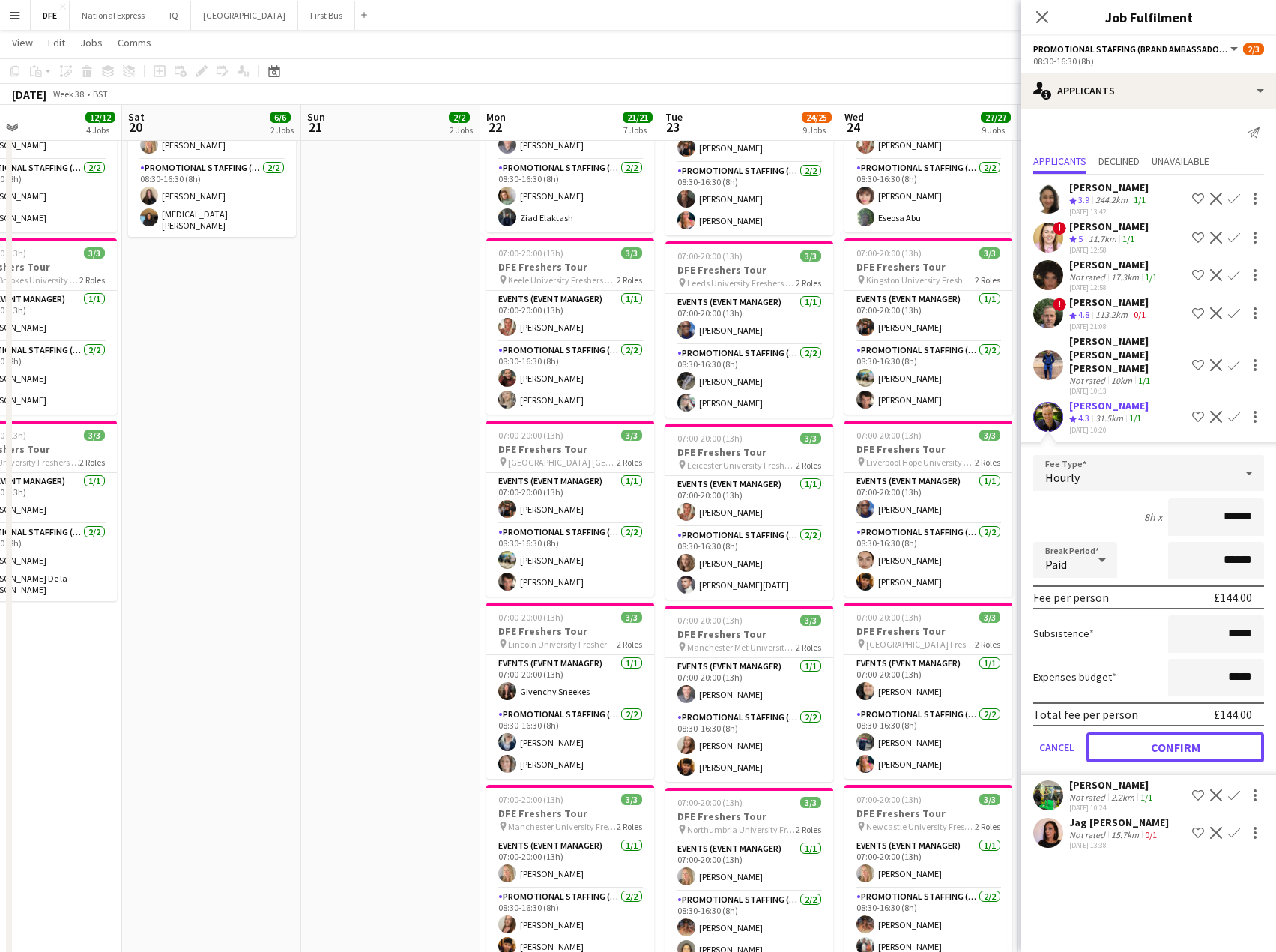
click at [1149, 732] on button "Confirm" at bounding box center [1175, 747] width 177 height 30
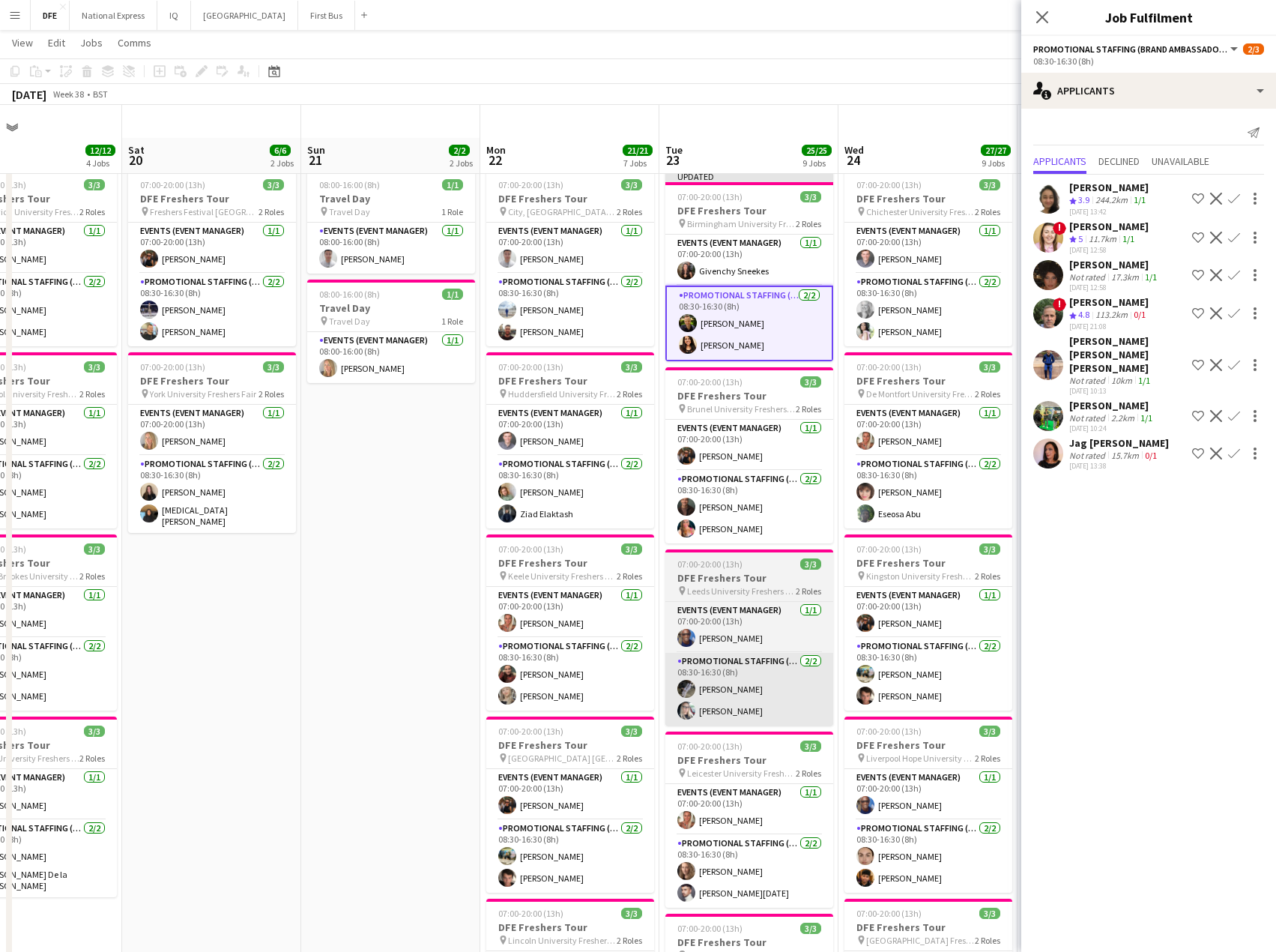
scroll to position [0, 0]
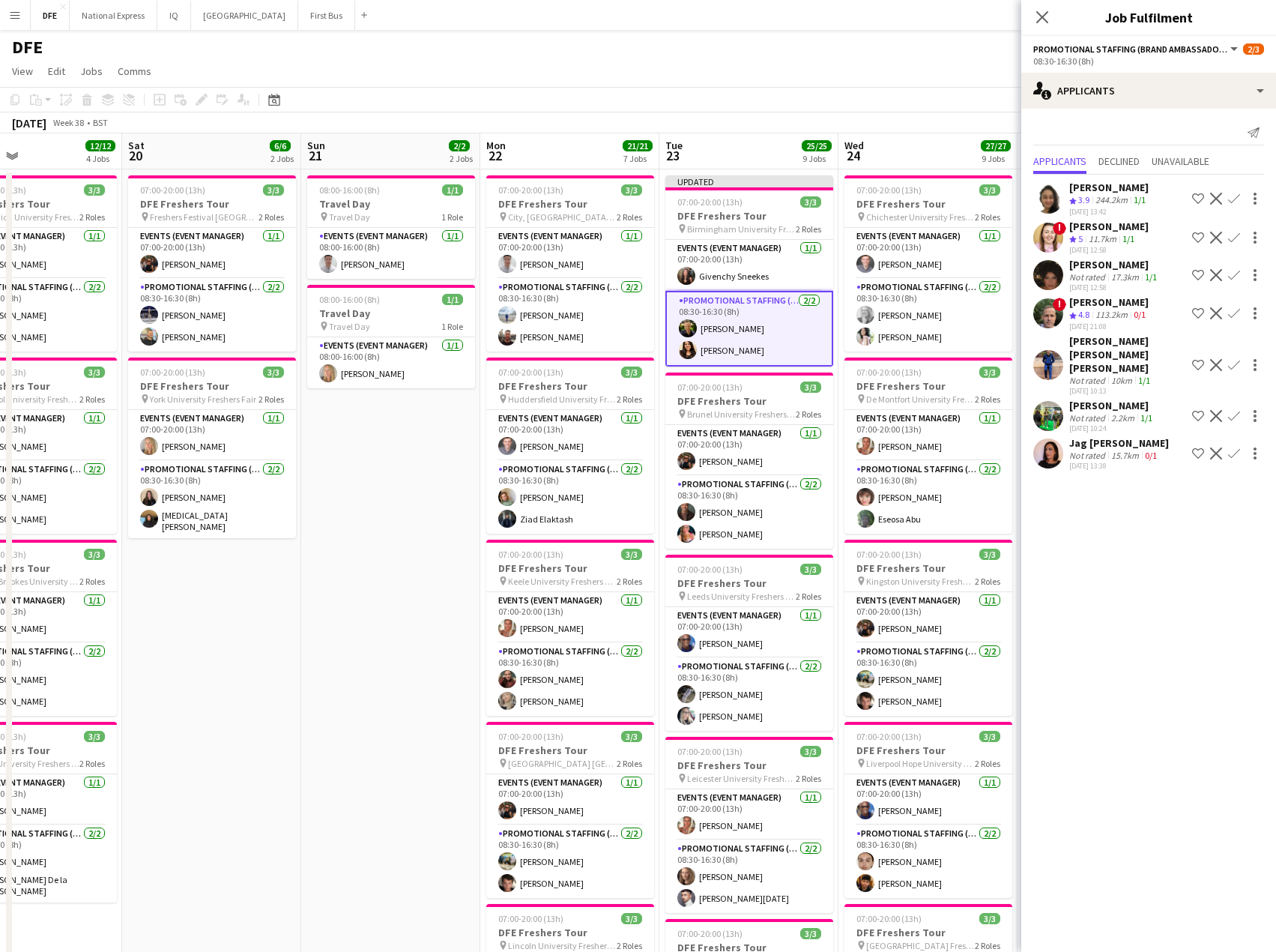
click at [743, 323] on app-card-role "Promotional Staffing (Brand Ambassadors) [DATE] 08:30-16:30 (8h) [PERSON_NAME] …" at bounding box center [749, 328] width 168 height 75
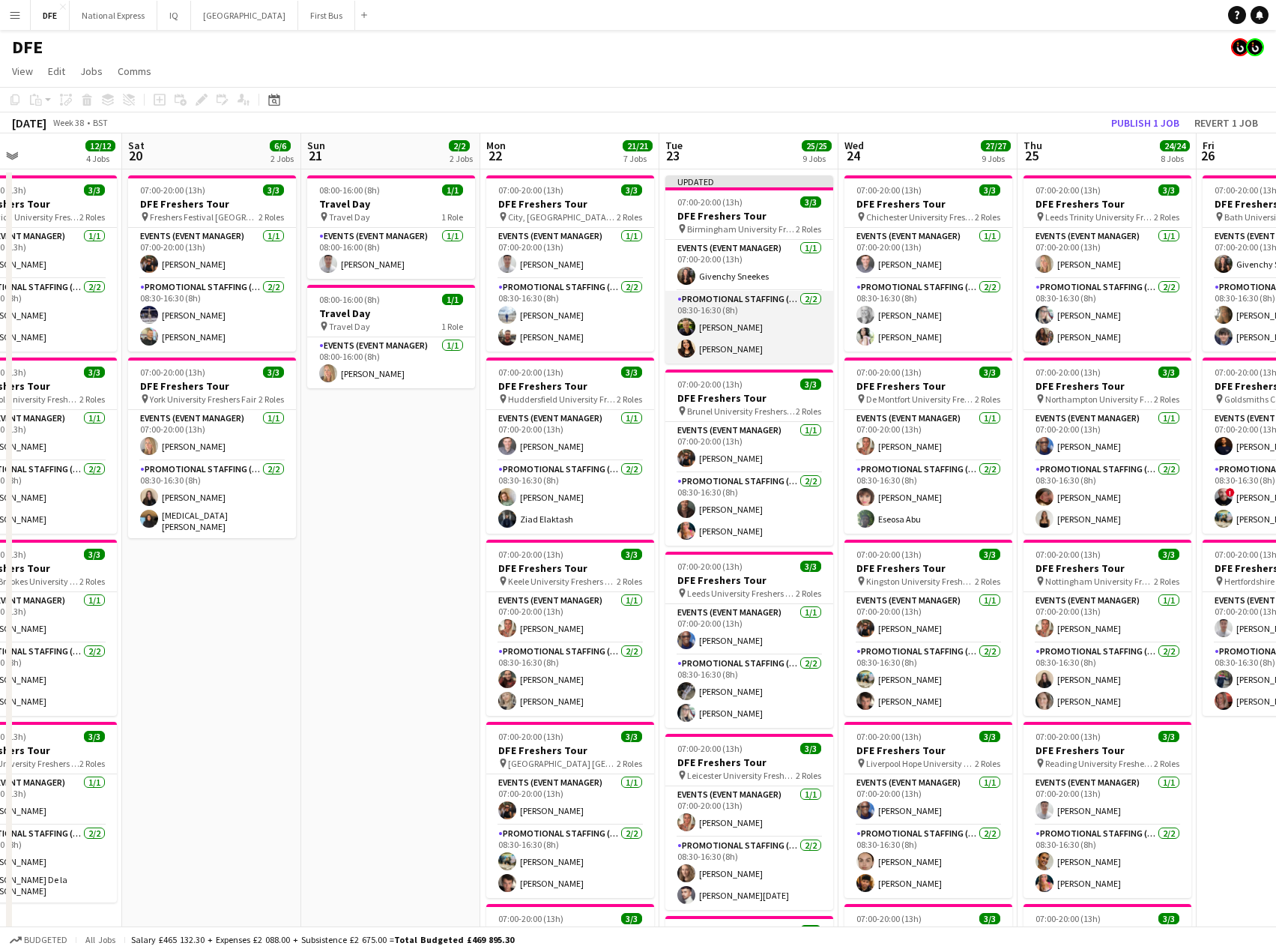
click at [715, 313] on app-card-role "Promotional Staffing (Brand Ambassadors) [DATE] 08:30-16:30 (8h) [PERSON_NAME] …" at bounding box center [749, 327] width 168 height 73
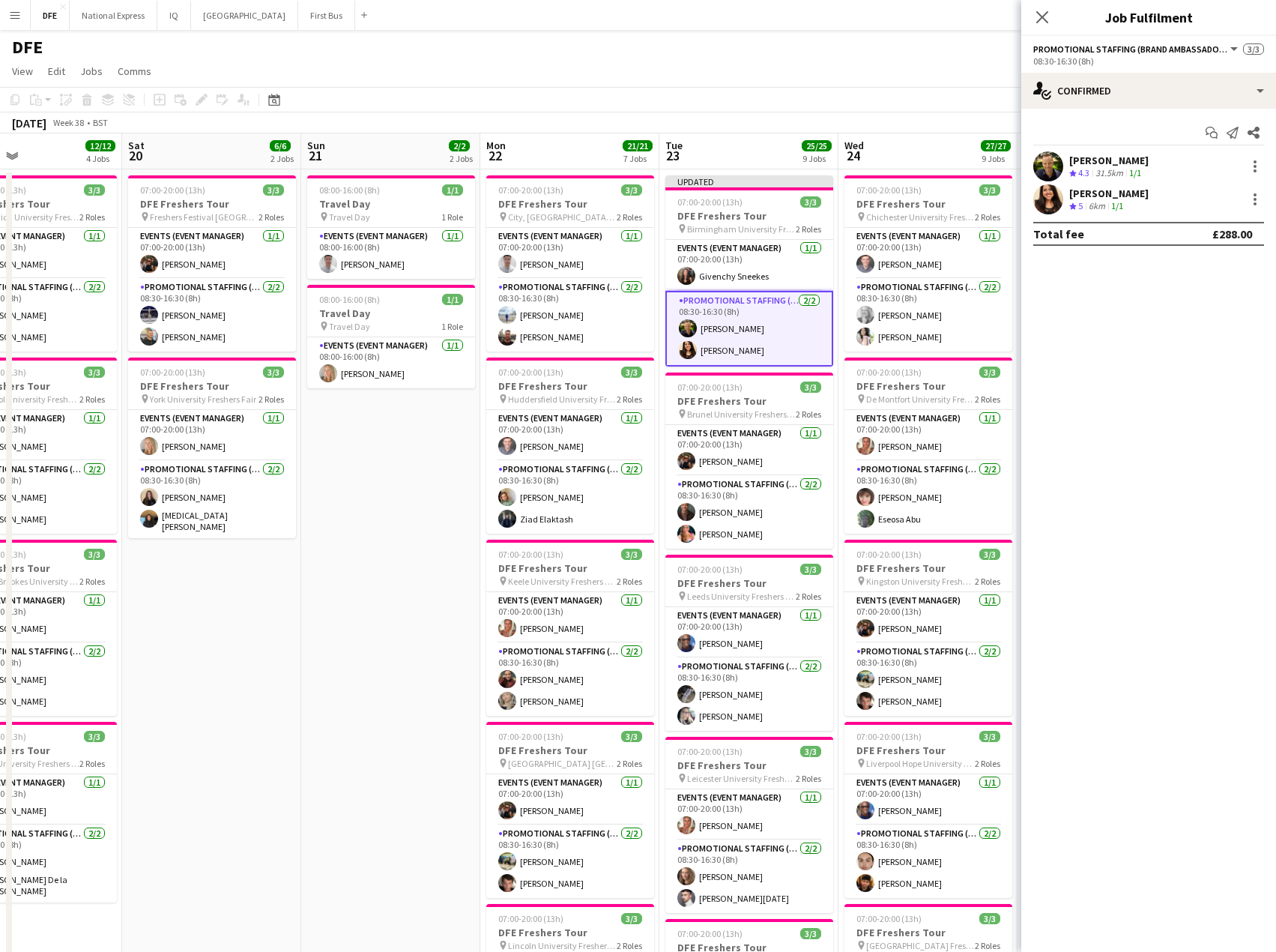
click at [1110, 158] on div "[PERSON_NAME]" at bounding box center [1109, 160] width 79 height 14
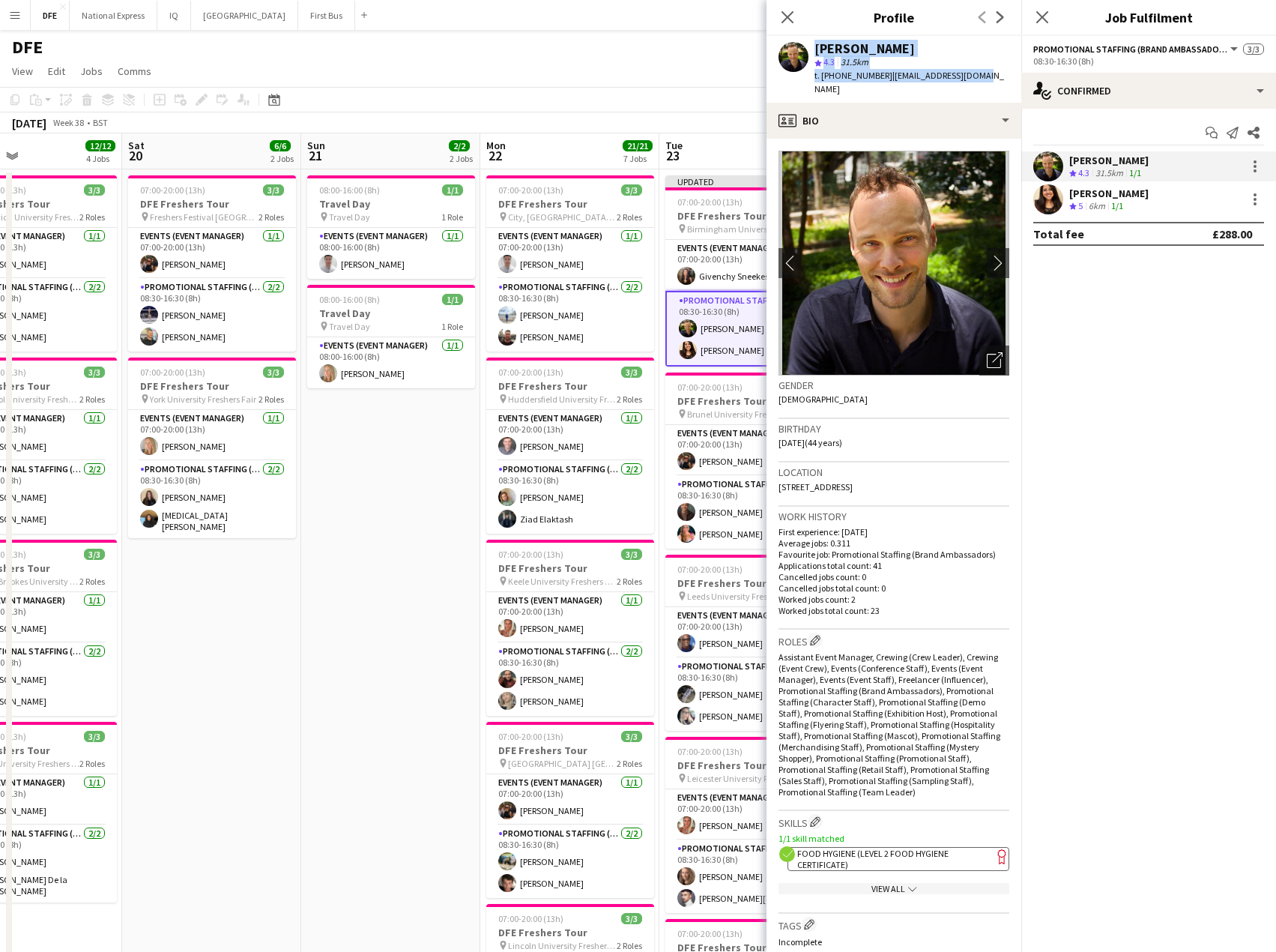
drag, startPoint x: 985, startPoint y: 76, endPoint x: 792, endPoint y: 51, distance: 194.6
click at [792, 51] on div "[PERSON_NAME] star 4.3 31.5km t. [PHONE_NUMBER] | [PERSON_NAME][EMAIL_ADDRESS][…" at bounding box center [894, 69] width 255 height 66
copy div "[PERSON_NAME] star 4.3 31.5km t. [PHONE_NUMBER] | [PERSON_NAME][EMAIL_ADDRESS][…"
click at [790, 15] on icon at bounding box center [787, 17] width 15 height 15
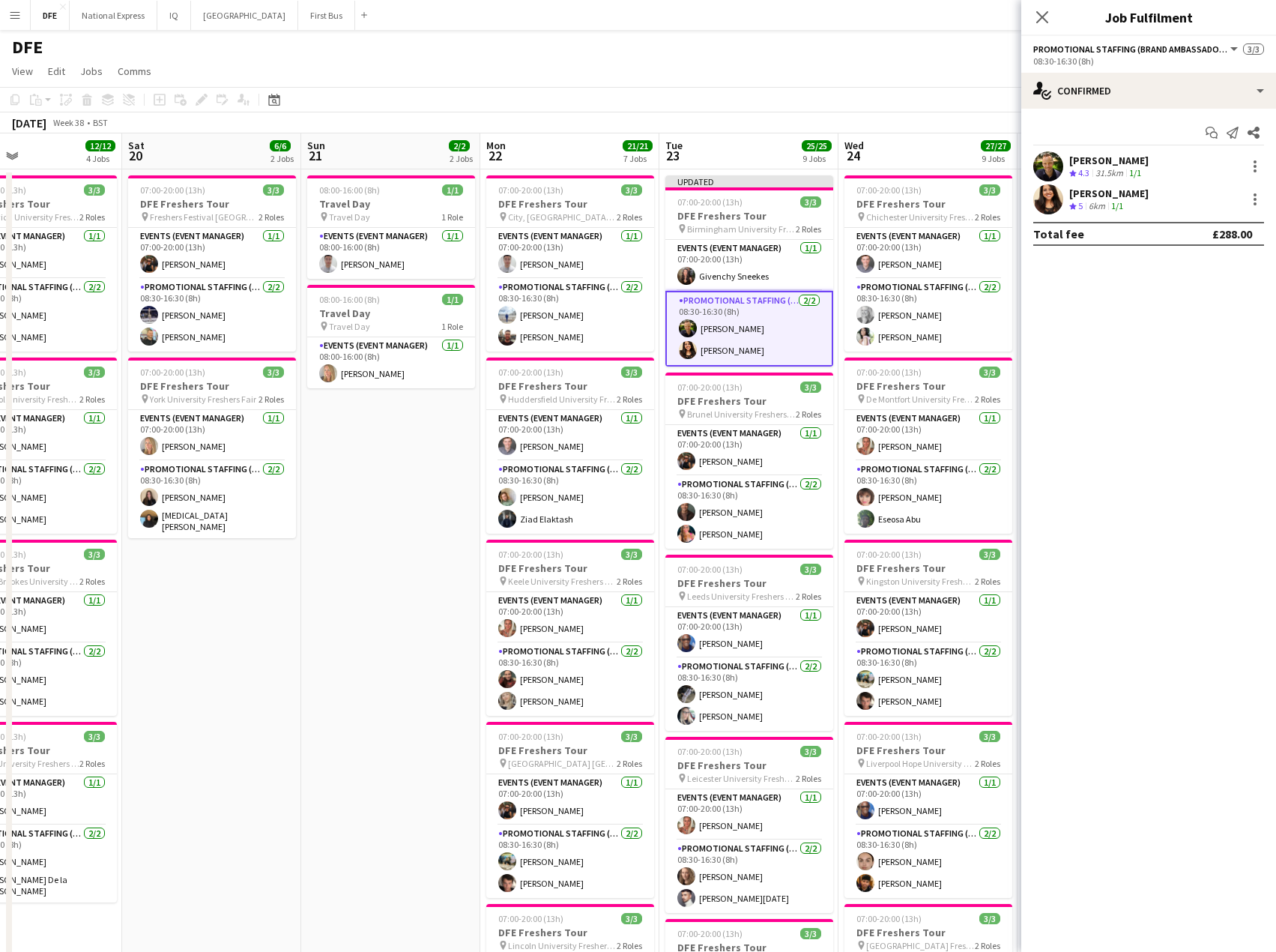
click at [1041, 16] on icon "Close pop-in" at bounding box center [1042, 17] width 12 height 12
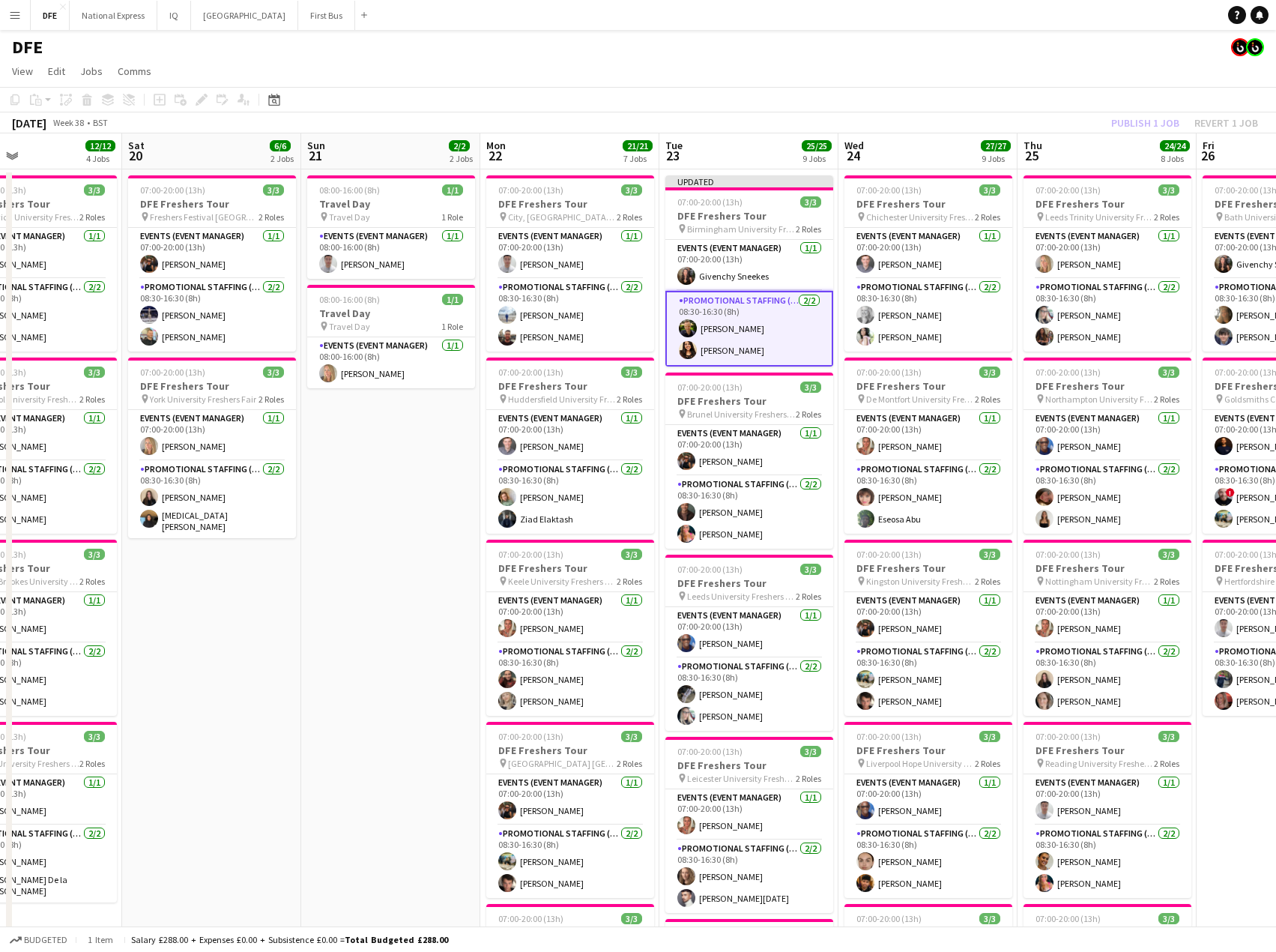
drag, startPoint x: 974, startPoint y: 61, endPoint x: 1131, endPoint y: 137, distance: 174.4
click at [974, 63] on app-page-menu "View Day view expanded Day view collapsed Month view Date picker Jump to [DATE]…" at bounding box center [638, 72] width 1276 height 28
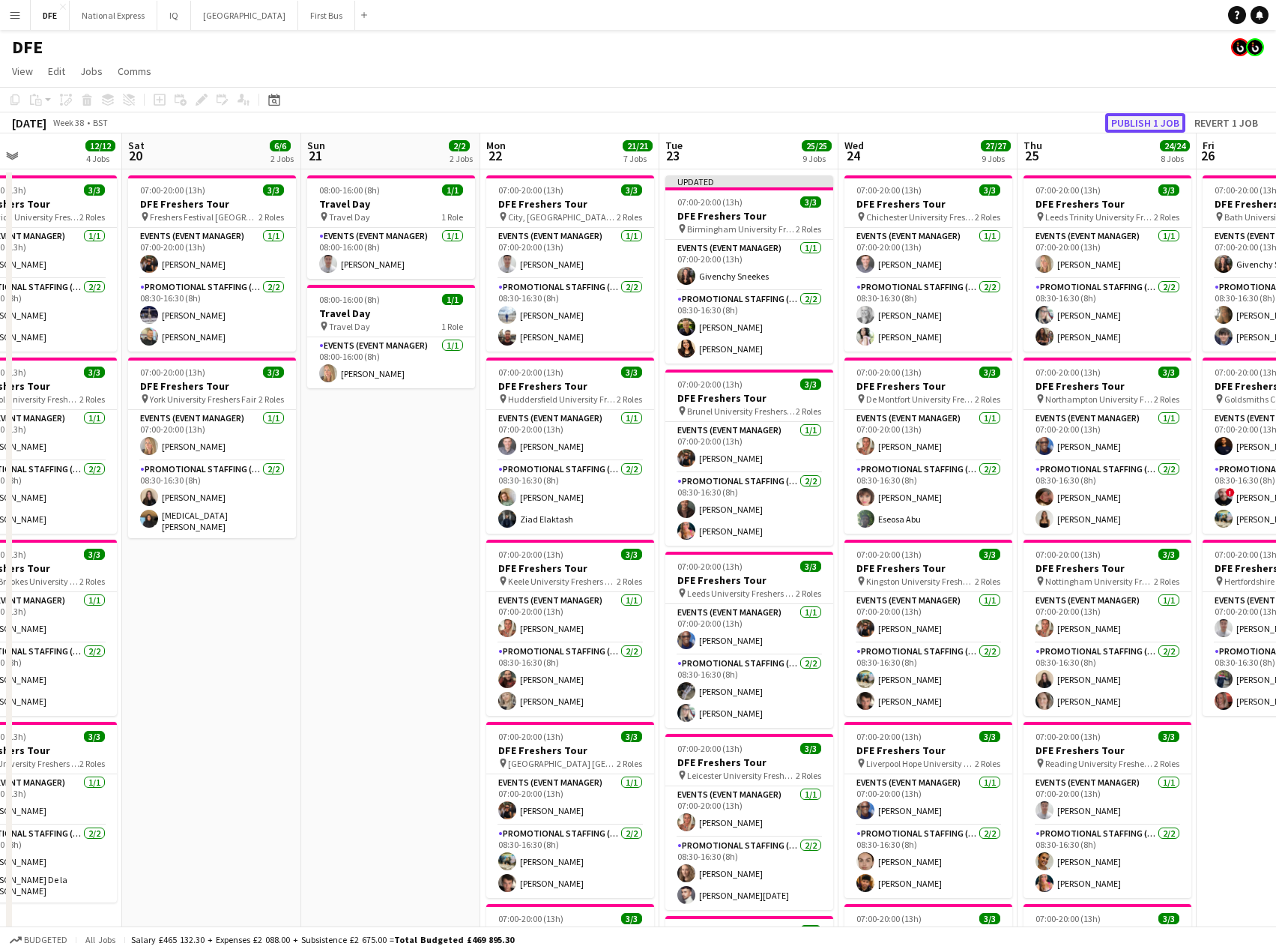
click at [1151, 124] on button "Publish 1 job" at bounding box center [1145, 123] width 80 height 19
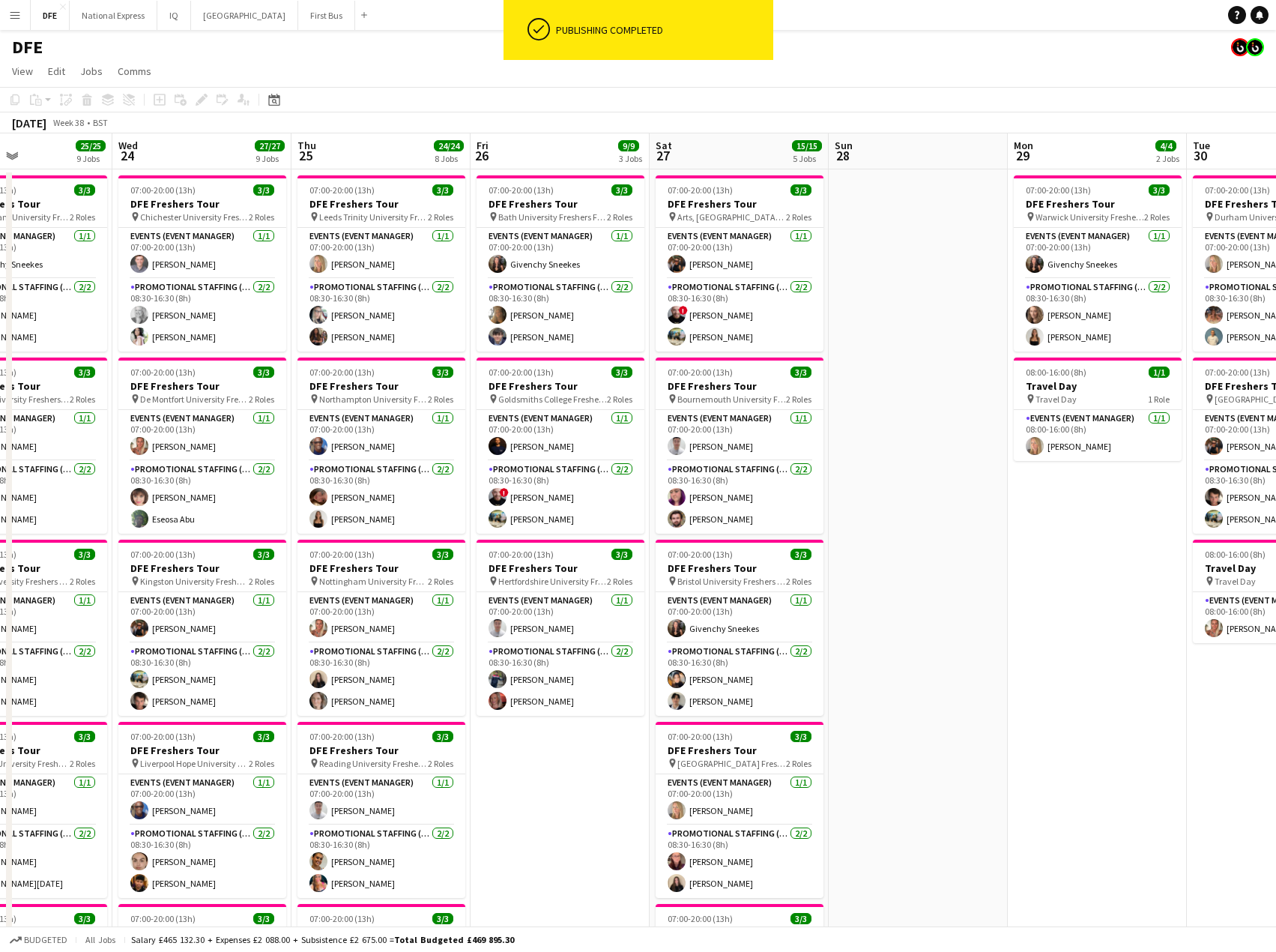
drag, startPoint x: 1121, startPoint y: 335, endPoint x: 436, endPoint y: 356, distance: 685.3
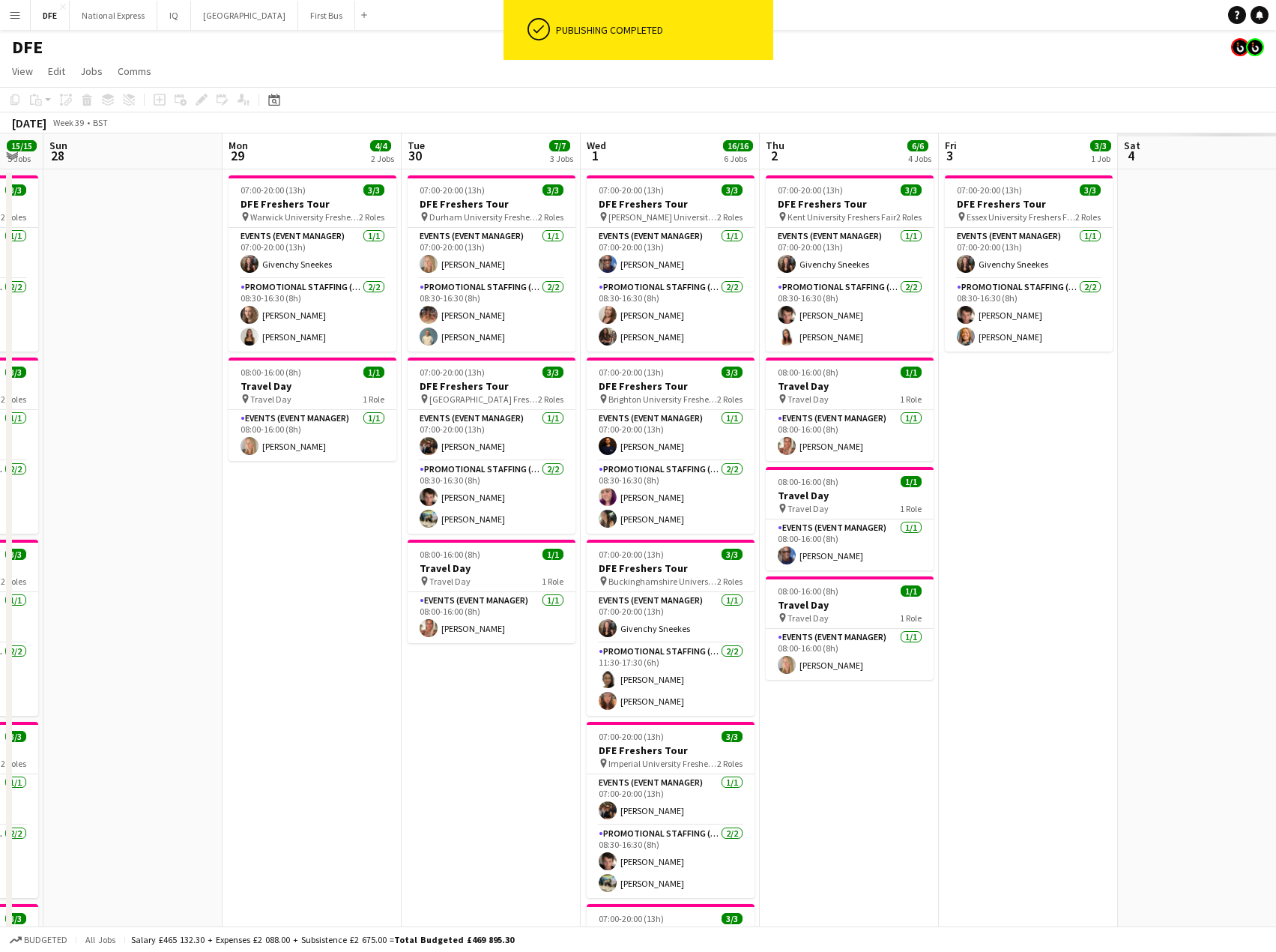
drag, startPoint x: 1099, startPoint y: 374, endPoint x: 314, endPoint y: 395, distance: 785.3
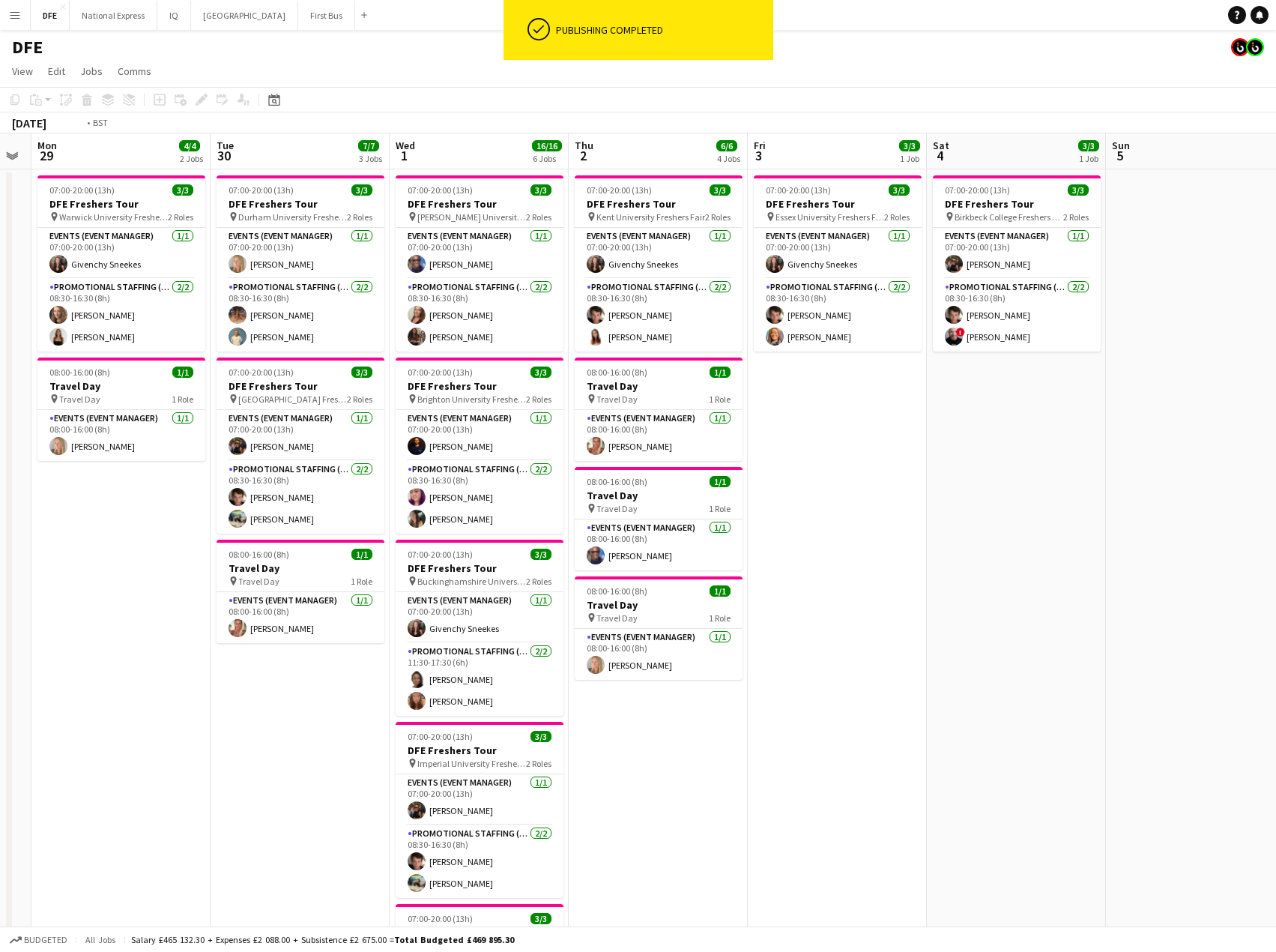
drag, startPoint x: 855, startPoint y: 398, endPoint x: 255, endPoint y: 401, distance: 600.0
